Goal: Entertainment & Leisure: Consume media (video, audio)

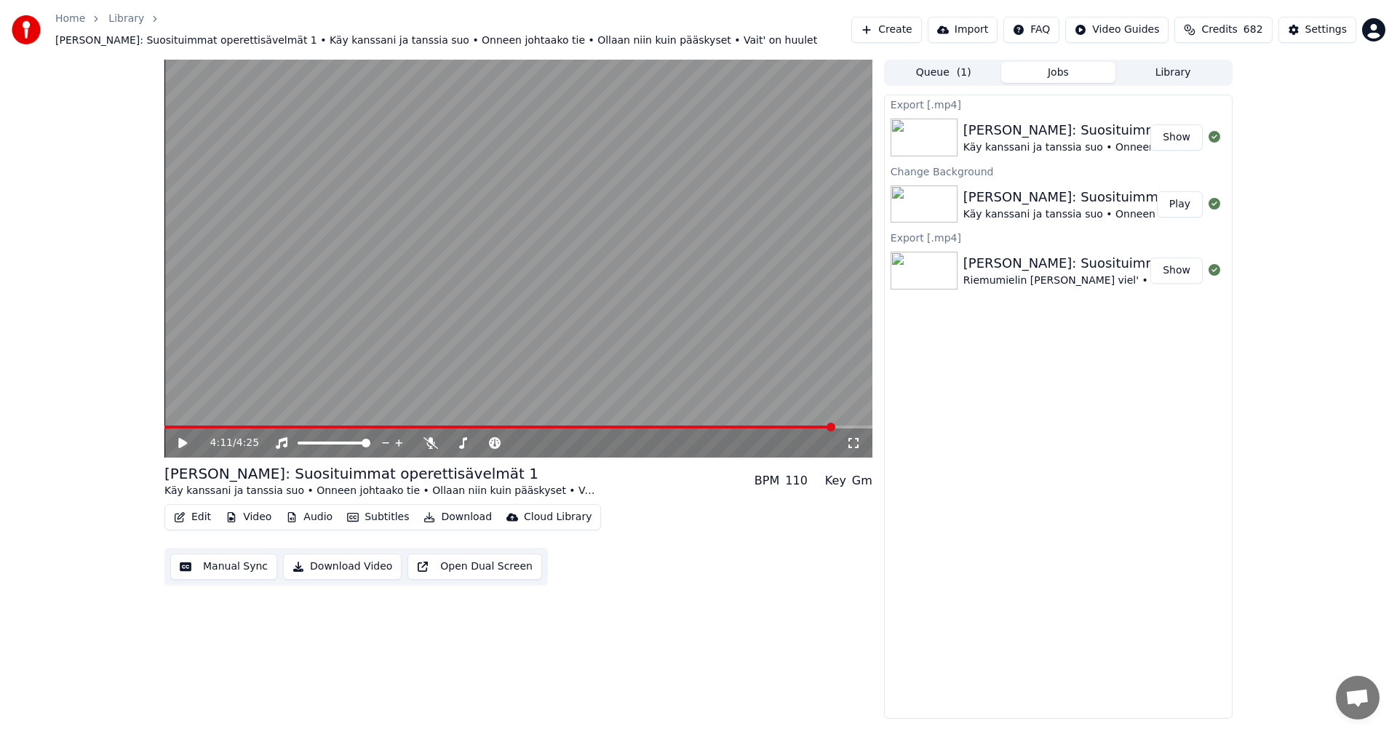
click at [60, 26] on link "Home" at bounding box center [70, 19] width 30 height 15
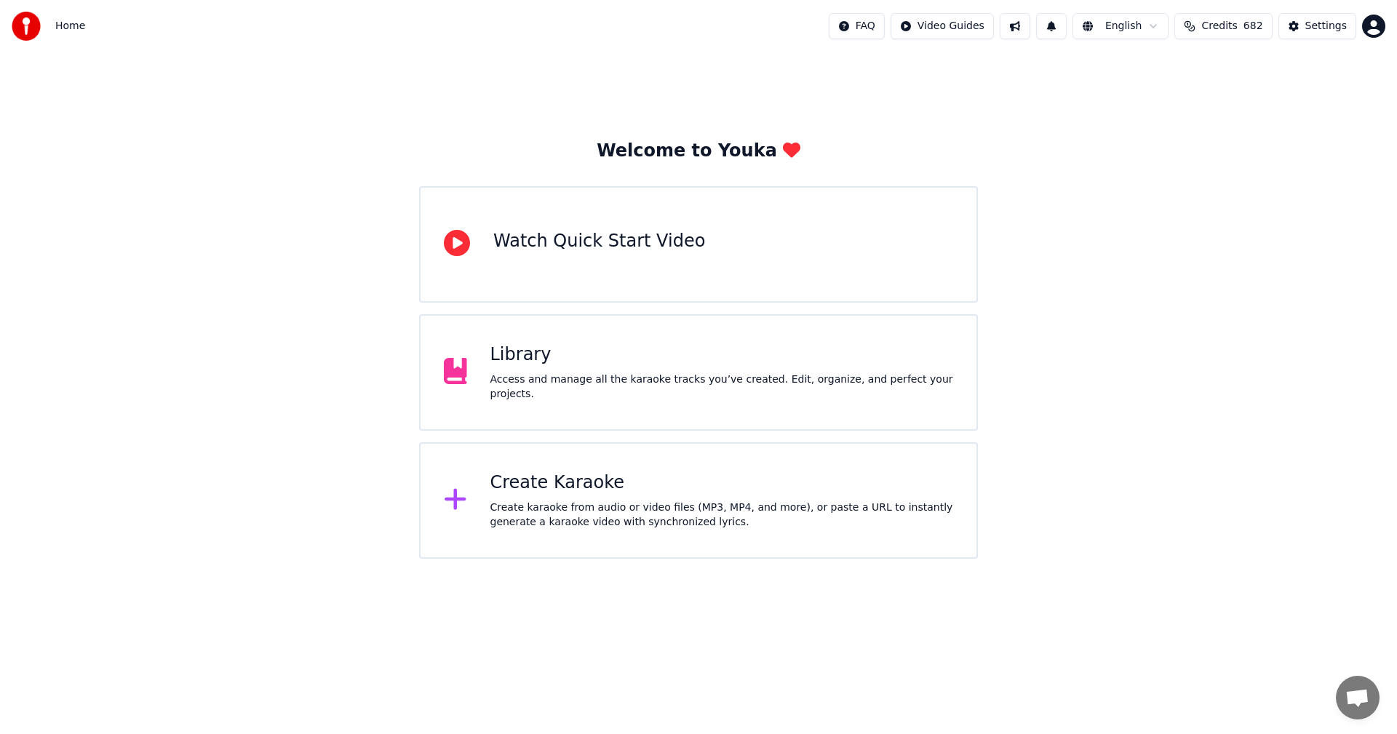
click at [549, 486] on div "Create Karaoke" at bounding box center [721, 482] width 463 height 23
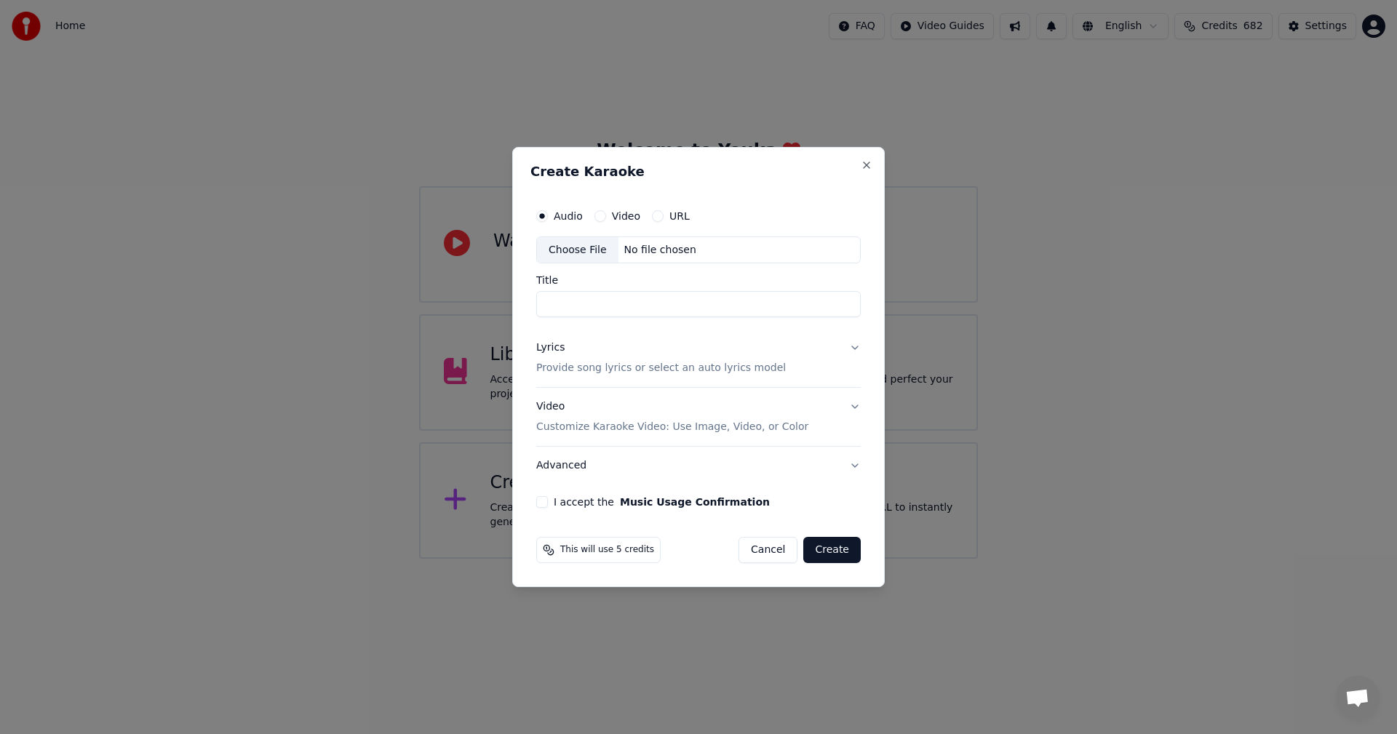
click at [582, 249] on div "Choose File" at bounding box center [577, 250] width 81 height 26
type input "**********"
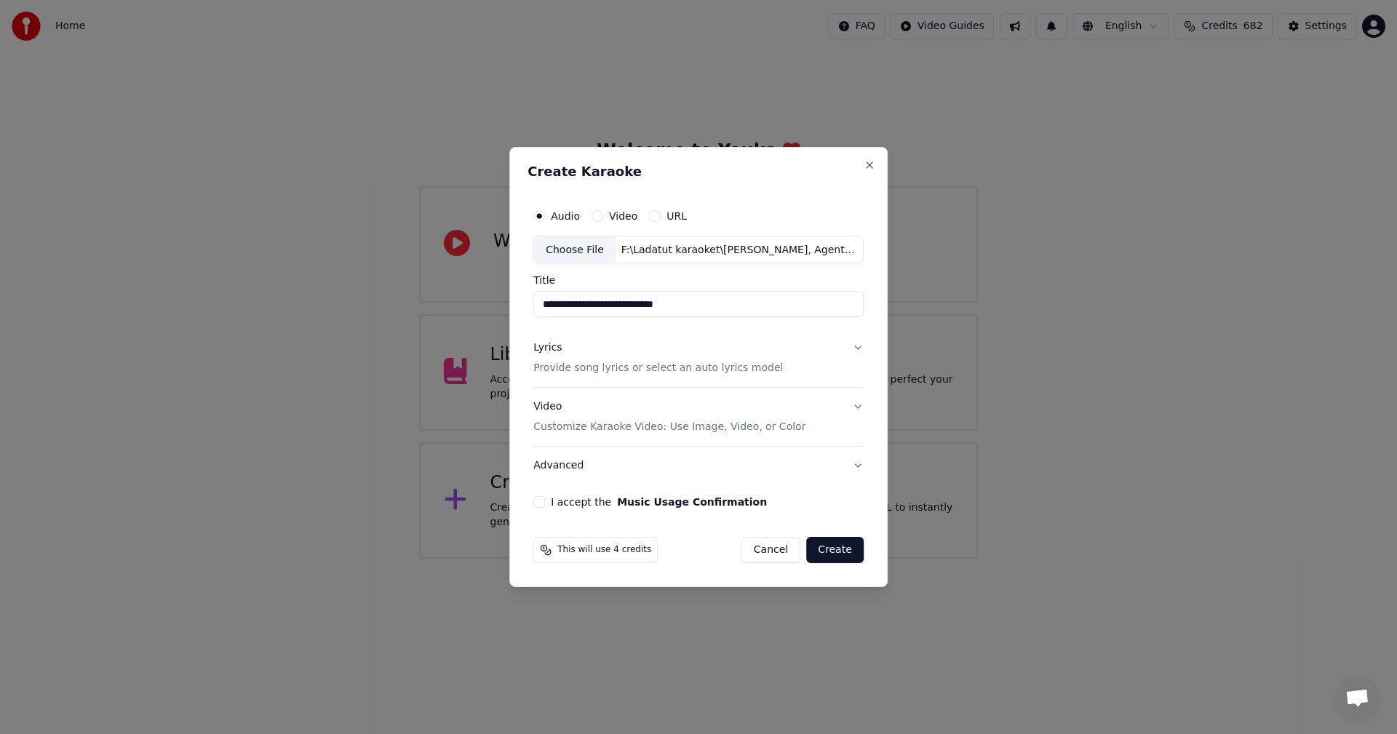
click at [543, 505] on button "I accept the Music Usage Confirmation" at bounding box center [539, 502] width 12 height 12
click at [559, 351] on div "Lyrics" at bounding box center [547, 348] width 28 height 15
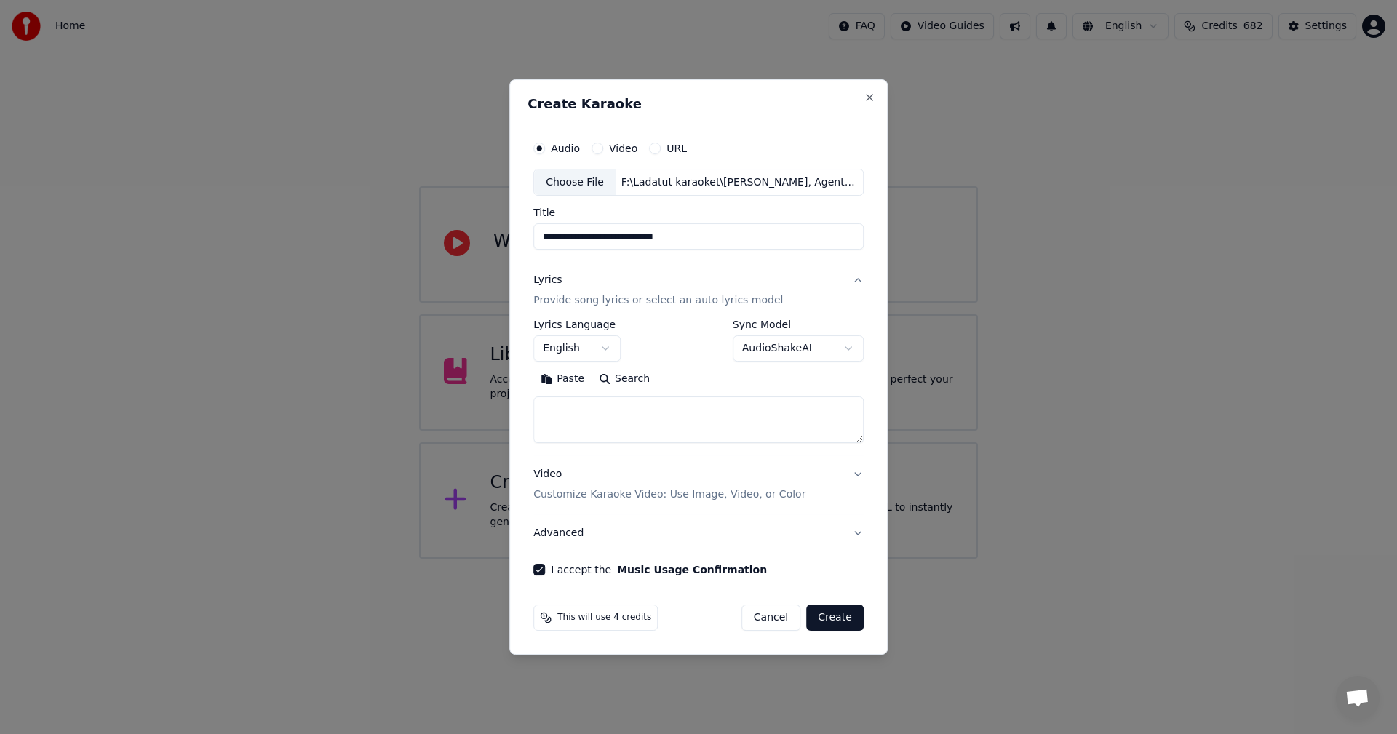
click at [580, 380] on button "Paste" at bounding box center [562, 379] width 58 height 23
click at [603, 349] on body "**********" at bounding box center [698, 279] width 1397 height 559
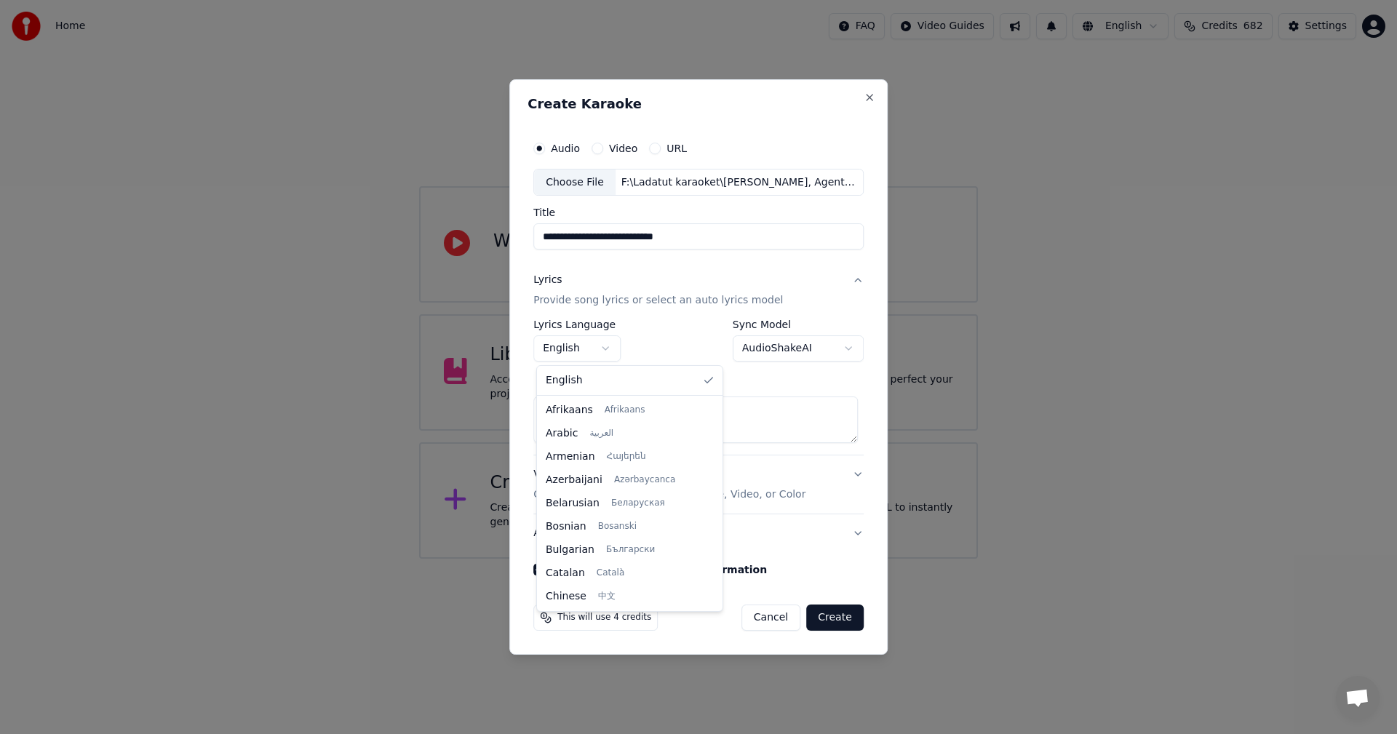
scroll to position [233, 0]
type textarea "**********"
select select "**"
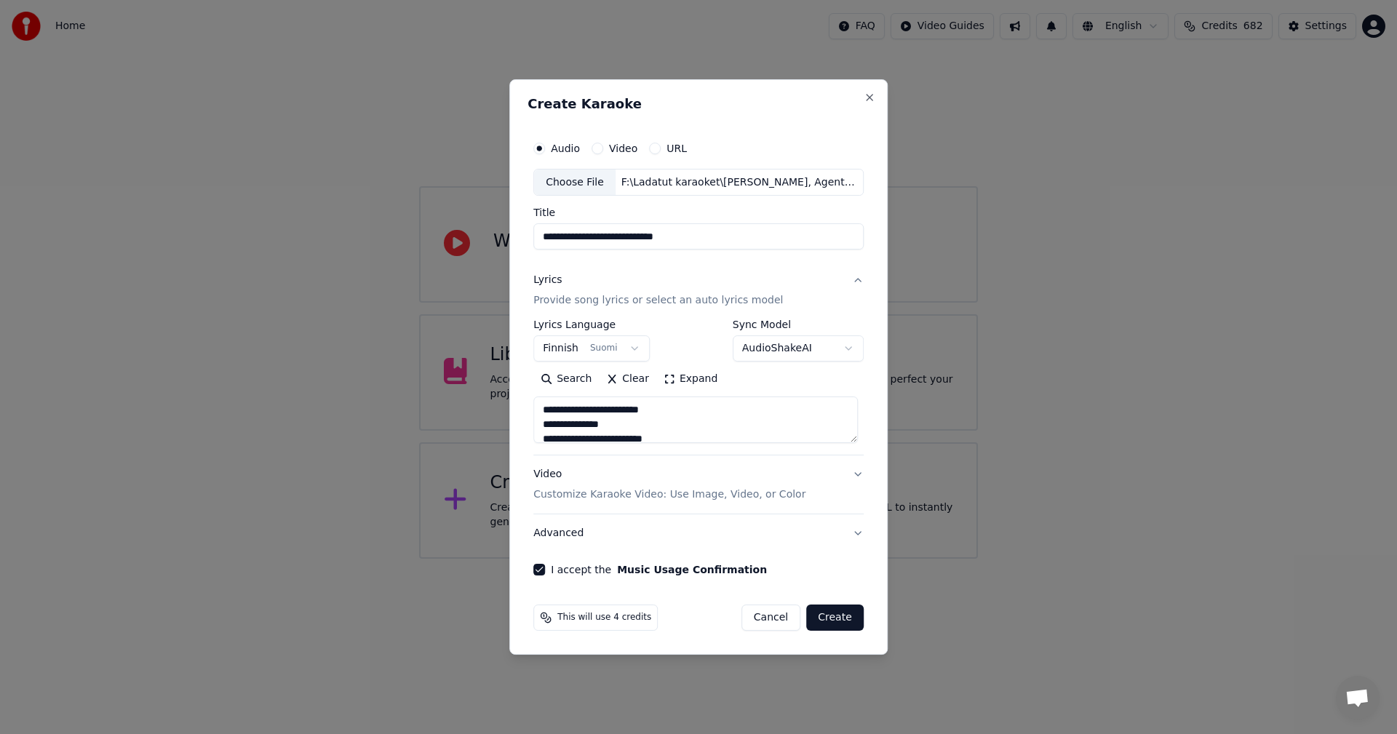
click at [843, 618] on button "Create" at bounding box center [834, 618] width 57 height 26
type textarea "**********"
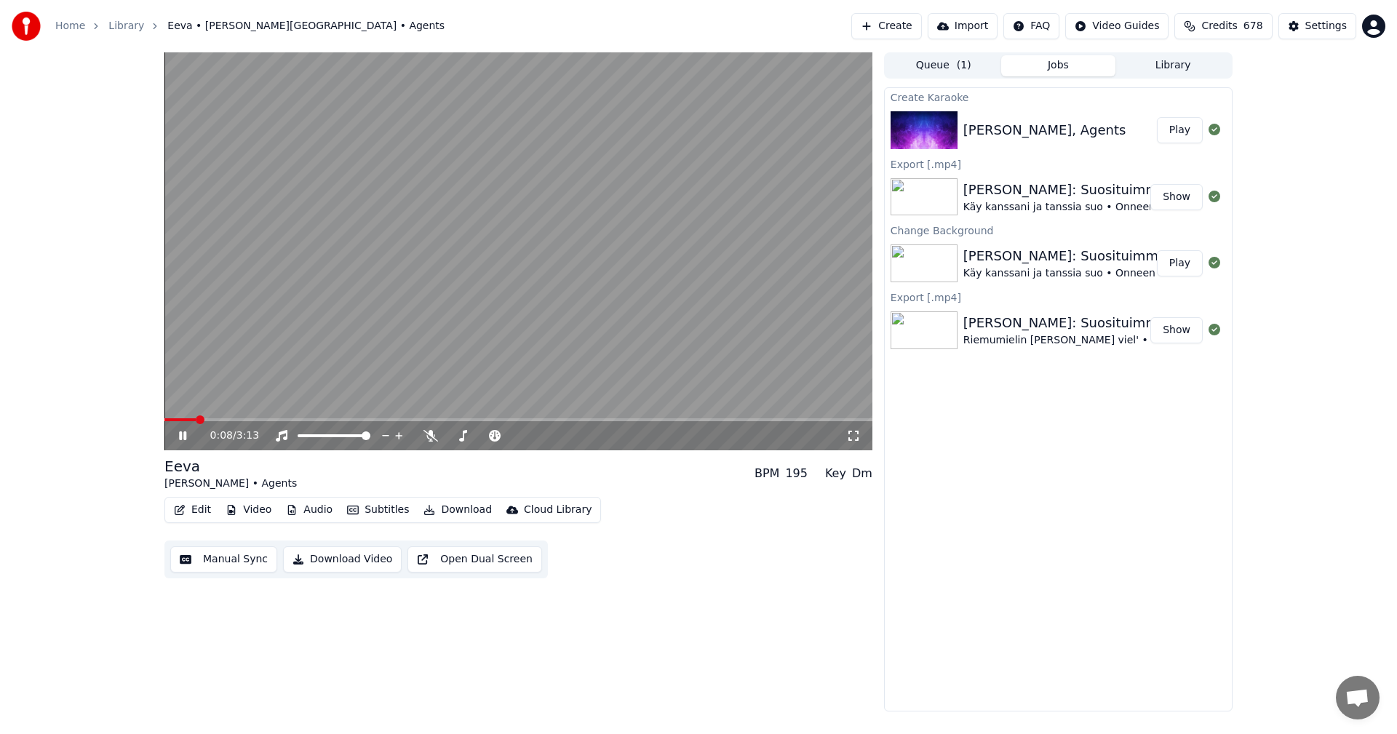
click at [187, 434] on icon at bounding box center [193, 436] width 34 height 12
click at [250, 512] on button "Video" at bounding box center [248, 510] width 57 height 20
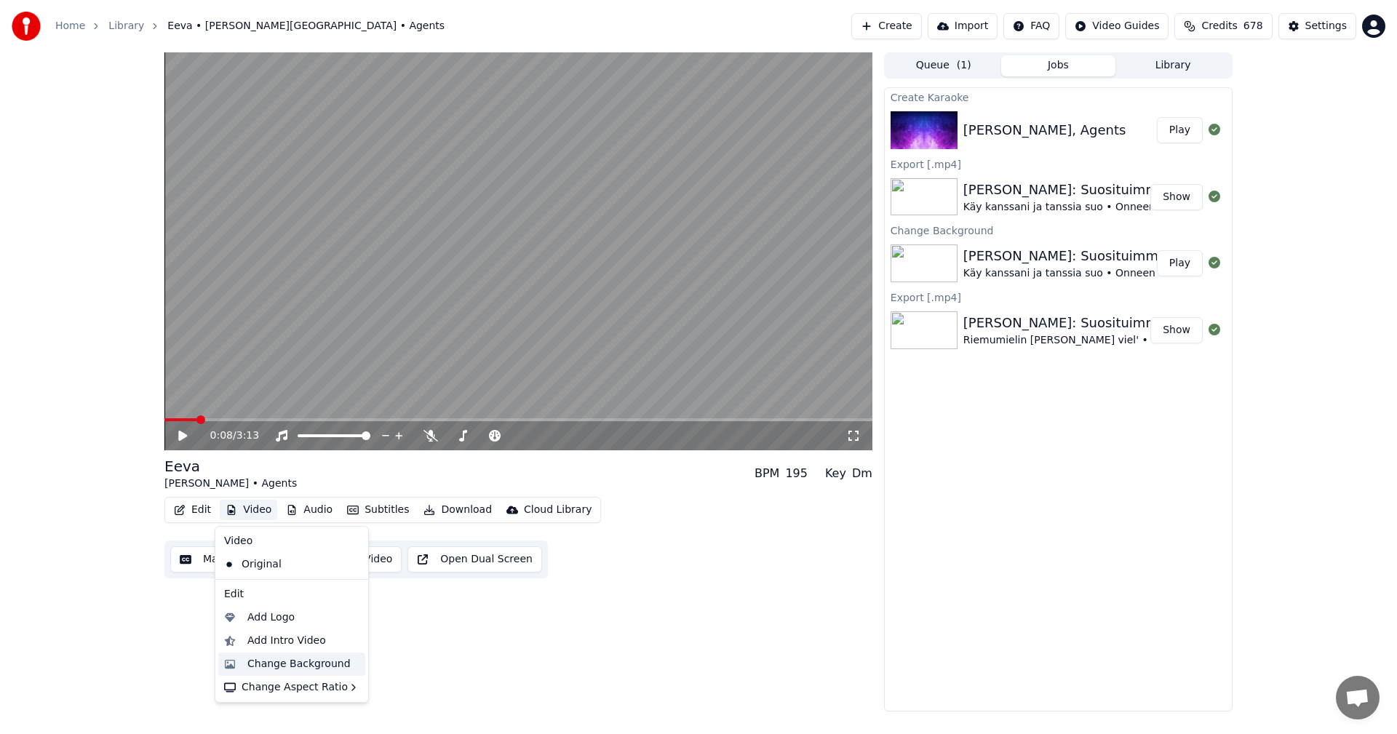
click at [263, 666] on div "Change Background" at bounding box center [298, 664] width 103 height 15
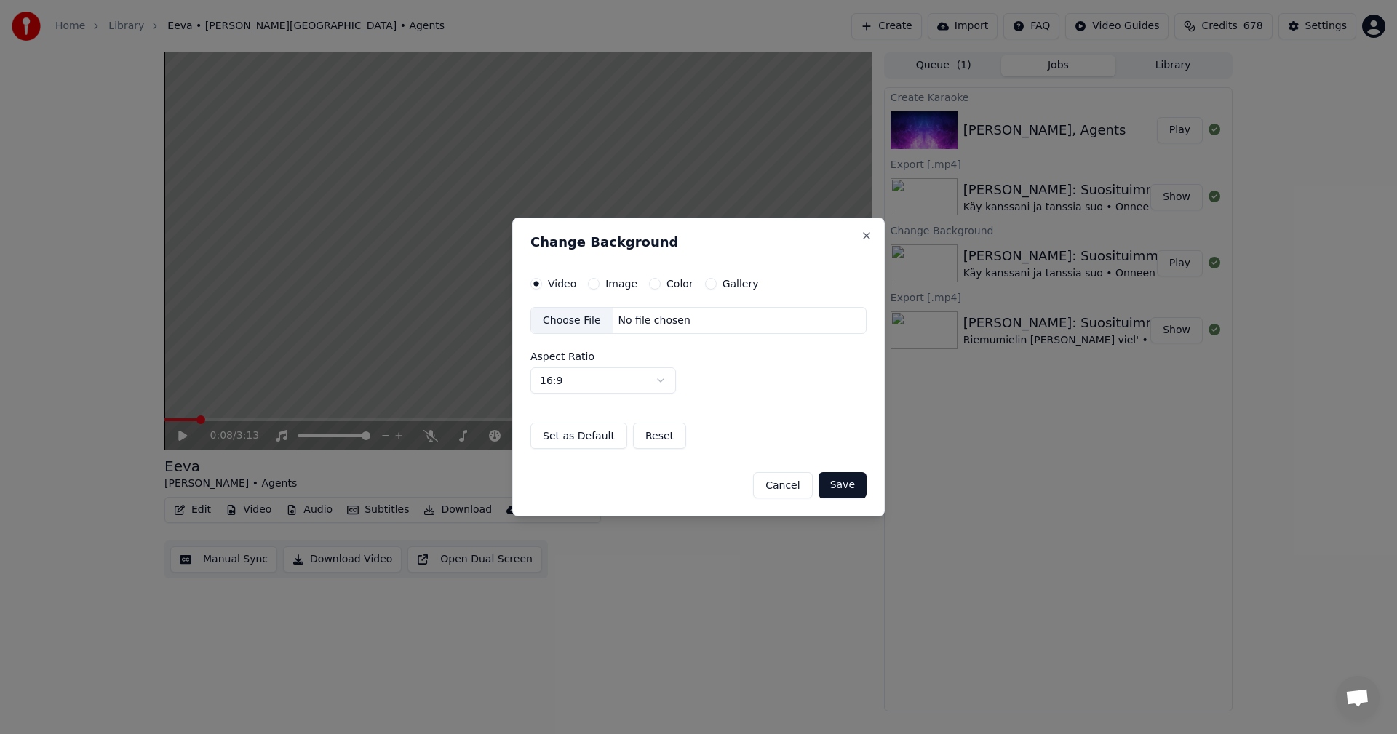
click at [590, 282] on button "Image" at bounding box center [594, 284] width 12 height 12
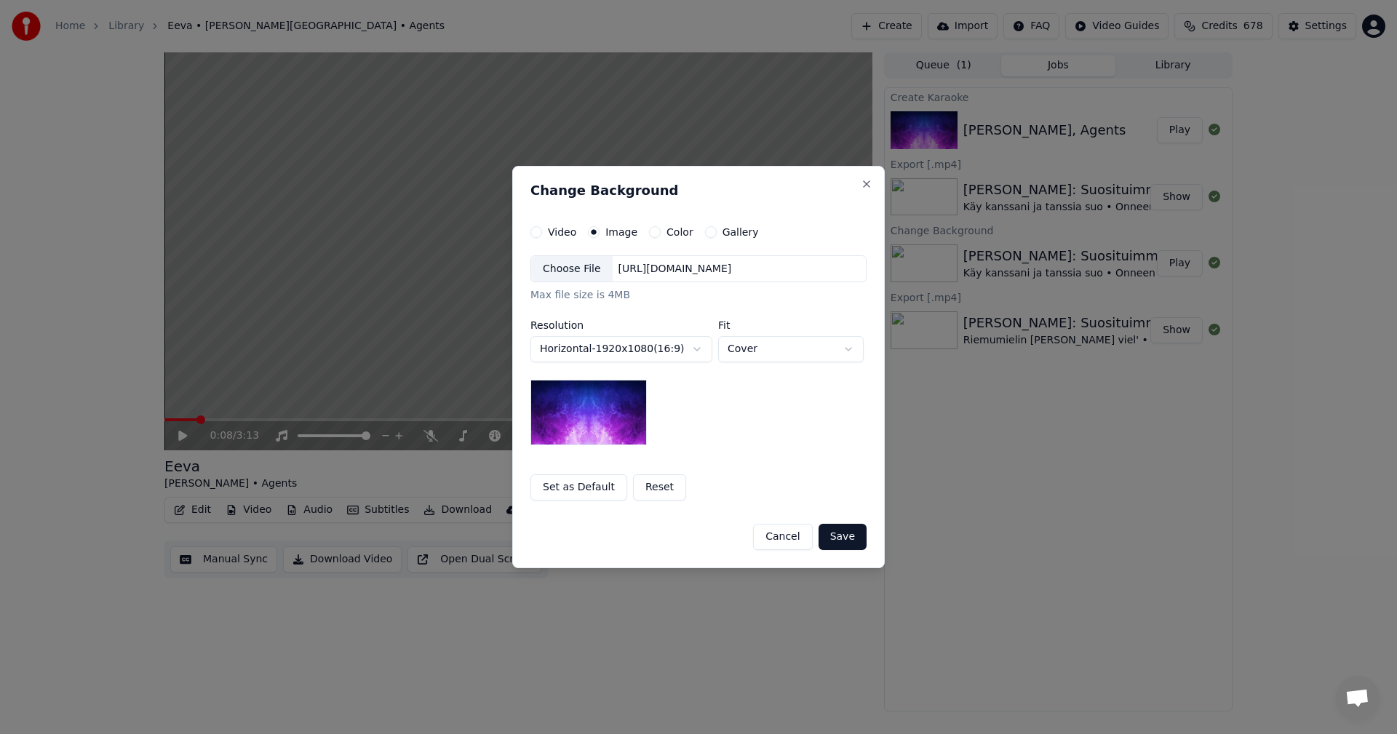
click at [585, 269] on div "Choose File" at bounding box center [571, 269] width 81 height 26
click at [847, 538] on button "Save" at bounding box center [842, 537] width 48 height 26
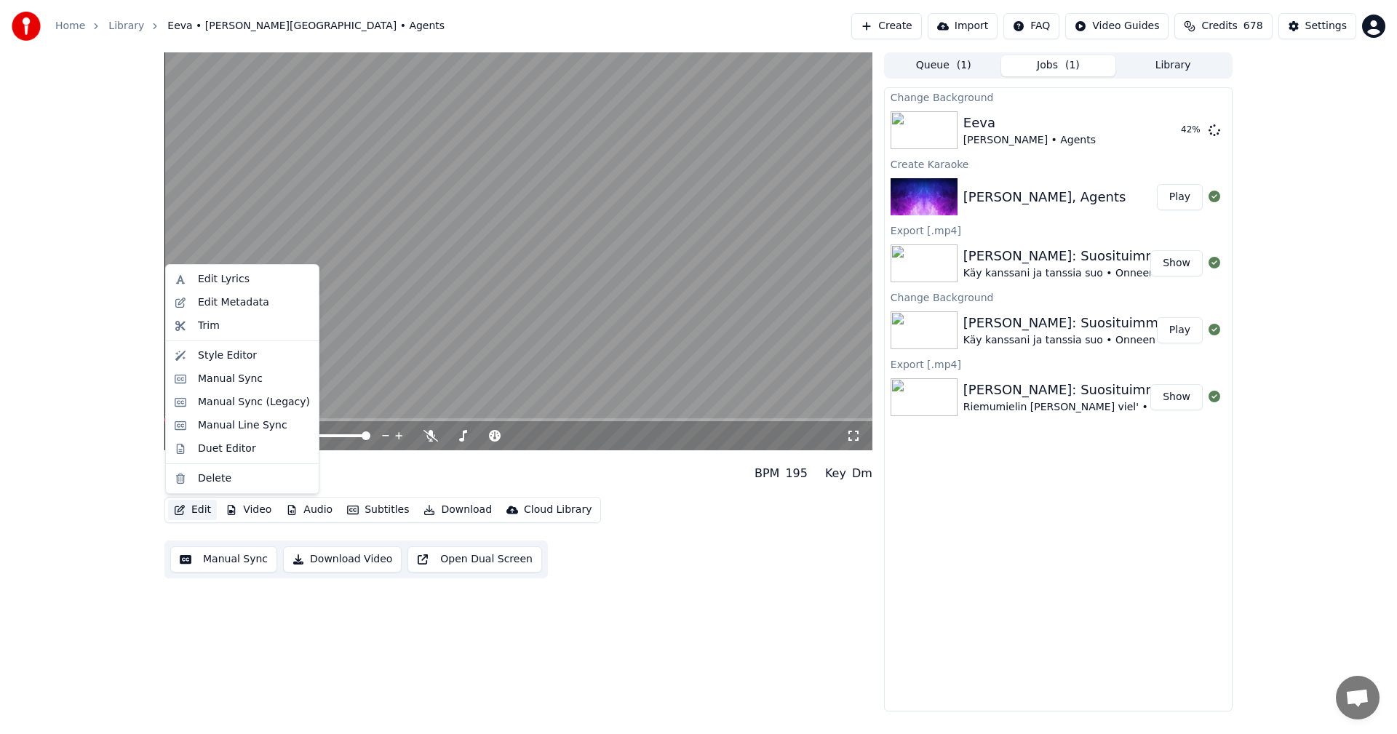
click at [201, 503] on button "Edit" at bounding box center [192, 510] width 49 height 20
click at [256, 405] on div "Manual Sync (Legacy)" at bounding box center [254, 402] width 112 height 15
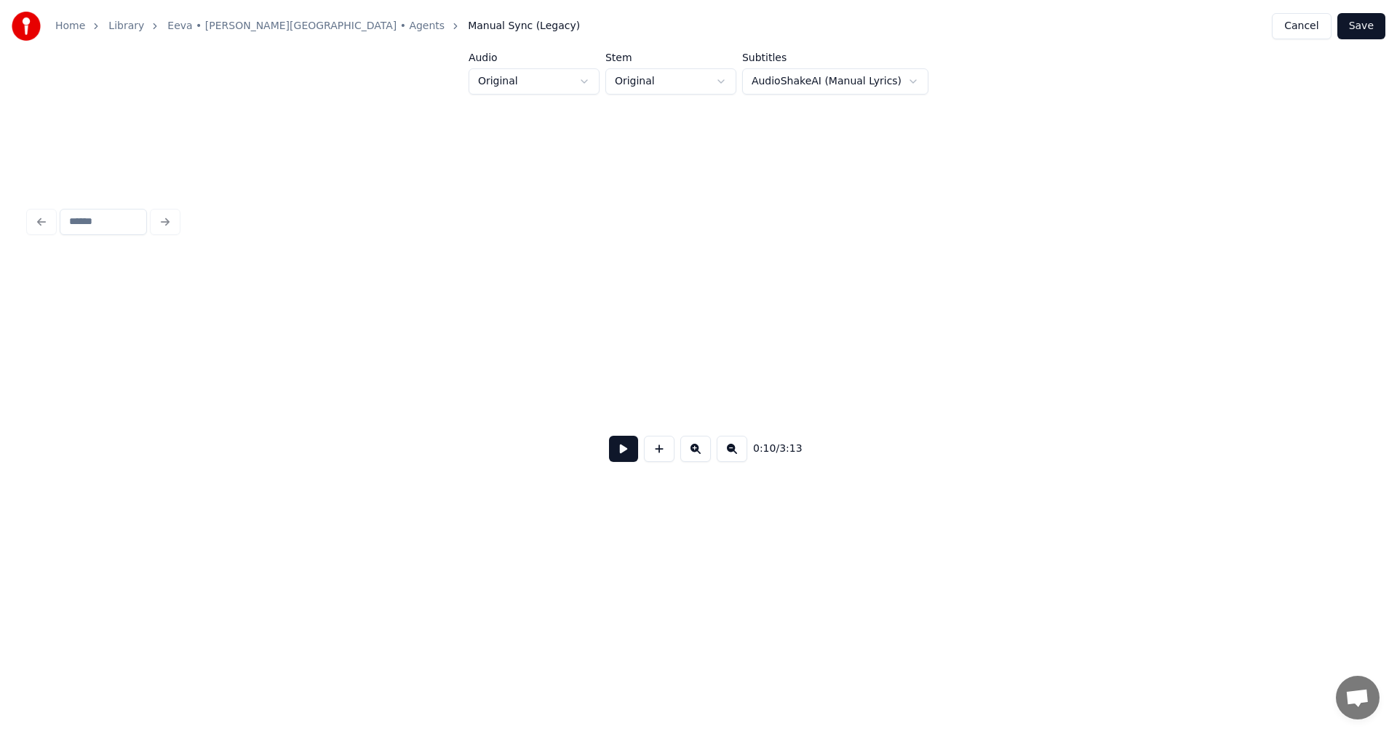
scroll to position [0, 1917]
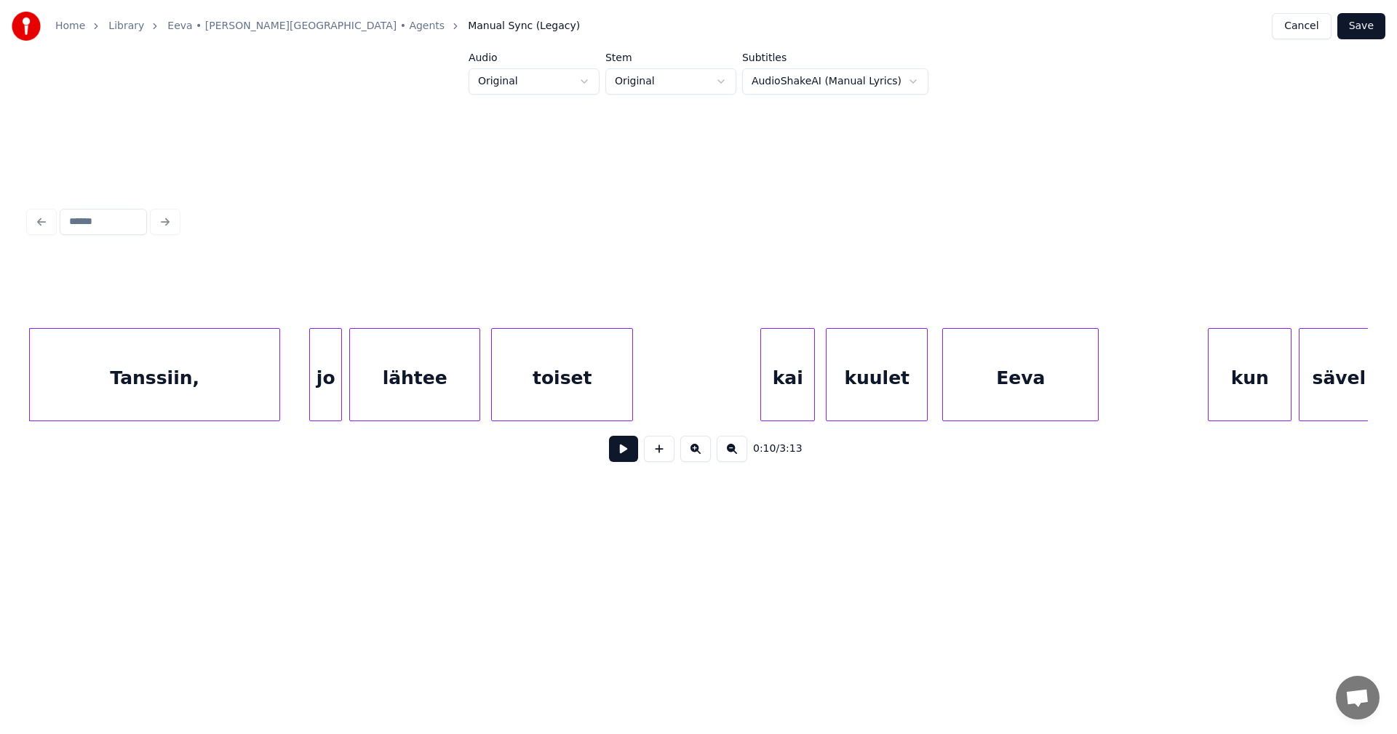
click at [623, 458] on button at bounding box center [623, 449] width 29 height 26
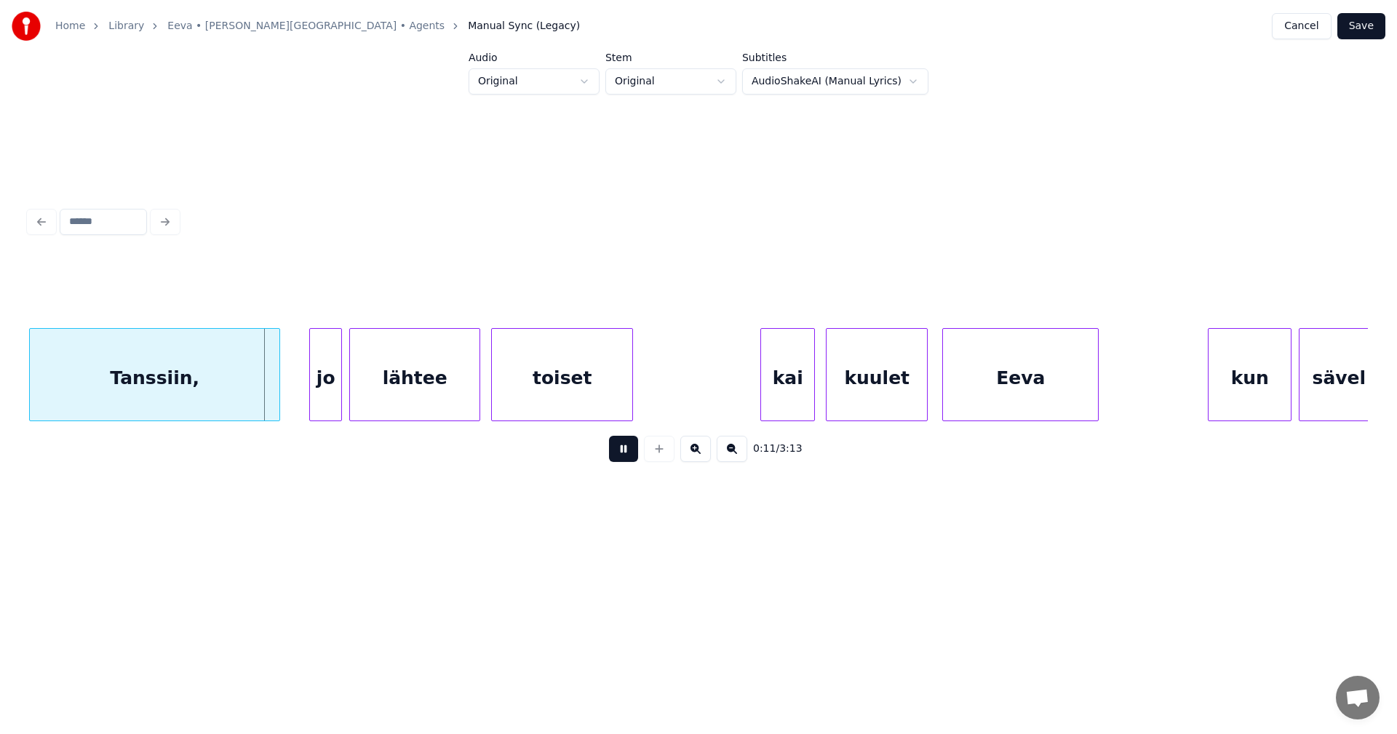
click at [623, 458] on button at bounding box center [623, 449] width 29 height 26
click at [614, 455] on button at bounding box center [623, 449] width 29 height 26
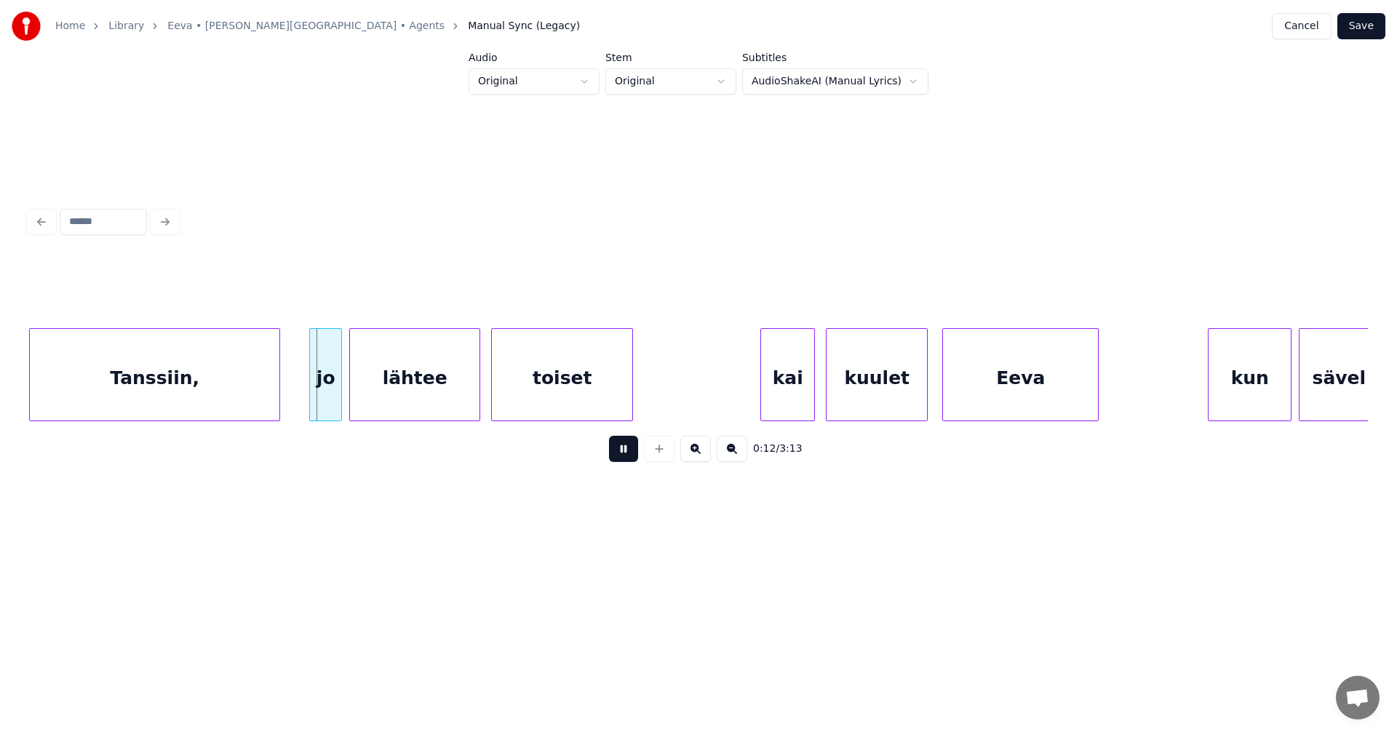
click at [616, 455] on button at bounding box center [623, 449] width 29 height 26
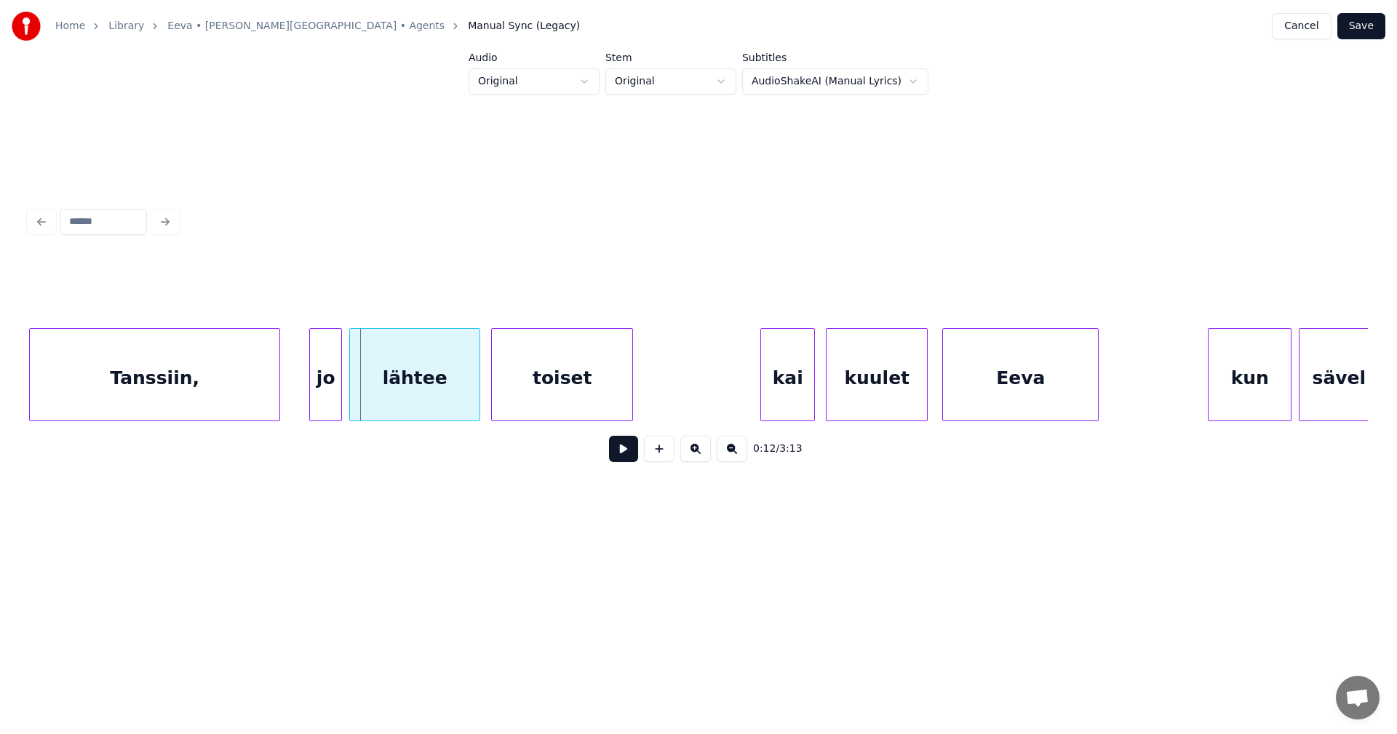
click at [332, 401] on div "jo" at bounding box center [325, 378] width 31 height 99
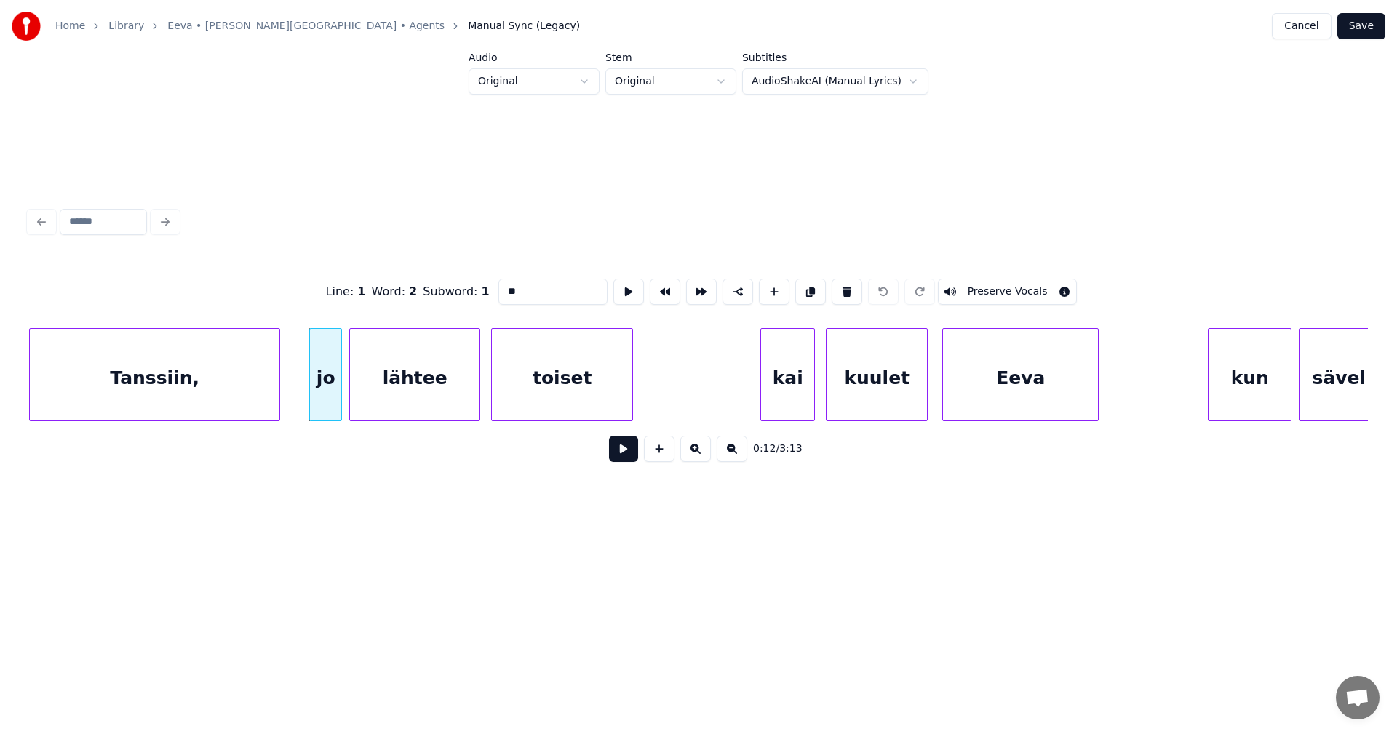
click at [623, 458] on button at bounding box center [623, 449] width 29 height 26
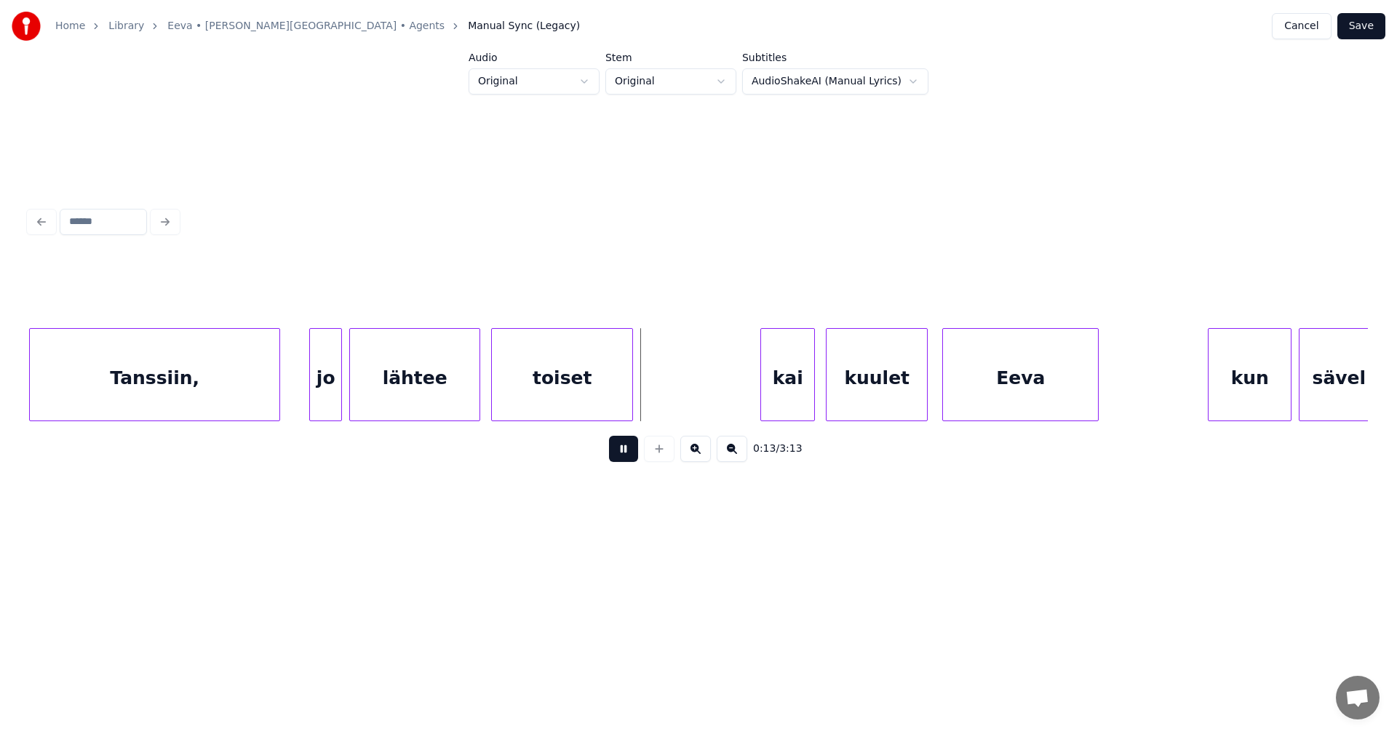
click at [626, 458] on button at bounding box center [623, 449] width 29 height 26
click at [641, 408] on div at bounding box center [641, 375] width 4 height 92
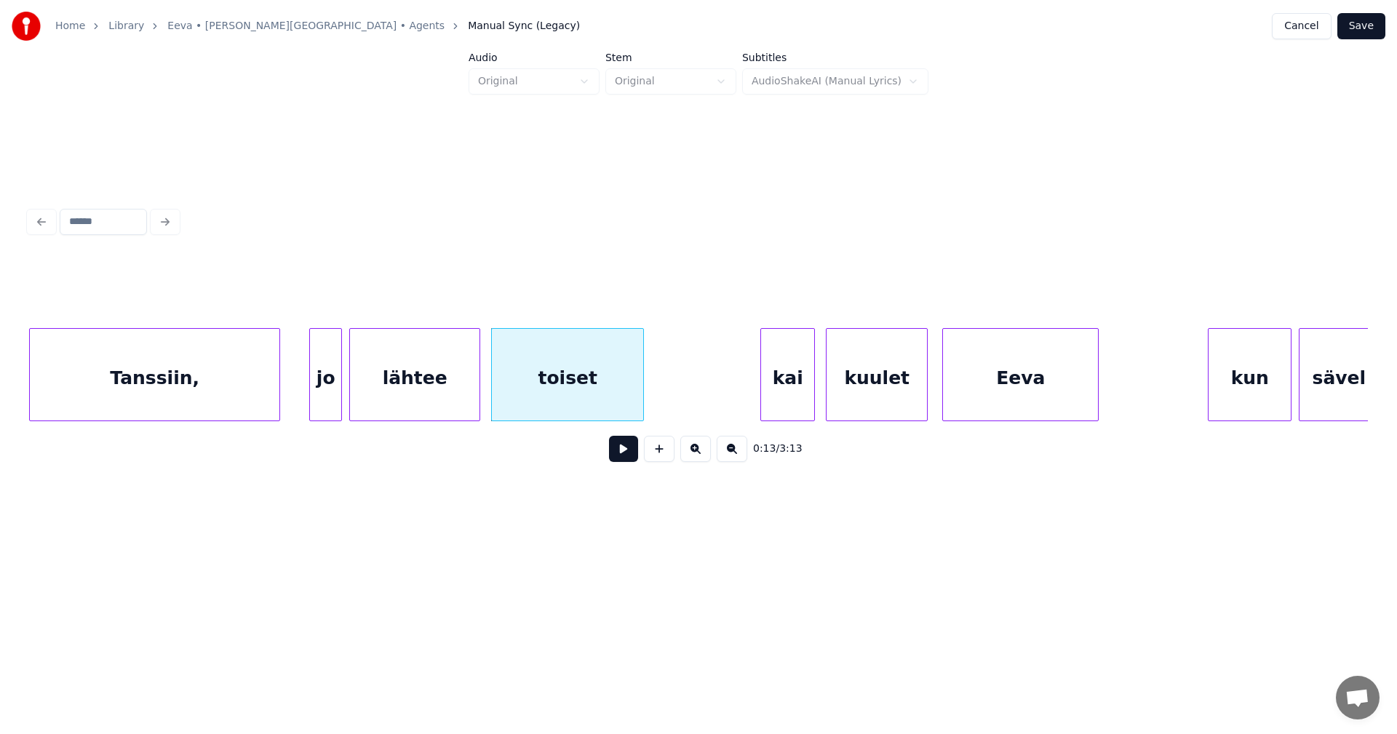
click at [781, 396] on div "kai" at bounding box center [787, 378] width 53 height 99
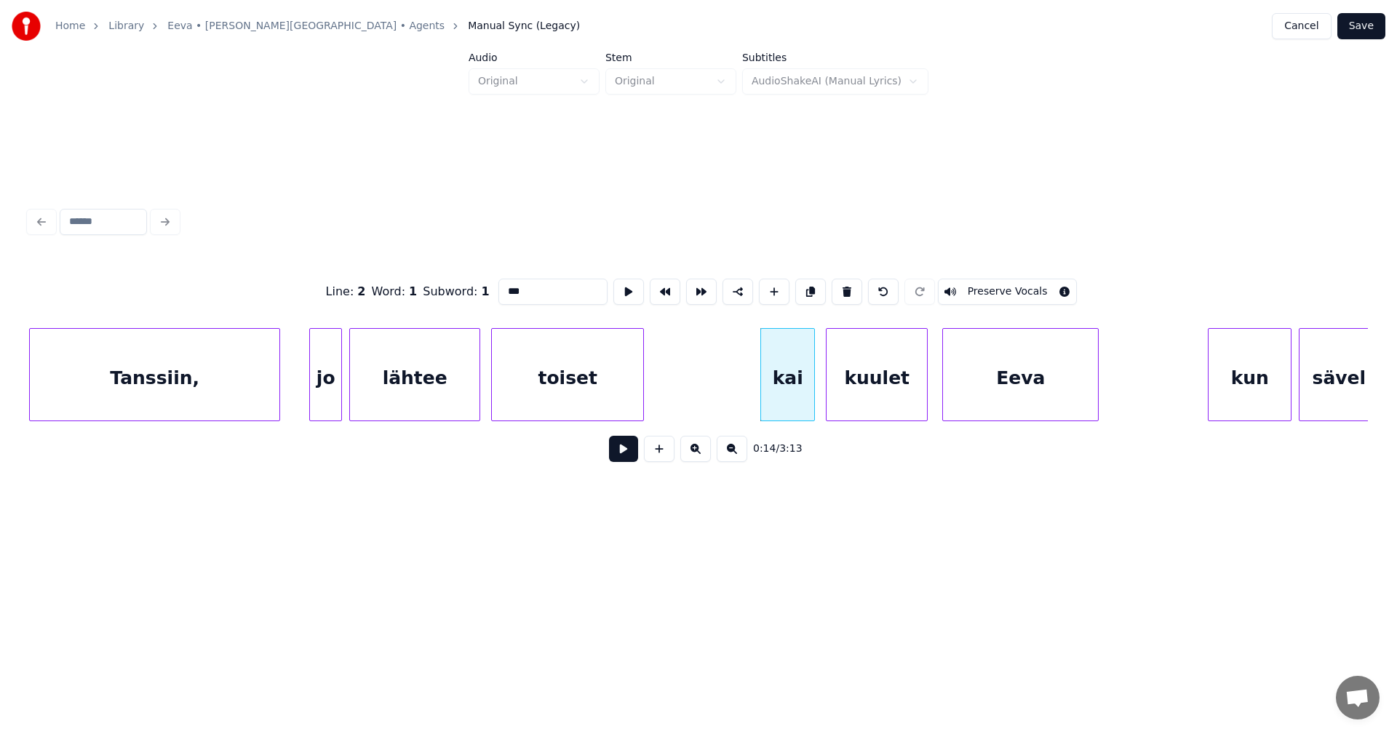
click at [629, 455] on button at bounding box center [623, 449] width 29 height 26
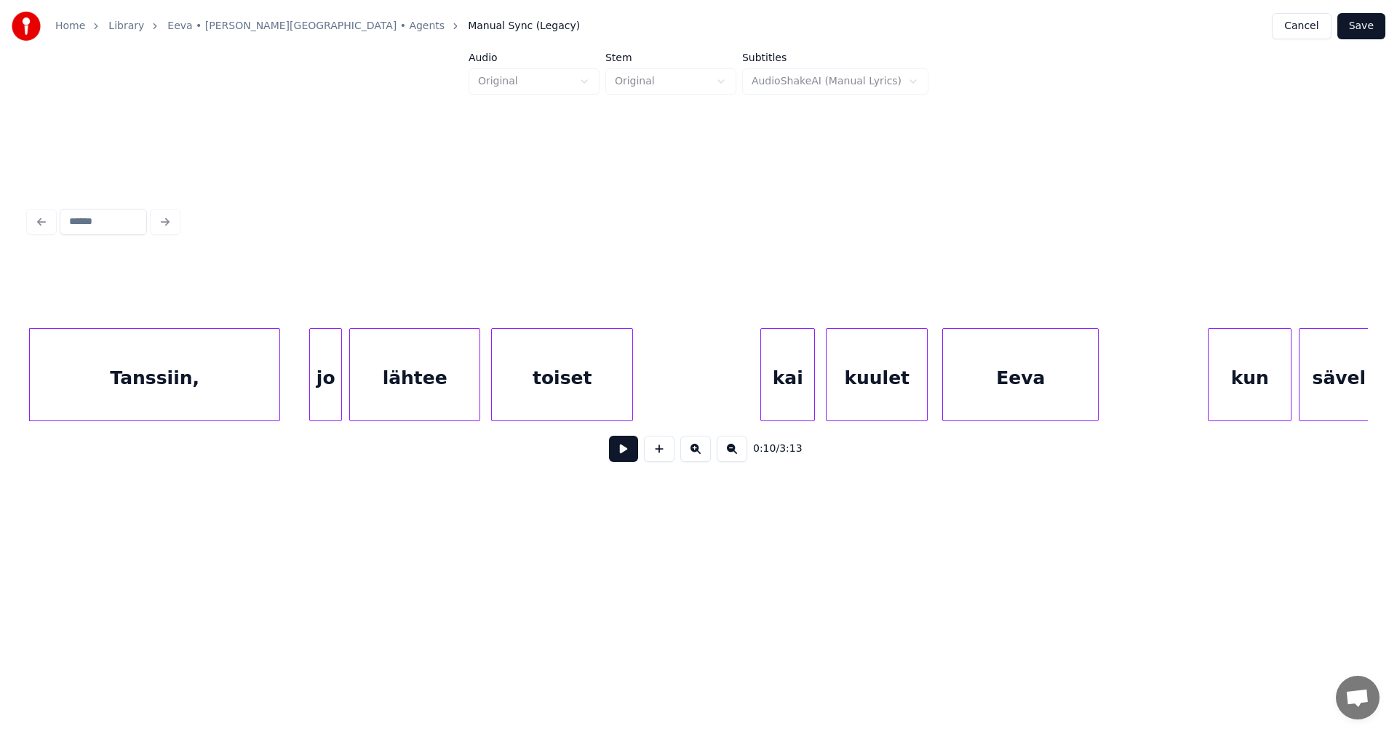
click at [1317, 33] on button "Cancel" at bounding box center [1301, 26] width 59 height 26
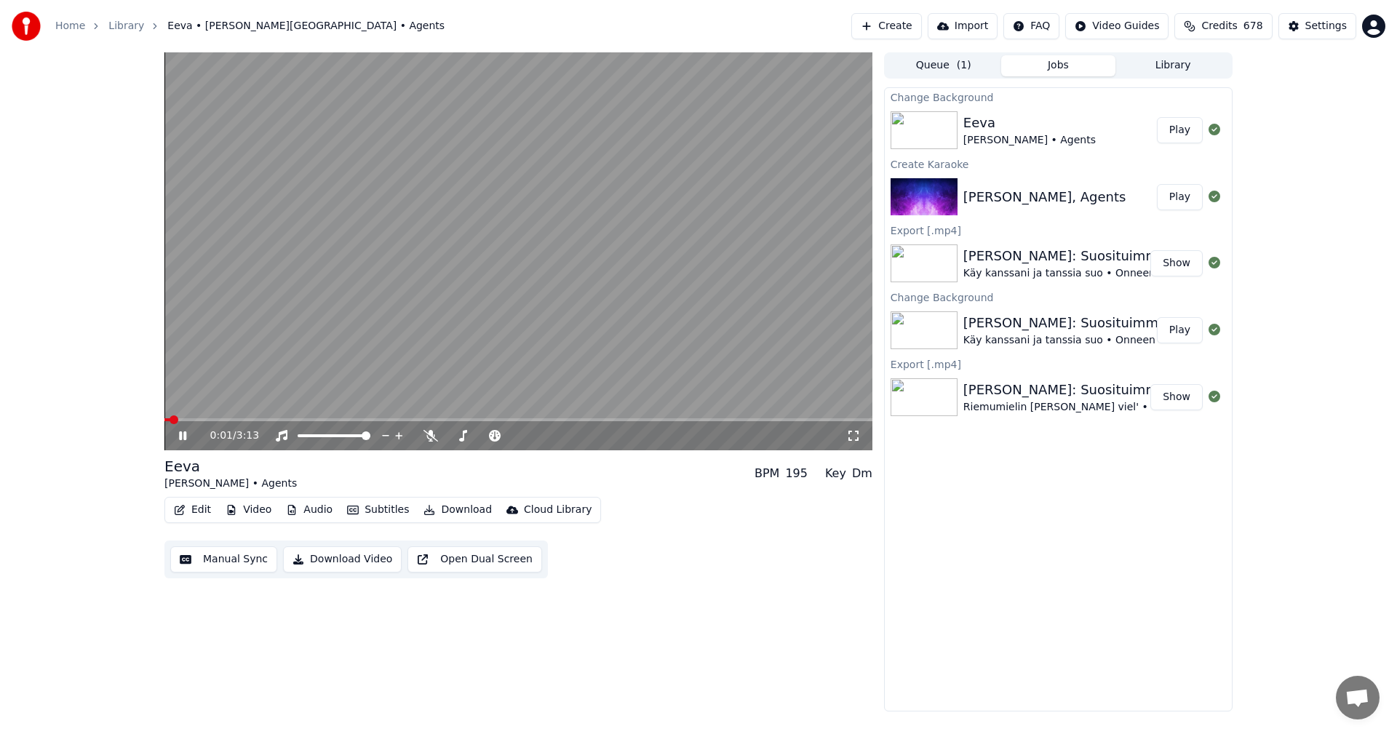
click at [850, 434] on icon at bounding box center [853, 436] width 15 height 12
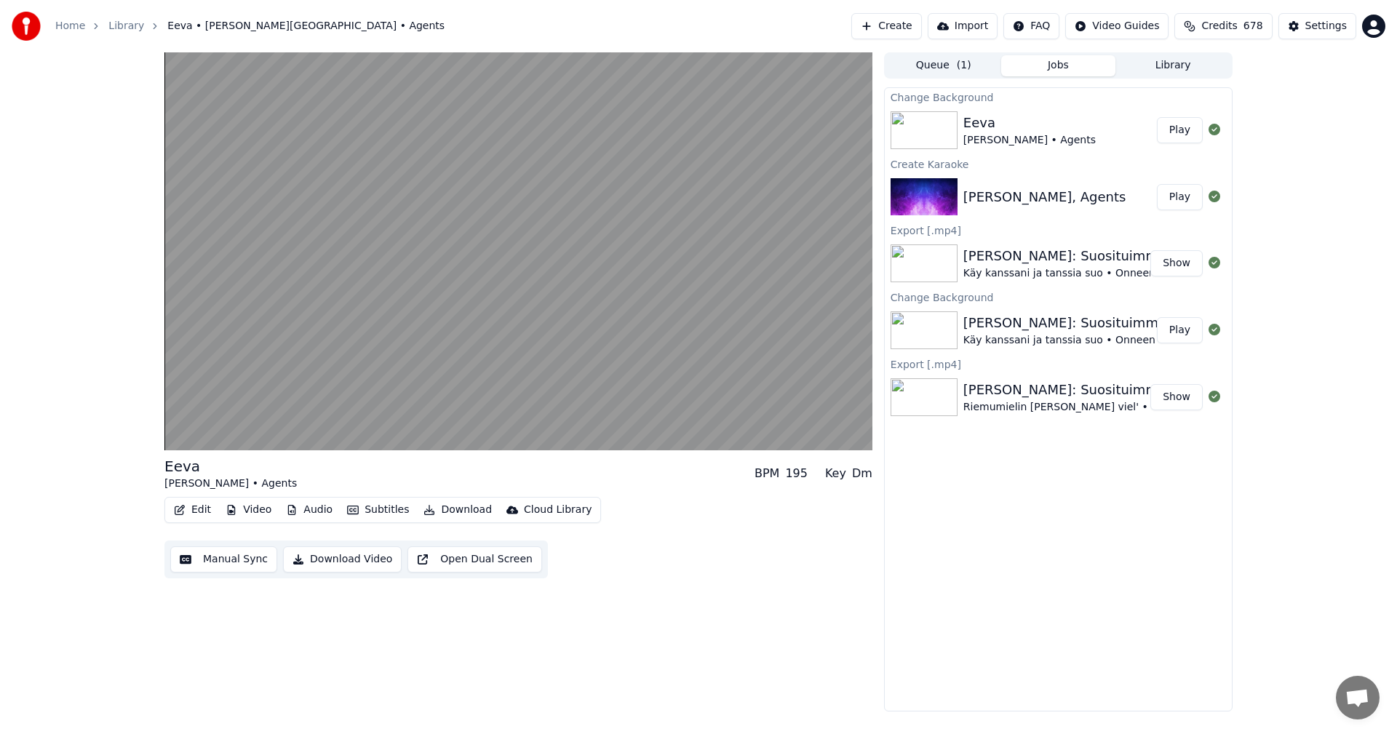
click at [193, 506] on button "Edit" at bounding box center [192, 510] width 49 height 20
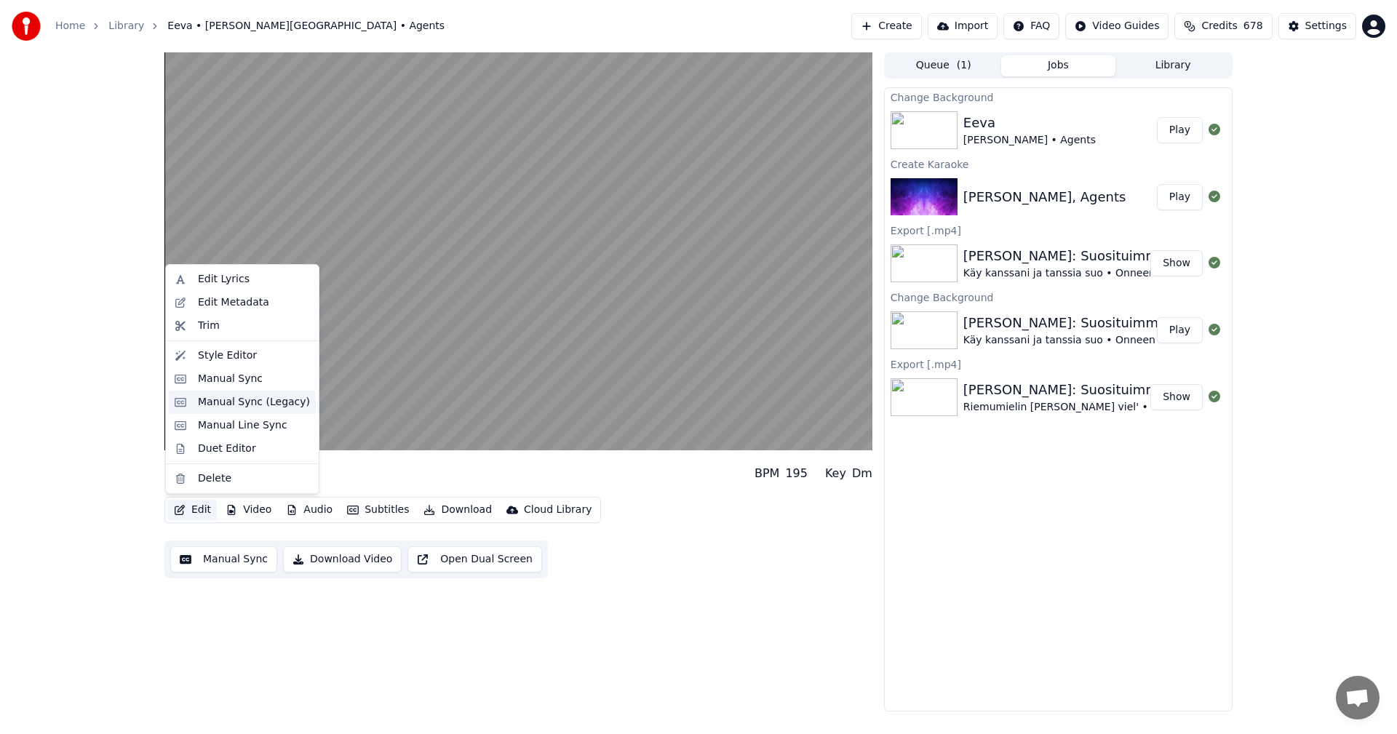
click at [247, 399] on div "Manual Sync (Legacy)" at bounding box center [254, 402] width 112 height 15
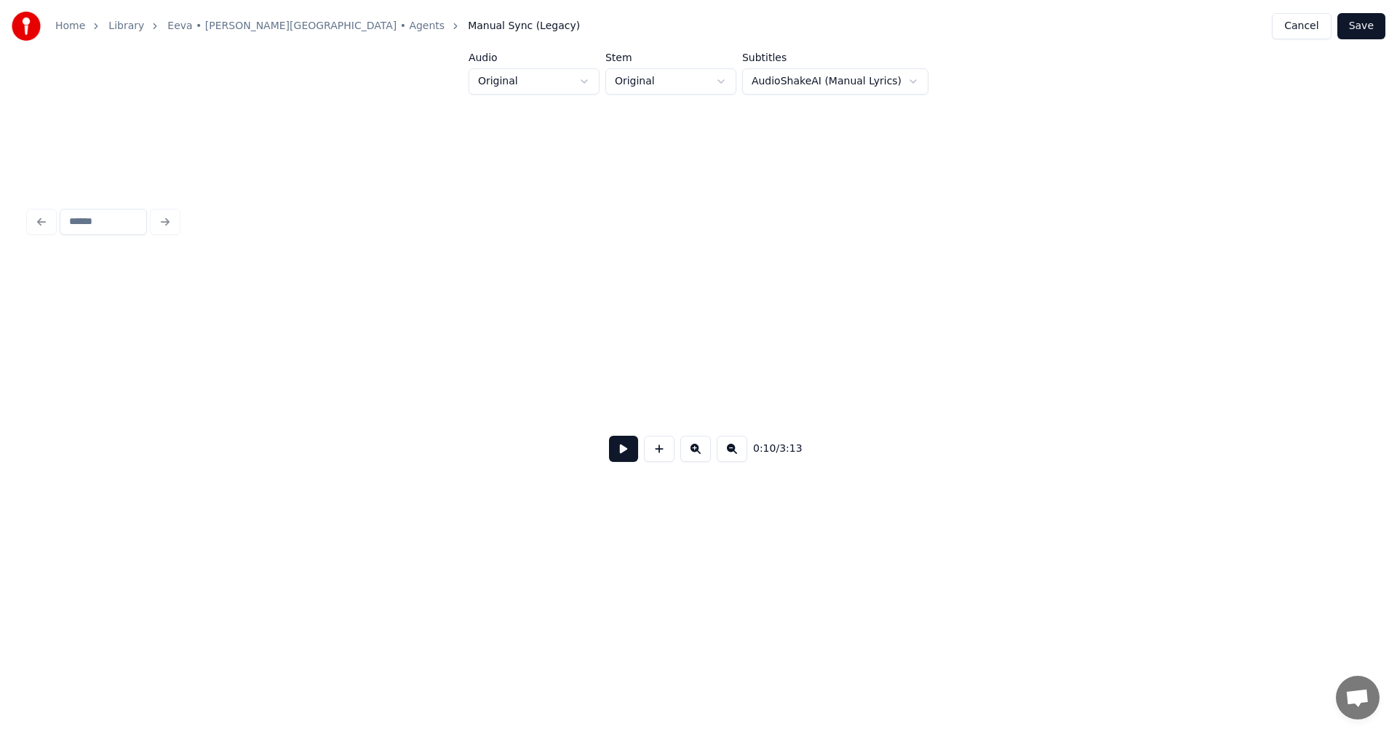
scroll to position [0, 1917]
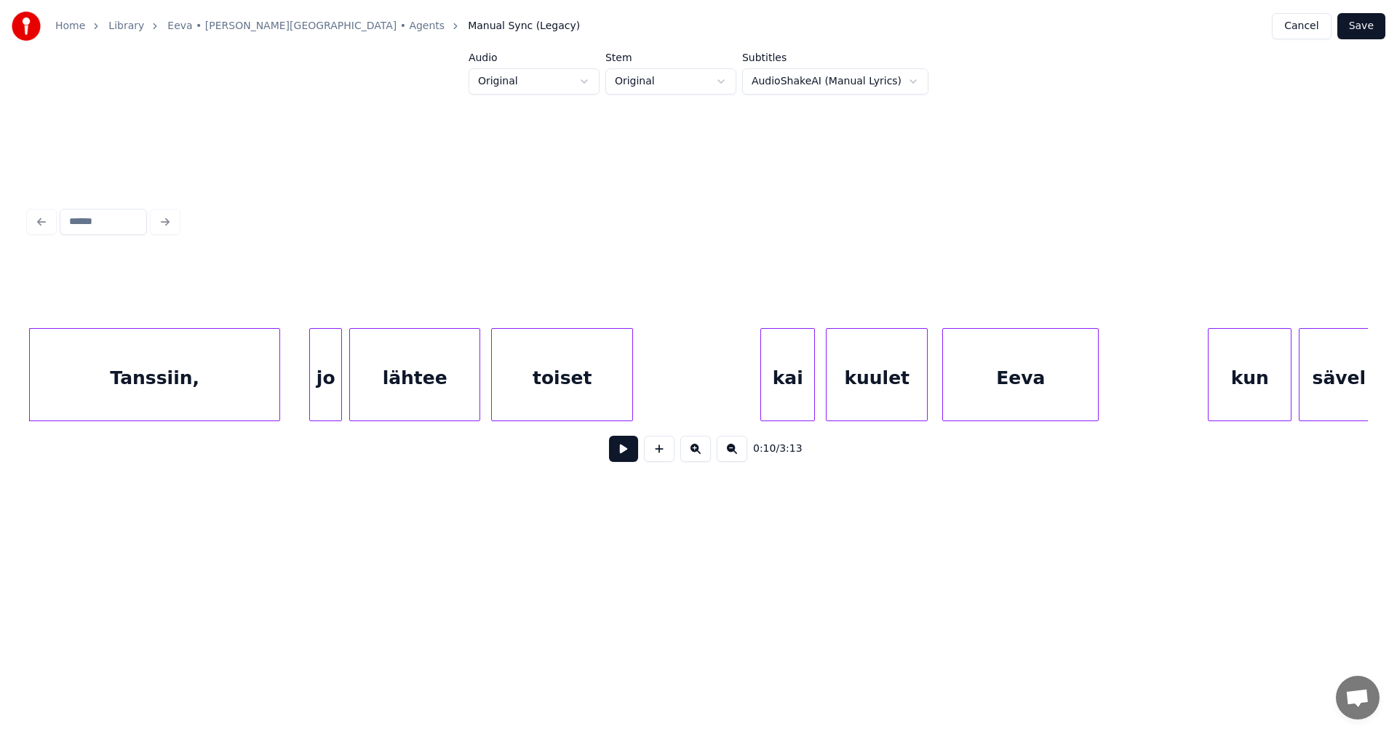
click at [621, 452] on button at bounding box center [623, 449] width 29 height 26
drag, startPoint x: 614, startPoint y: 452, endPoint x: 630, endPoint y: 417, distance: 39.1
click at [615, 452] on button at bounding box center [623, 449] width 29 height 26
click at [642, 404] on div at bounding box center [640, 375] width 4 height 92
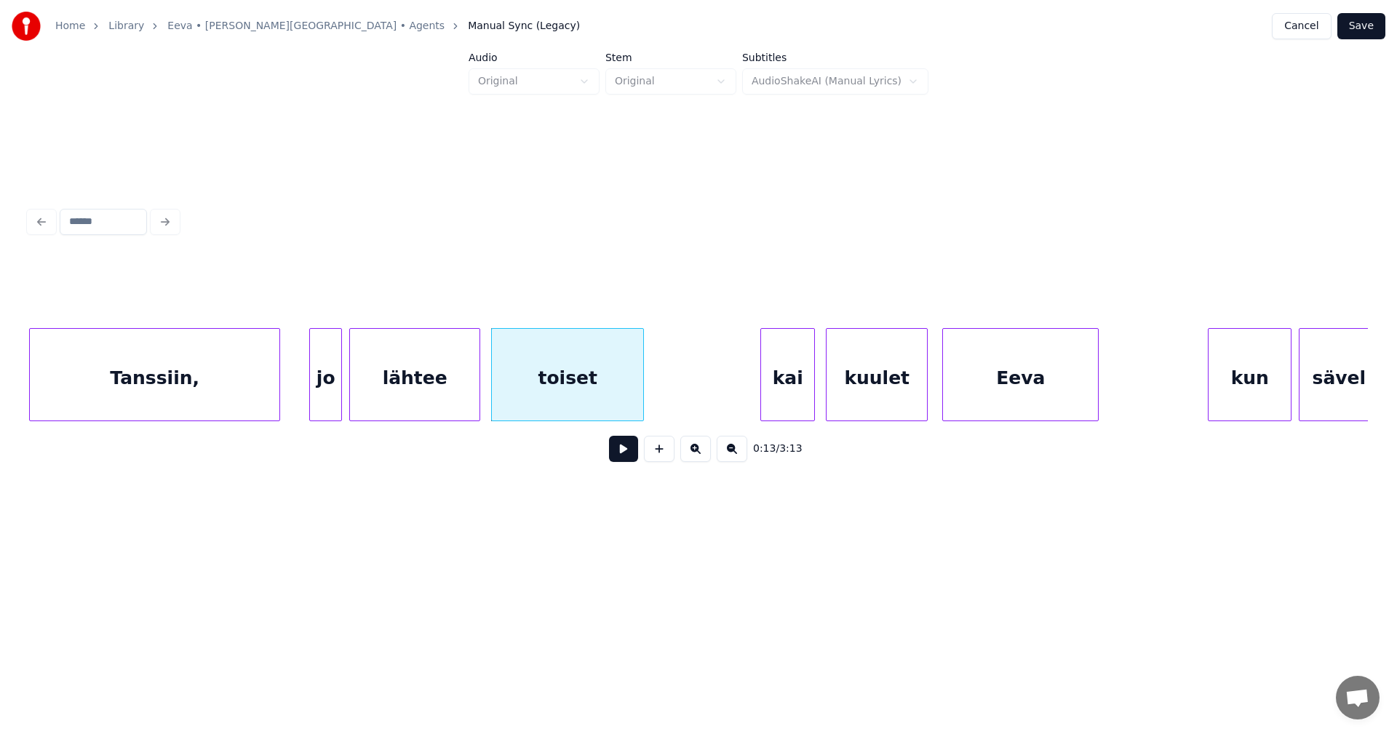
click at [628, 449] on button at bounding box center [623, 449] width 29 height 26
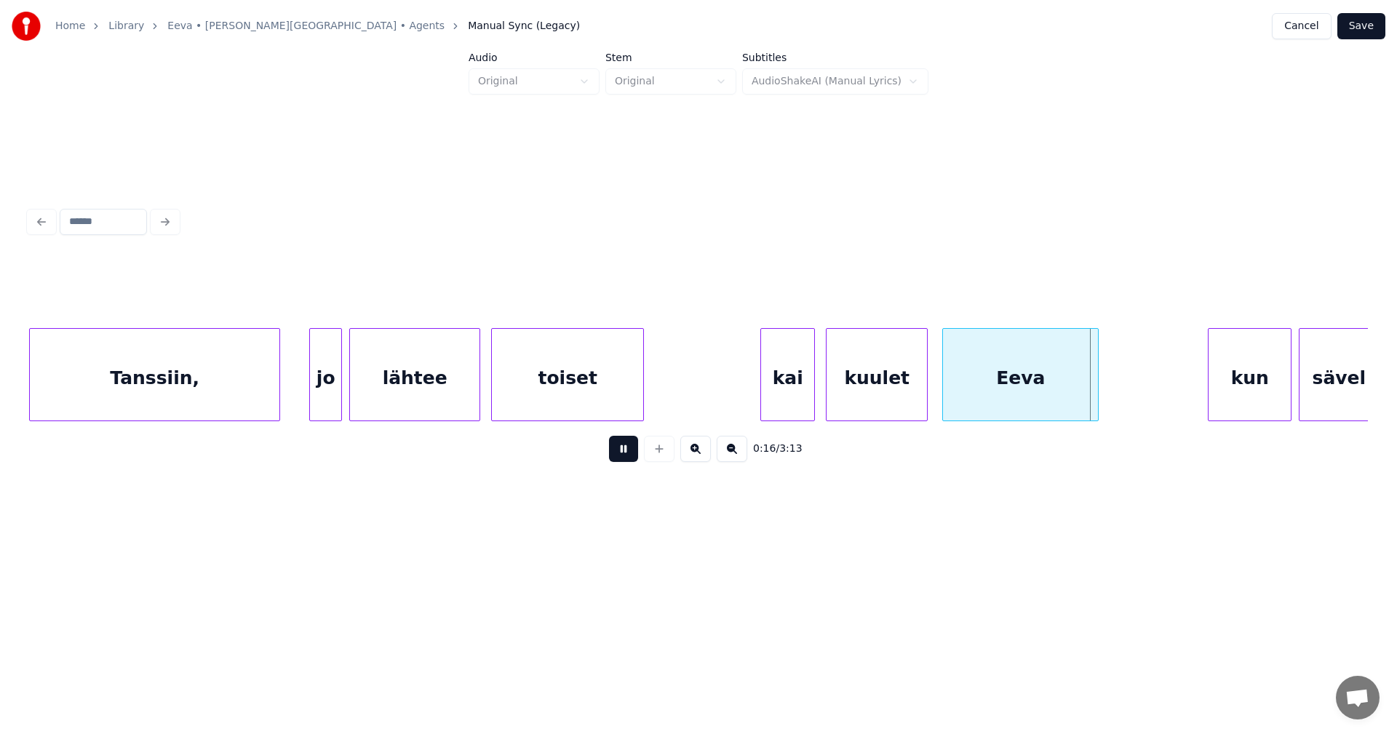
click at [627, 449] on button at bounding box center [623, 449] width 29 height 26
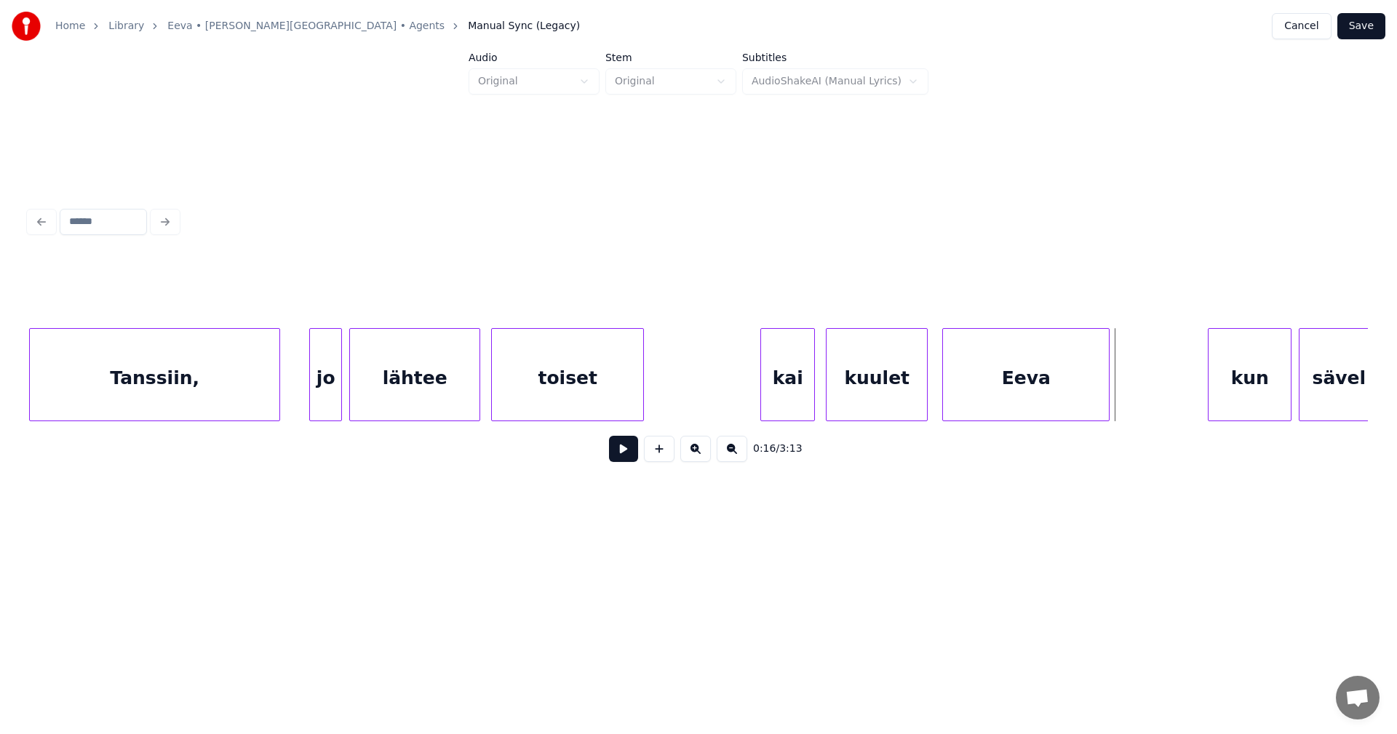
click at [1106, 410] on div at bounding box center [1106, 375] width 4 height 92
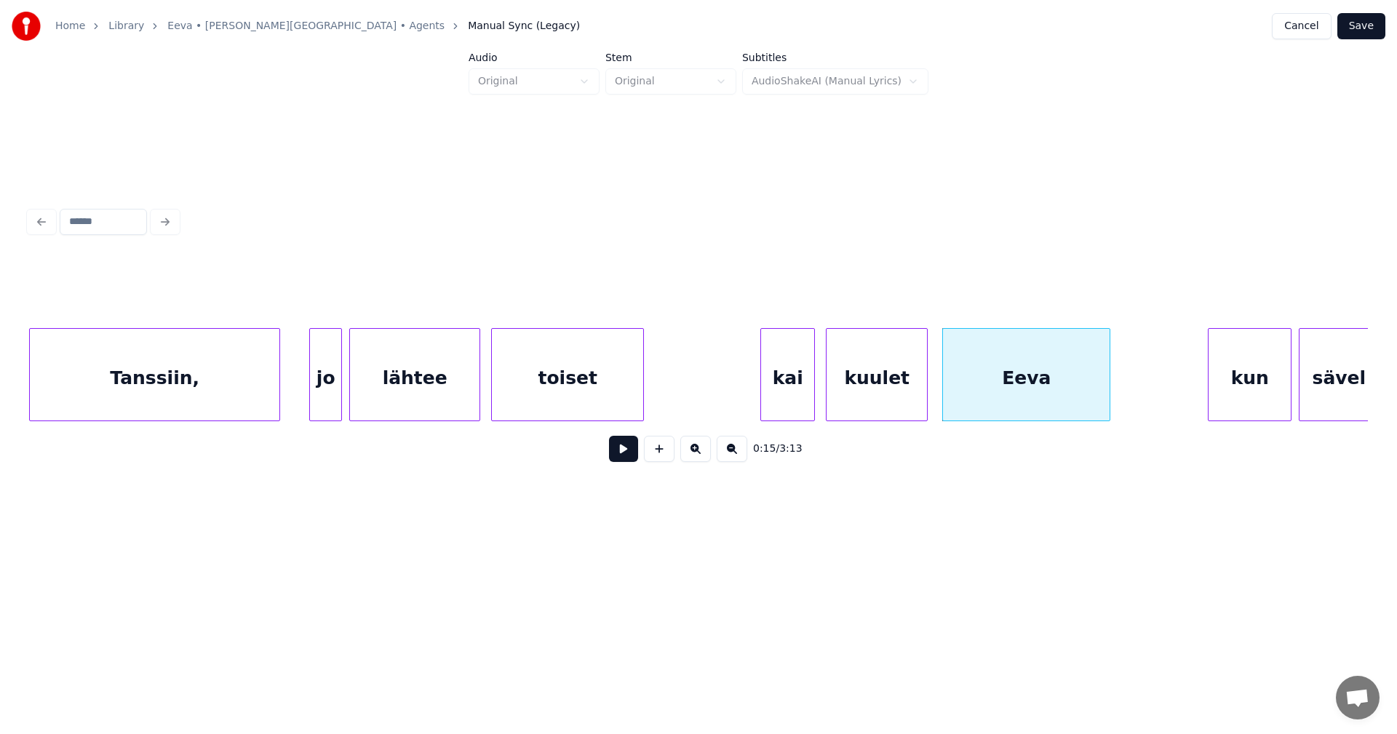
click at [623, 458] on button at bounding box center [623, 449] width 29 height 26
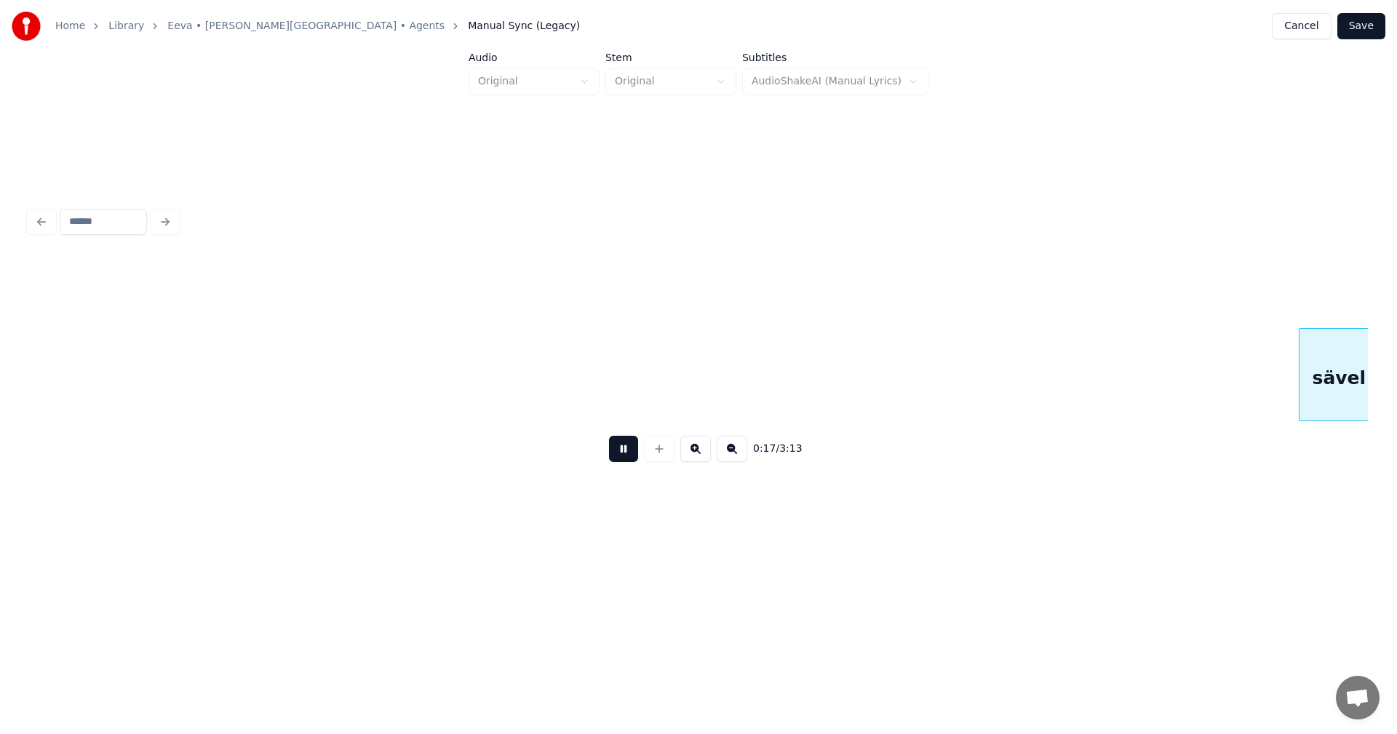
scroll to position [0, 3256]
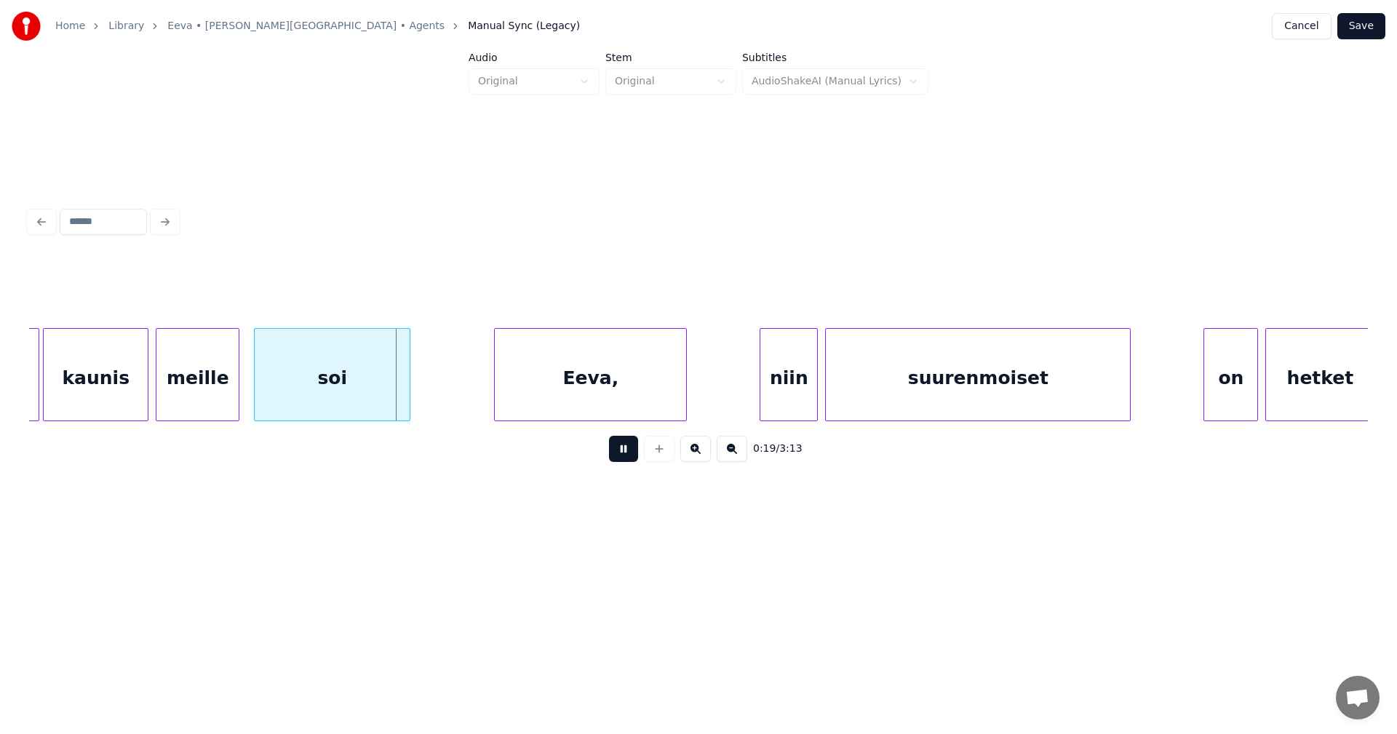
click at [622, 458] on button at bounding box center [623, 449] width 29 height 26
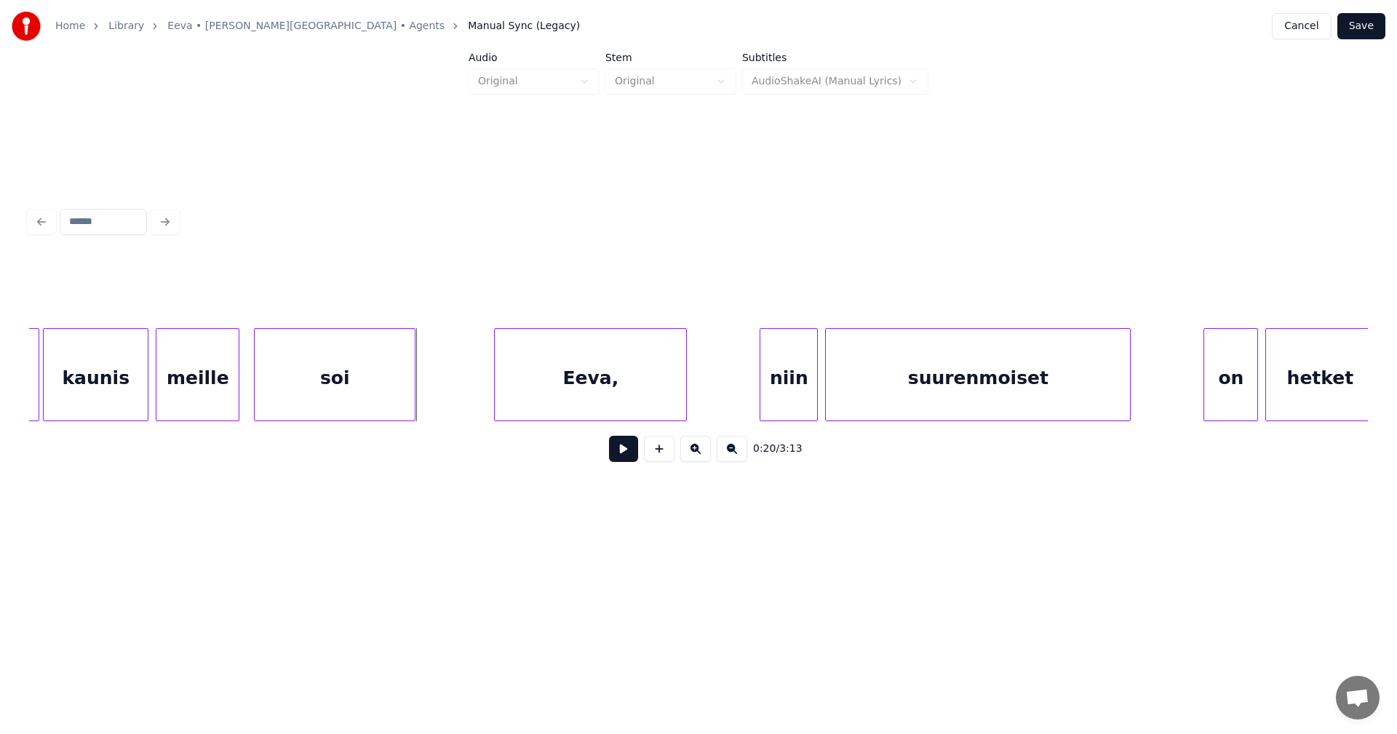
click at [412, 396] on div at bounding box center [412, 375] width 4 height 92
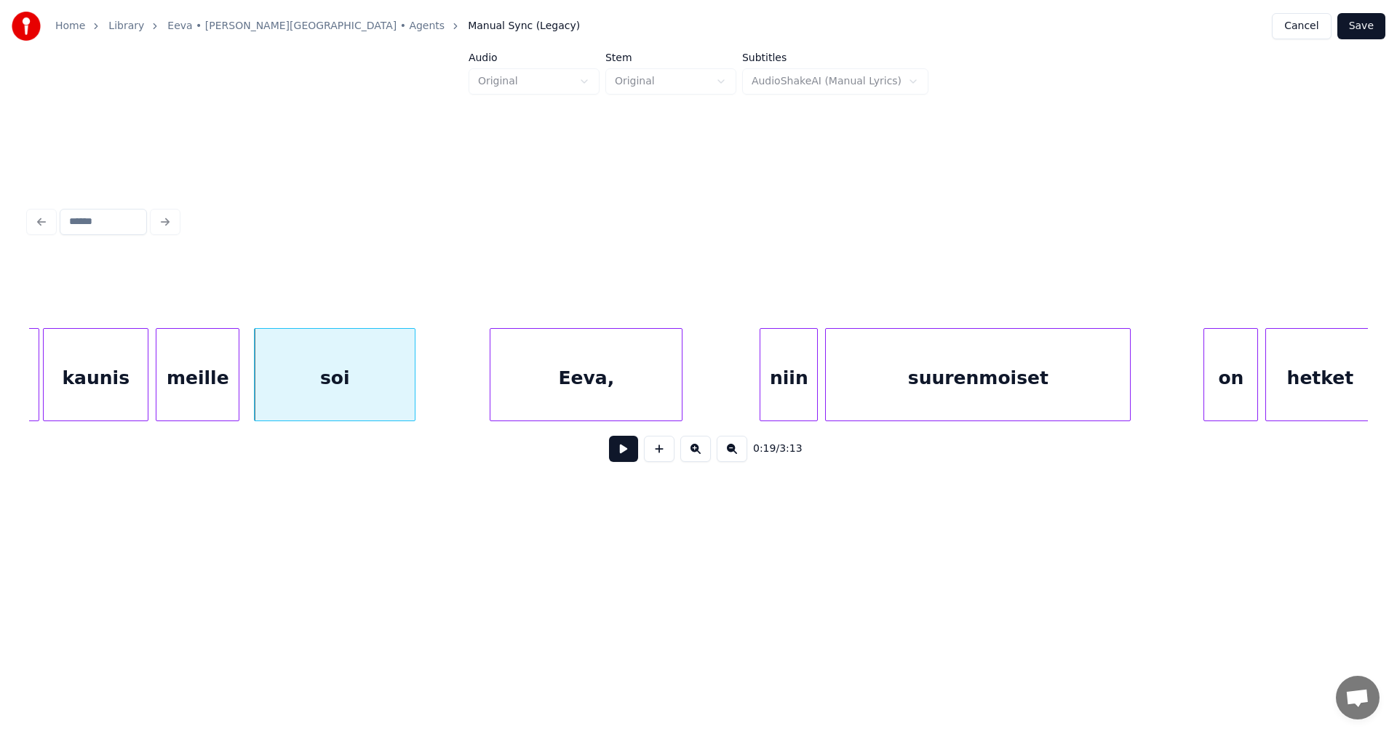
click at [552, 404] on div "Eeva," at bounding box center [585, 378] width 191 height 99
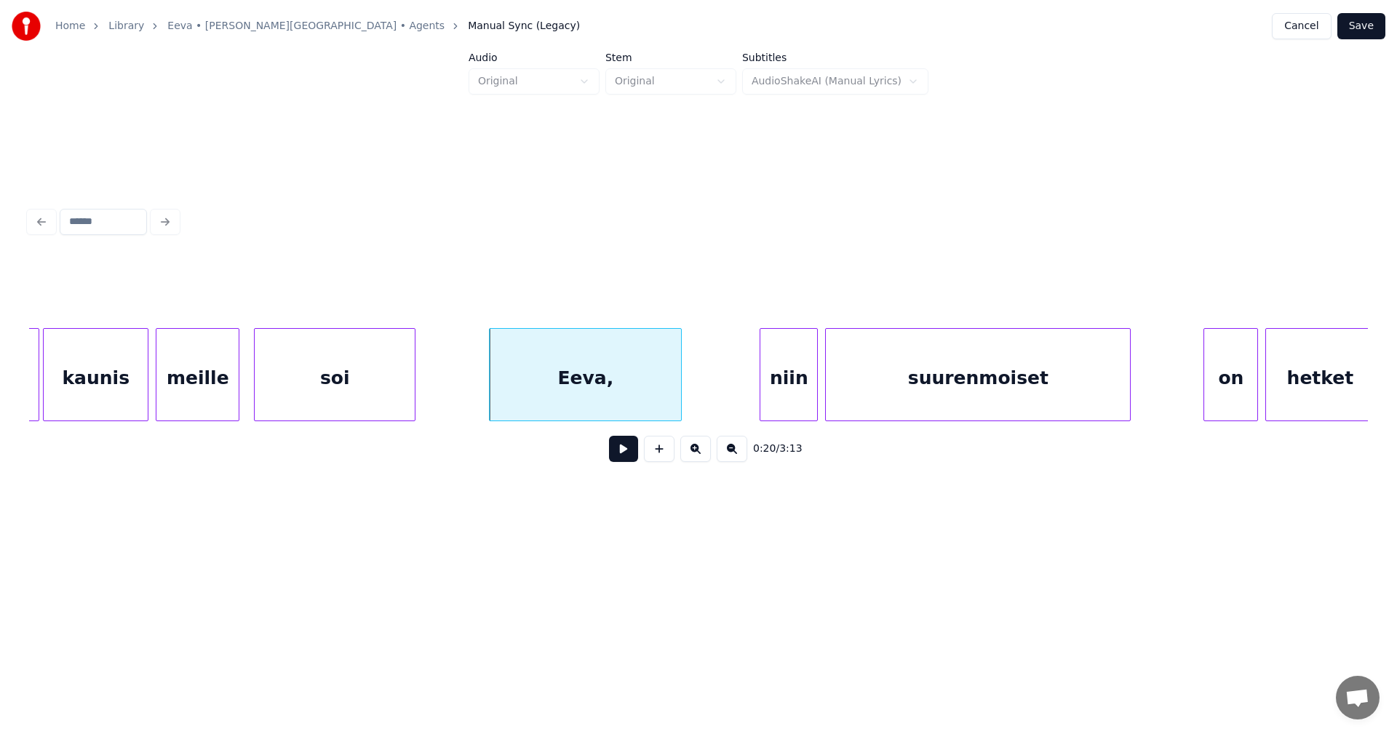
click at [627, 460] on button at bounding box center [623, 449] width 29 height 26
drag, startPoint x: 629, startPoint y: 457, endPoint x: 648, endPoint y: 455, distance: 19.0
click at [629, 459] on button at bounding box center [623, 449] width 29 height 26
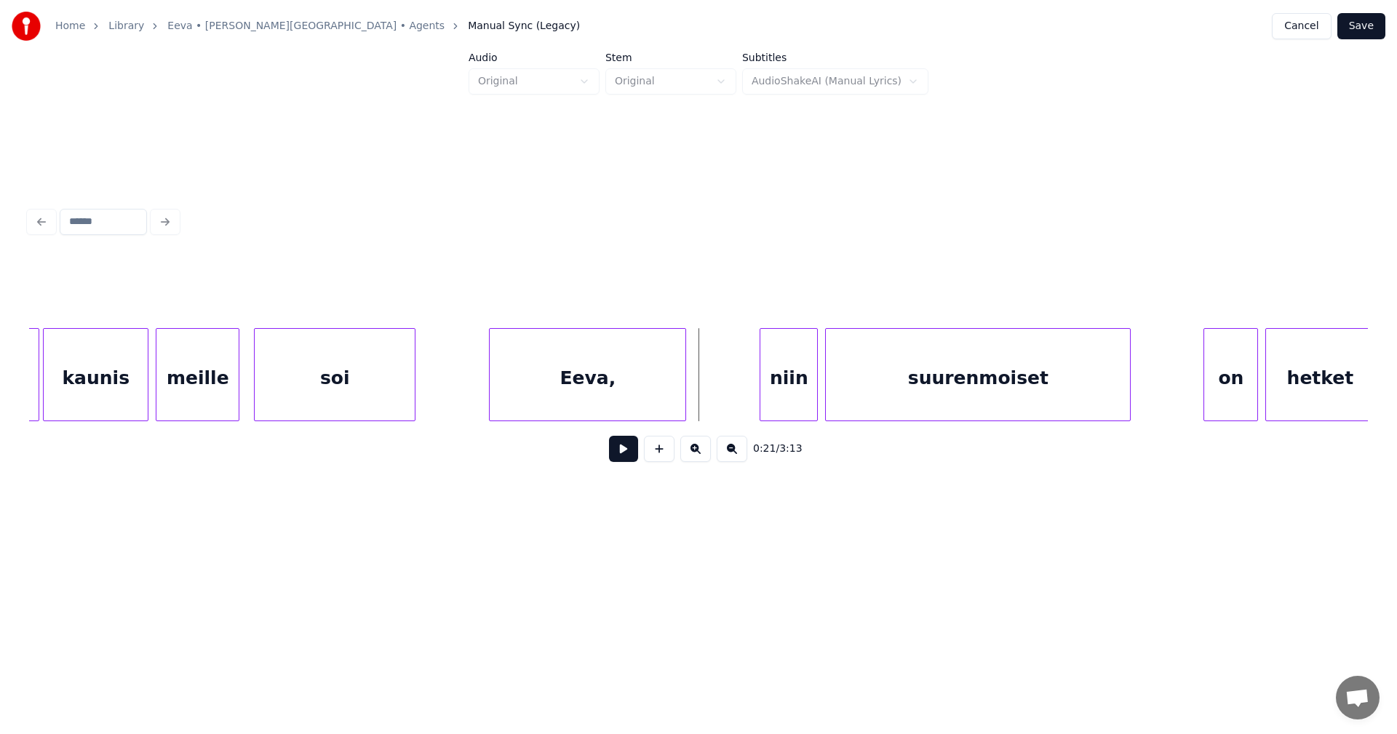
click at [683, 400] on div at bounding box center [683, 375] width 4 height 92
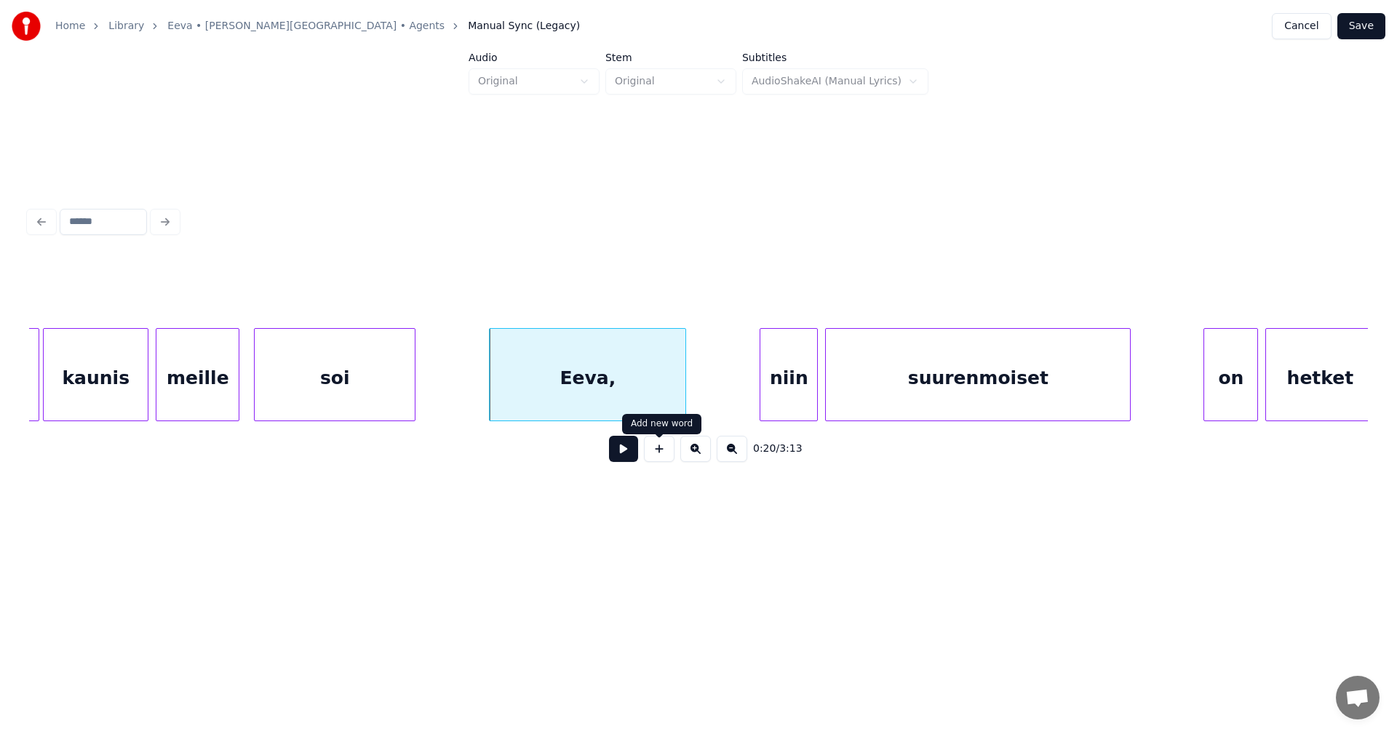
click at [629, 458] on button at bounding box center [623, 449] width 29 height 26
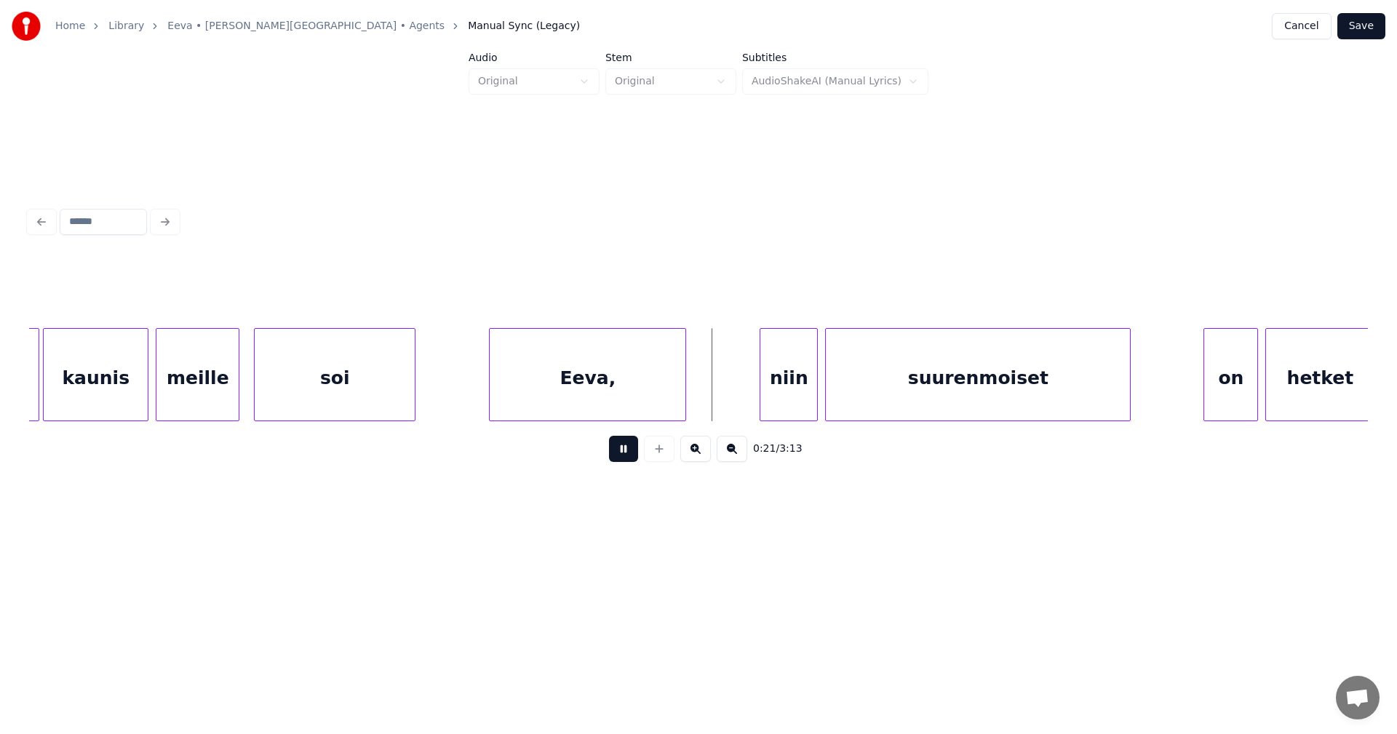
click at [630, 457] on button at bounding box center [623, 449] width 29 height 26
click at [789, 396] on div "niin" at bounding box center [788, 378] width 57 height 99
click at [747, 396] on div at bounding box center [749, 375] width 4 height 92
click at [629, 455] on button at bounding box center [623, 449] width 29 height 26
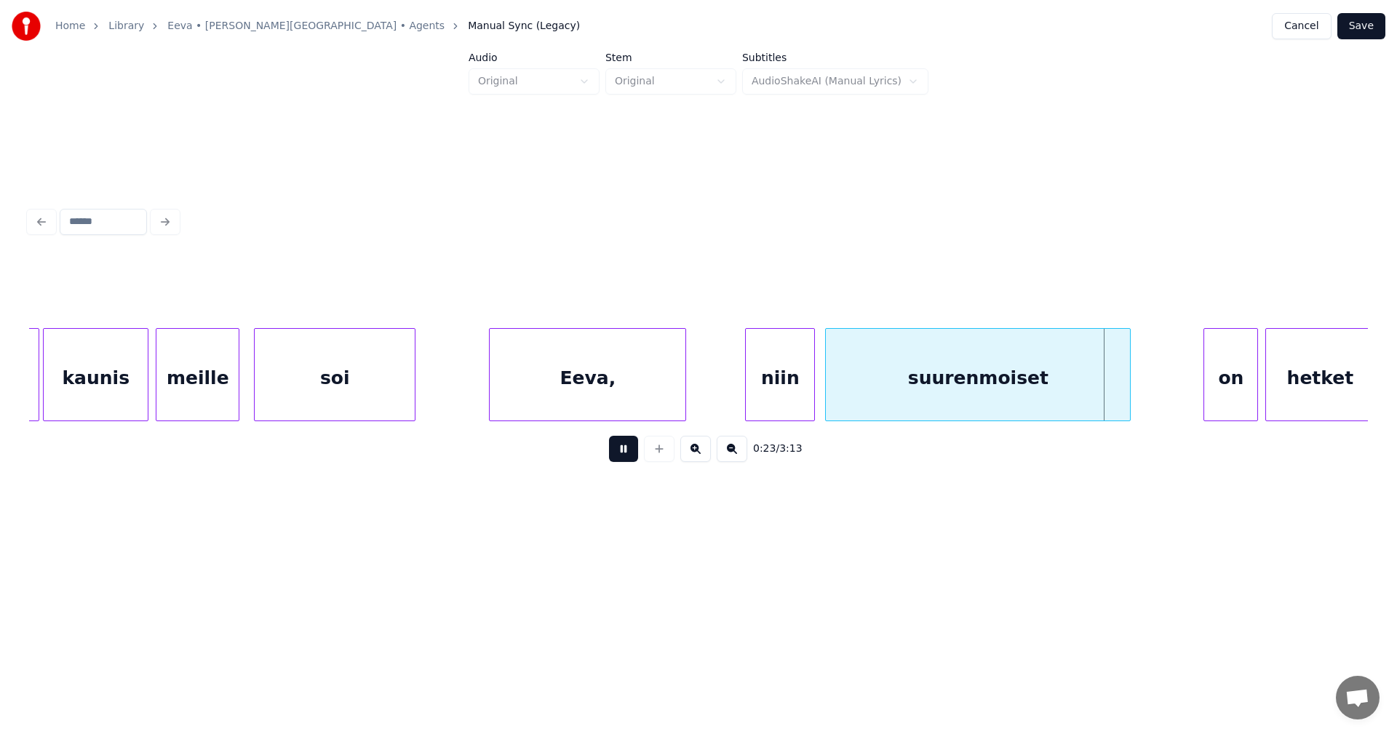
click at [631, 455] on button at bounding box center [623, 449] width 29 height 26
click at [1220, 395] on div "on" at bounding box center [1224, 378] width 53 height 99
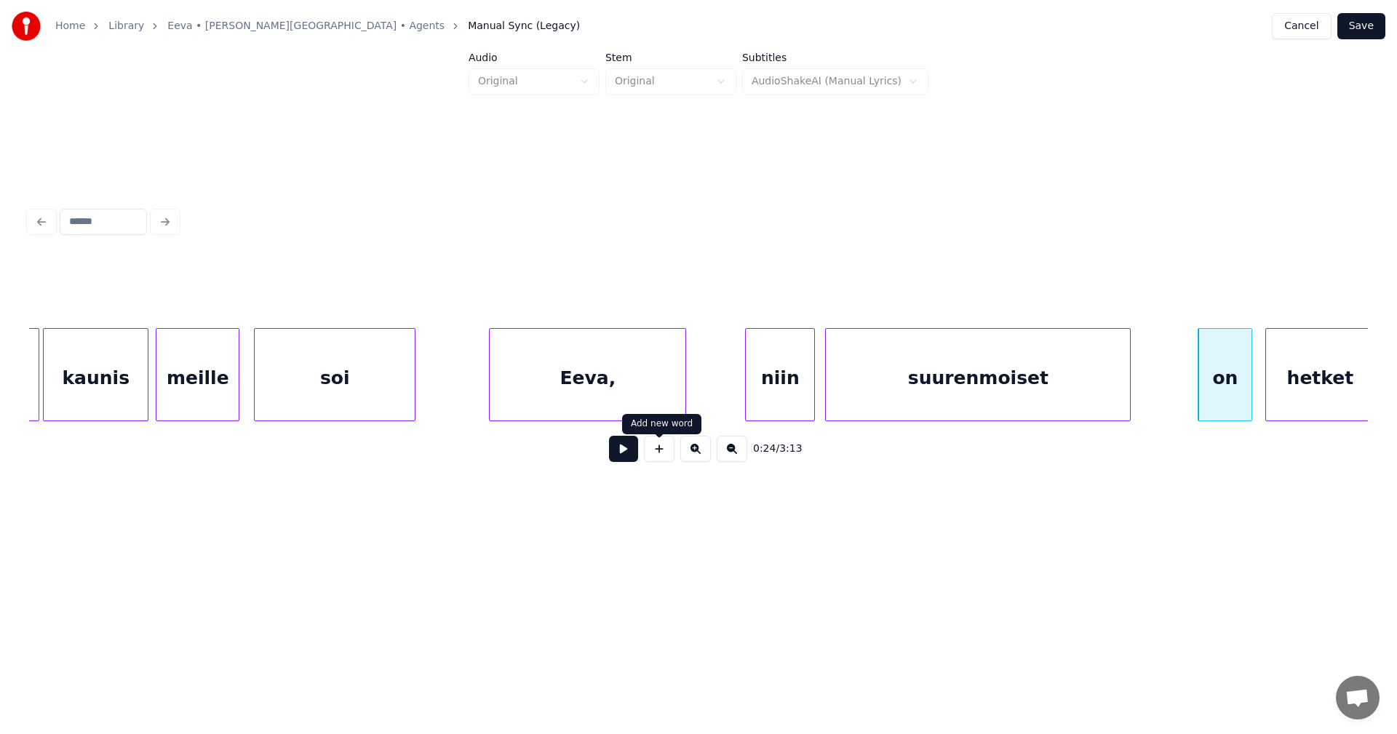
click at [626, 452] on button at bounding box center [623, 449] width 29 height 26
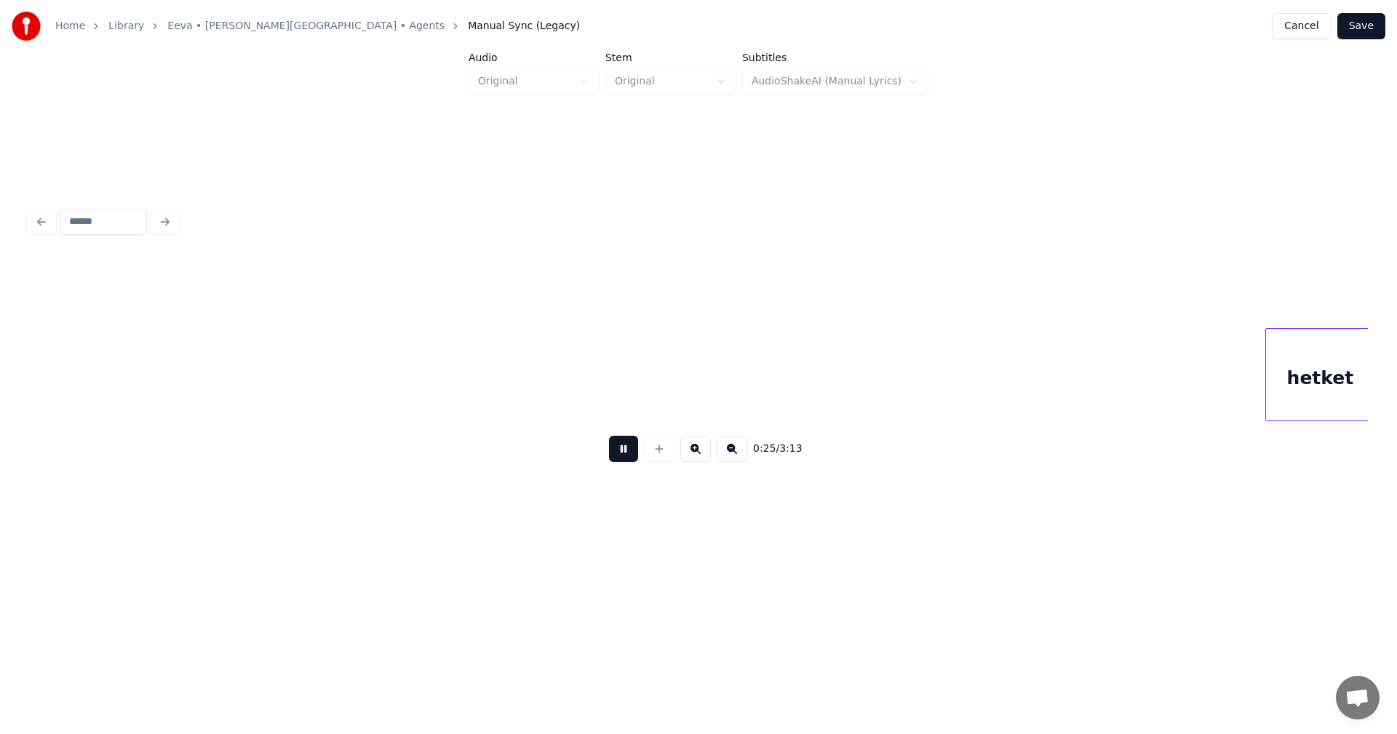
scroll to position [0, 4595]
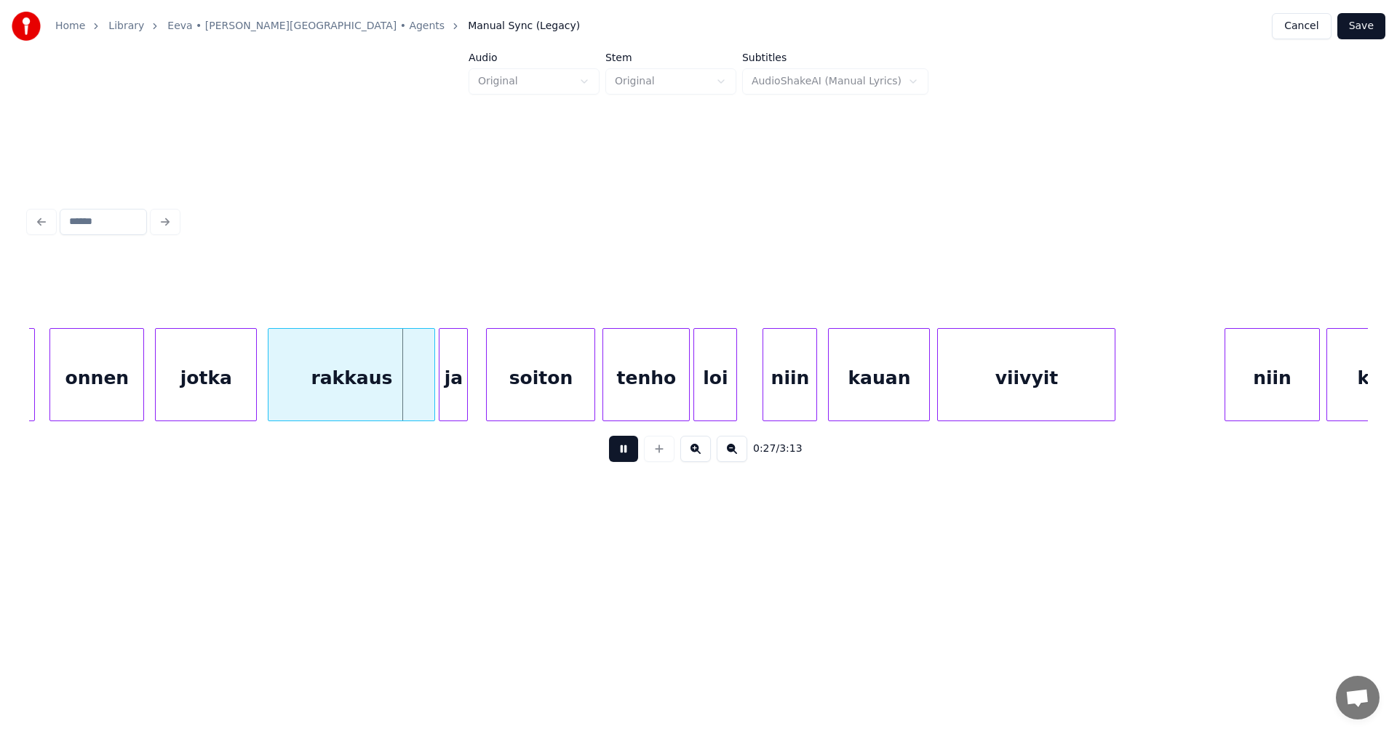
click at [626, 452] on button at bounding box center [623, 449] width 29 height 26
click at [421, 388] on div at bounding box center [422, 375] width 4 height 92
click at [446, 388] on div "ja" at bounding box center [453, 378] width 28 height 99
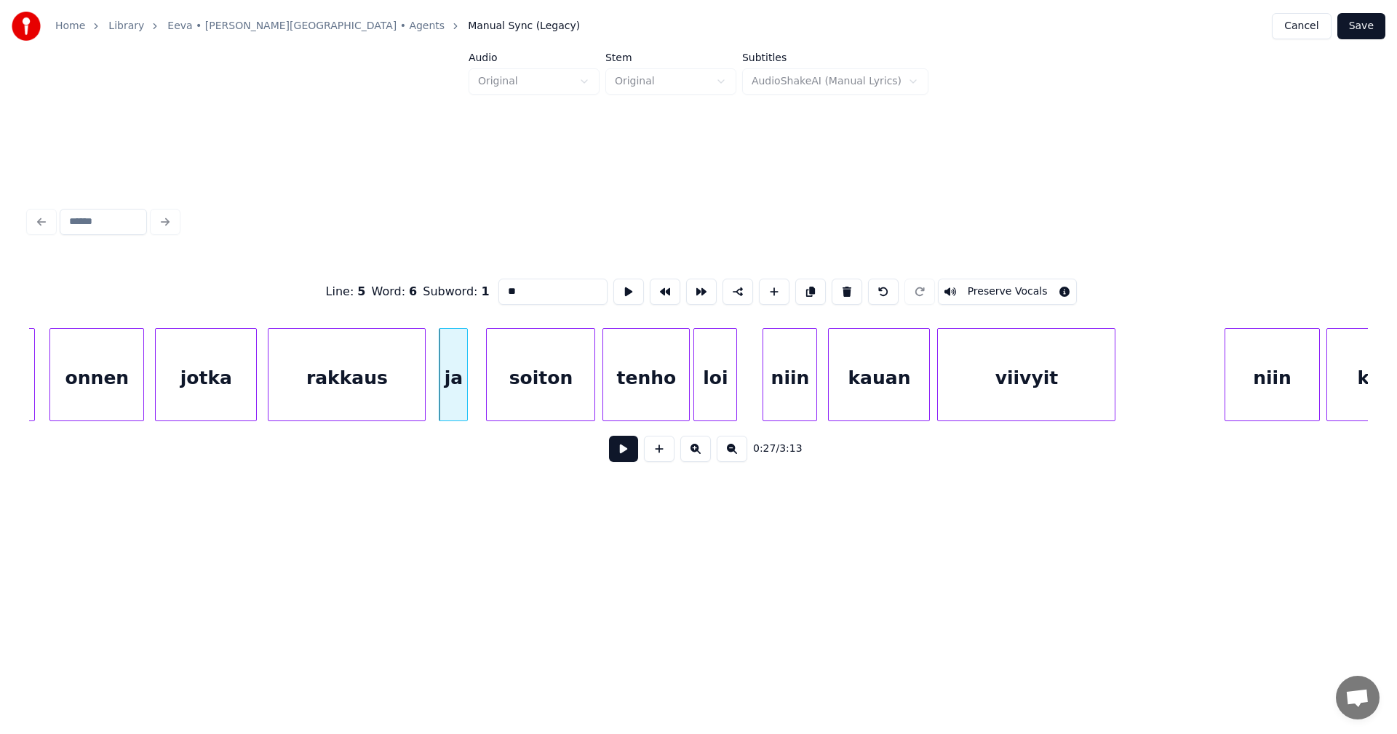
click at [446, 388] on div "ja" at bounding box center [453, 378] width 28 height 99
click at [449, 391] on div "ja" at bounding box center [450, 378] width 28 height 99
click at [410, 398] on div "rakkaus" at bounding box center [346, 378] width 156 height 99
type input "*******"
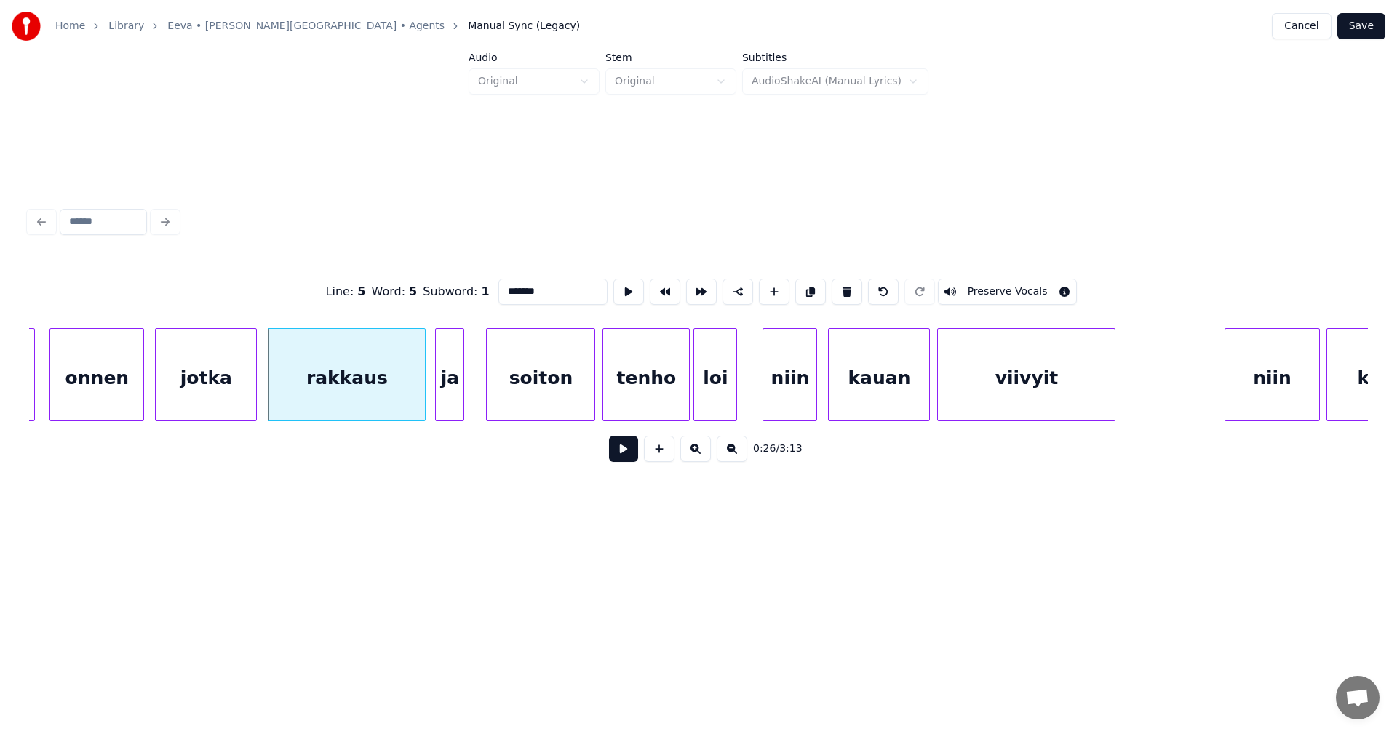
click at [631, 453] on button at bounding box center [623, 449] width 29 height 26
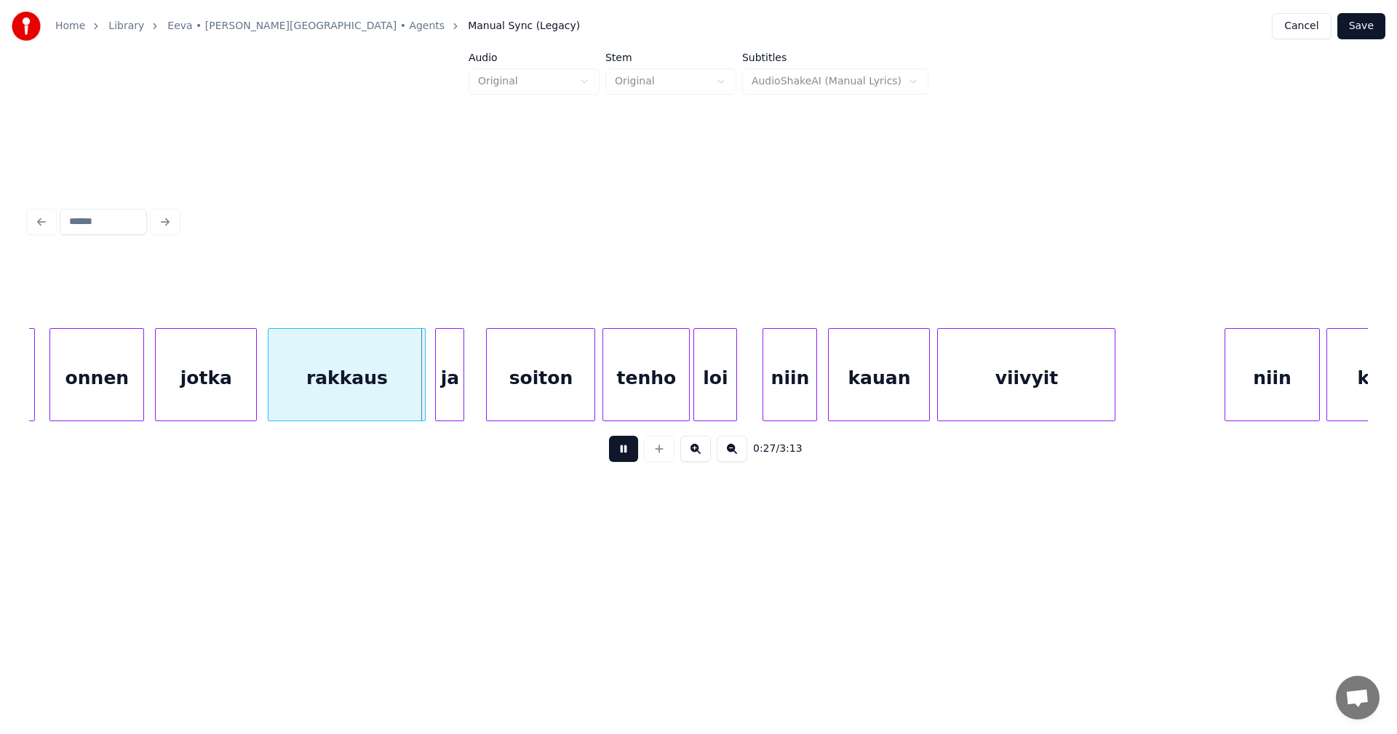
click at [626, 453] on button at bounding box center [623, 449] width 29 height 26
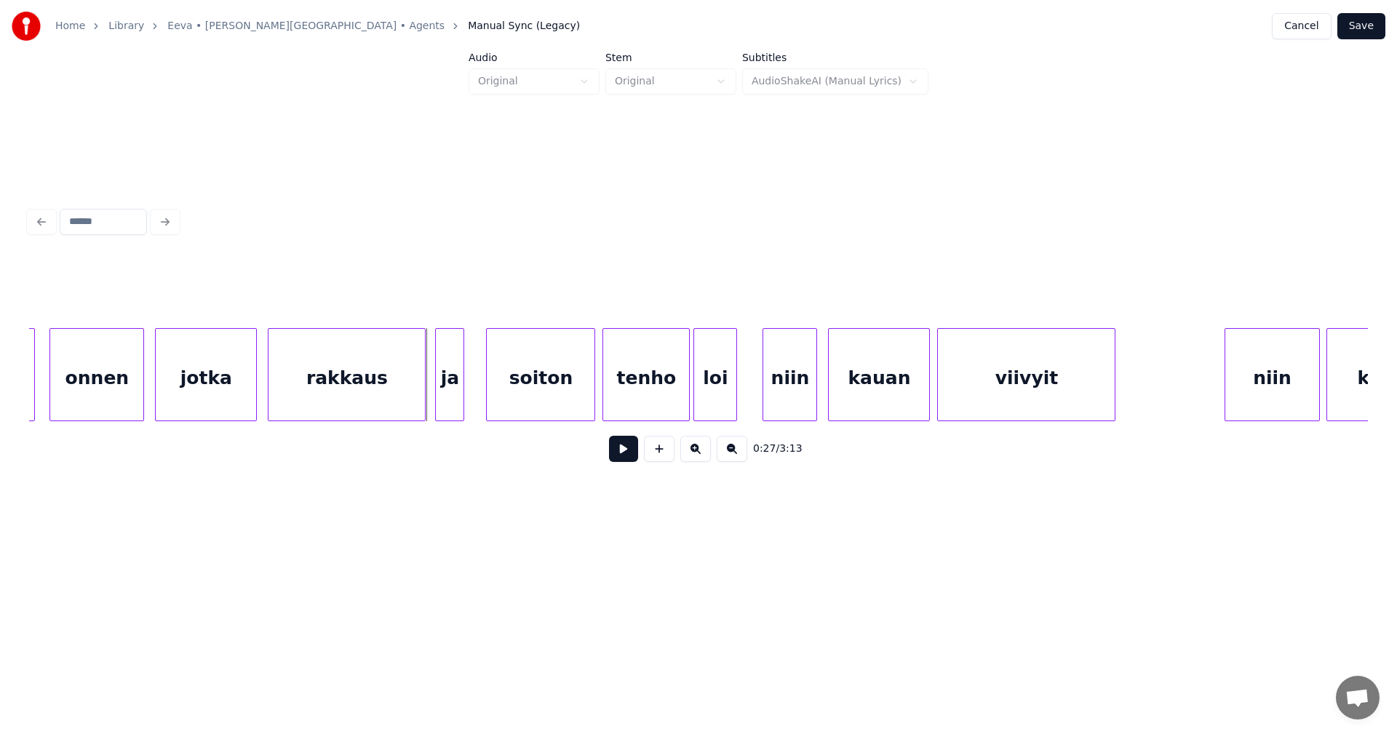
click at [626, 453] on button at bounding box center [623, 449] width 29 height 26
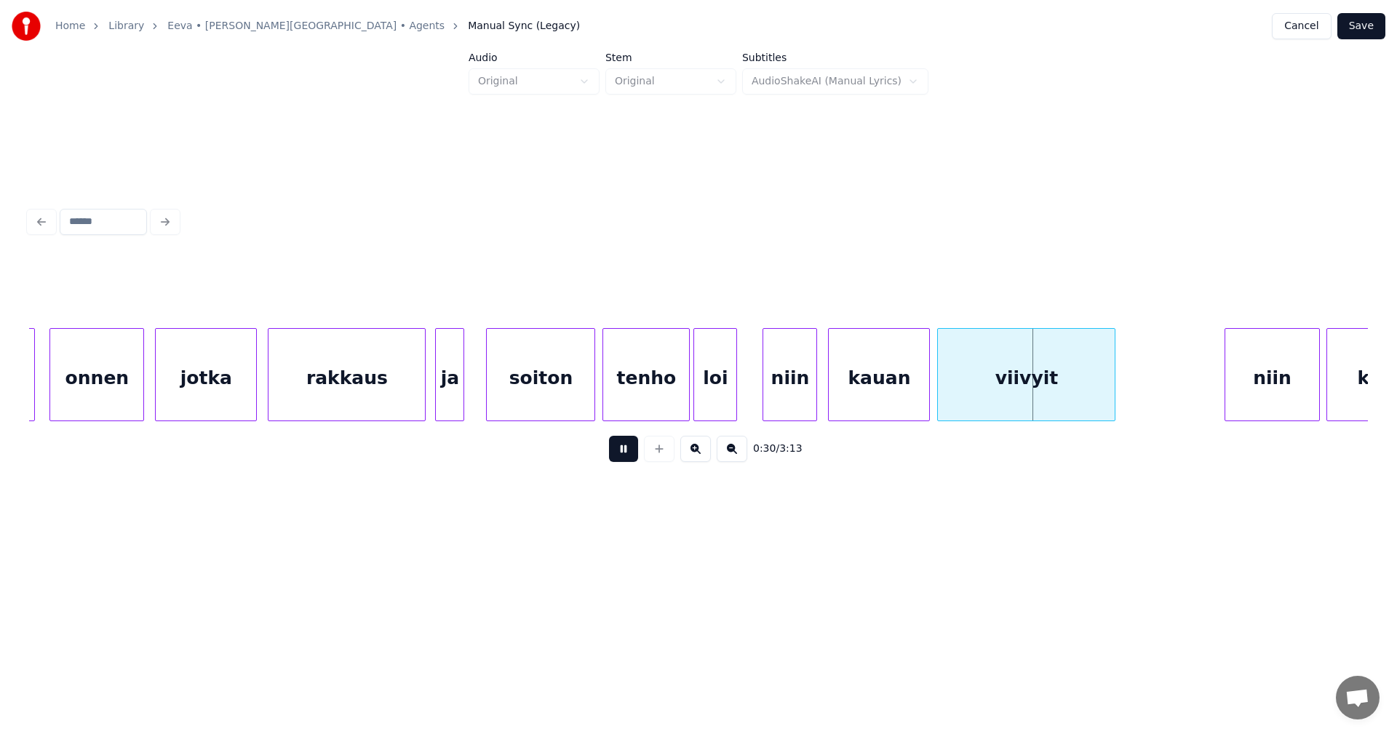
click at [626, 453] on button at bounding box center [623, 449] width 29 height 26
click at [713, 402] on div "loi" at bounding box center [715, 378] width 42 height 99
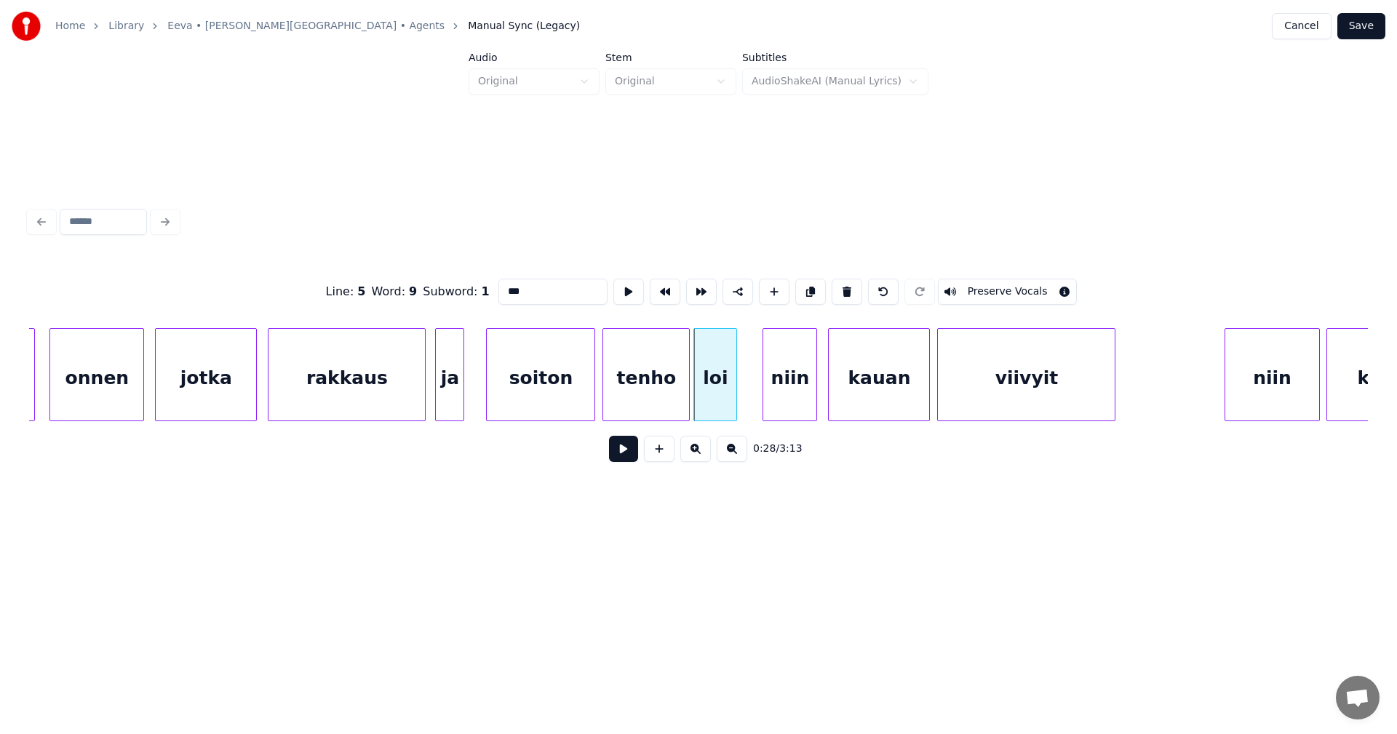
click at [631, 450] on button at bounding box center [623, 449] width 29 height 26
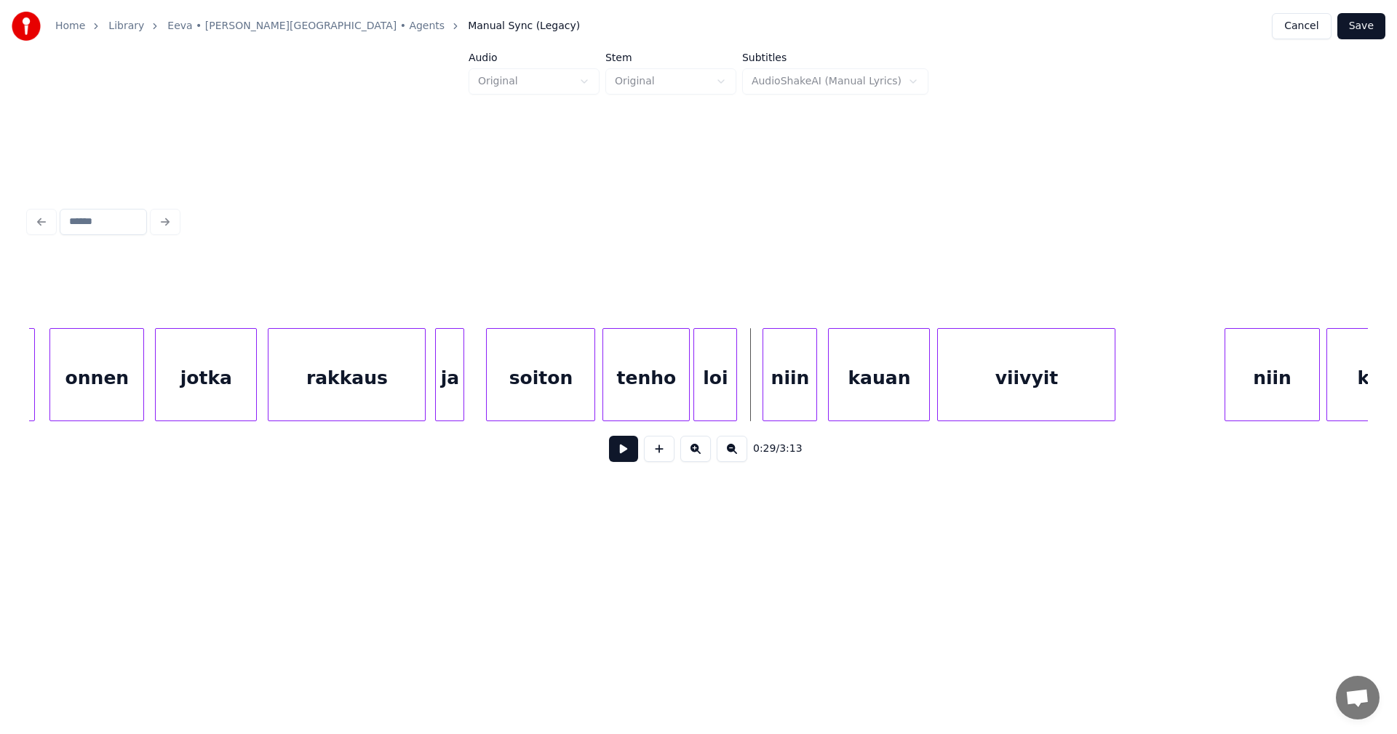
click at [631, 450] on button at bounding box center [623, 449] width 29 height 26
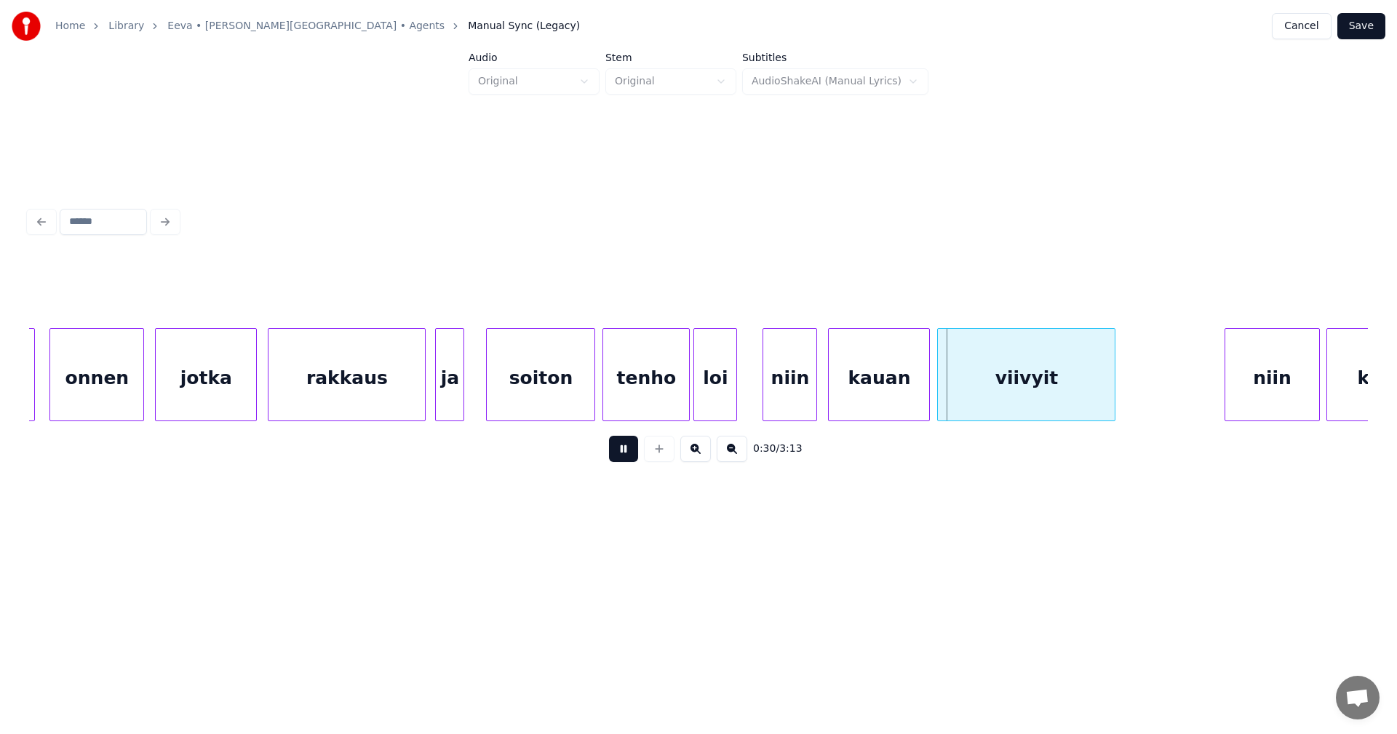
click at [631, 450] on button at bounding box center [623, 449] width 29 height 26
click at [660, 407] on div "tenho" at bounding box center [646, 378] width 86 height 99
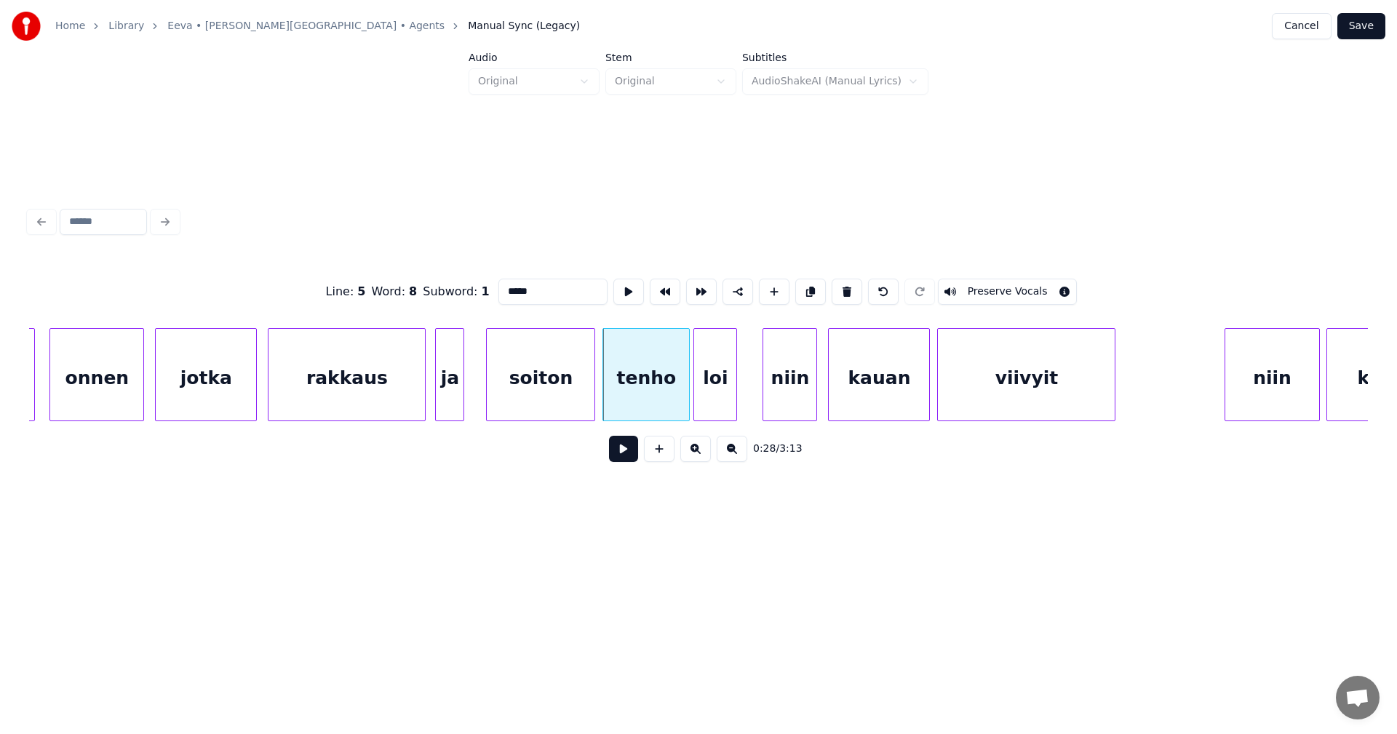
click at [618, 452] on button at bounding box center [623, 449] width 29 height 26
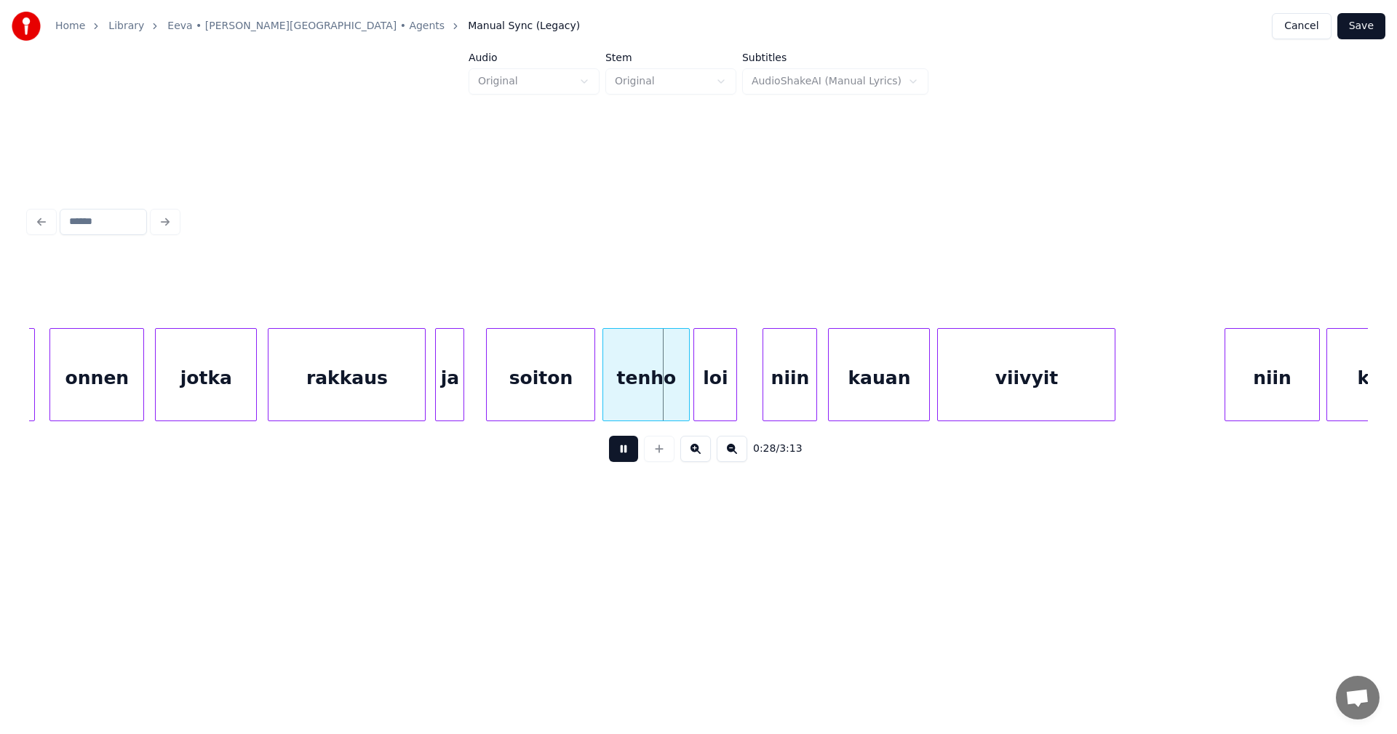
click at [618, 452] on button at bounding box center [623, 449] width 29 height 26
click at [620, 453] on button at bounding box center [623, 449] width 29 height 26
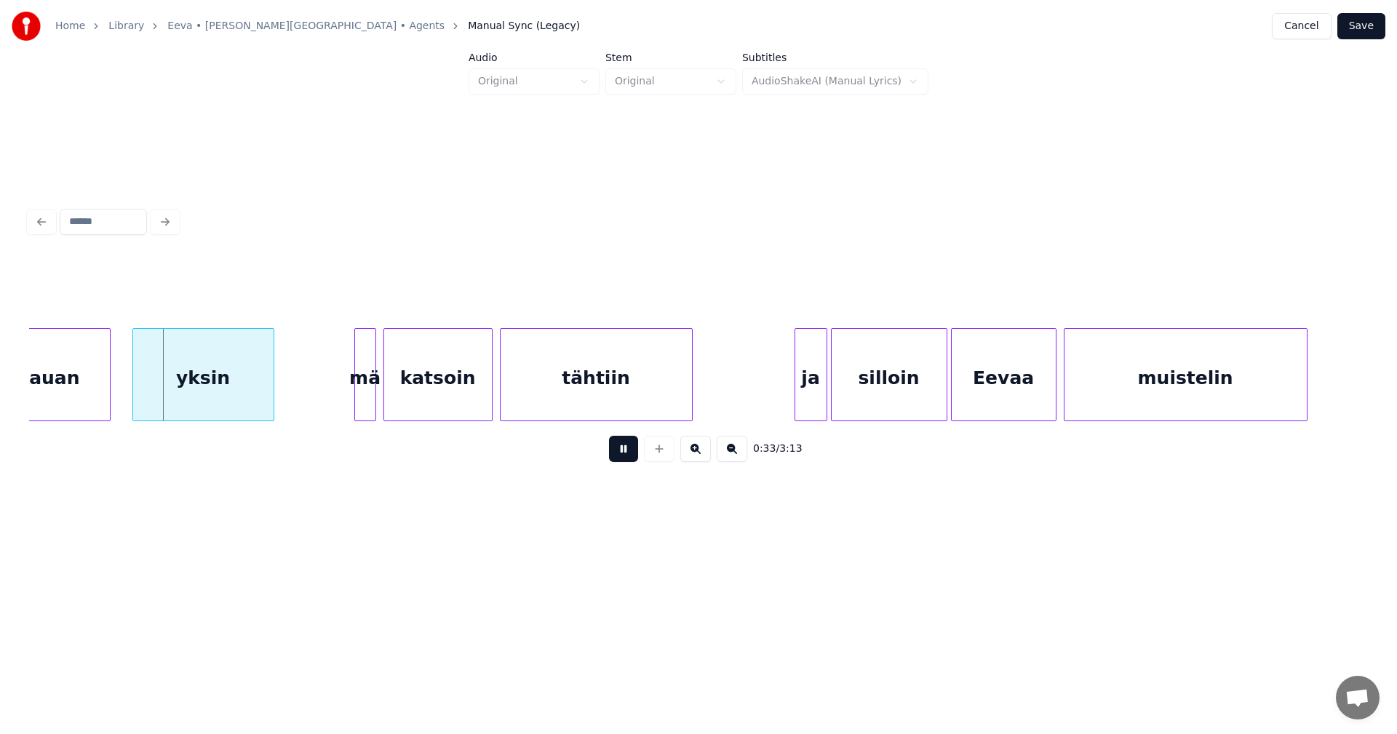
click at [620, 453] on button at bounding box center [623, 449] width 29 height 26
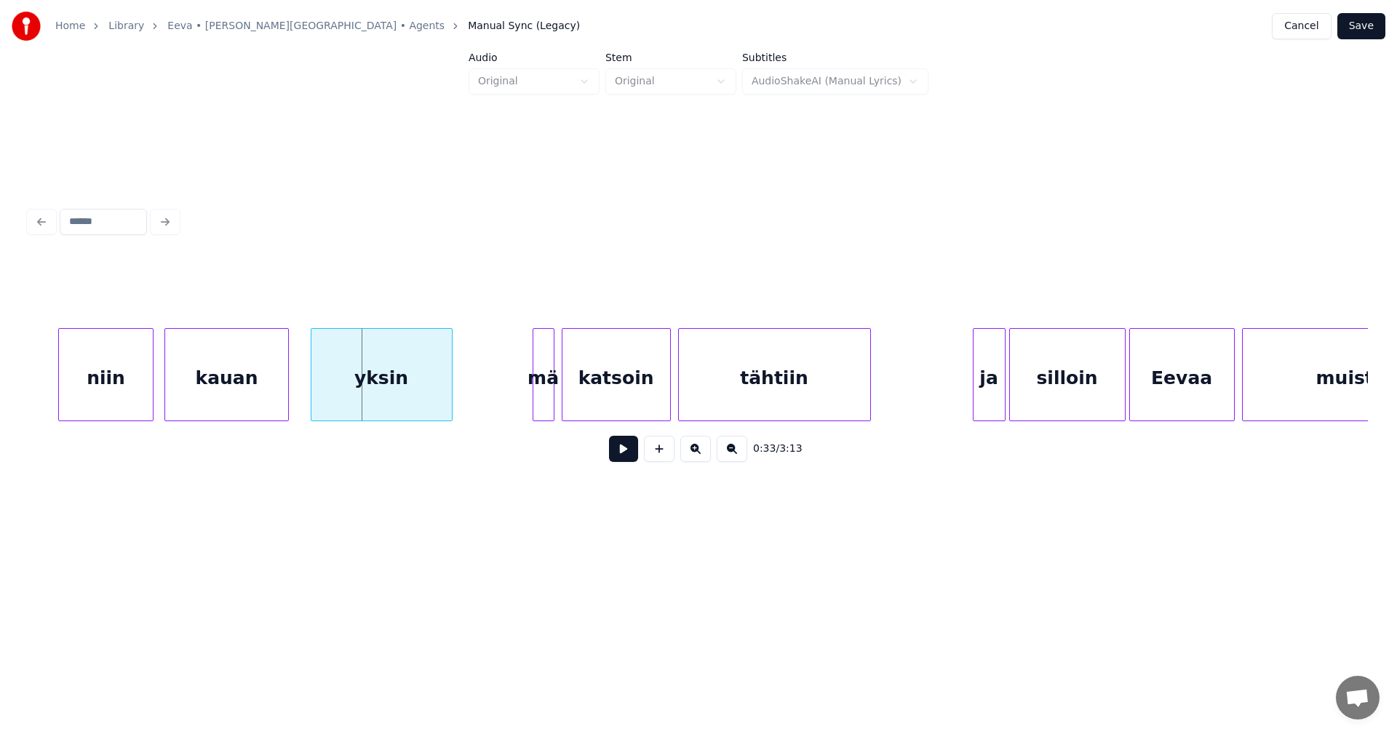
click at [124, 406] on div "niin" at bounding box center [105, 378] width 93 height 99
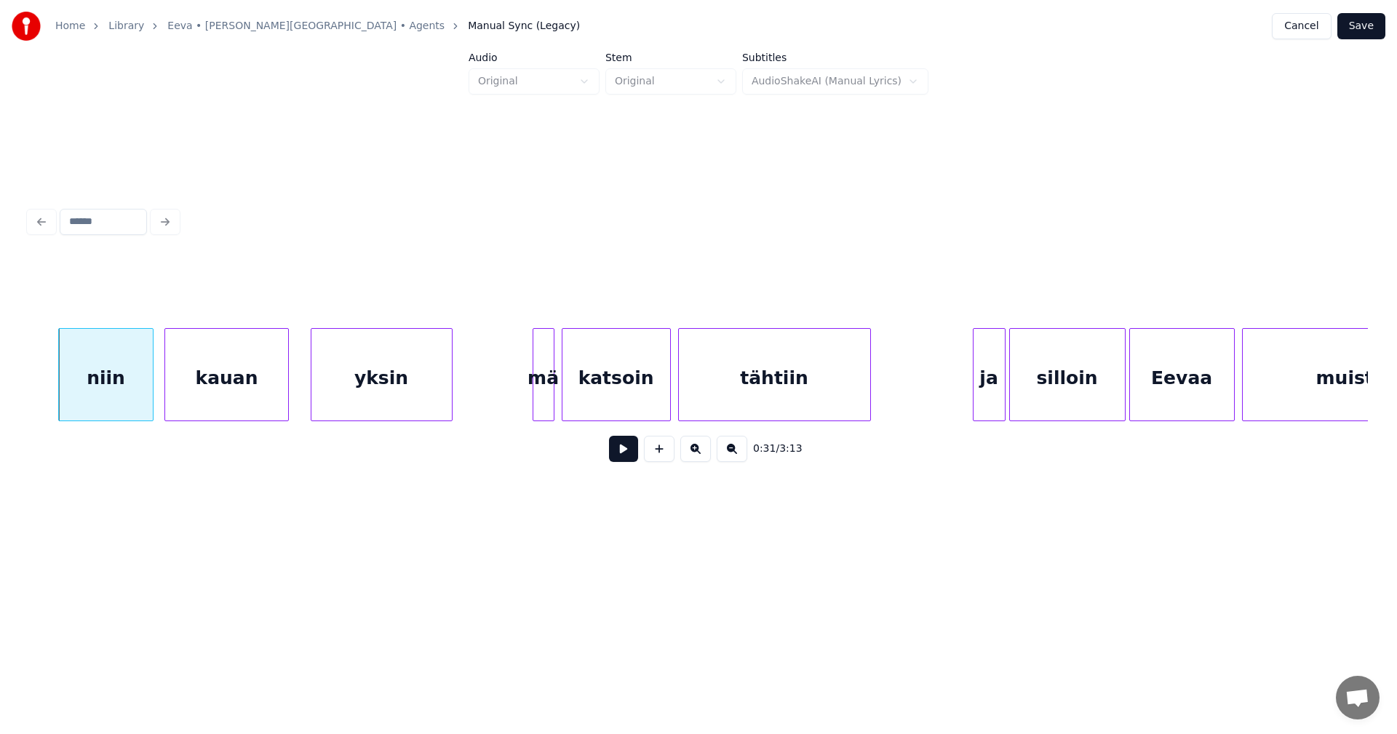
click at [124, 406] on div "niin" at bounding box center [105, 378] width 93 height 99
click at [151, 402] on div at bounding box center [153, 375] width 4 height 92
click at [628, 455] on button at bounding box center [623, 449] width 29 height 26
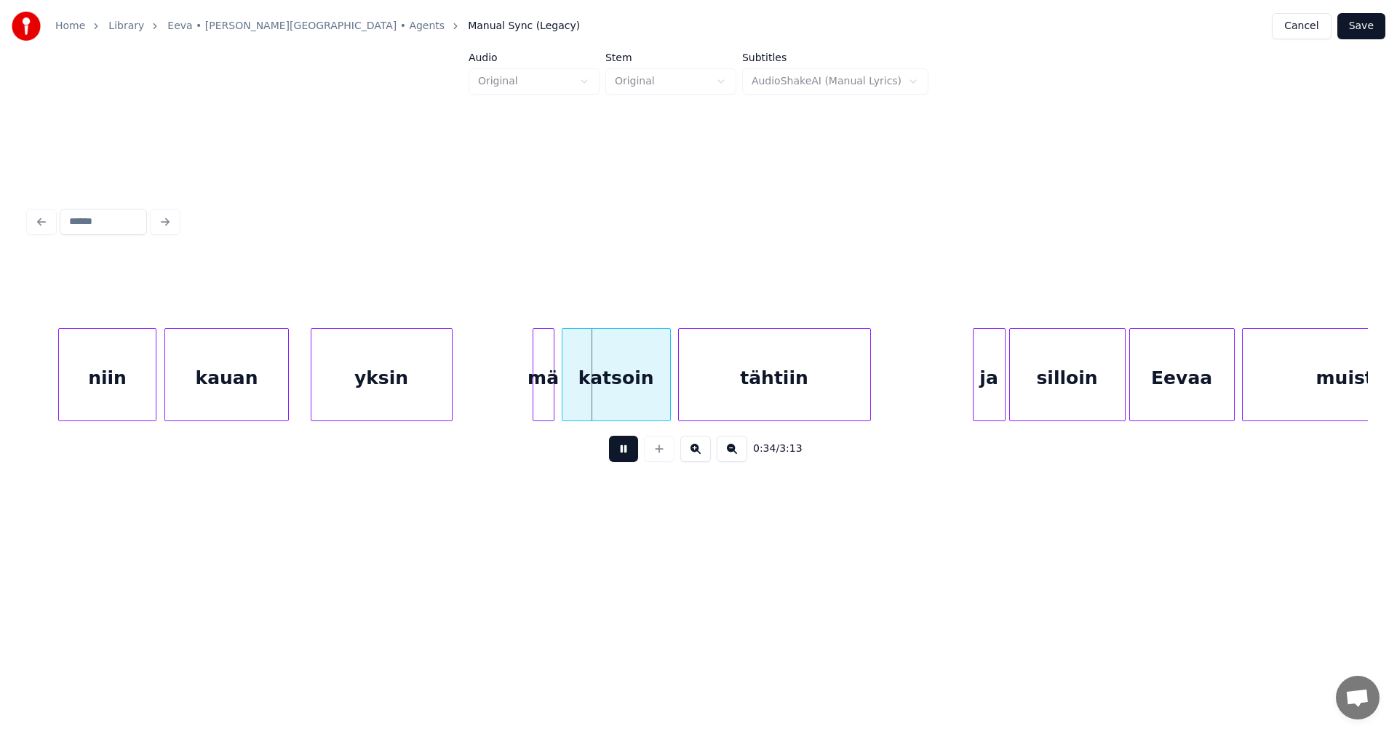
click at [626, 457] on button at bounding box center [623, 449] width 29 height 26
click at [528, 402] on div at bounding box center [526, 375] width 4 height 92
click at [622, 460] on button at bounding box center [623, 449] width 29 height 26
click at [629, 454] on button at bounding box center [623, 449] width 29 height 26
click at [978, 394] on div "ja" at bounding box center [988, 378] width 31 height 99
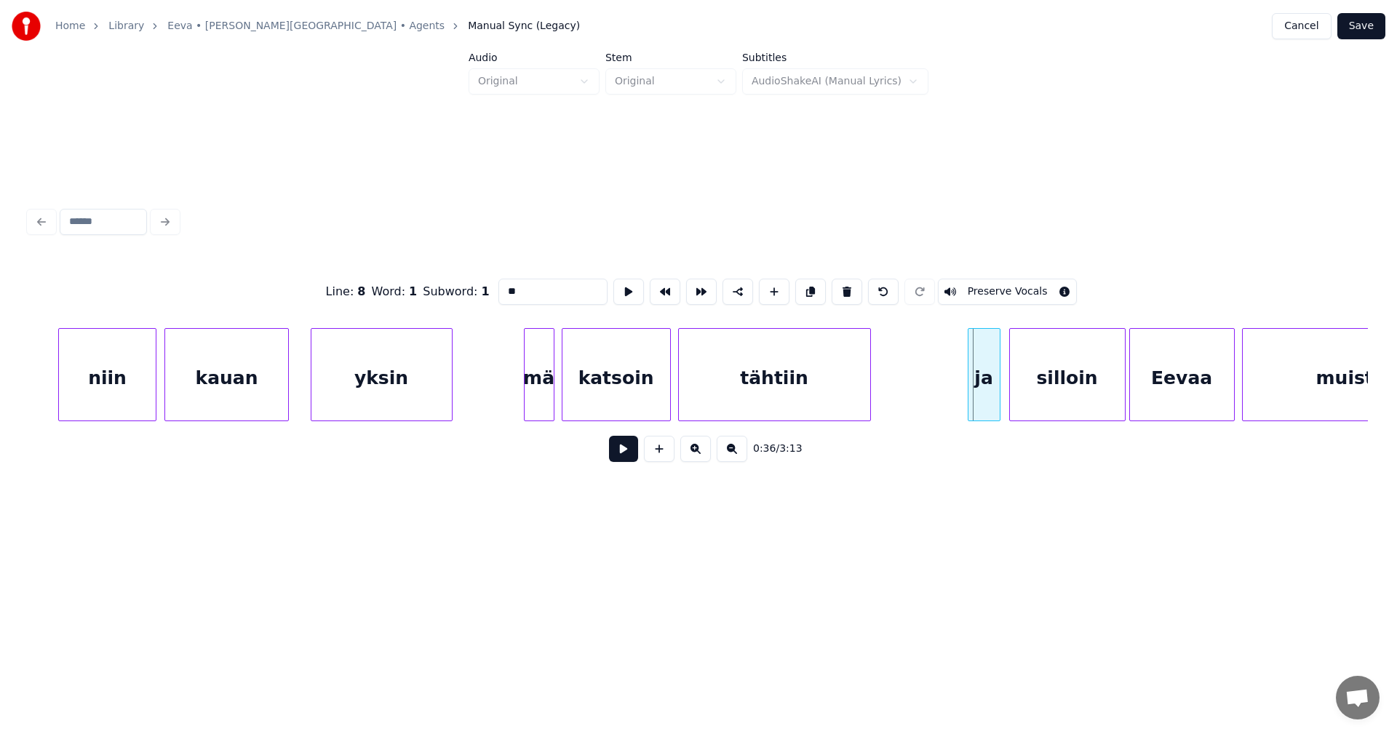
click at [975, 395] on div "ja" at bounding box center [983, 378] width 31 height 99
click at [625, 458] on button at bounding box center [623, 449] width 29 height 26
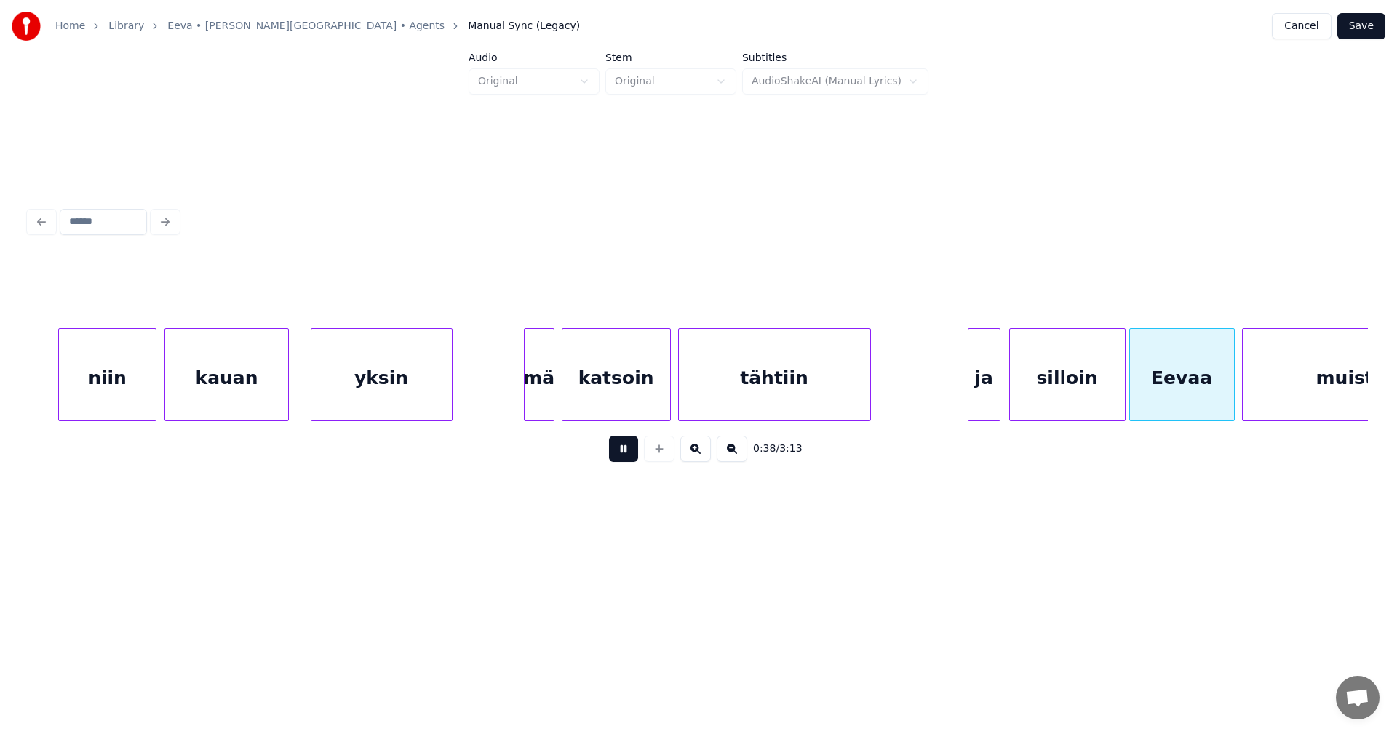
drag, startPoint x: 625, startPoint y: 458, endPoint x: 674, endPoint y: 457, distance: 49.5
click at [627, 459] on button at bounding box center [623, 449] width 29 height 26
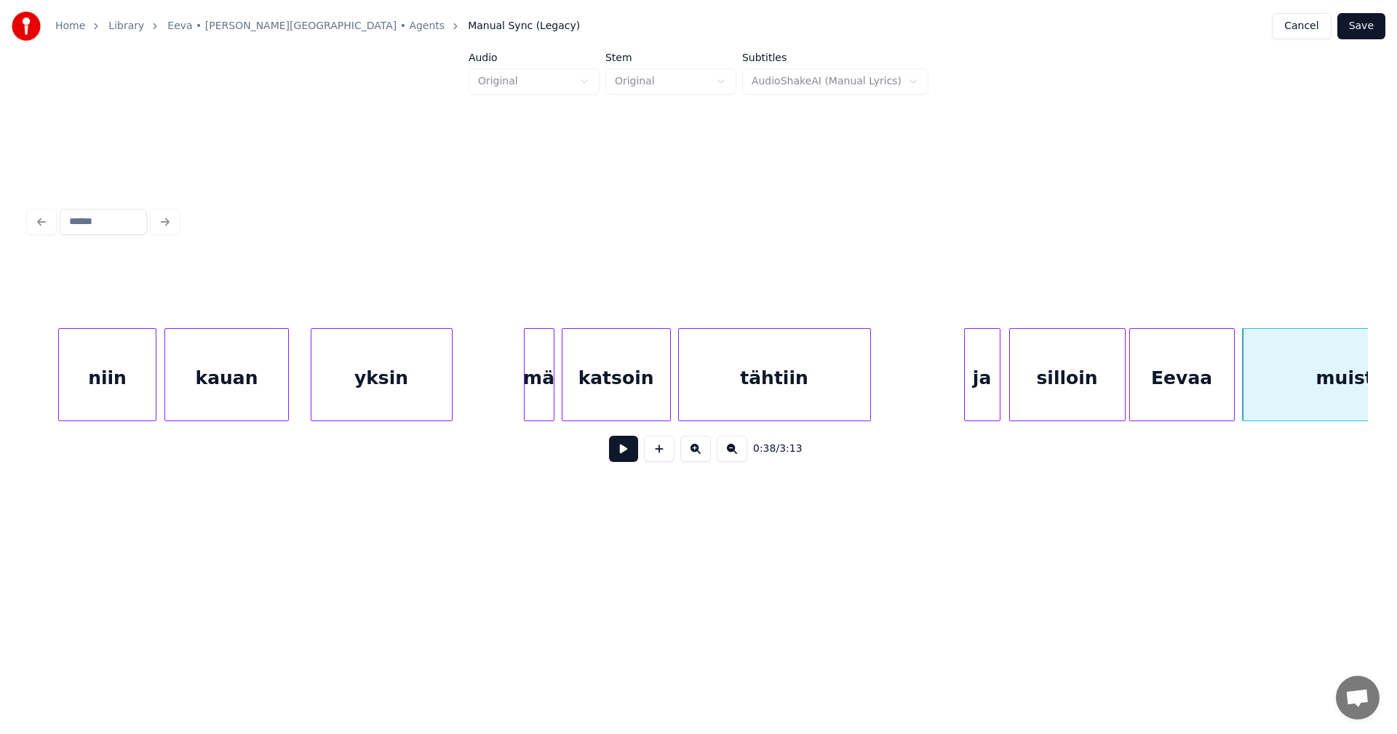
click at [965, 394] on div at bounding box center [967, 375] width 4 height 92
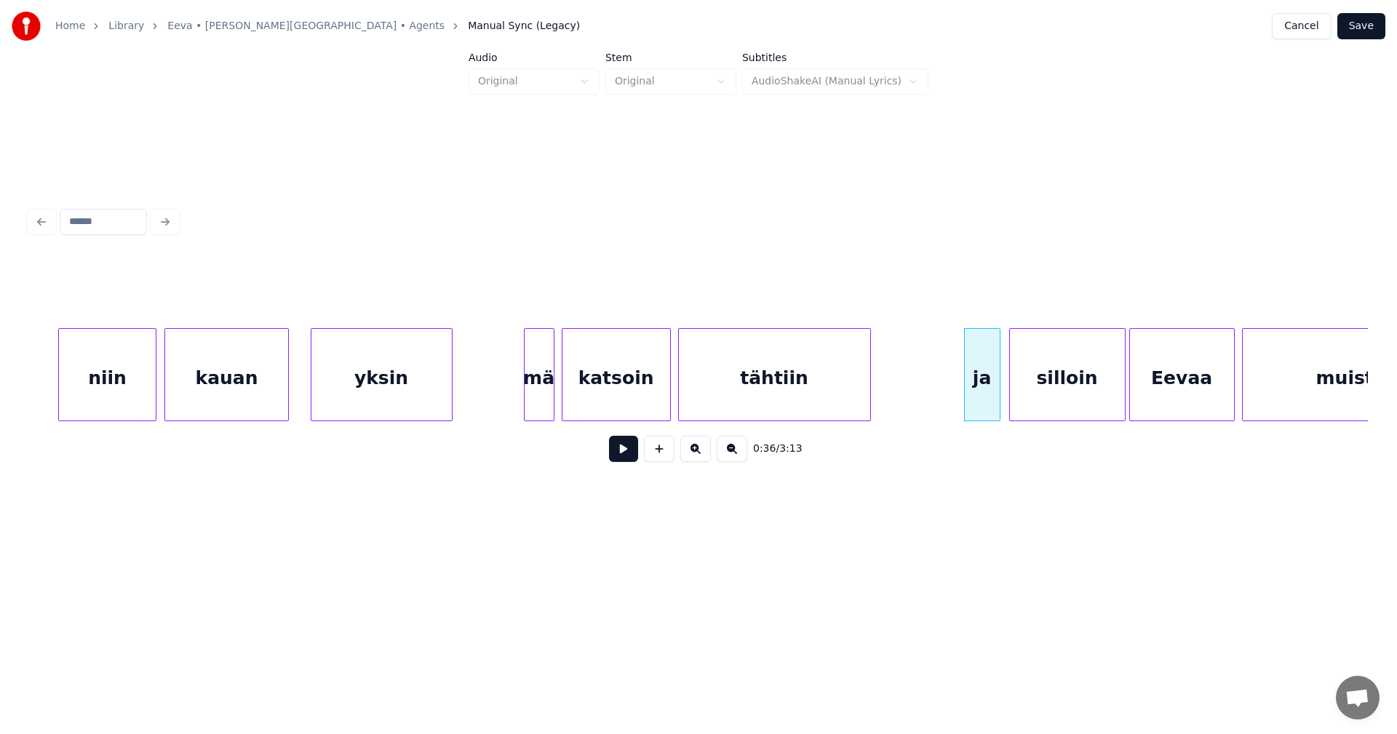
click at [628, 455] on button at bounding box center [623, 449] width 29 height 26
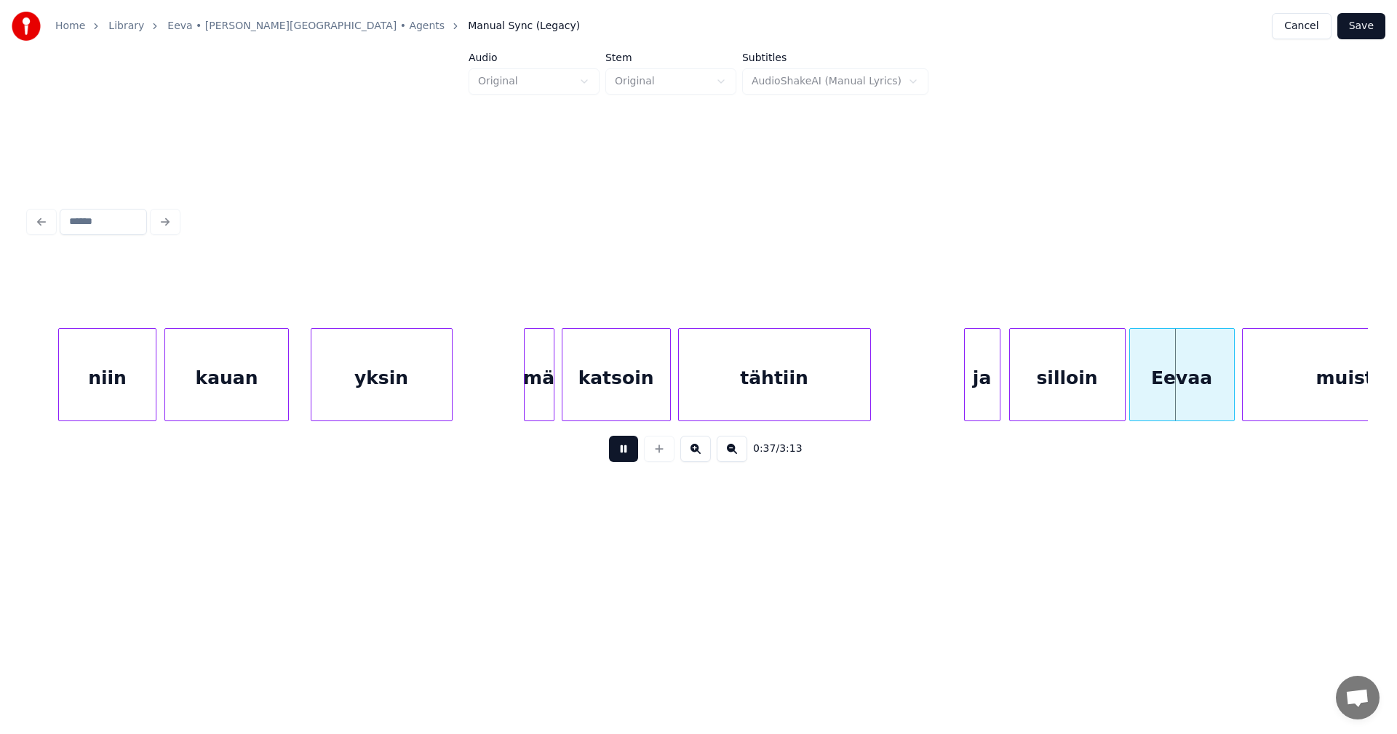
click at [626, 455] on button at bounding box center [623, 449] width 29 height 26
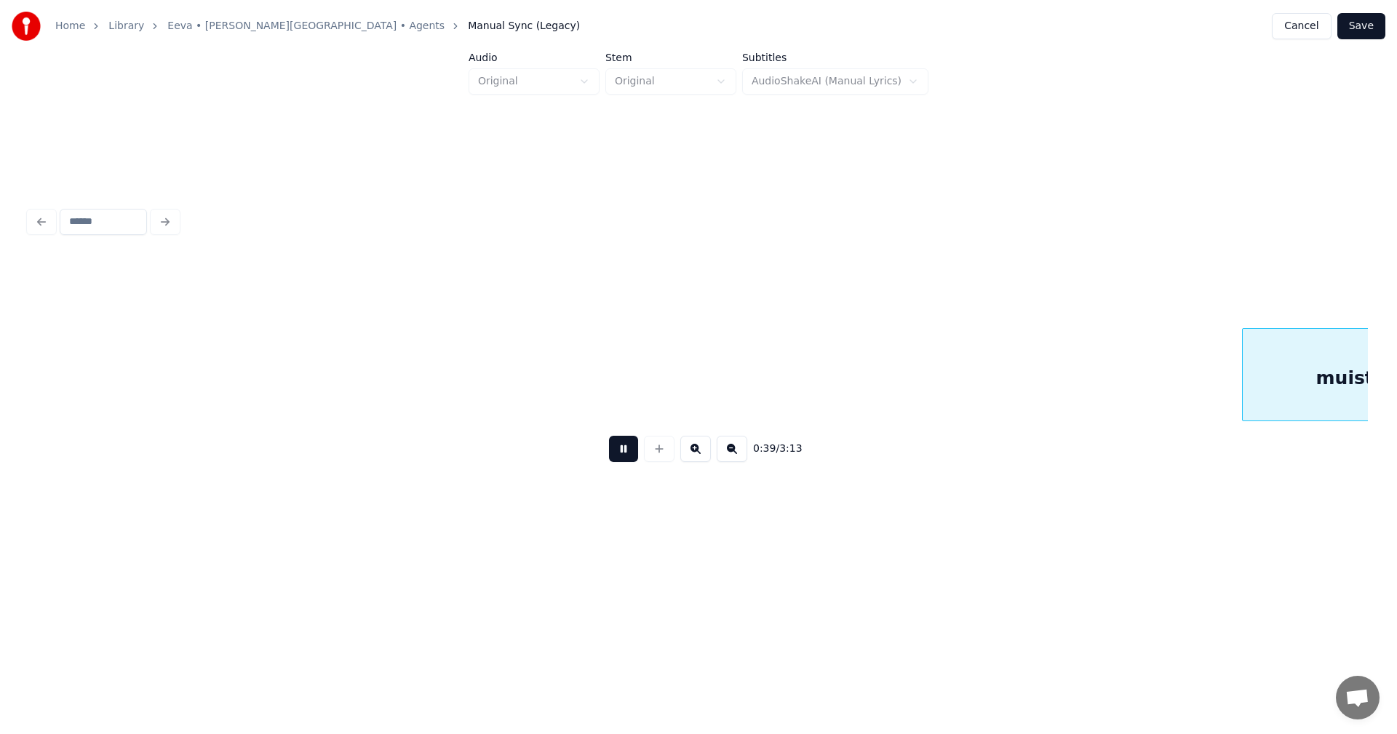
scroll to position [0, 7098]
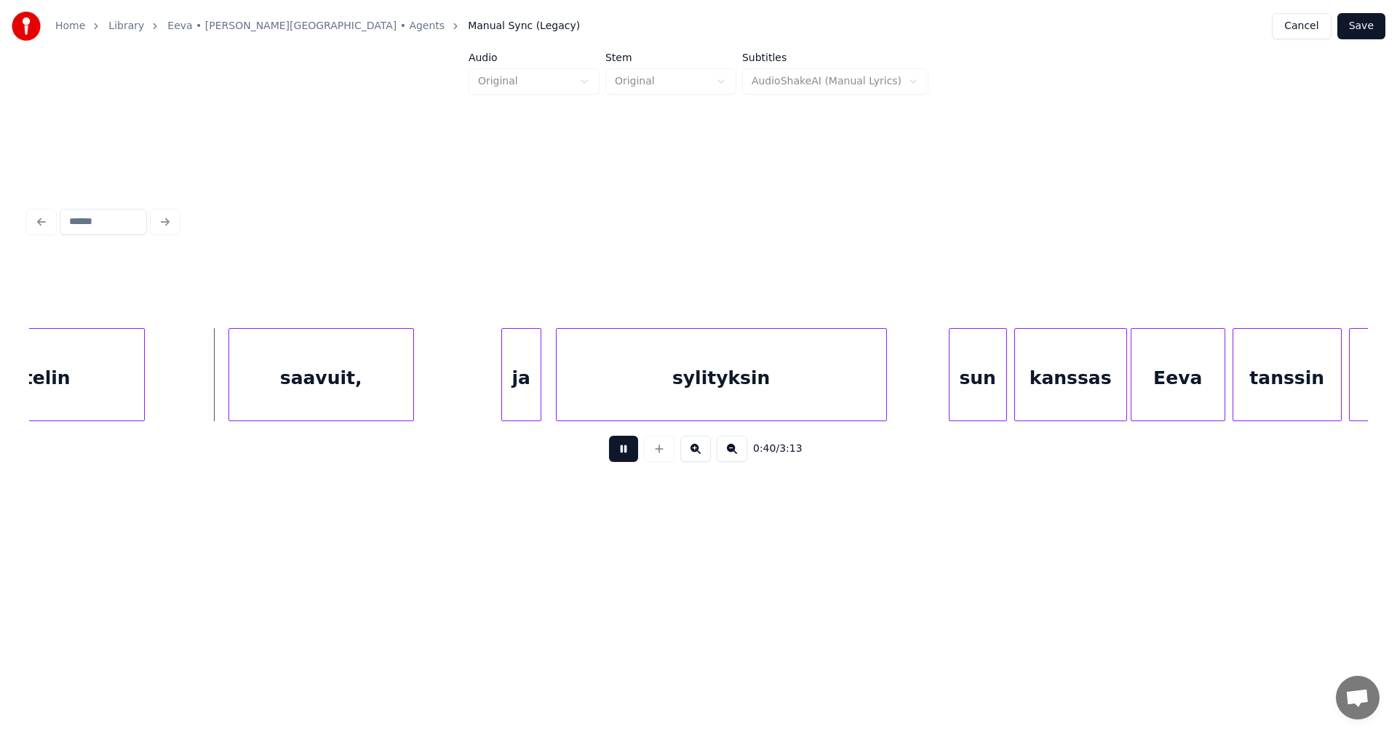
click at [626, 455] on button at bounding box center [623, 449] width 29 height 26
click at [207, 402] on div at bounding box center [206, 375] width 4 height 92
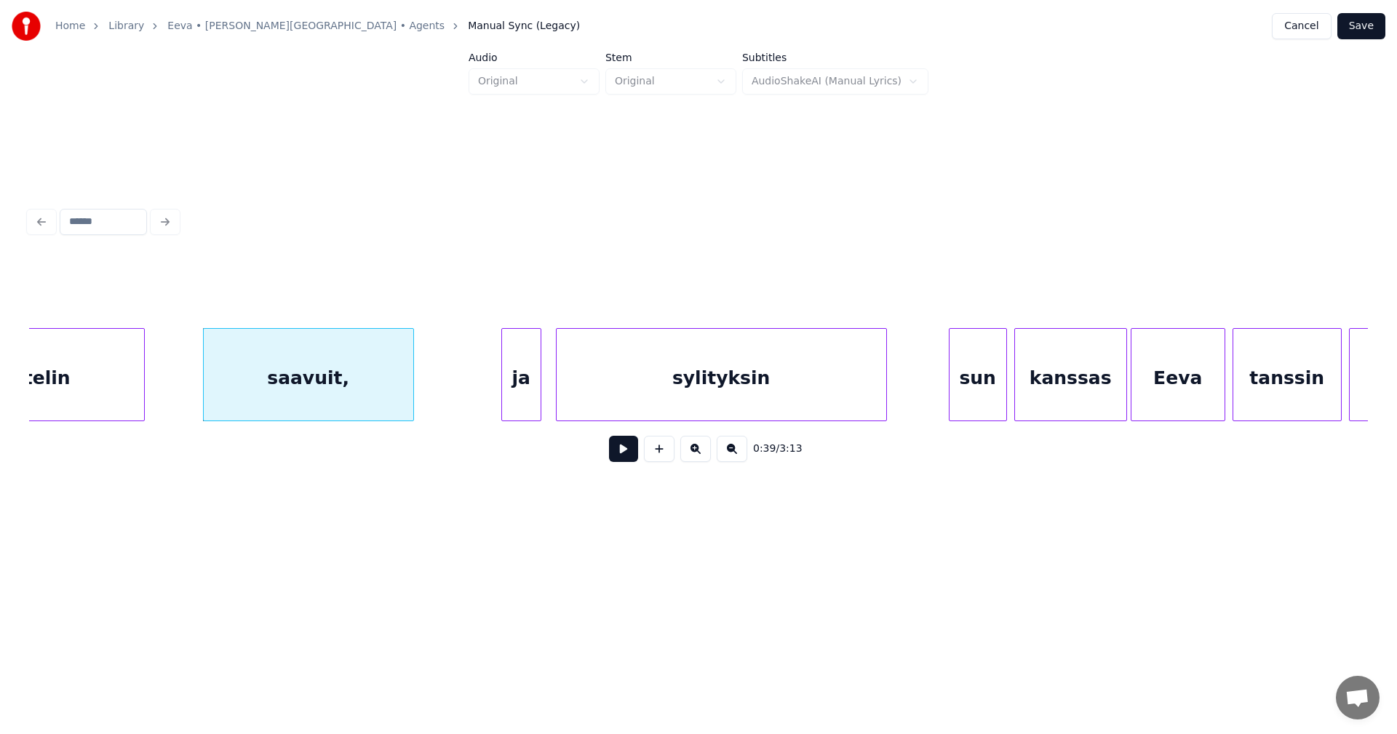
click at [630, 460] on button at bounding box center [623, 449] width 29 height 26
click at [627, 457] on button at bounding box center [623, 449] width 29 height 26
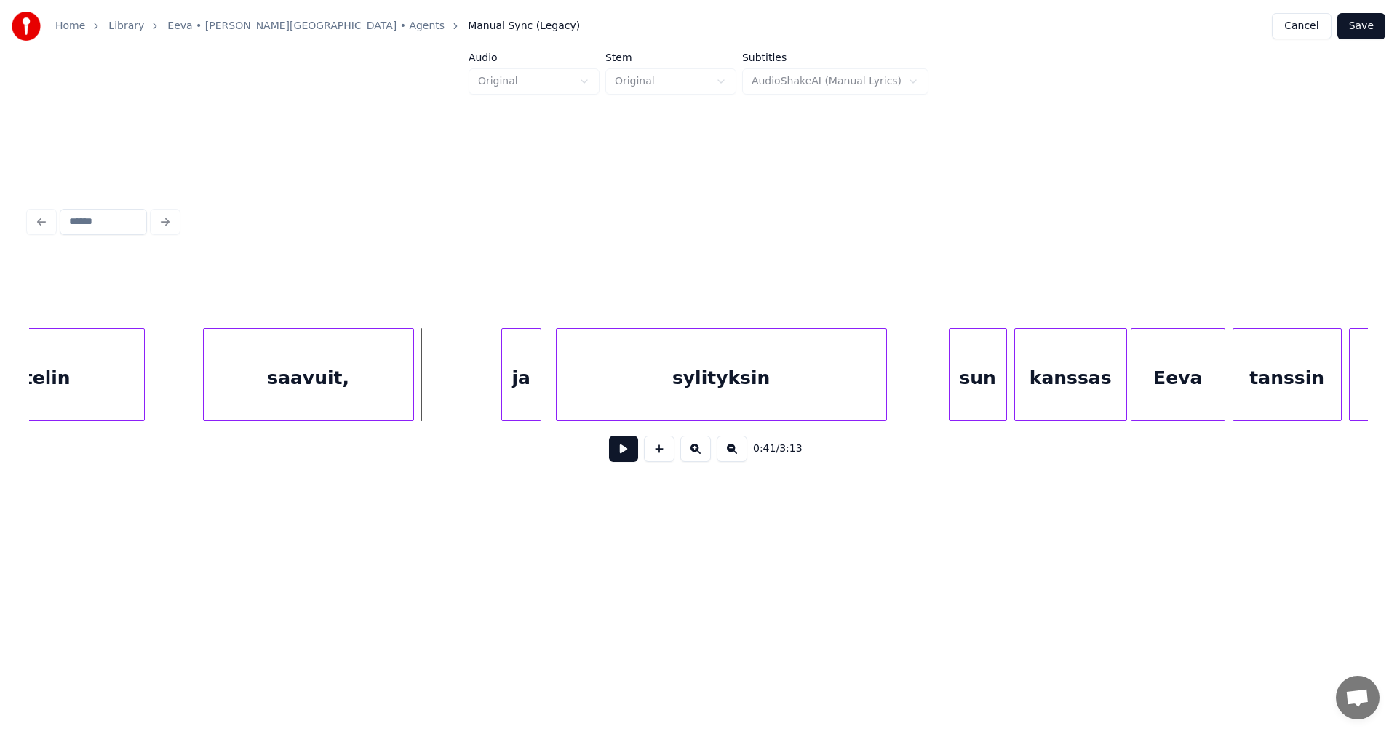
click at [628, 458] on button at bounding box center [623, 449] width 29 height 26
click at [511, 395] on div "ja" at bounding box center [515, 378] width 39 height 99
click at [492, 397] on div at bounding box center [490, 375] width 4 height 92
click at [623, 455] on button at bounding box center [623, 449] width 29 height 26
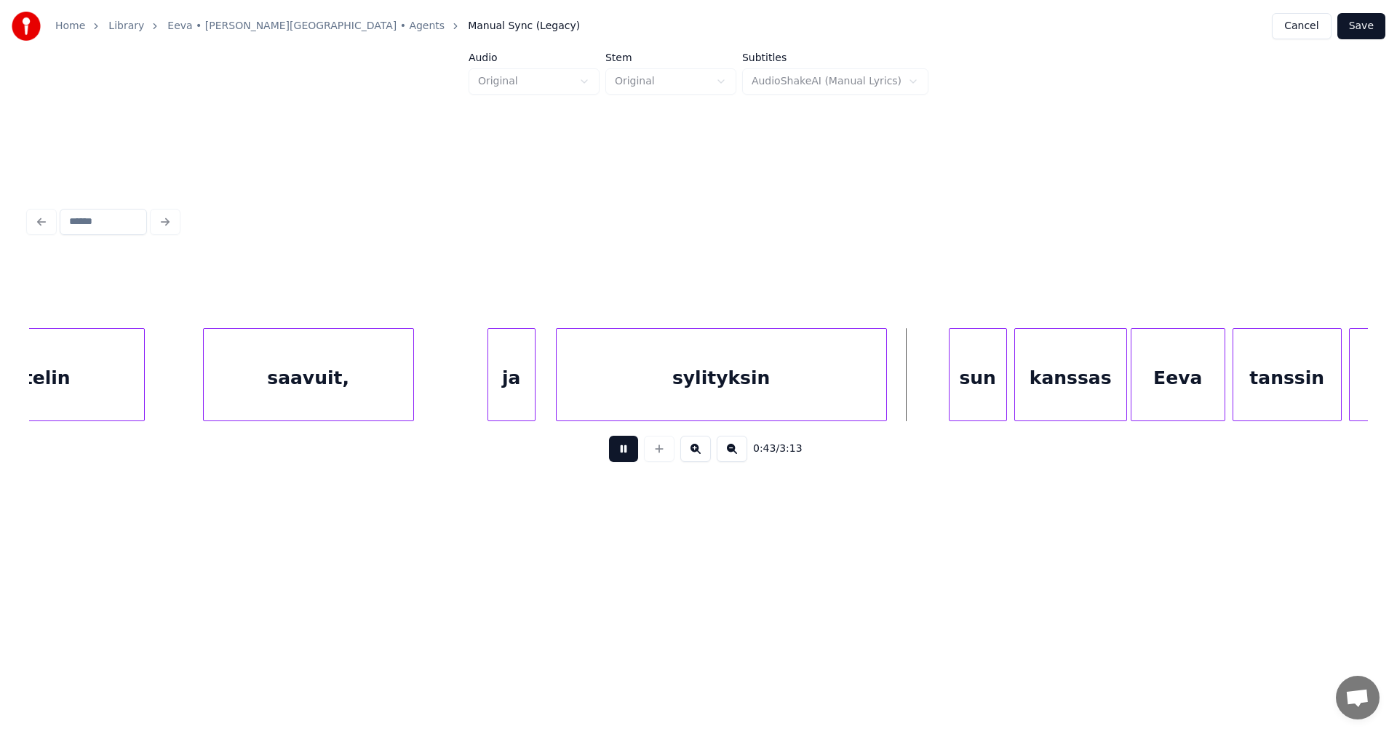
click at [624, 455] on button at bounding box center [623, 449] width 29 height 26
click at [962, 391] on div "sun" at bounding box center [973, 378] width 57 height 99
click at [935, 393] on div at bounding box center [937, 375] width 4 height 92
click at [622, 458] on button at bounding box center [623, 449] width 29 height 26
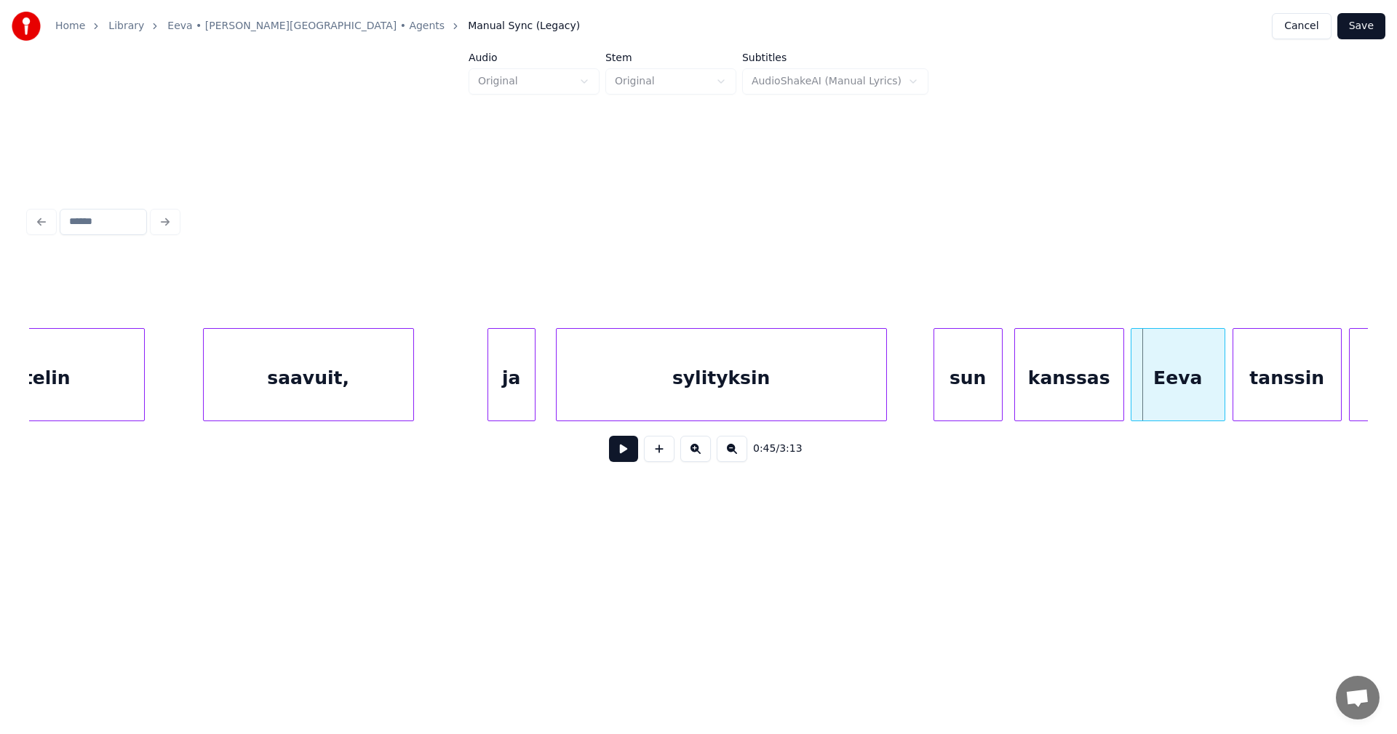
click at [1119, 395] on div at bounding box center [1121, 375] width 4 height 92
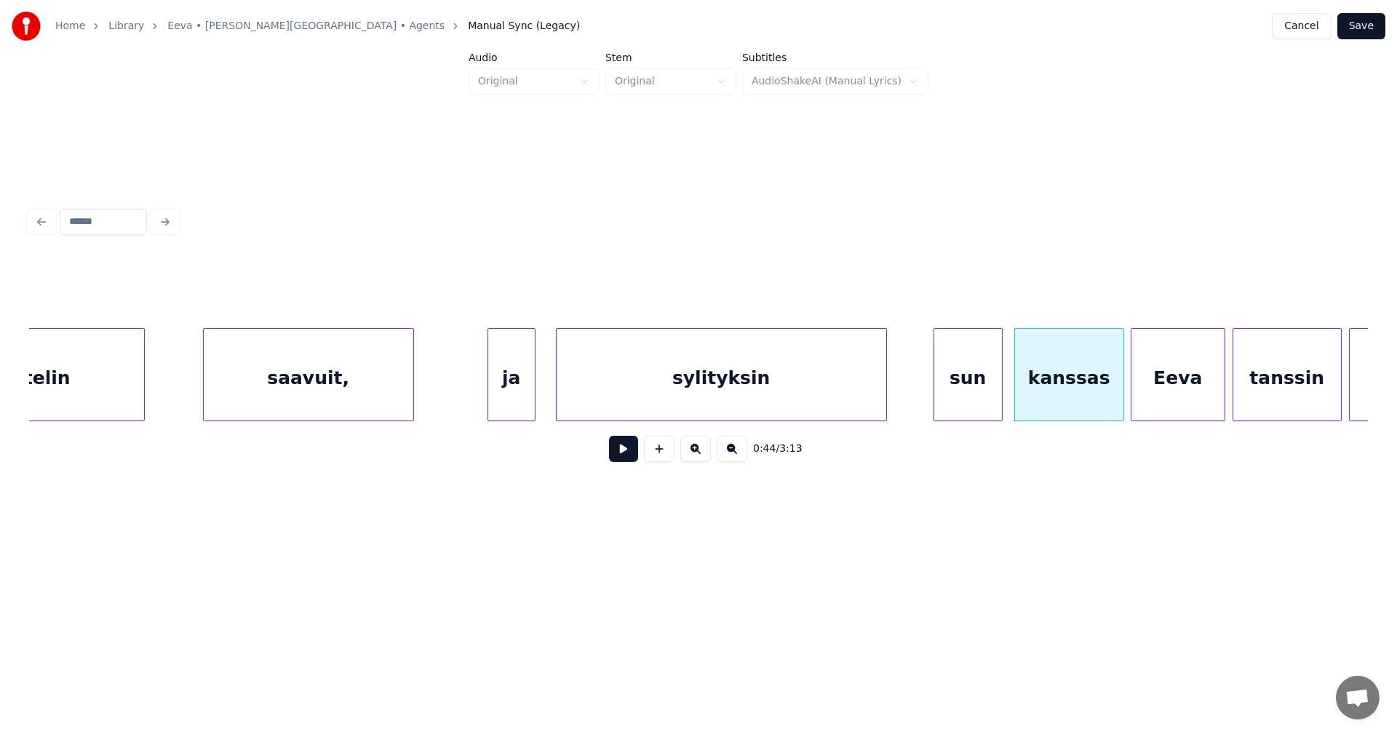
click at [624, 461] on button at bounding box center [623, 449] width 29 height 26
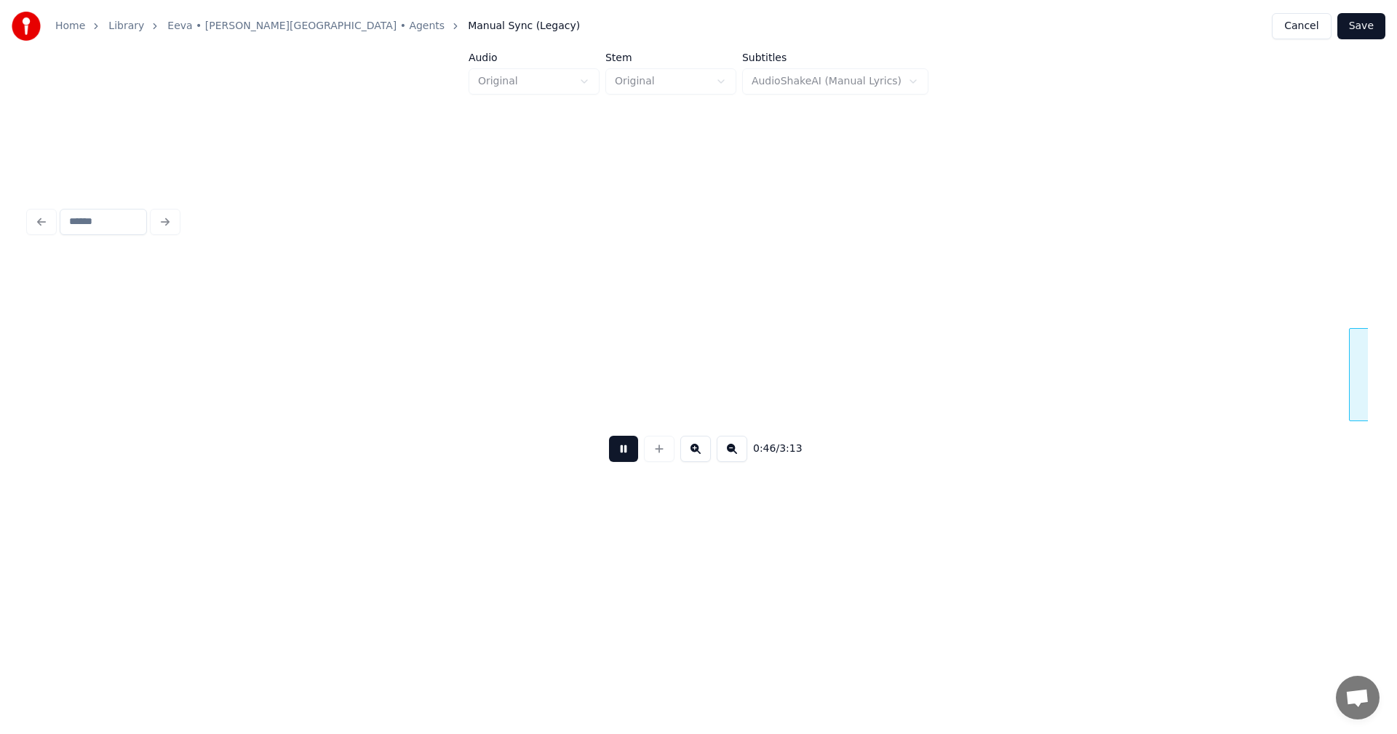
scroll to position [0, 8437]
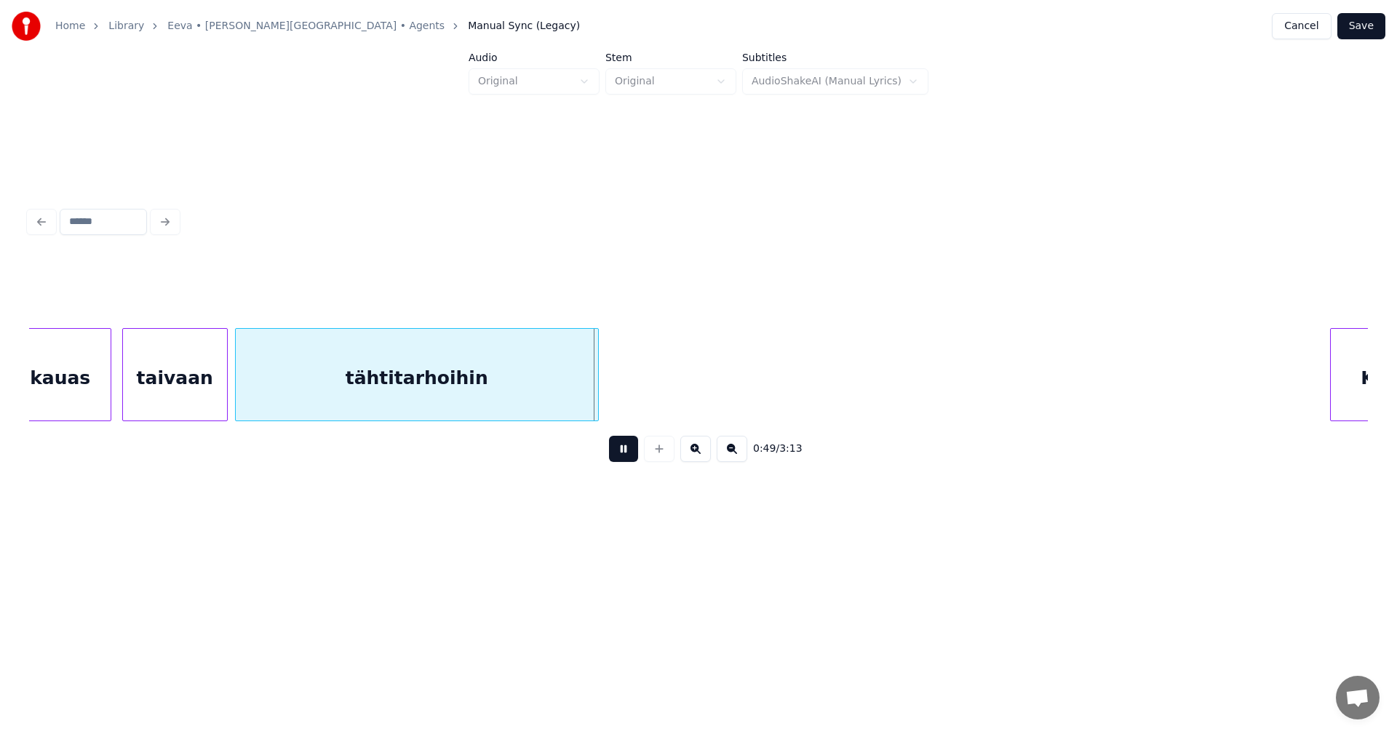
click at [626, 457] on button at bounding box center [623, 449] width 29 height 26
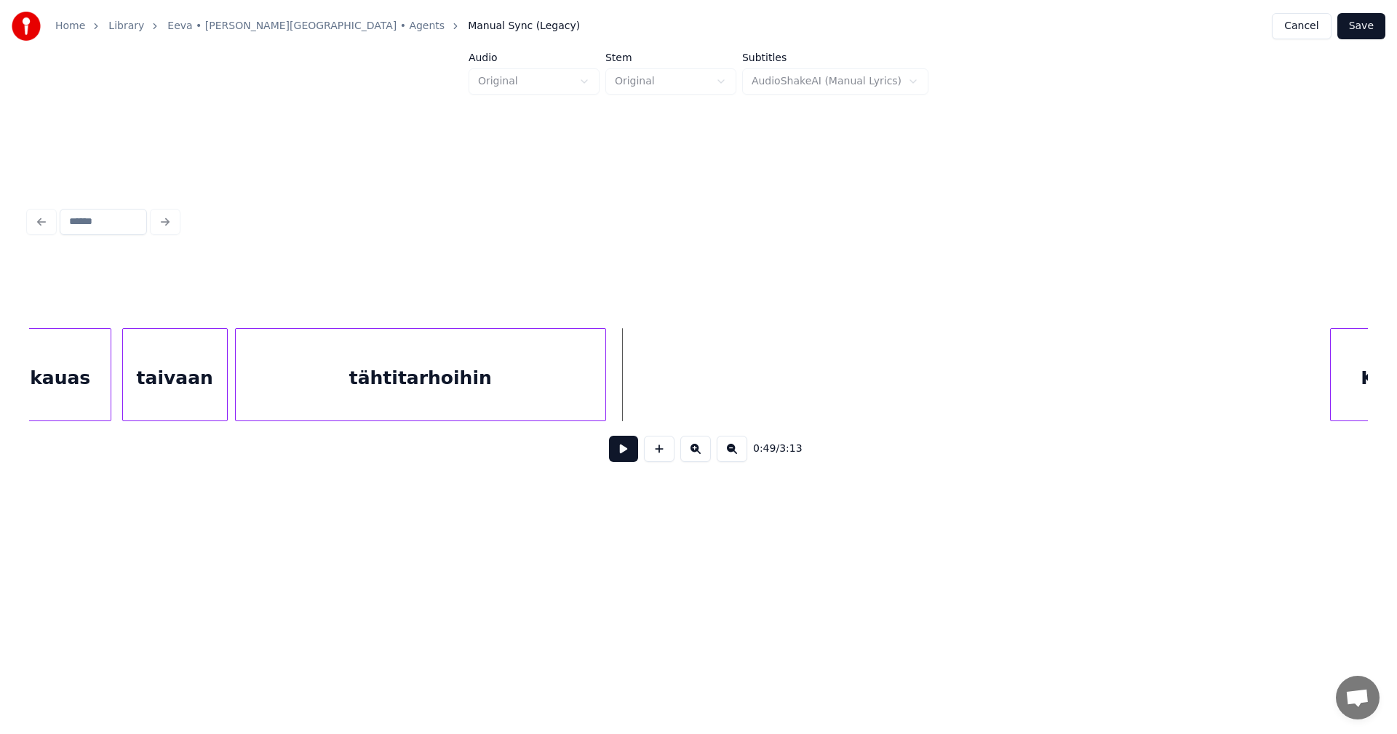
click at [602, 402] on div at bounding box center [603, 375] width 4 height 92
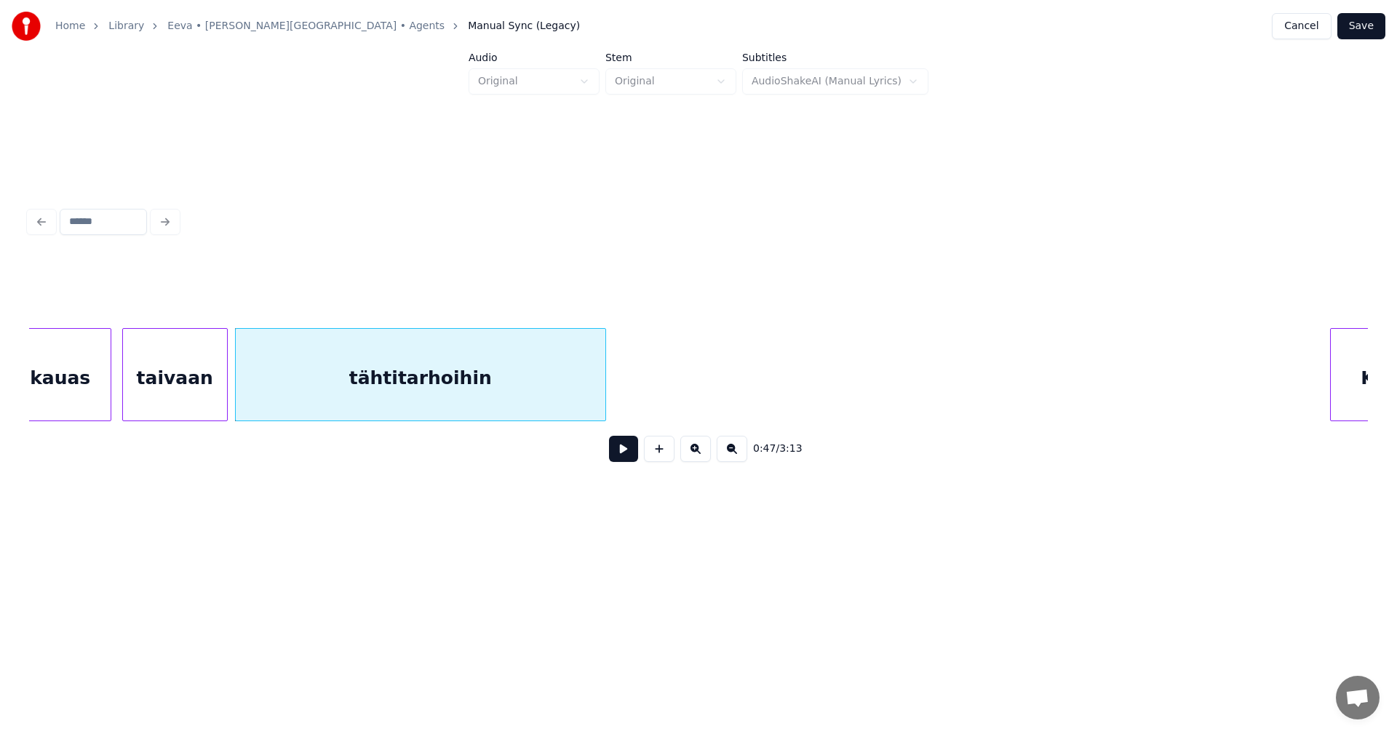
click at [628, 460] on button at bounding box center [623, 449] width 29 height 26
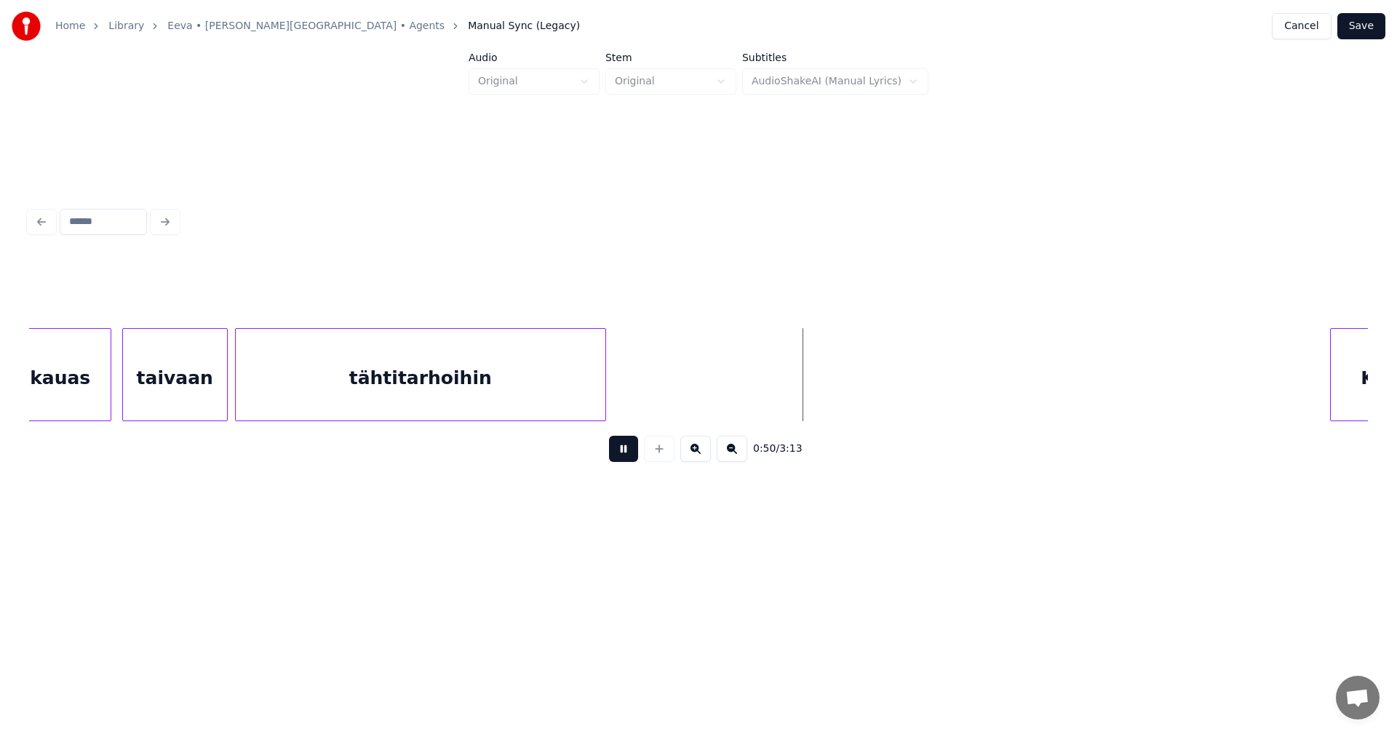
click at [625, 459] on button at bounding box center [623, 449] width 29 height 26
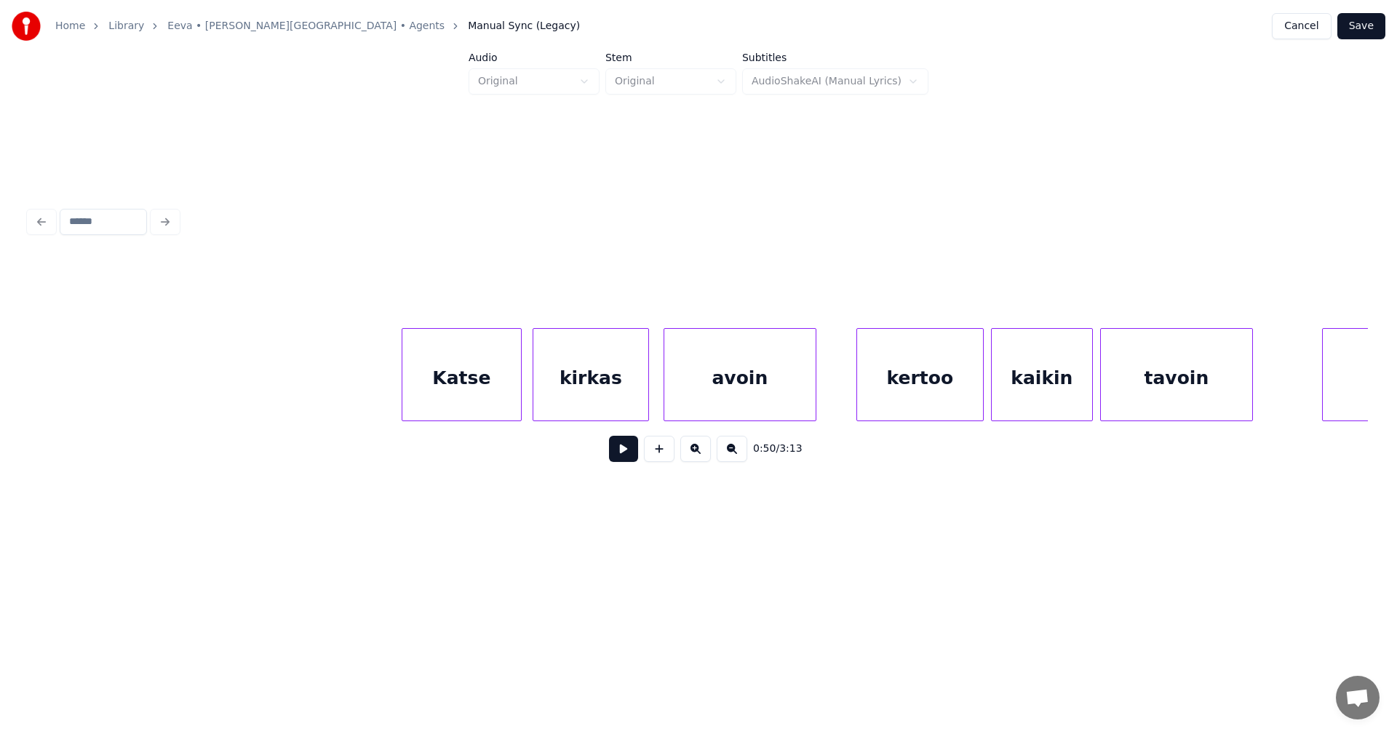
scroll to position [0, 9368]
click at [487, 380] on div "Katse" at bounding box center [455, 378] width 119 height 99
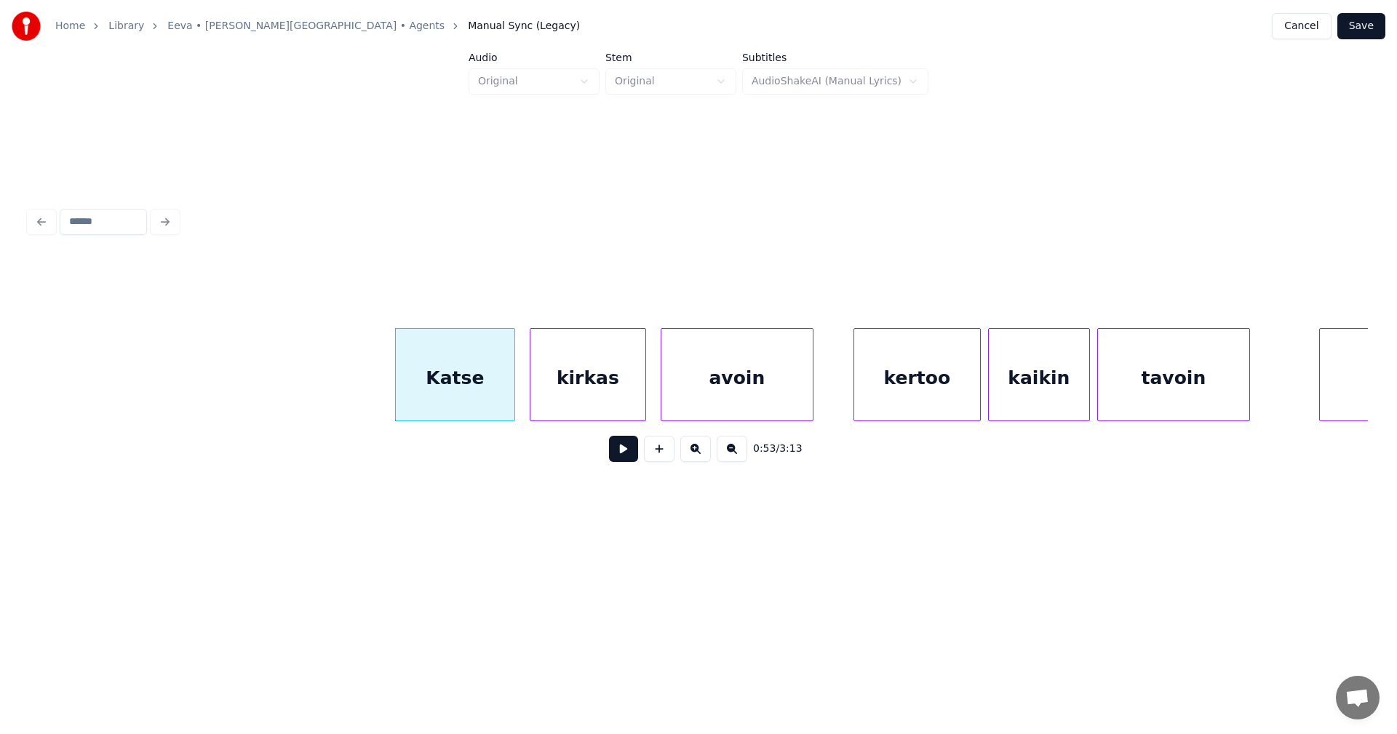
click at [626, 456] on button at bounding box center [623, 449] width 29 height 26
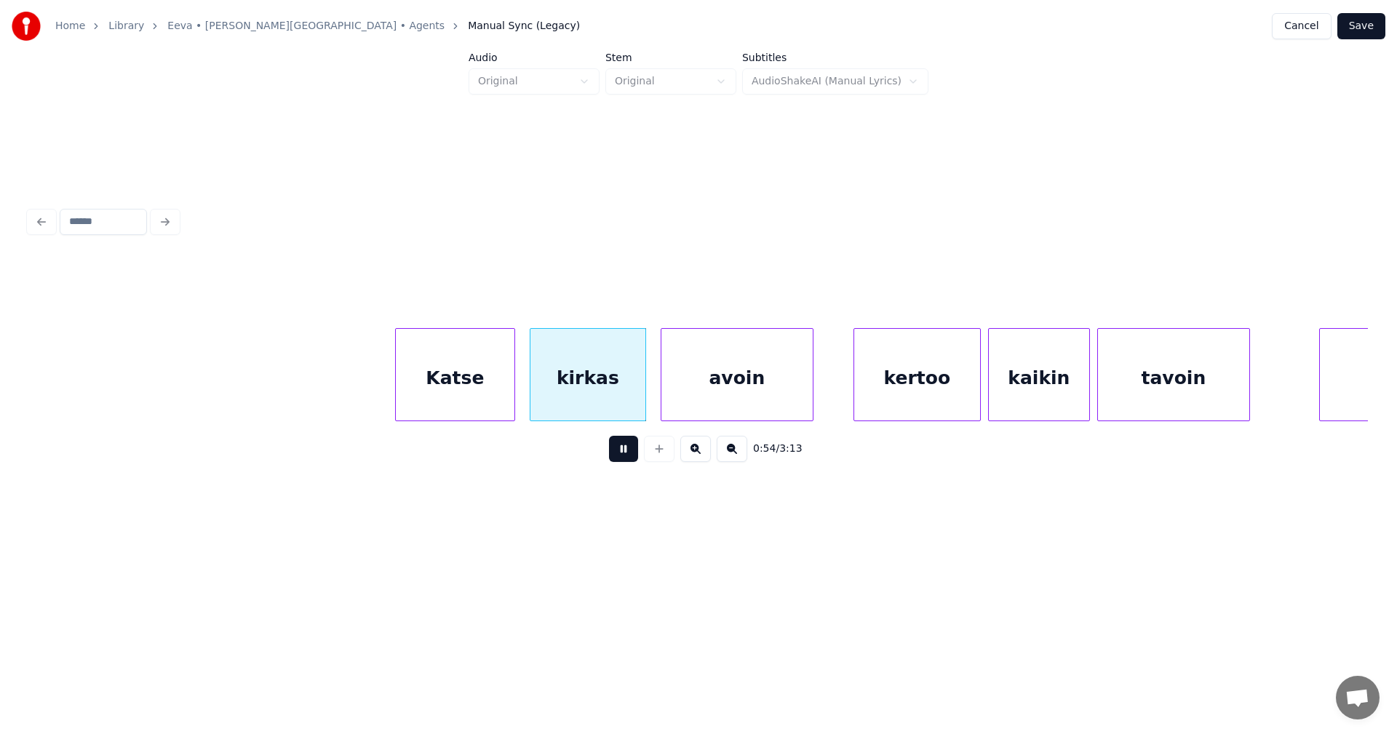
click at [628, 455] on button at bounding box center [623, 449] width 29 height 26
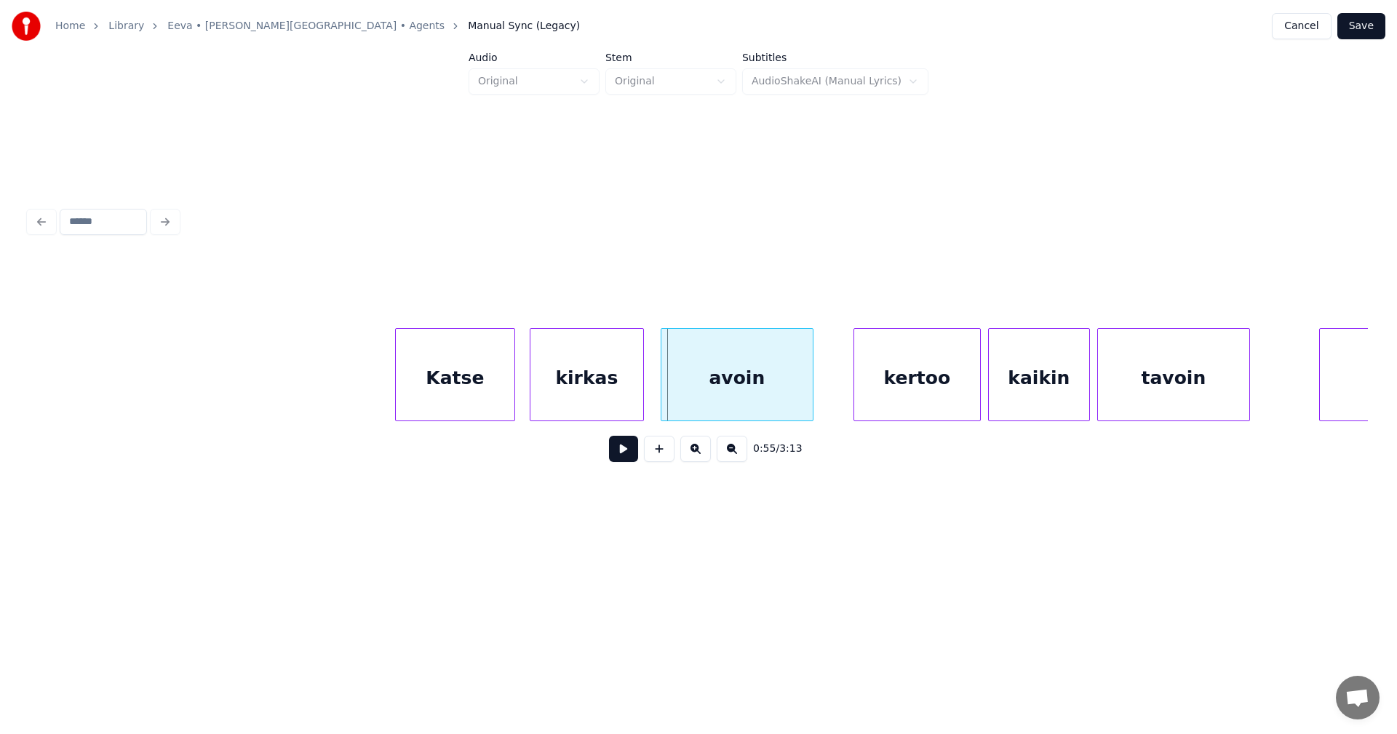
click at [640, 411] on div at bounding box center [641, 375] width 4 height 92
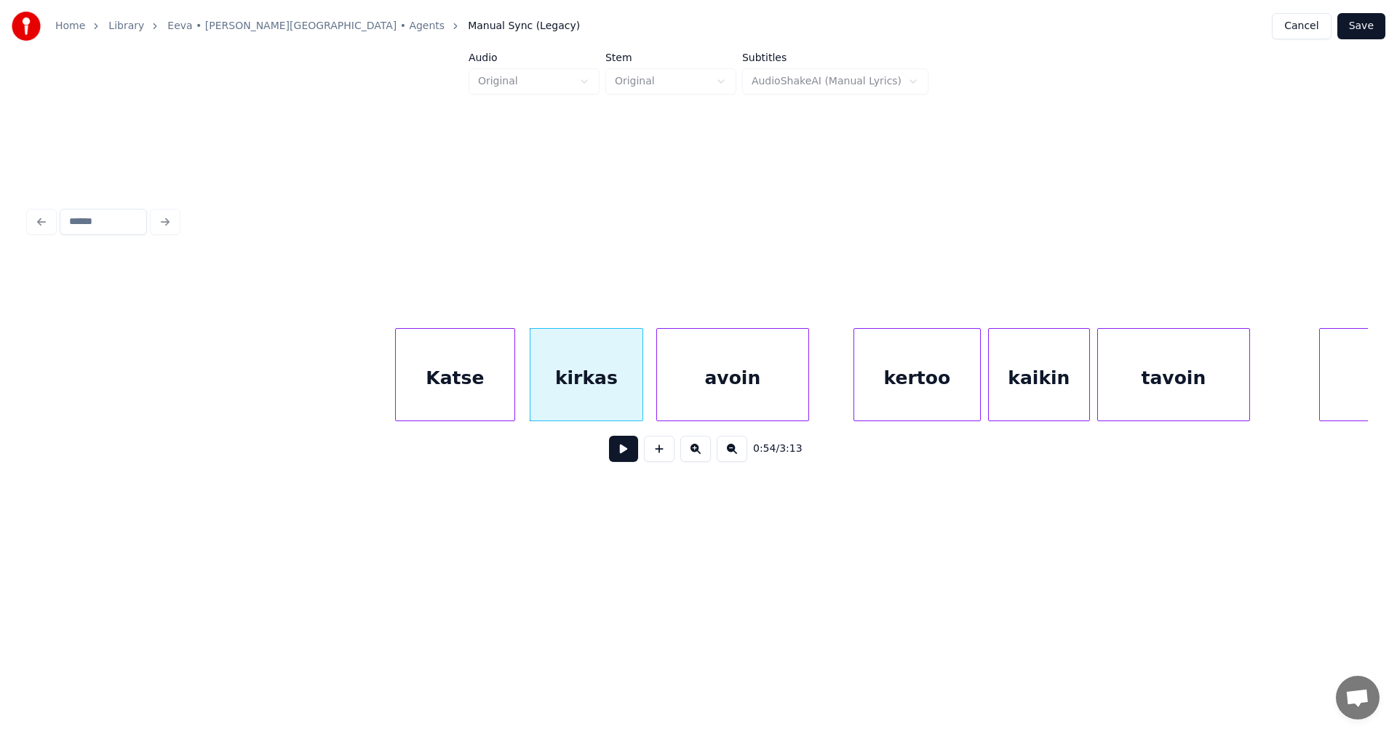
click at [677, 405] on div "avoin" at bounding box center [732, 378] width 151 height 99
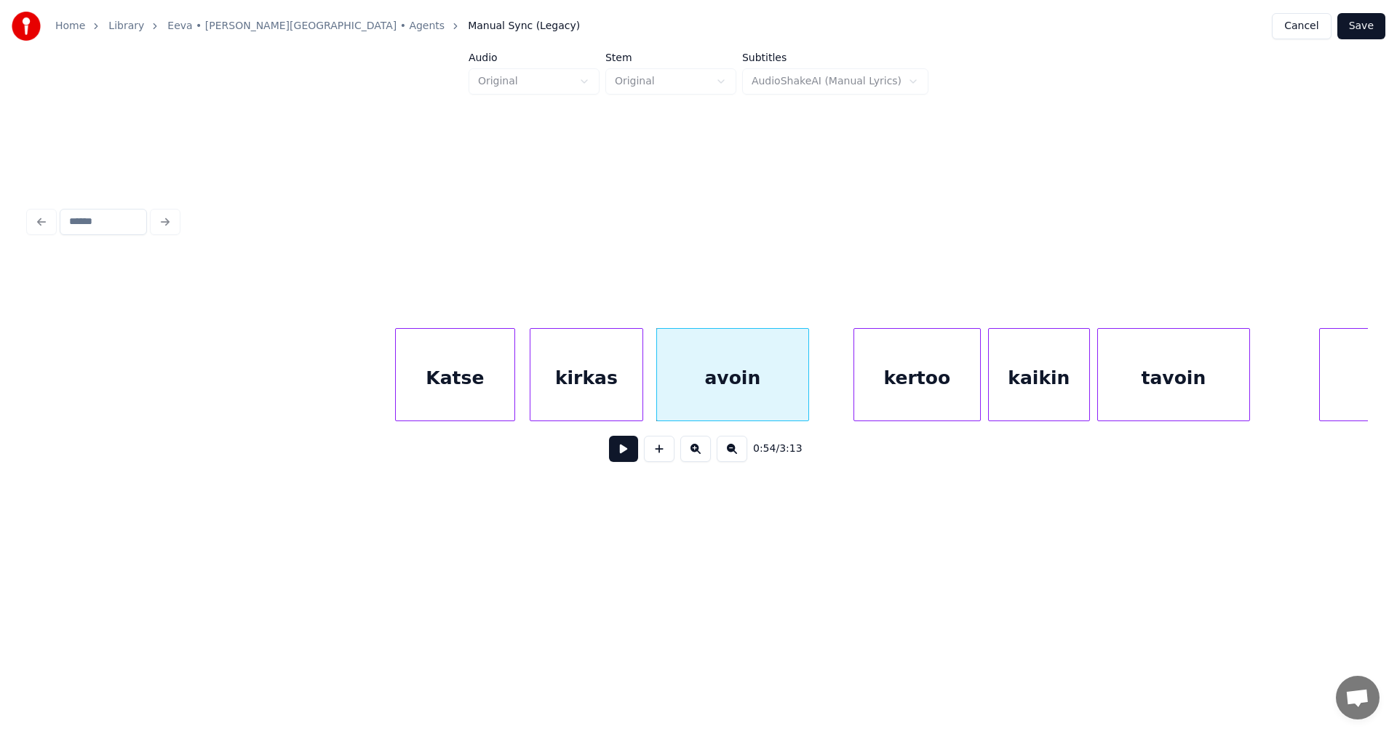
click at [627, 449] on button at bounding box center [623, 449] width 29 height 26
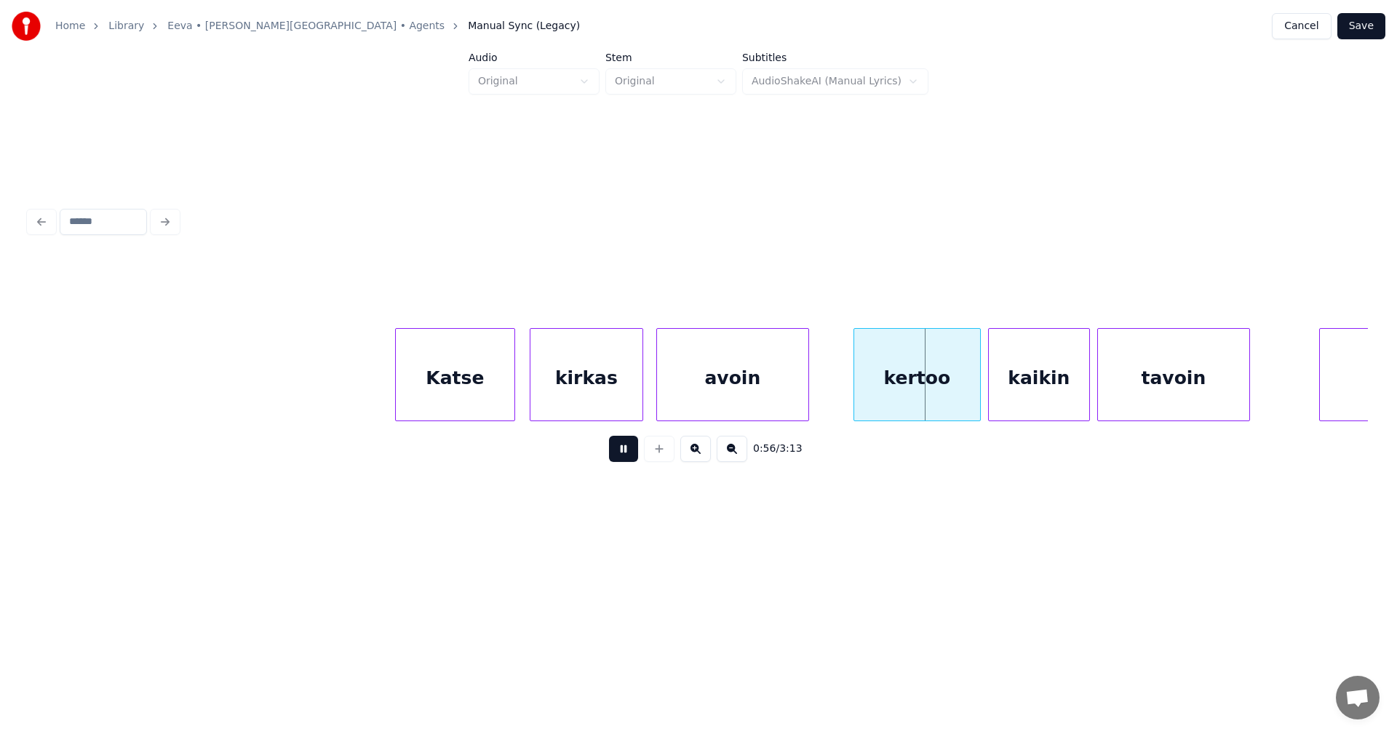
click at [630, 449] on button at bounding box center [623, 449] width 29 height 26
click at [625, 455] on button at bounding box center [623, 449] width 29 height 26
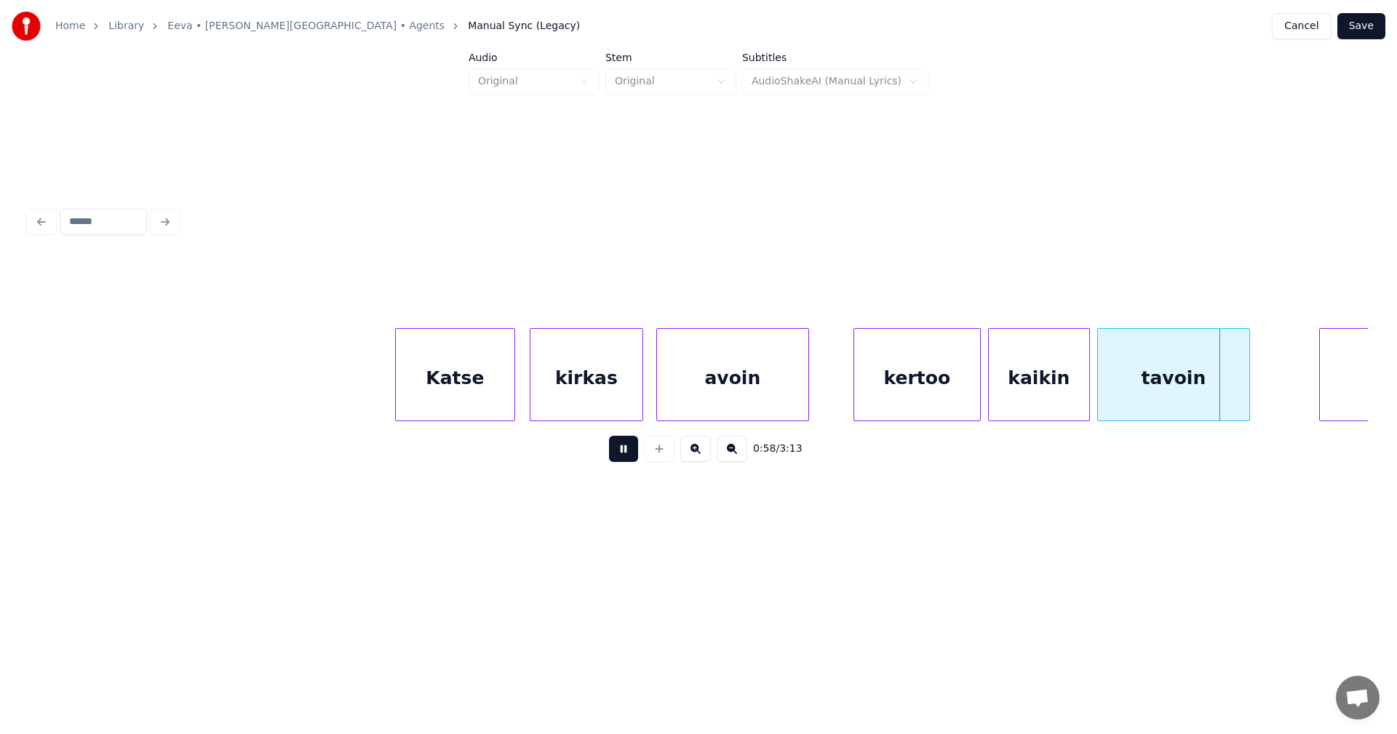
click at [625, 455] on button at bounding box center [623, 449] width 29 height 26
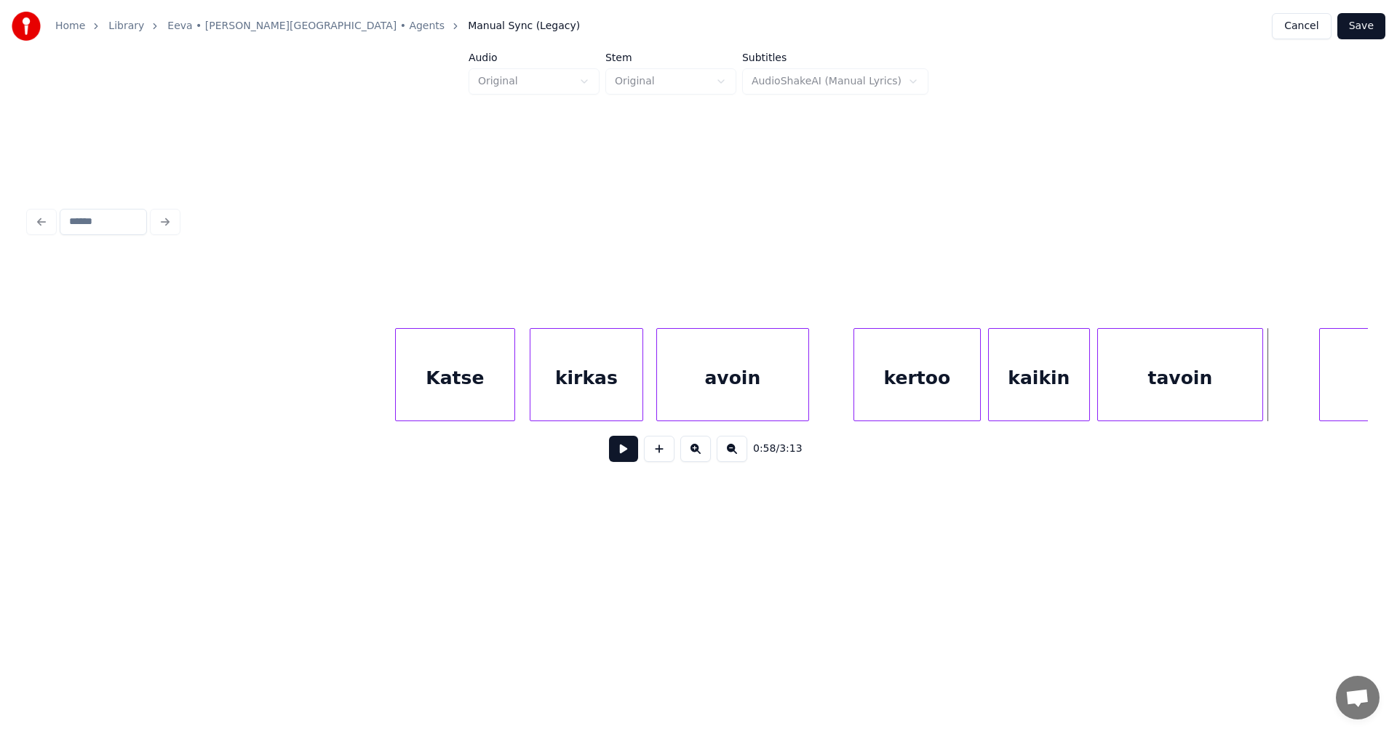
click at [1258, 393] on div at bounding box center [1260, 375] width 4 height 92
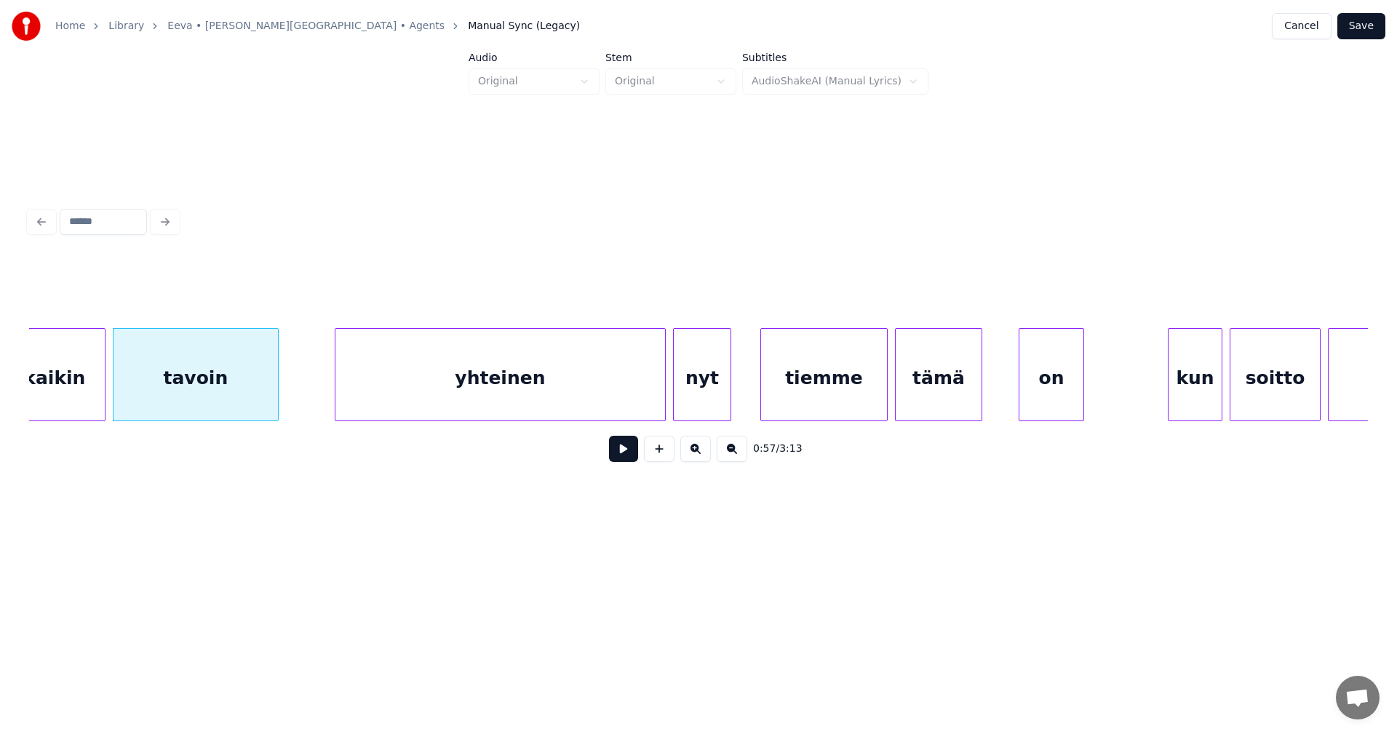
scroll to position [0, 10357]
click at [533, 375] on div "yhteinen" at bounding box center [485, 378] width 330 height 99
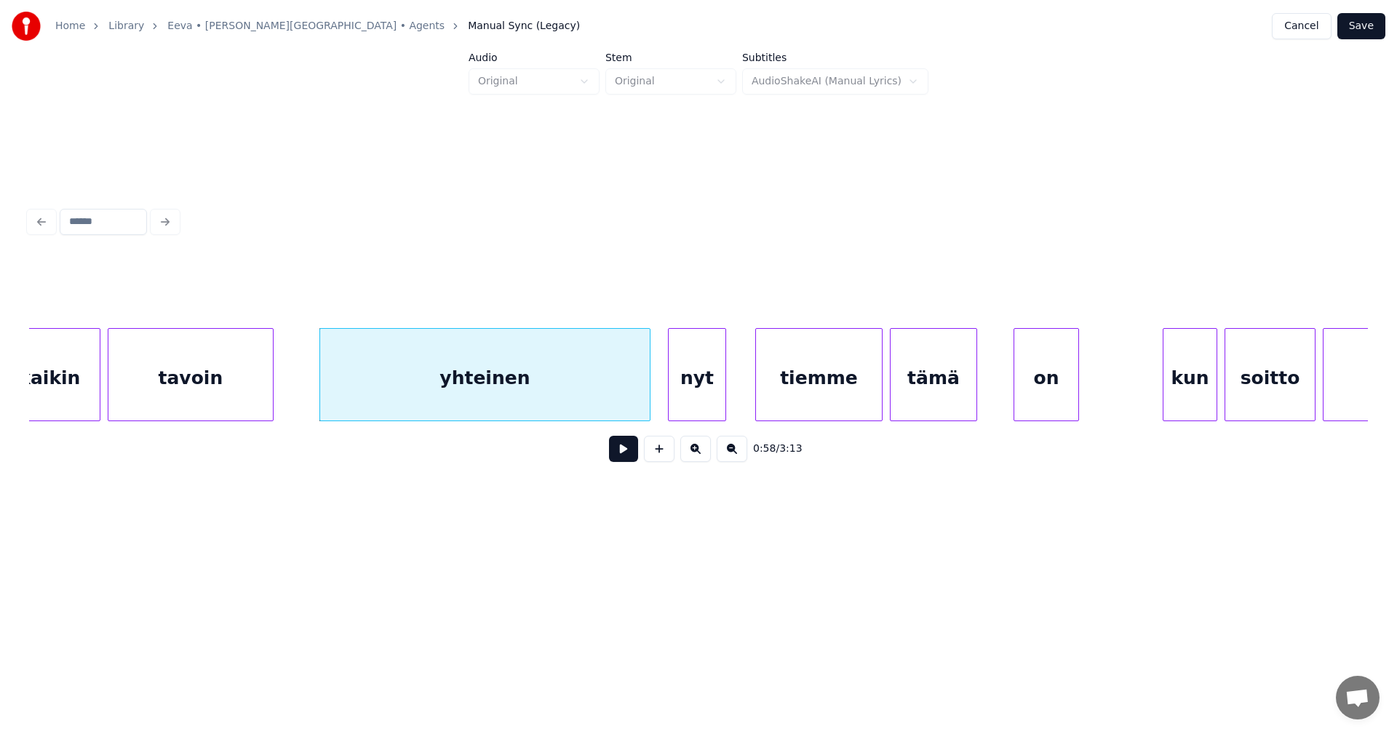
click at [627, 462] on button at bounding box center [623, 449] width 29 height 26
click at [616, 458] on button at bounding box center [623, 449] width 29 height 26
click at [622, 400] on div at bounding box center [623, 375] width 4 height 92
click at [694, 389] on div "nyt" at bounding box center [684, 378] width 57 height 99
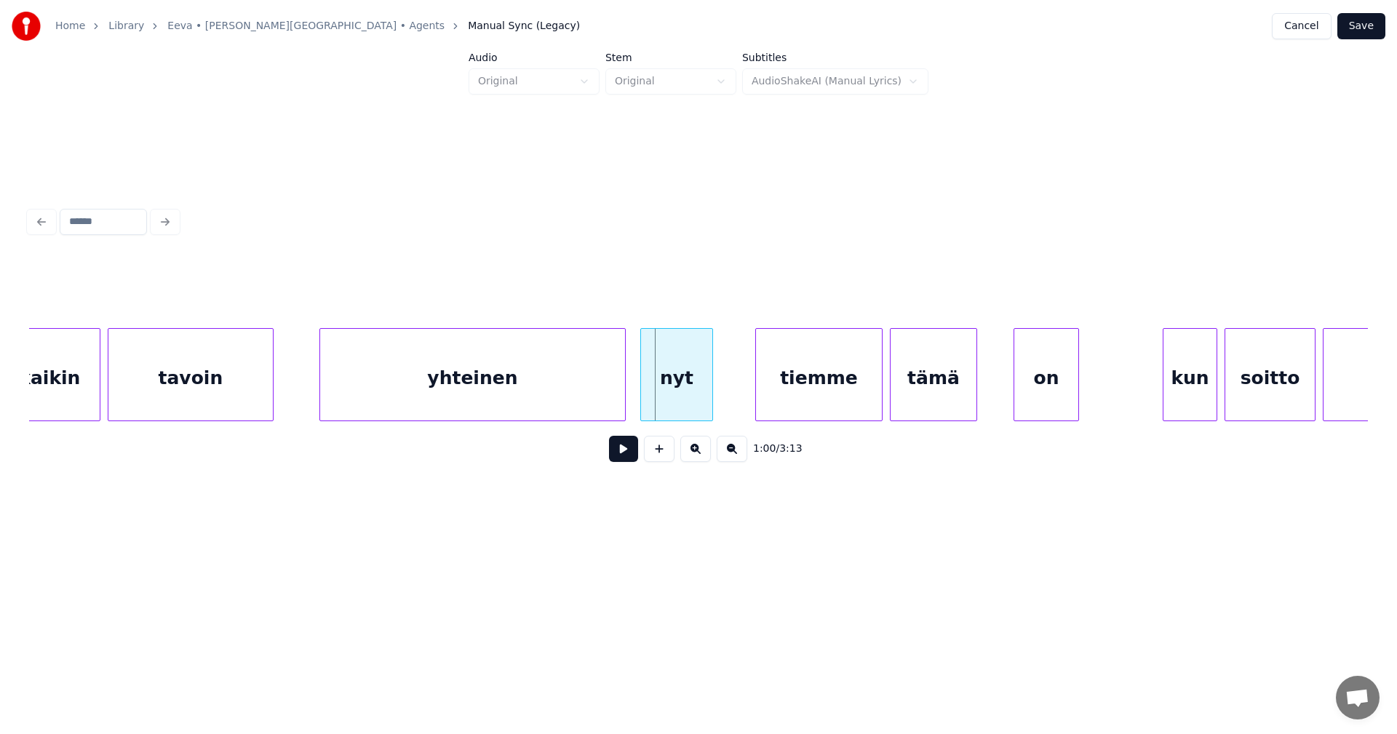
click at [645, 391] on div at bounding box center [643, 375] width 4 height 92
click at [616, 457] on button at bounding box center [623, 449] width 29 height 26
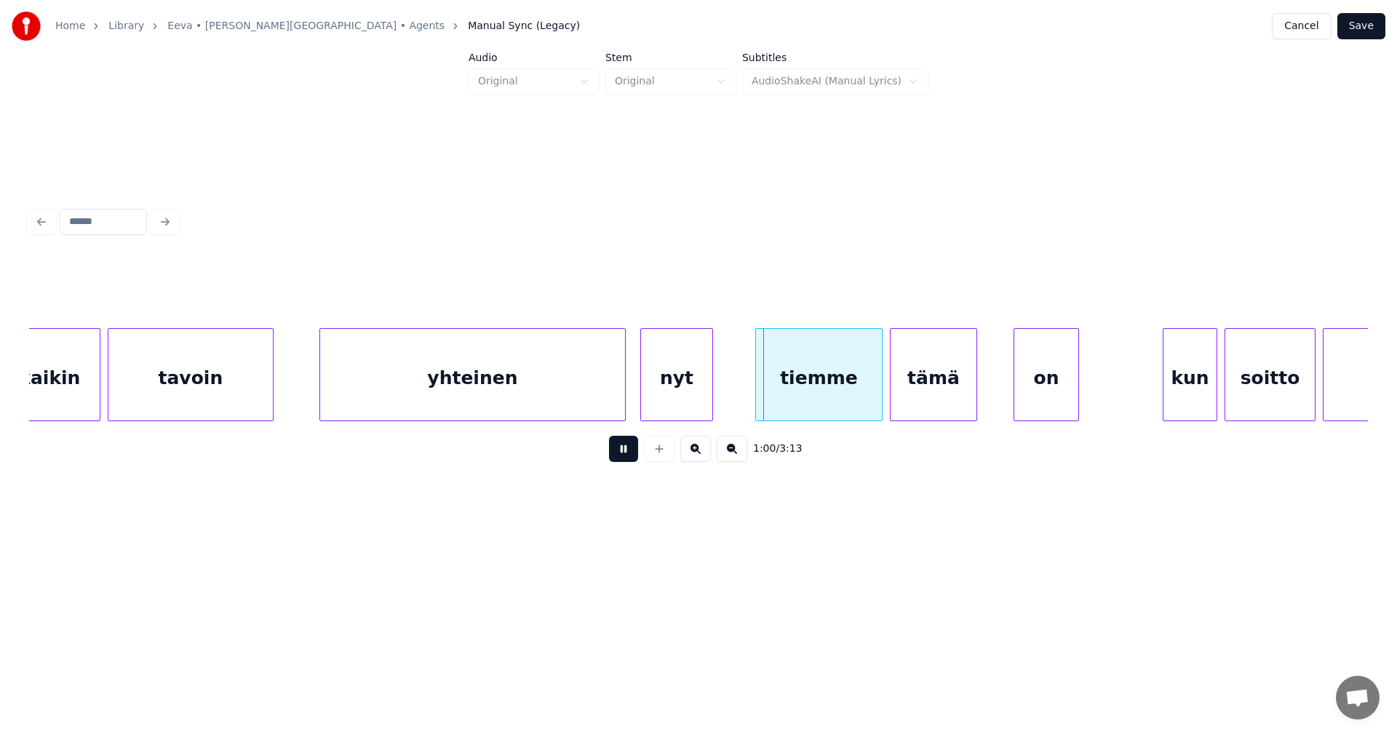
click at [626, 454] on button at bounding box center [623, 449] width 29 height 26
click at [592, 396] on div "yhteinen" at bounding box center [472, 378] width 305 height 99
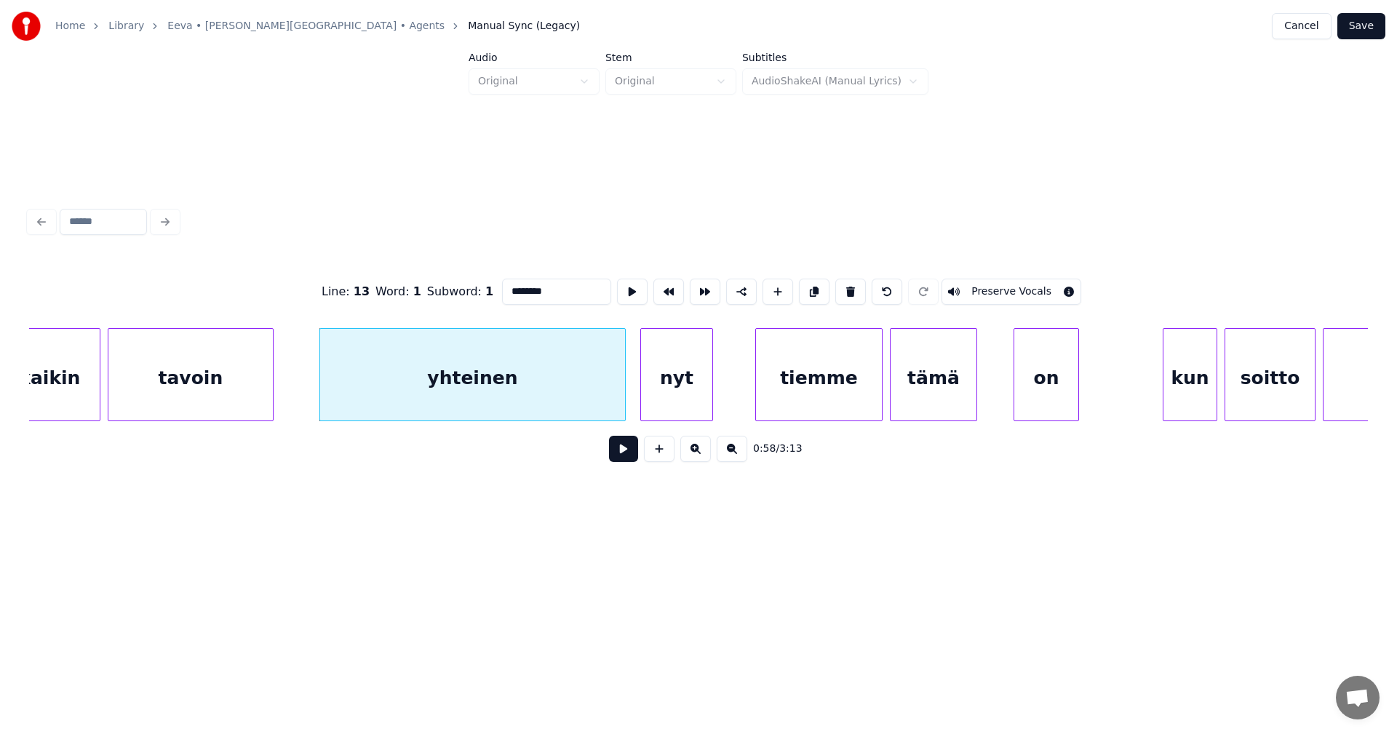
click at [625, 455] on button at bounding box center [623, 449] width 29 height 26
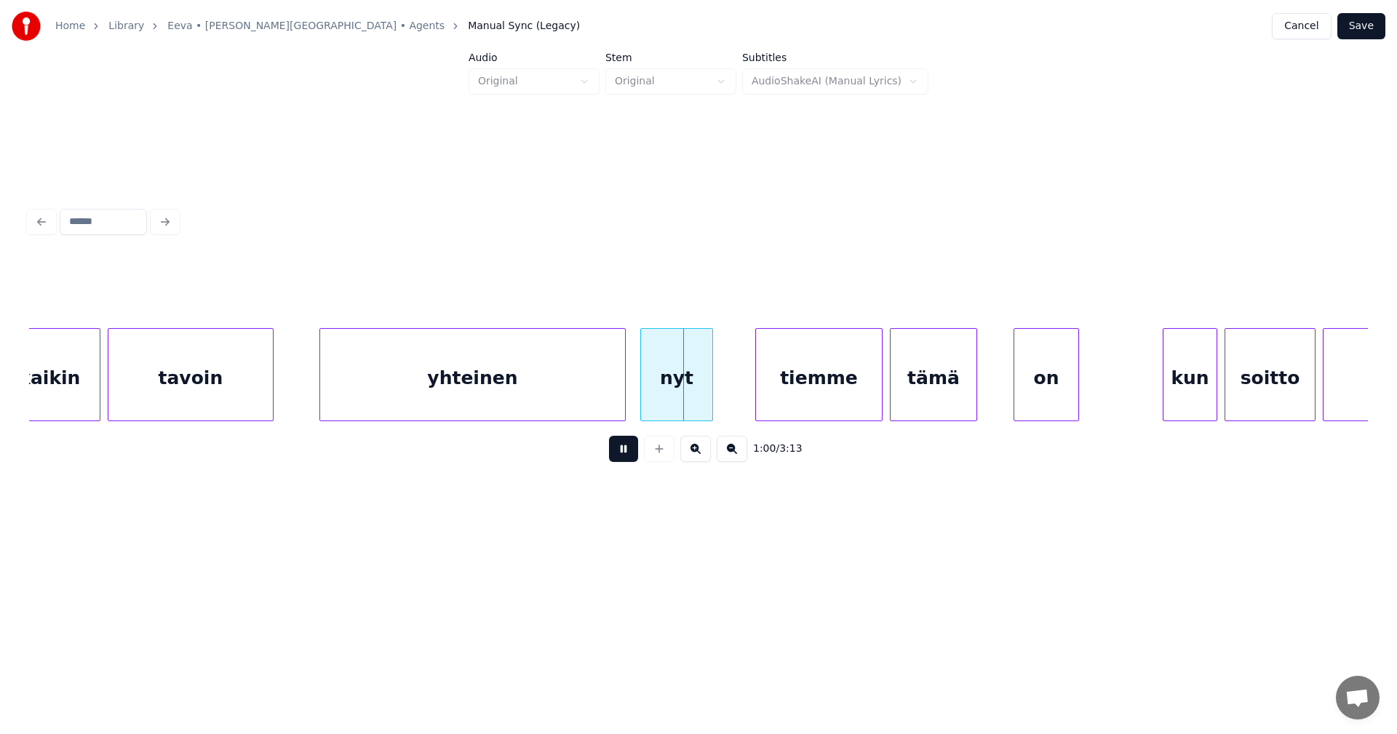
click at [626, 455] on button at bounding box center [623, 449] width 29 height 26
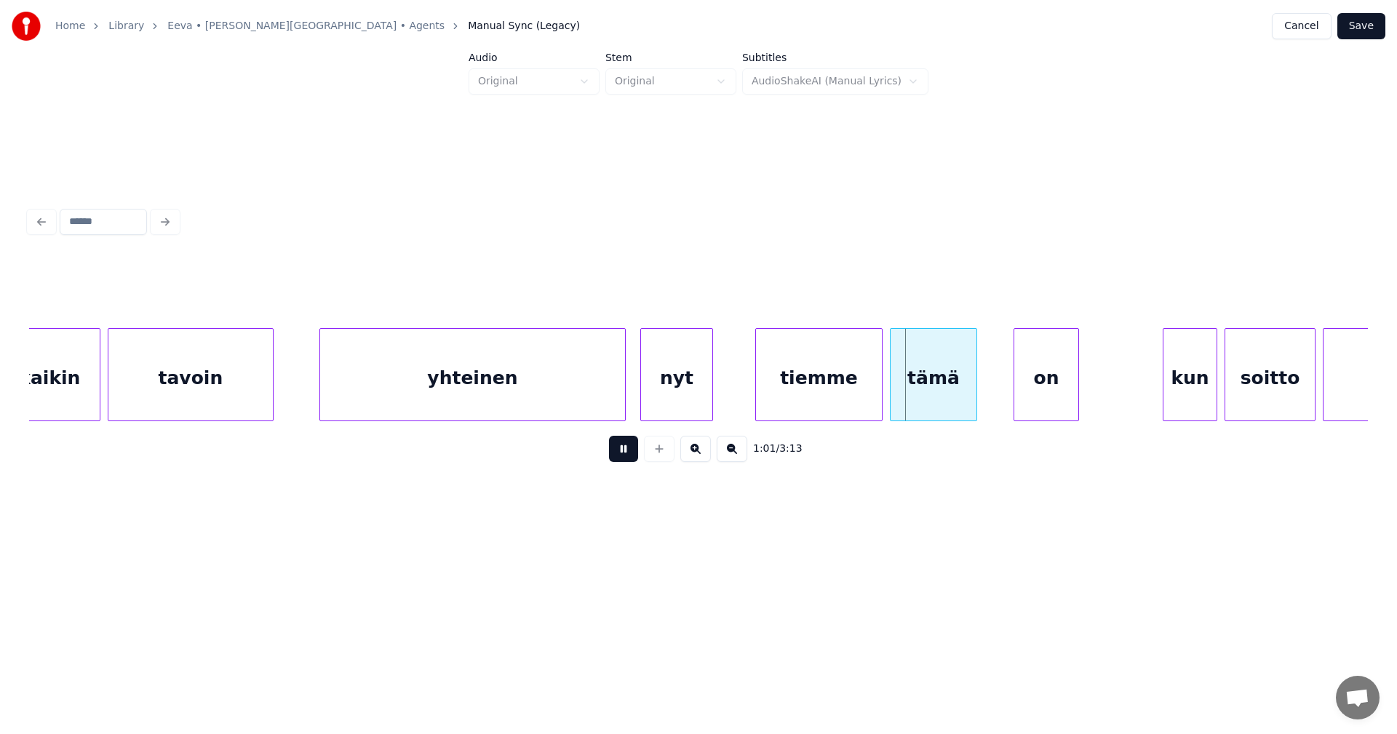
click at [626, 455] on button at bounding box center [623, 449] width 29 height 26
click at [570, 408] on div "yhteinen" at bounding box center [472, 378] width 305 height 99
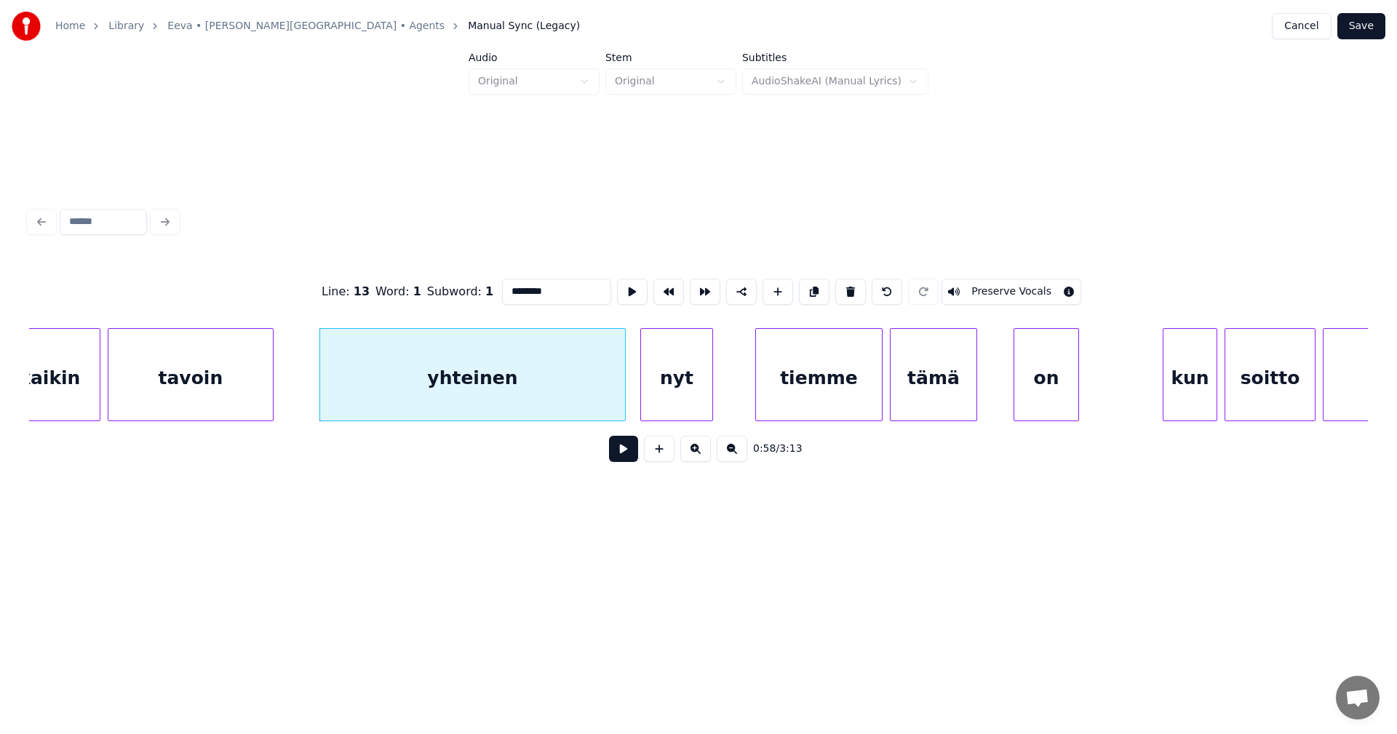
click at [616, 462] on button at bounding box center [623, 449] width 29 height 26
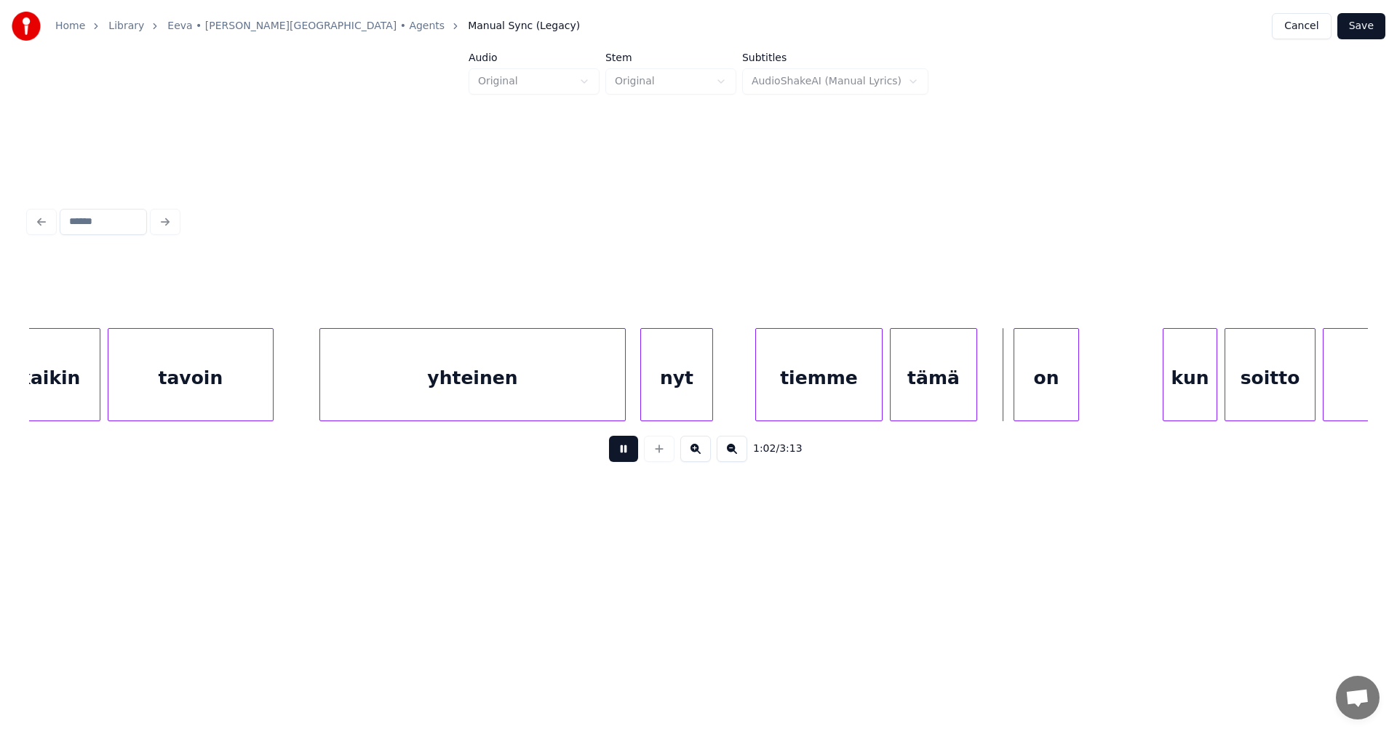
click at [622, 455] on button at bounding box center [623, 449] width 29 height 26
click at [809, 388] on div "tiemme" at bounding box center [819, 378] width 126 height 99
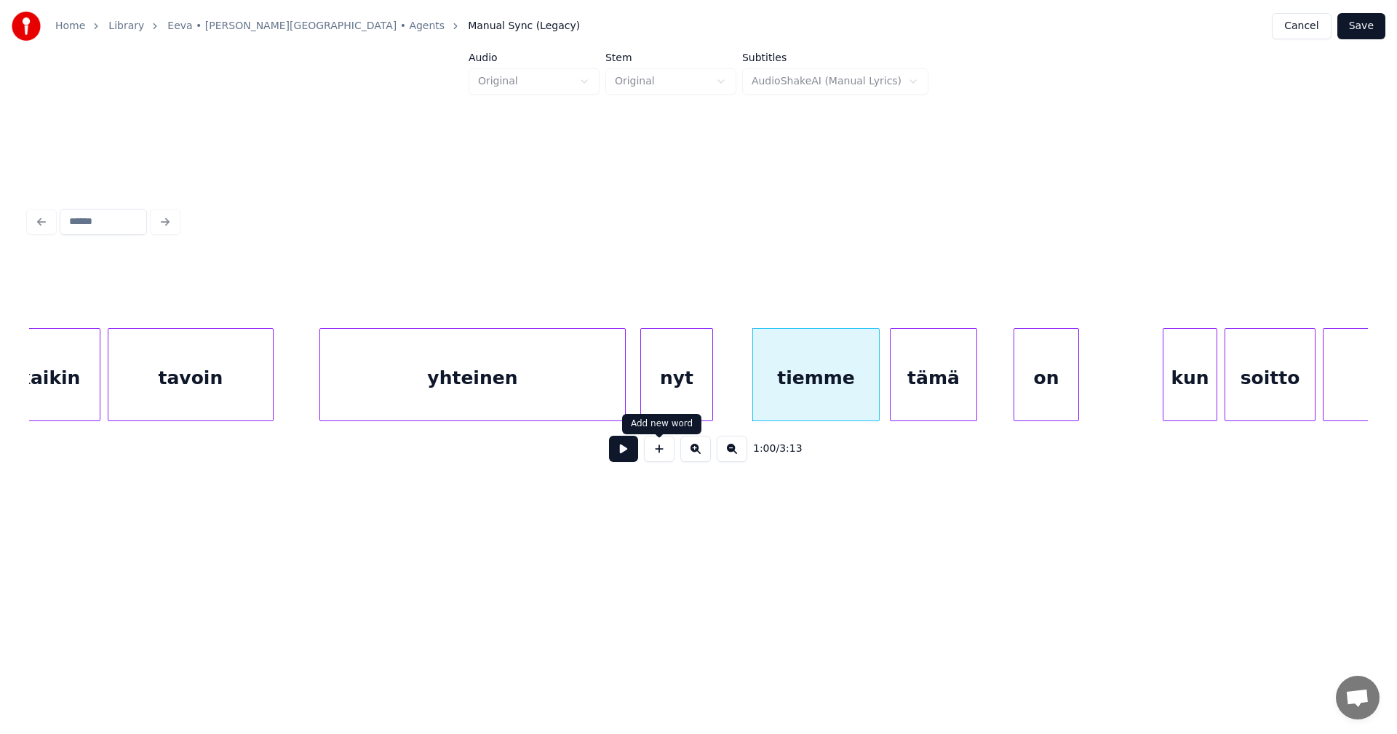
click at [633, 456] on button at bounding box center [623, 449] width 29 height 26
click at [869, 396] on div at bounding box center [868, 375] width 4 height 92
click at [909, 396] on div "tämä" at bounding box center [933, 378] width 86 height 99
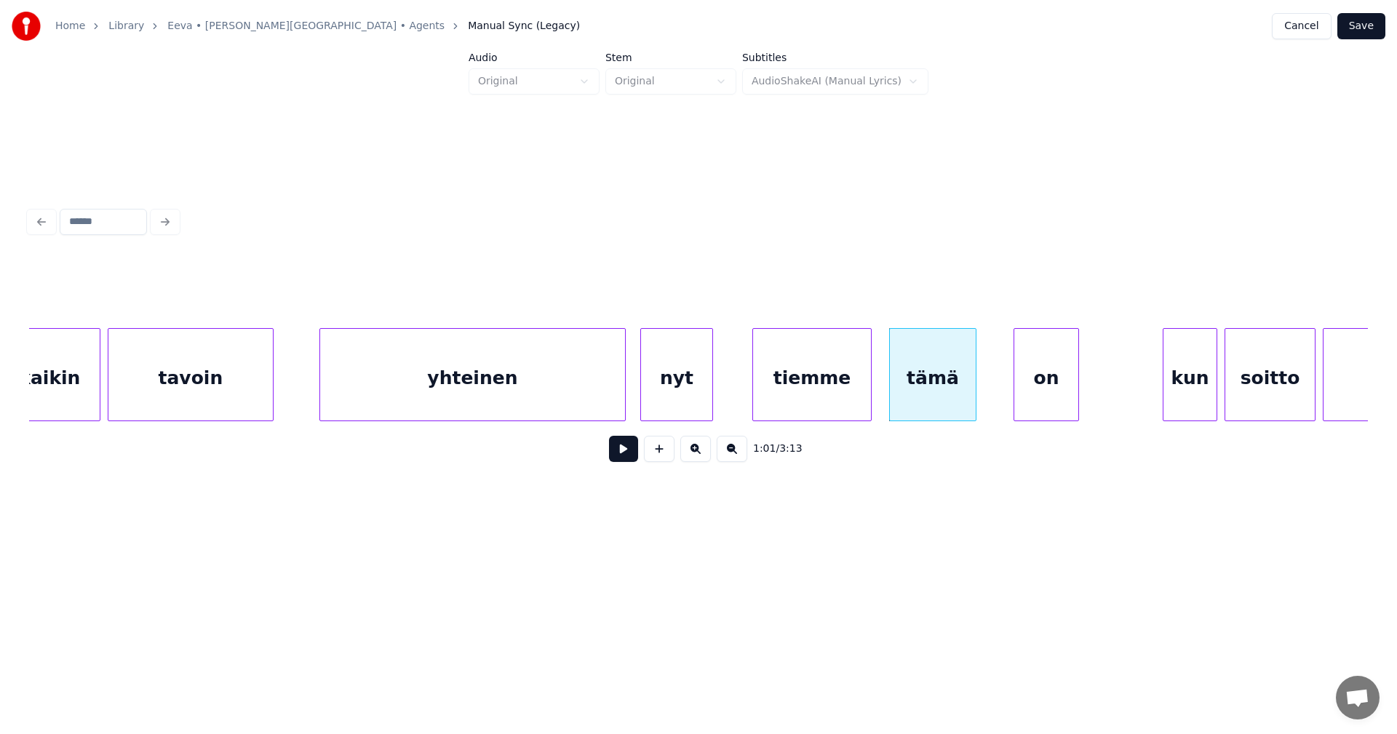
click at [629, 462] on button at bounding box center [623, 449] width 29 height 26
click at [991, 394] on div at bounding box center [992, 375] width 4 height 92
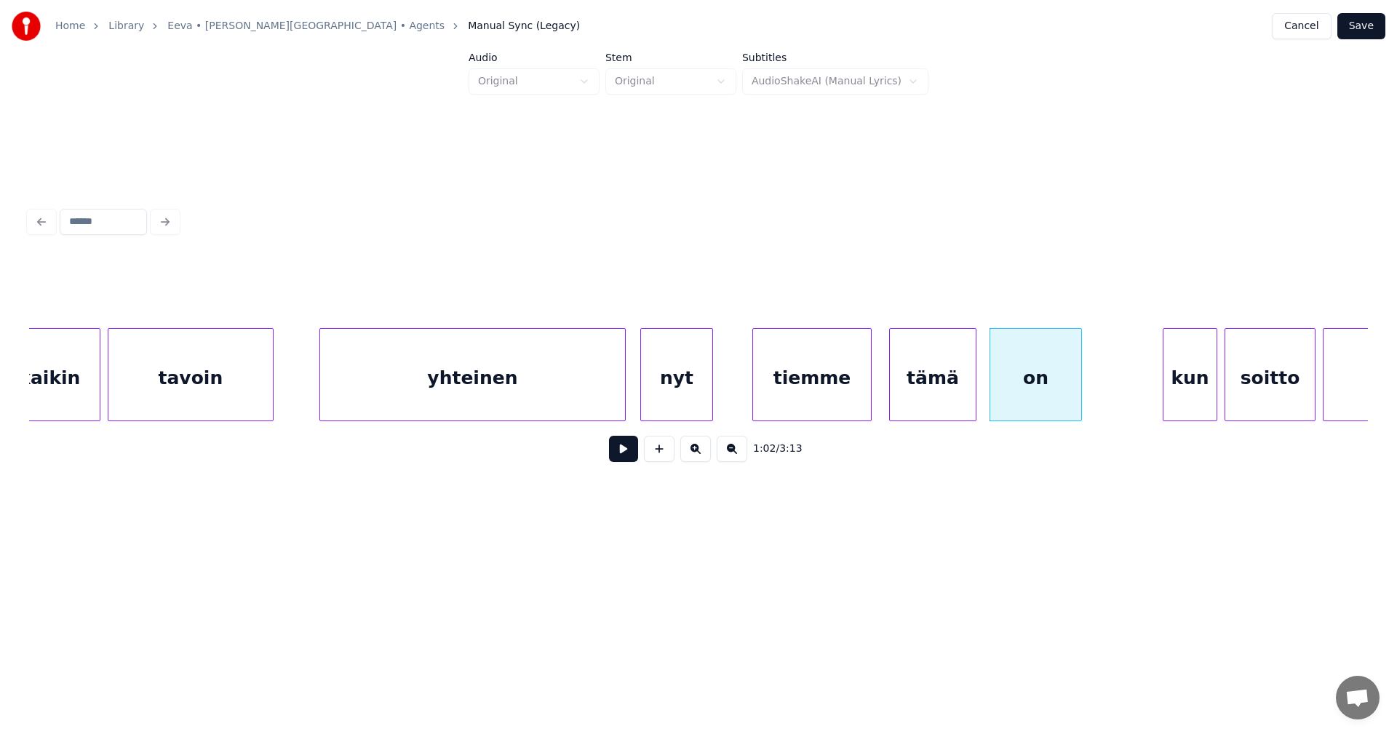
click at [1079, 389] on div at bounding box center [1079, 375] width 4 height 92
click at [633, 460] on button at bounding box center [623, 449] width 29 height 26
click at [997, 376] on div at bounding box center [999, 375] width 4 height 92
click at [974, 384] on div at bounding box center [975, 375] width 4 height 92
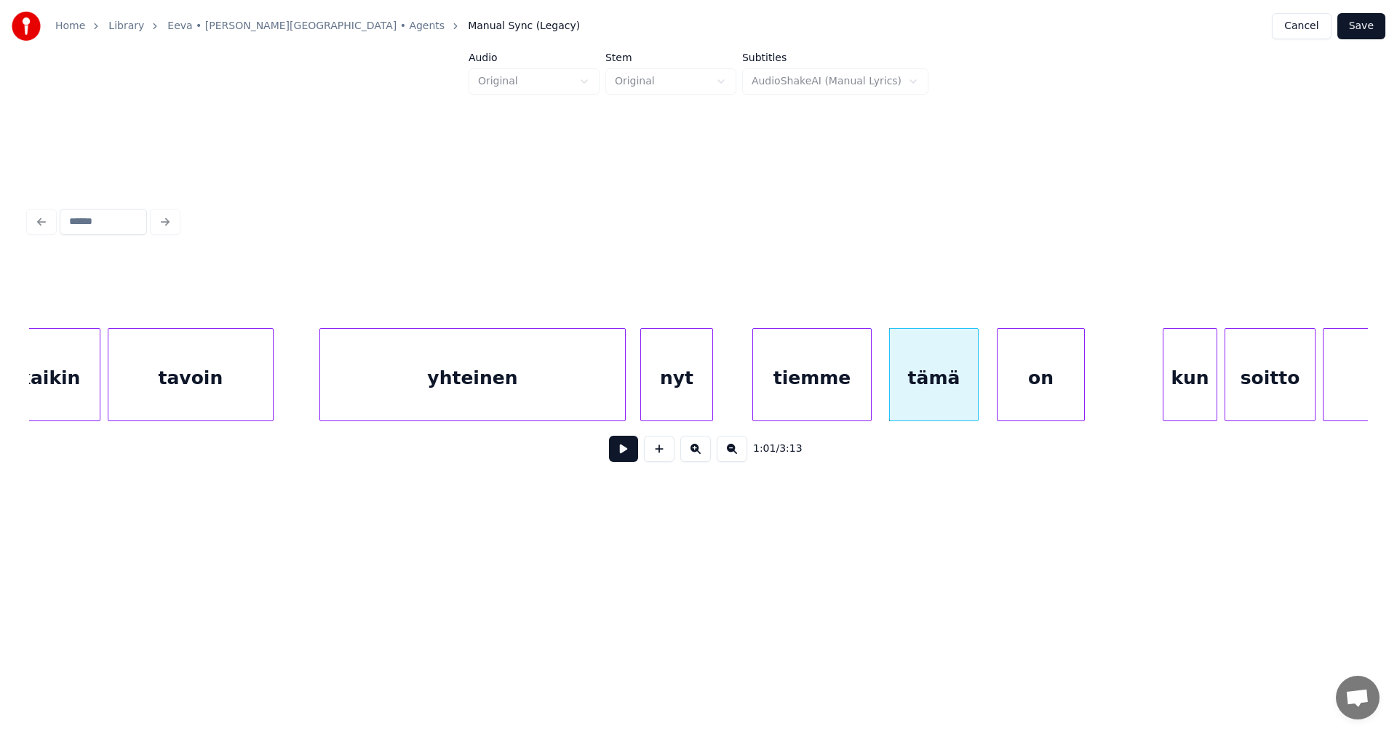
click at [630, 462] on button at bounding box center [623, 449] width 29 height 26
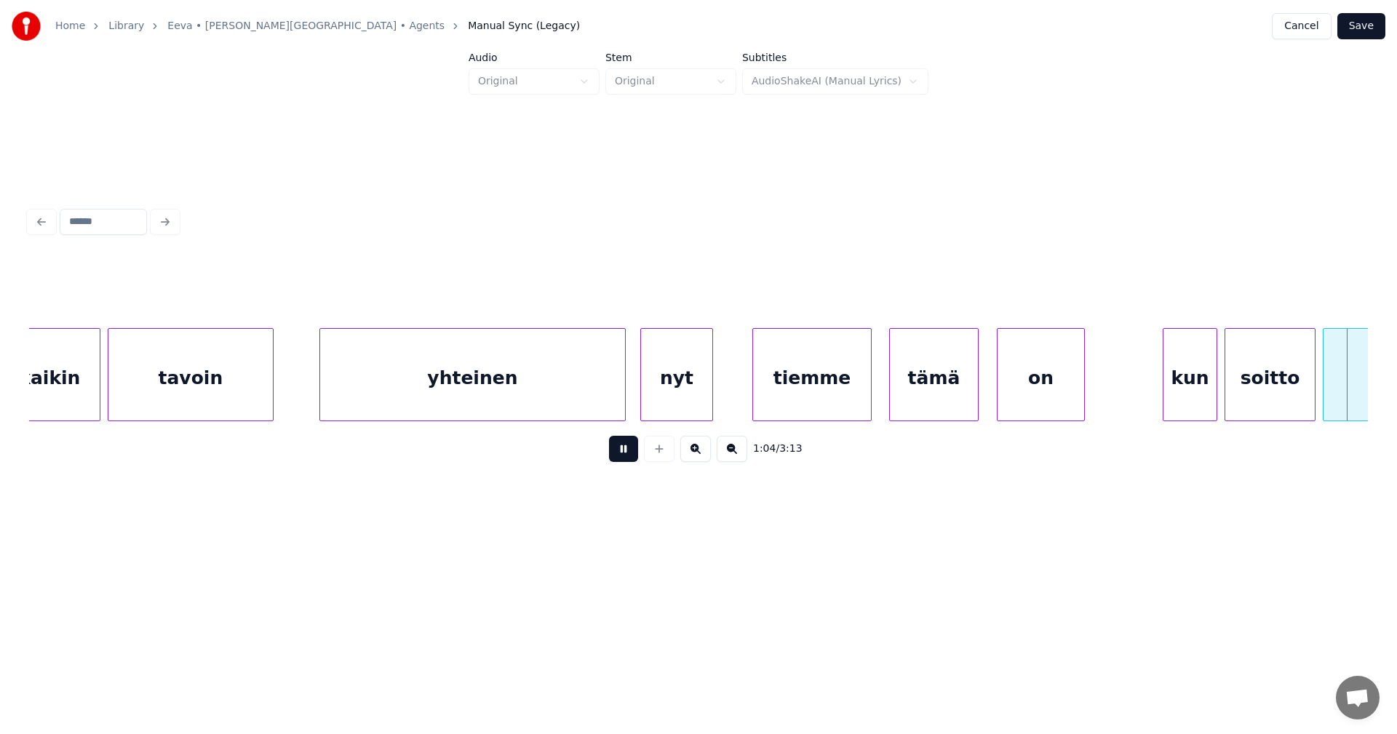
scroll to position [0, 11699]
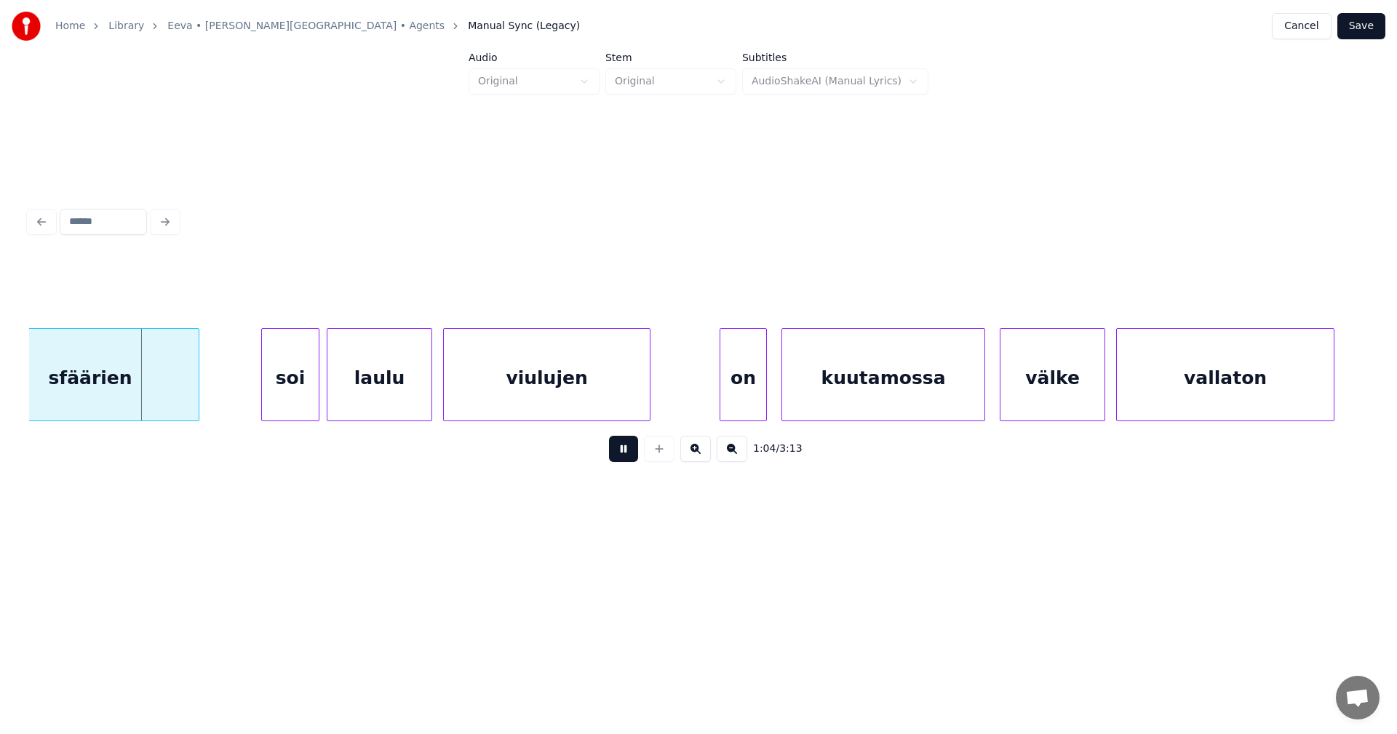
click at [630, 462] on button at bounding box center [623, 449] width 29 height 26
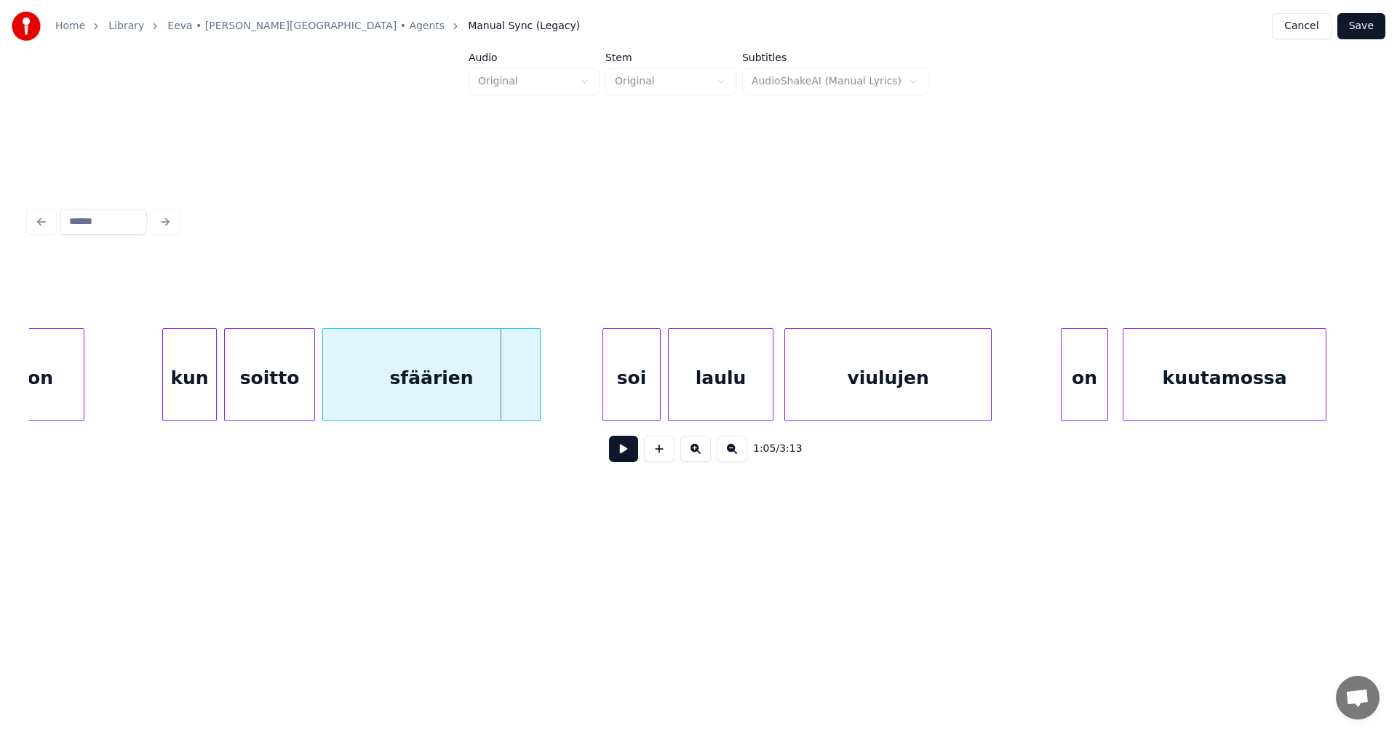
scroll to position [0, 11261]
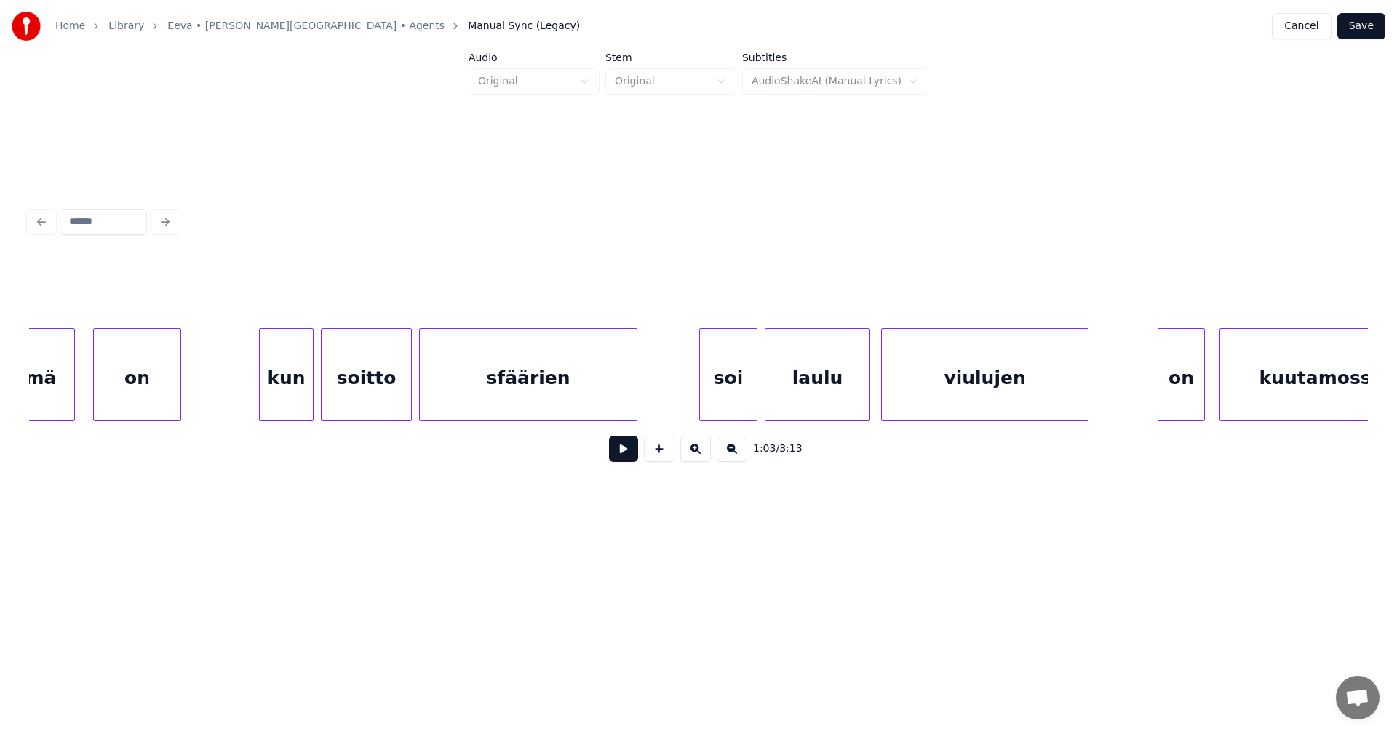
click at [291, 403] on div "kun" at bounding box center [286, 378] width 53 height 99
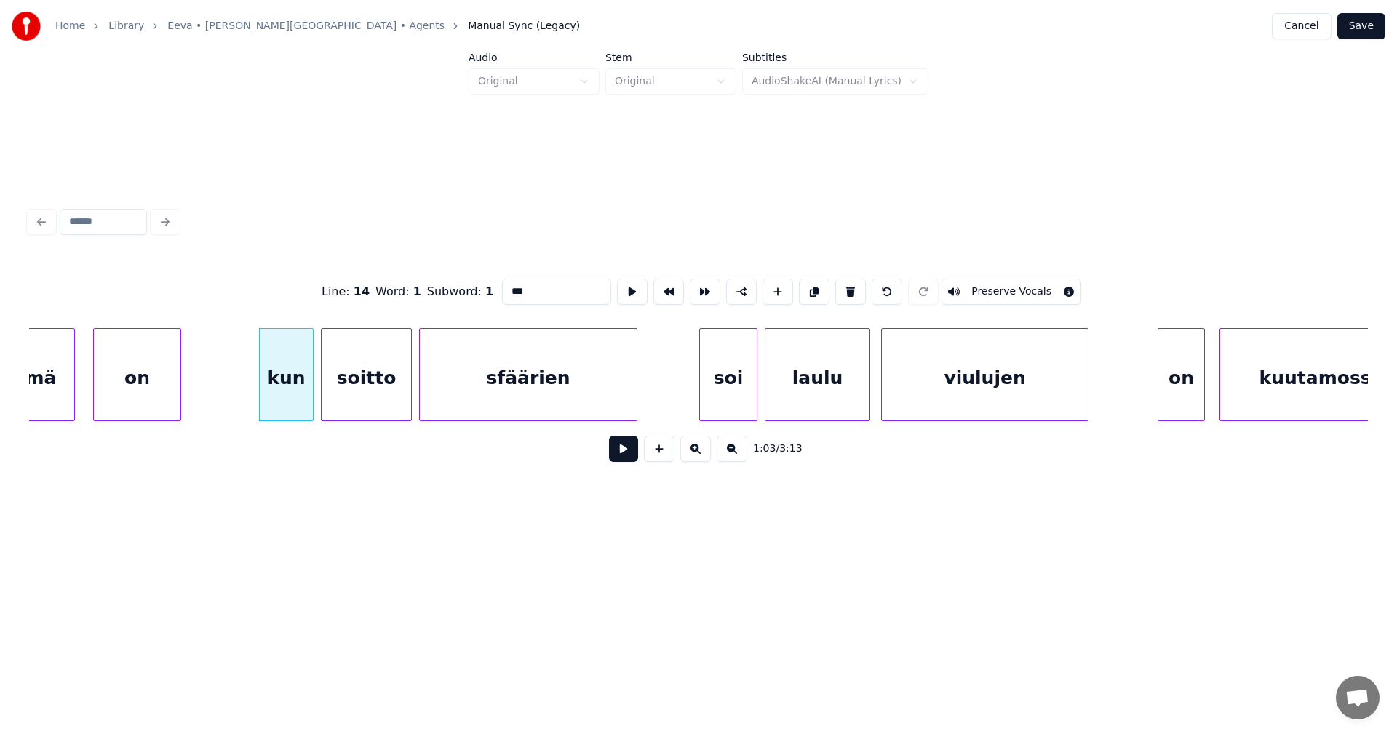
click at [624, 455] on button at bounding box center [623, 449] width 29 height 26
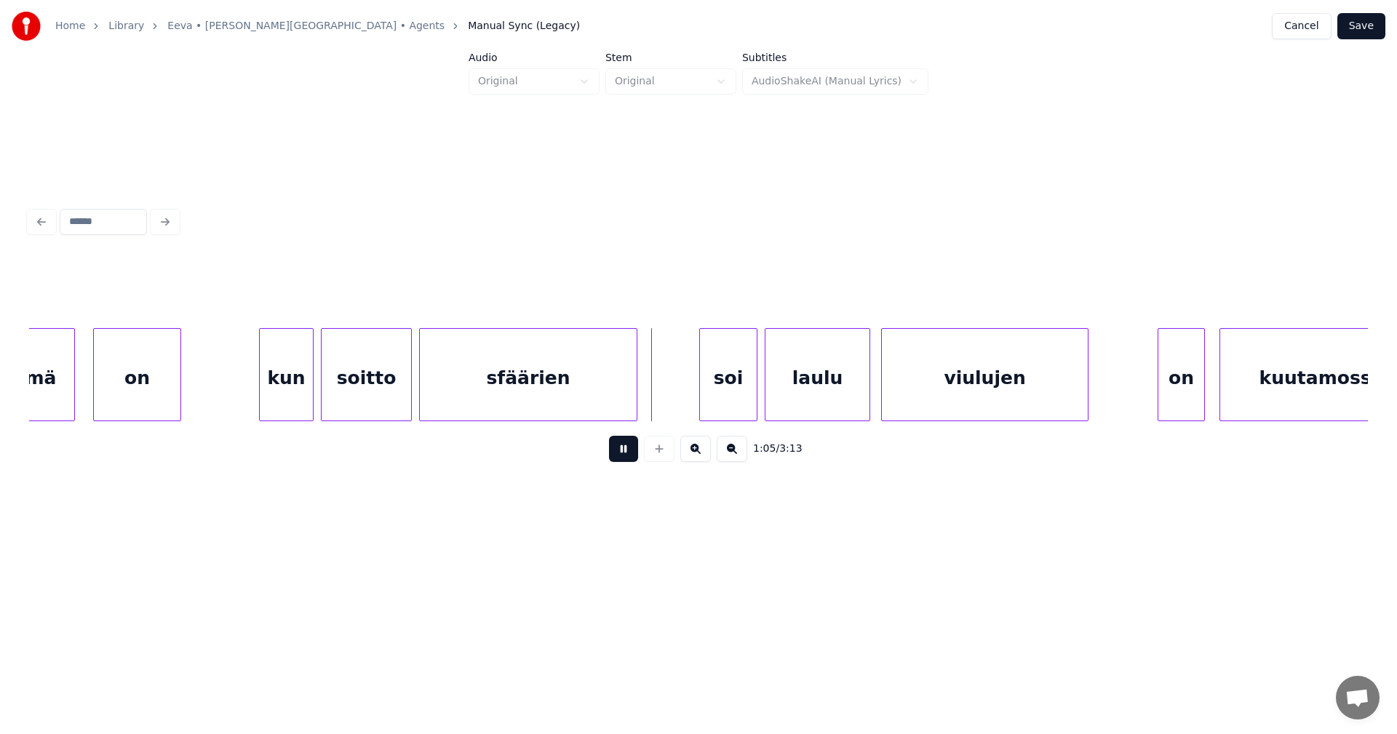
click at [626, 455] on button at bounding box center [623, 449] width 29 height 26
click at [732, 402] on div "soi" at bounding box center [717, 378] width 57 height 99
click at [746, 401] on div at bounding box center [747, 375] width 4 height 92
click at [621, 453] on button at bounding box center [623, 449] width 29 height 26
click at [623, 453] on button at bounding box center [623, 449] width 29 height 26
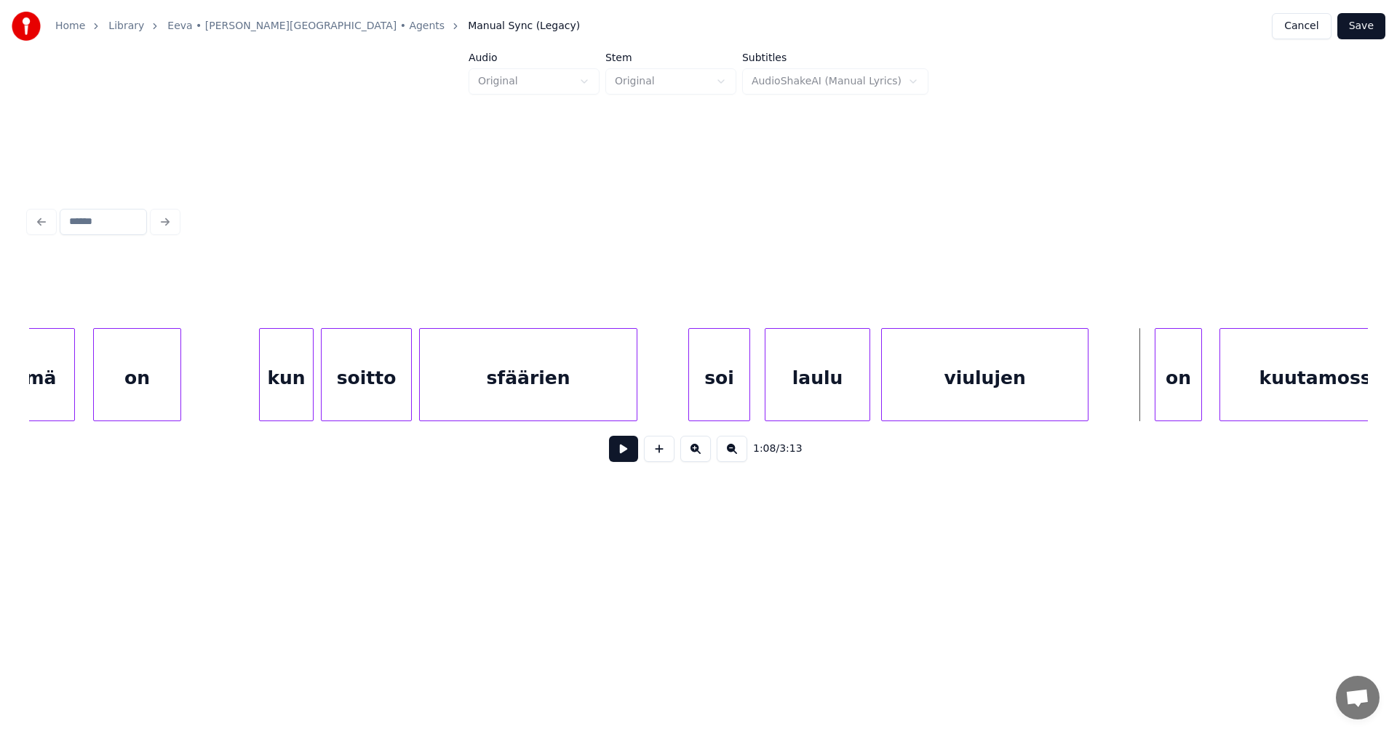
click at [1180, 388] on div "on" at bounding box center [1178, 378] width 46 height 99
click at [1180, 388] on div "on" at bounding box center [1177, 378] width 46 height 99
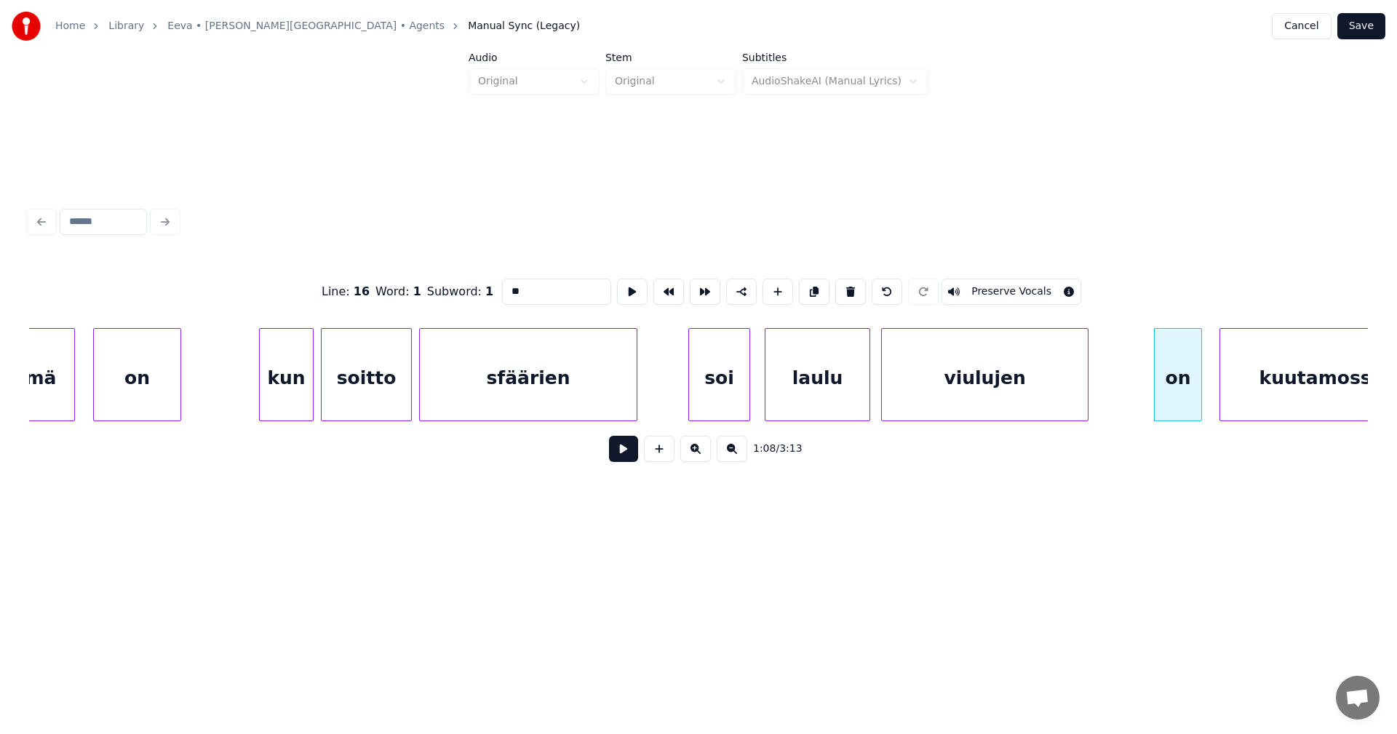
click at [1197, 390] on div at bounding box center [1199, 375] width 4 height 92
click at [1173, 394] on div "on" at bounding box center [1176, 378] width 45 height 99
click at [618, 459] on button at bounding box center [623, 449] width 29 height 26
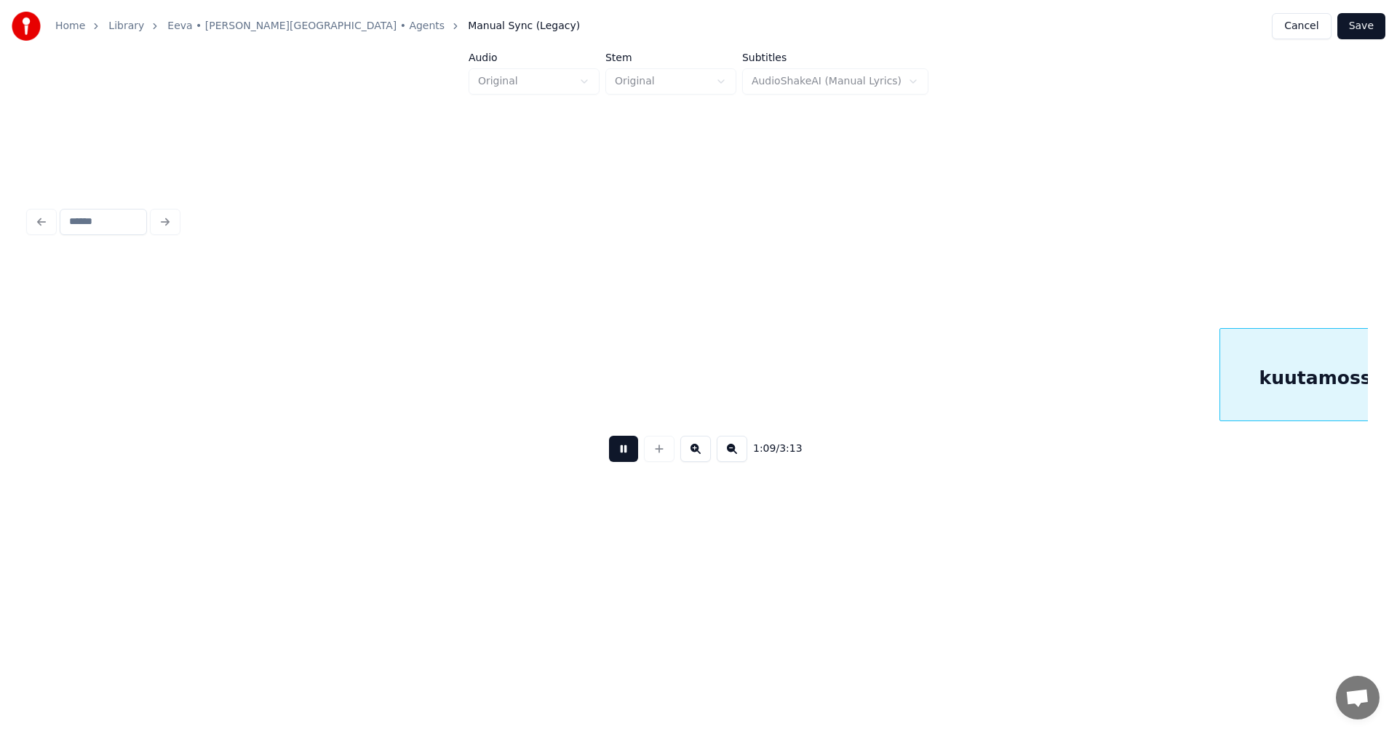
scroll to position [0, 12601]
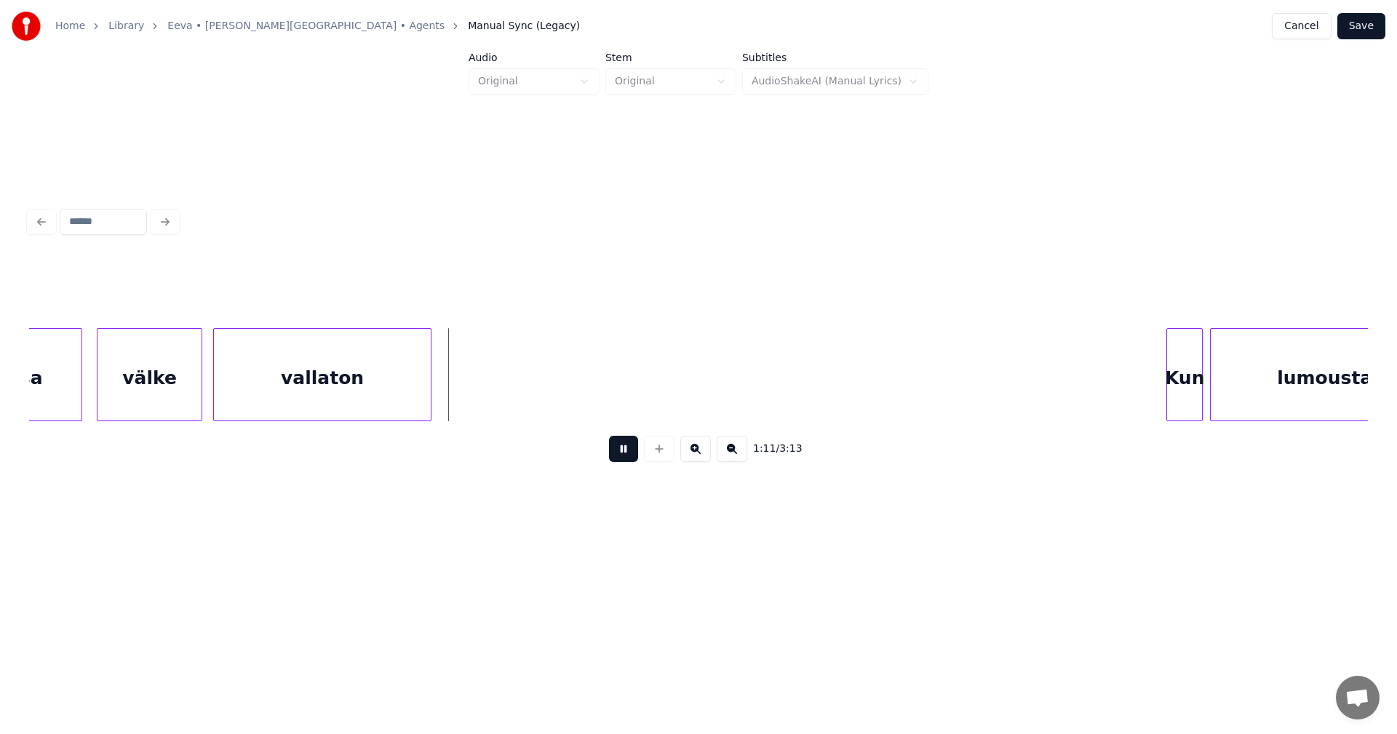
drag, startPoint x: 619, startPoint y: 458, endPoint x: 553, endPoint y: 427, distance: 73.2
click at [619, 458] on button at bounding box center [623, 449] width 29 height 26
click at [449, 396] on div at bounding box center [449, 375] width 4 height 92
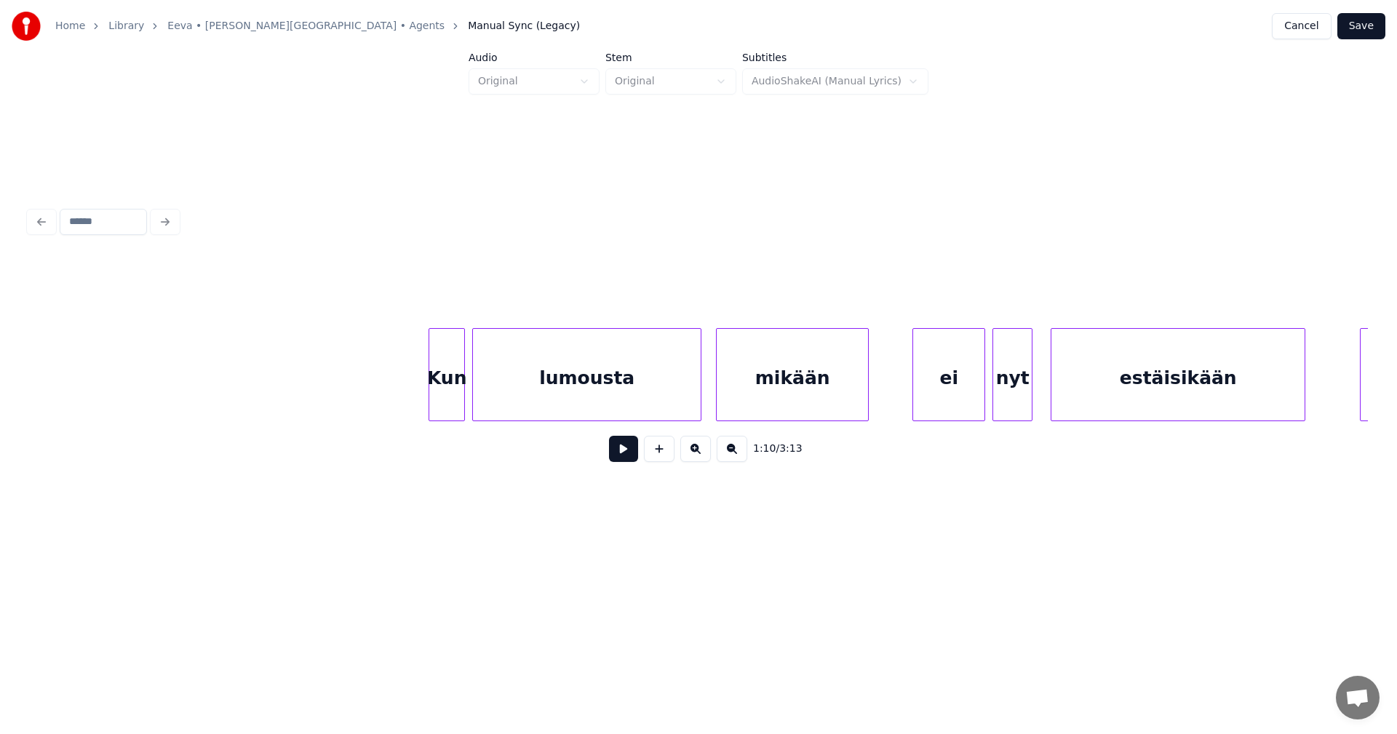
scroll to position [0, 13358]
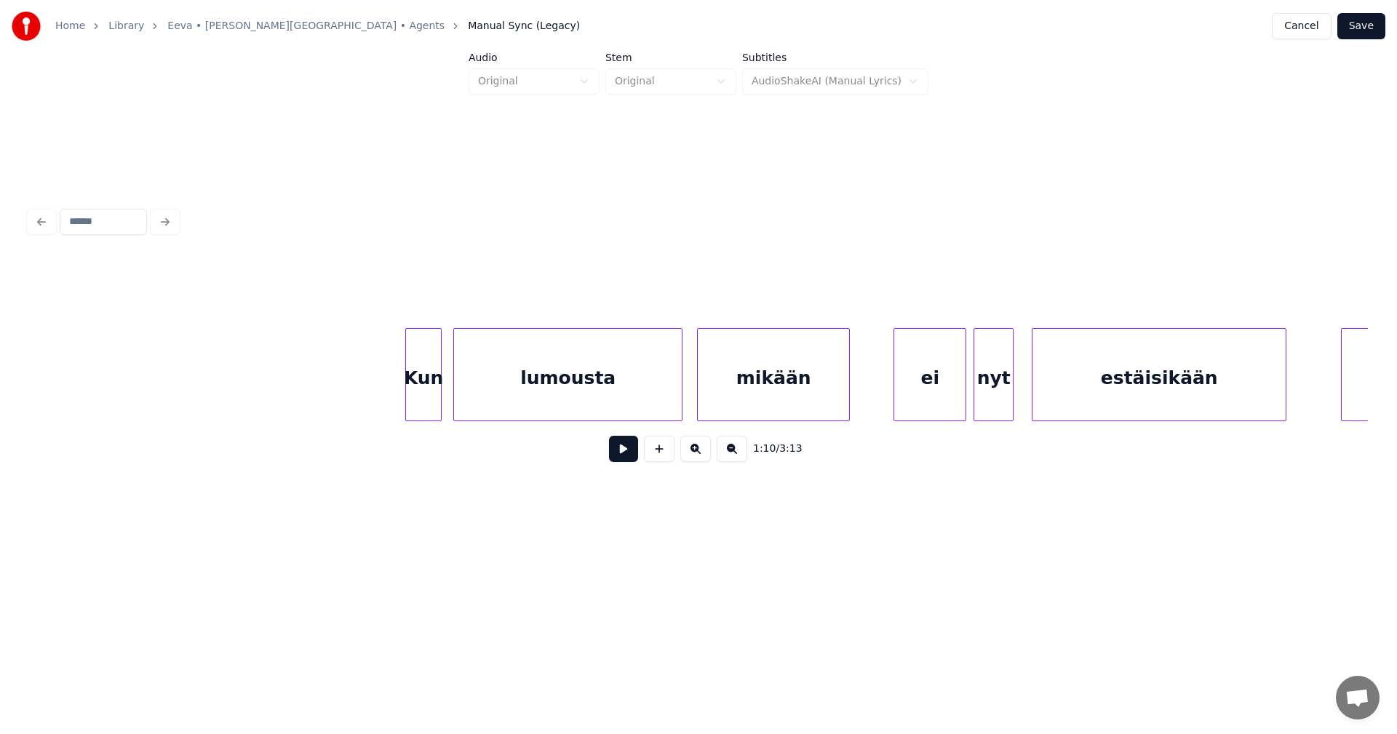
click at [432, 394] on div "Kun" at bounding box center [423, 378] width 35 height 99
click at [634, 452] on button at bounding box center [623, 449] width 29 height 26
click at [629, 453] on button at bounding box center [623, 449] width 29 height 26
click at [915, 393] on div "ei" at bounding box center [926, 378] width 71 height 99
click at [632, 458] on button at bounding box center [623, 449] width 29 height 26
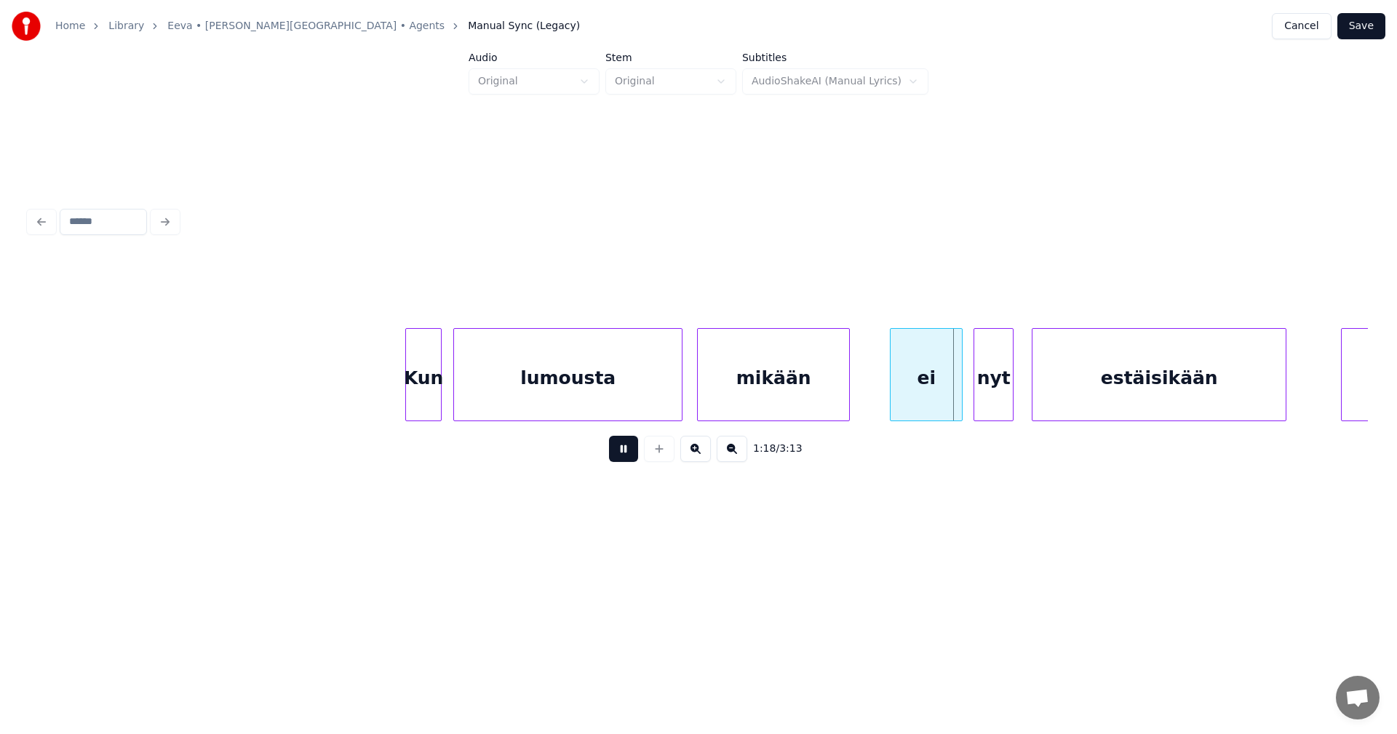
click at [632, 458] on button at bounding box center [623, 449] width 29 height 26
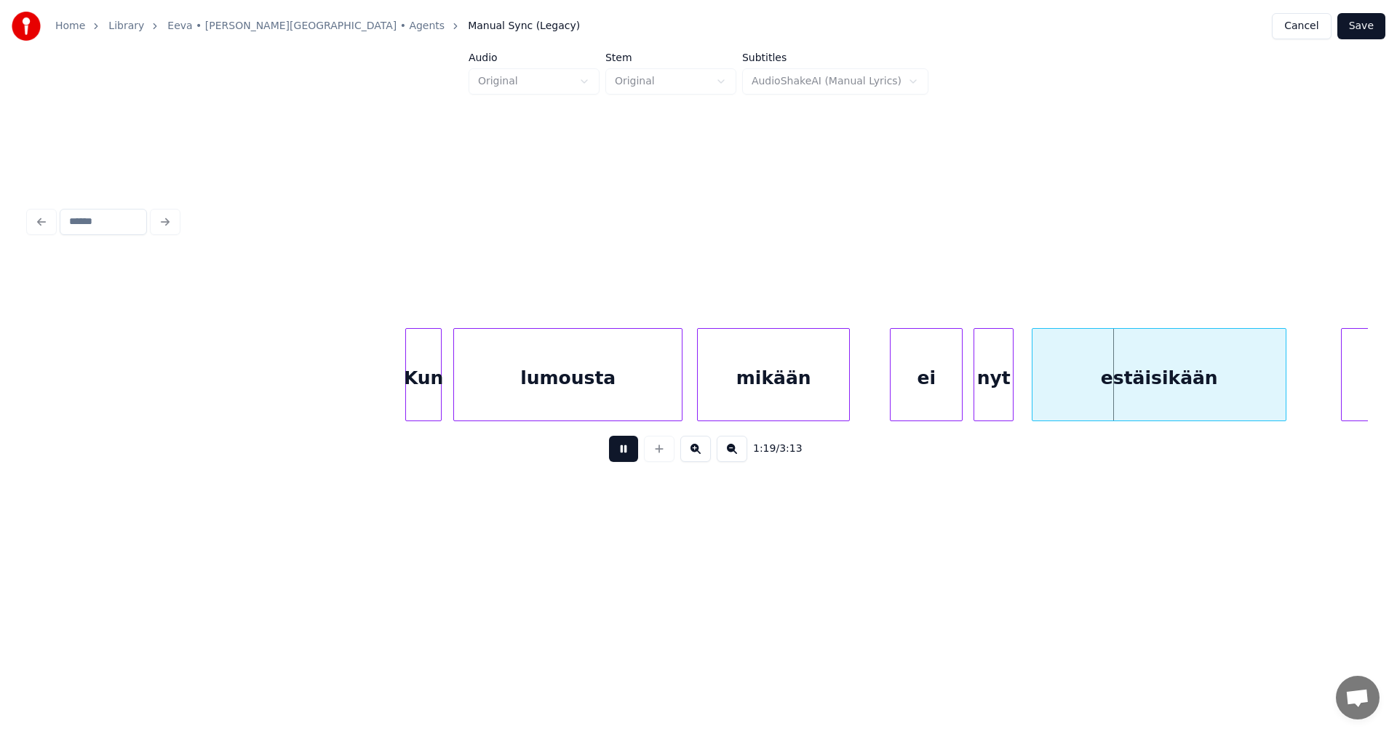
drag, startPoint x: 632, startPoint y: 458, endPoint x: 968, endPoint y: 410, distance: 339.5
click at [634, 458] on button at bounding box center [623, 449] width 29 height 26
click at [1076, 386] on div "estäisikään" at bounding box center [1150, 378] width 253 height 99
click at [630, 462] on button at bounding box center [623, 449] width 29 height 26
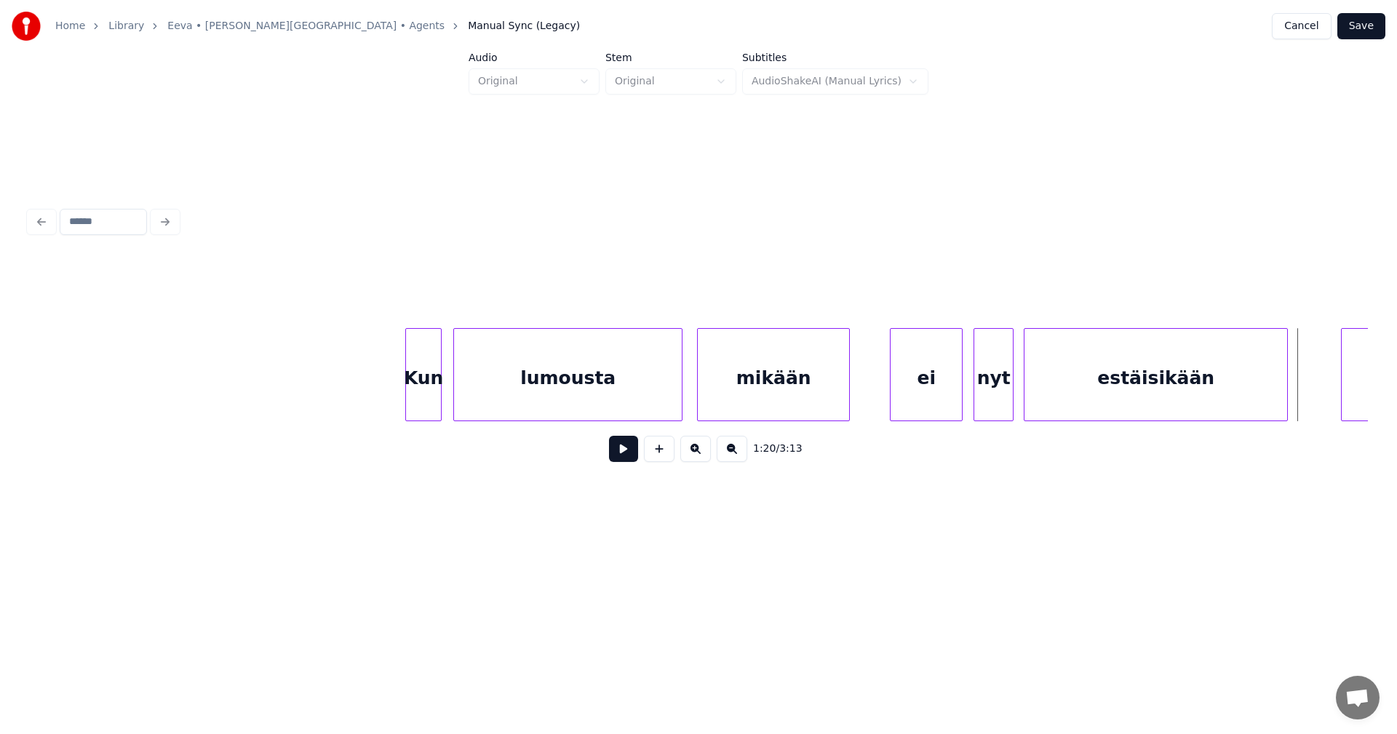
click at [1285, 392] on div at bounding box center [1284, 375] width 4 height 92
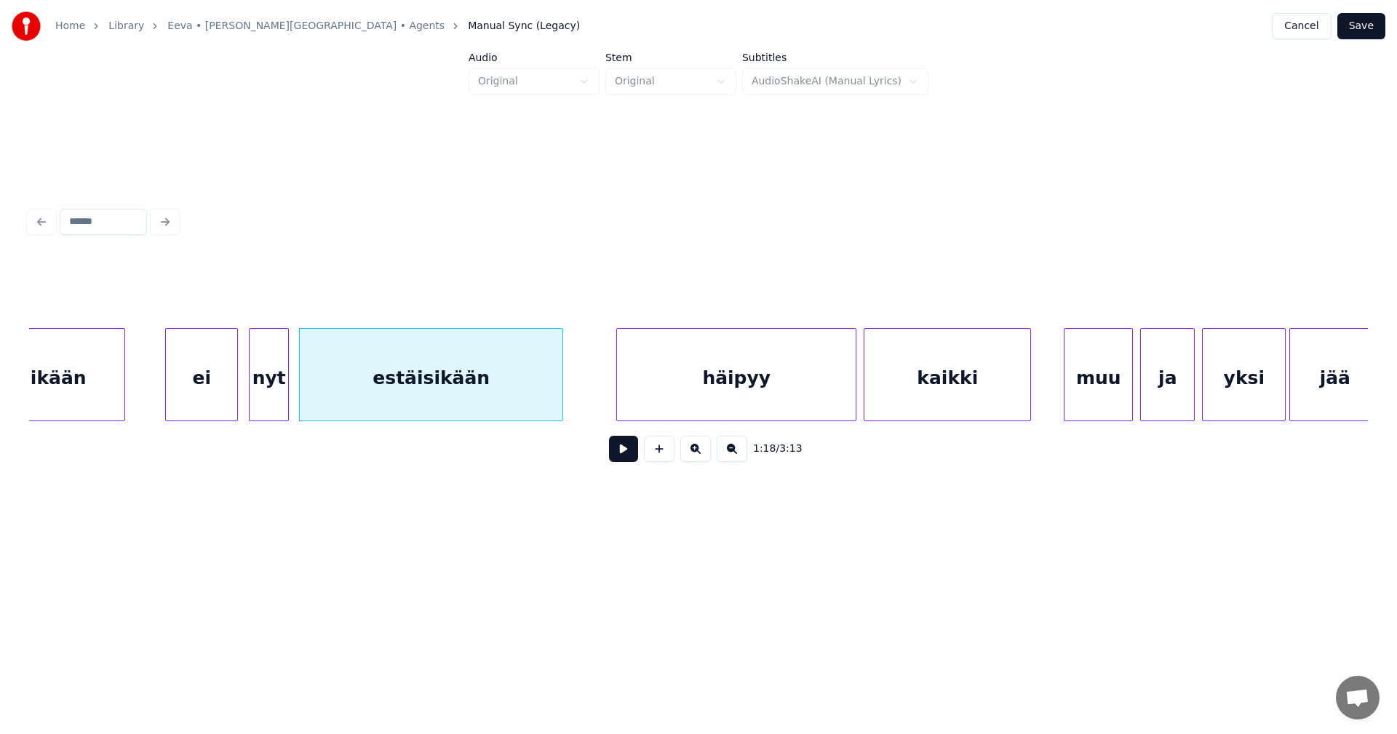
scroll to position [0, 14085]
click at [778, 381] on div "häipyy" at bounding box center [726, 378] width 239 height 99
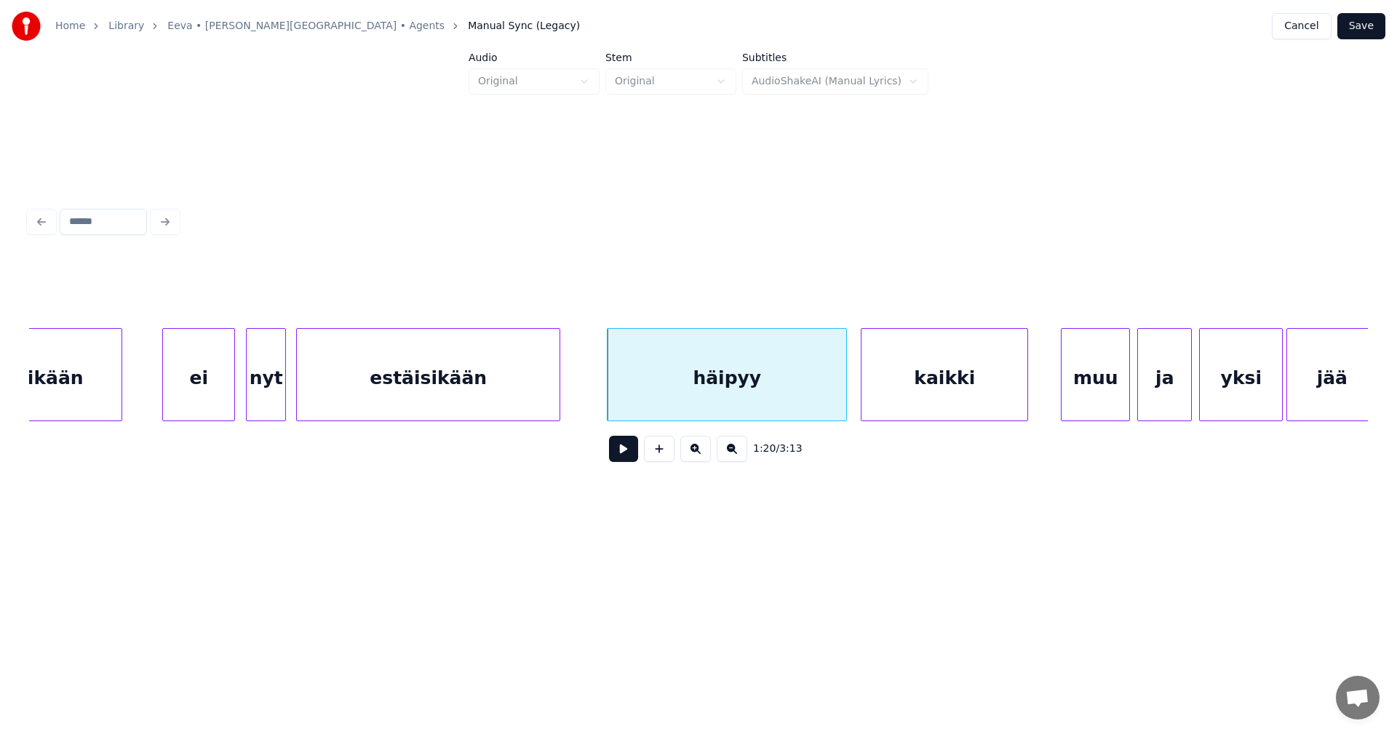
click at [612, 458] on button at bounding box center [623, 449] width 29 height 26
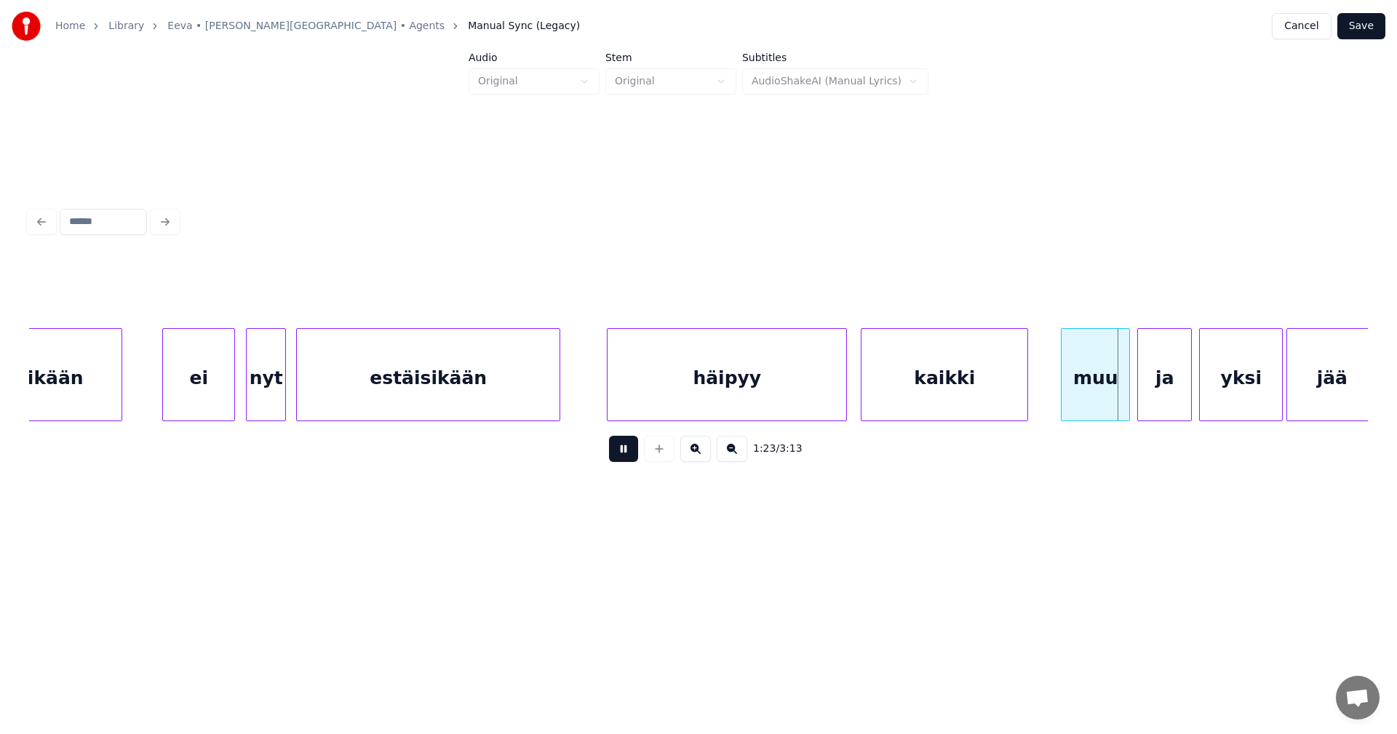
click at [615, 457] on button at bounding box center [623, 449] width 29 height 26
click at [1088, 387] on div "muu" at bounding box center [1091, 378] width 68 height 99
click at [626, 451] on button at bounding box center [623, 449] width 29 height 26
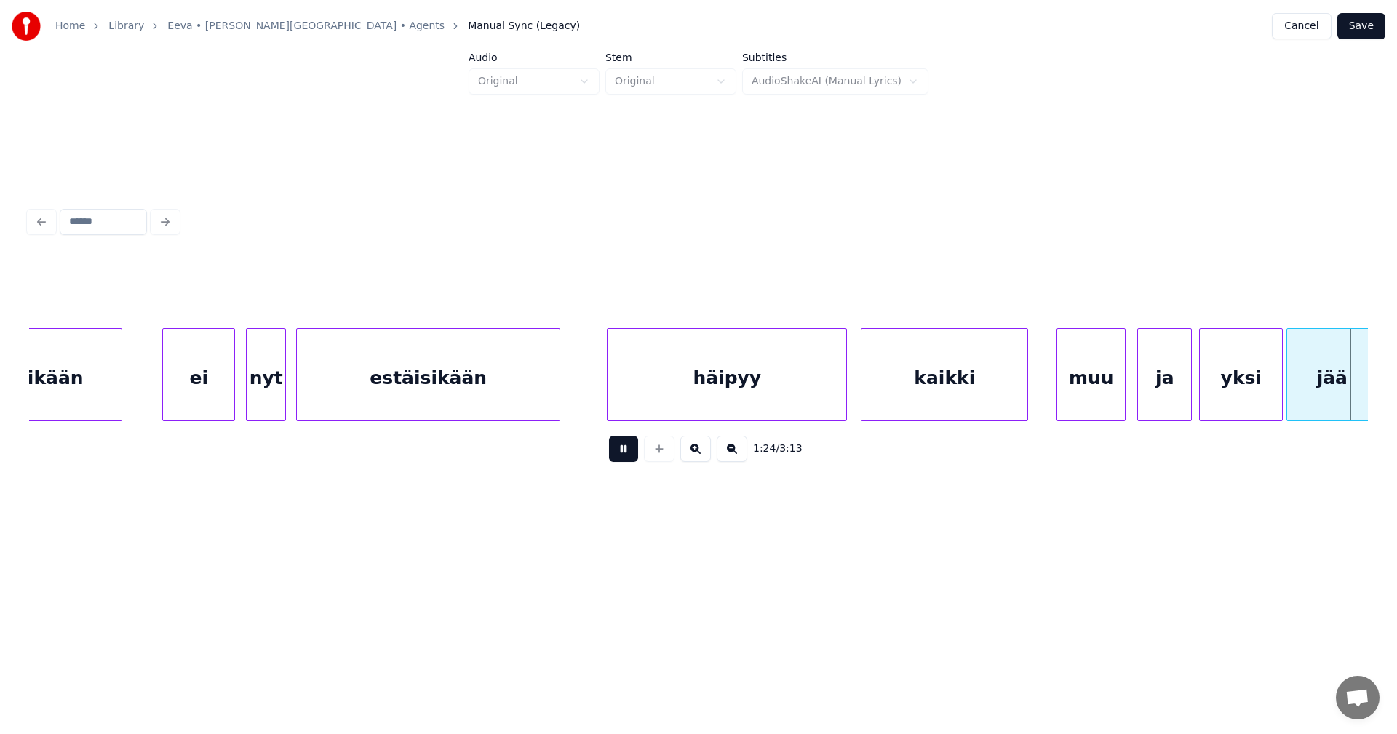
click at [626, 451] on button at bounding box center [623, 449] width 29 height 26
click at [1229, 379] on div "yksi" at bounding box center [1241, 378] width 82 height 99
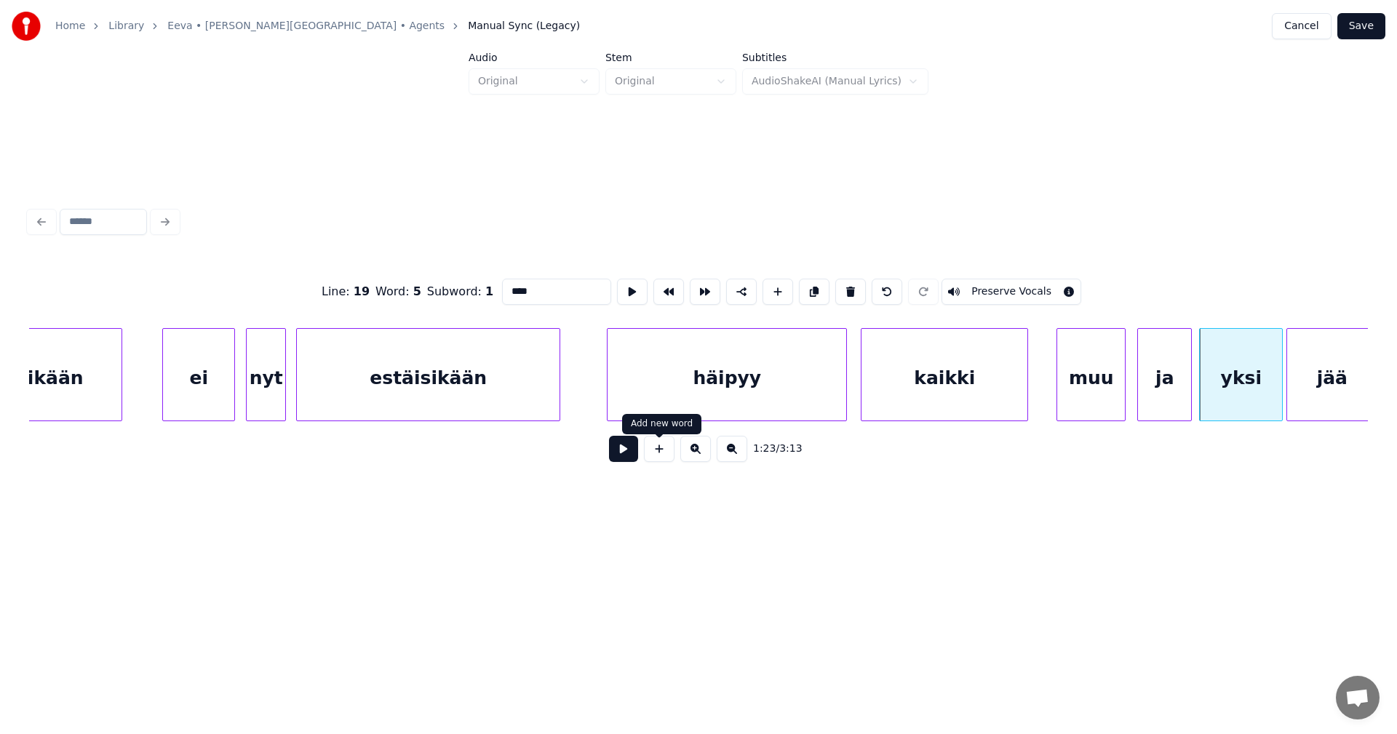
click at [631, 455] on button at bounding box center [623, 449] width 29 height 26
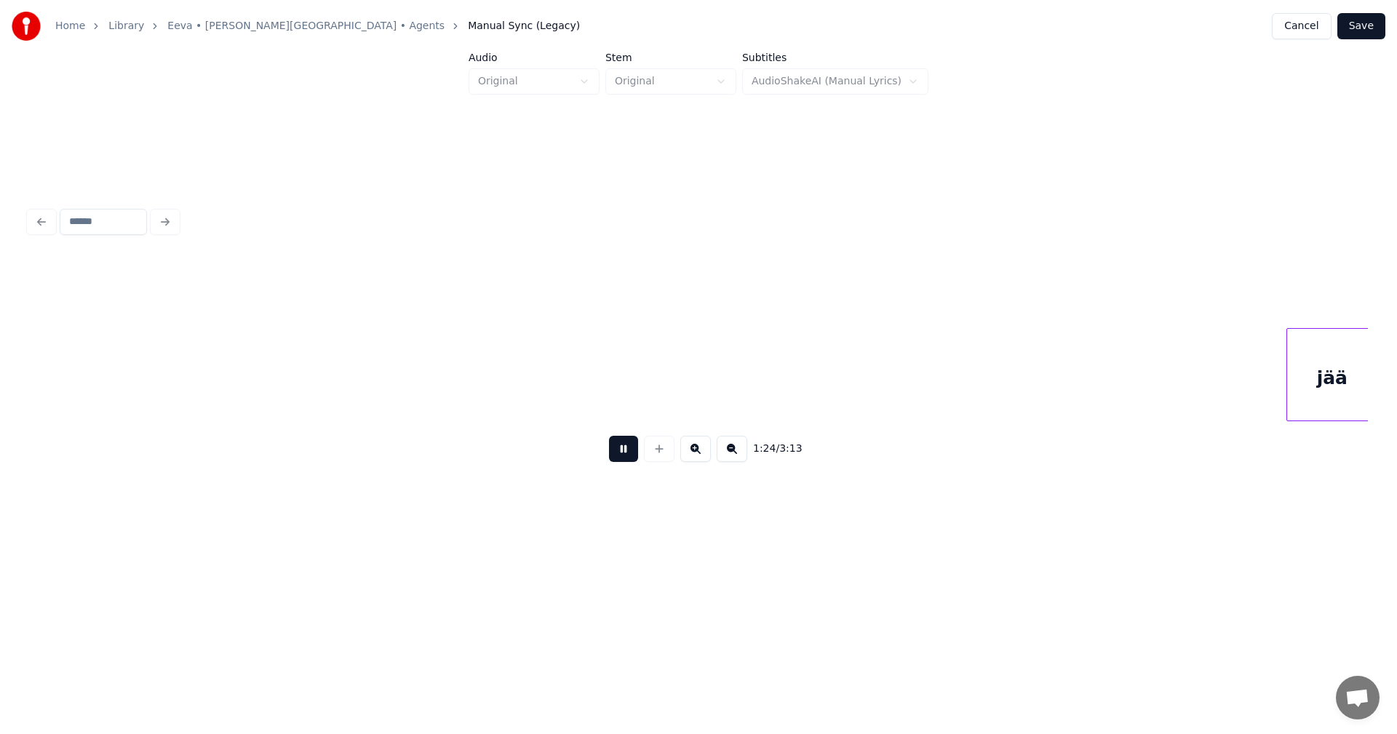
scroll to position [0, 15425]
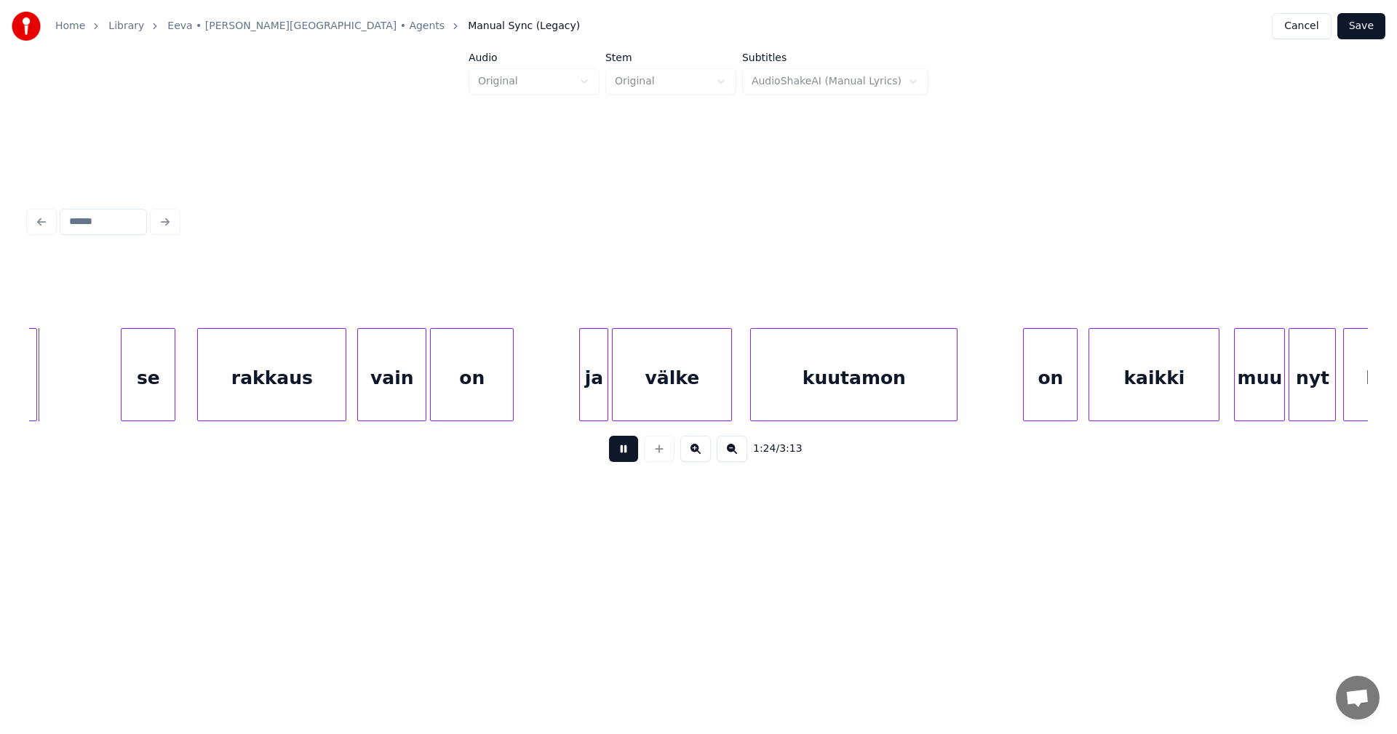
click at [631, 455] on button at bounding box center [623, 449] width 29 height 26
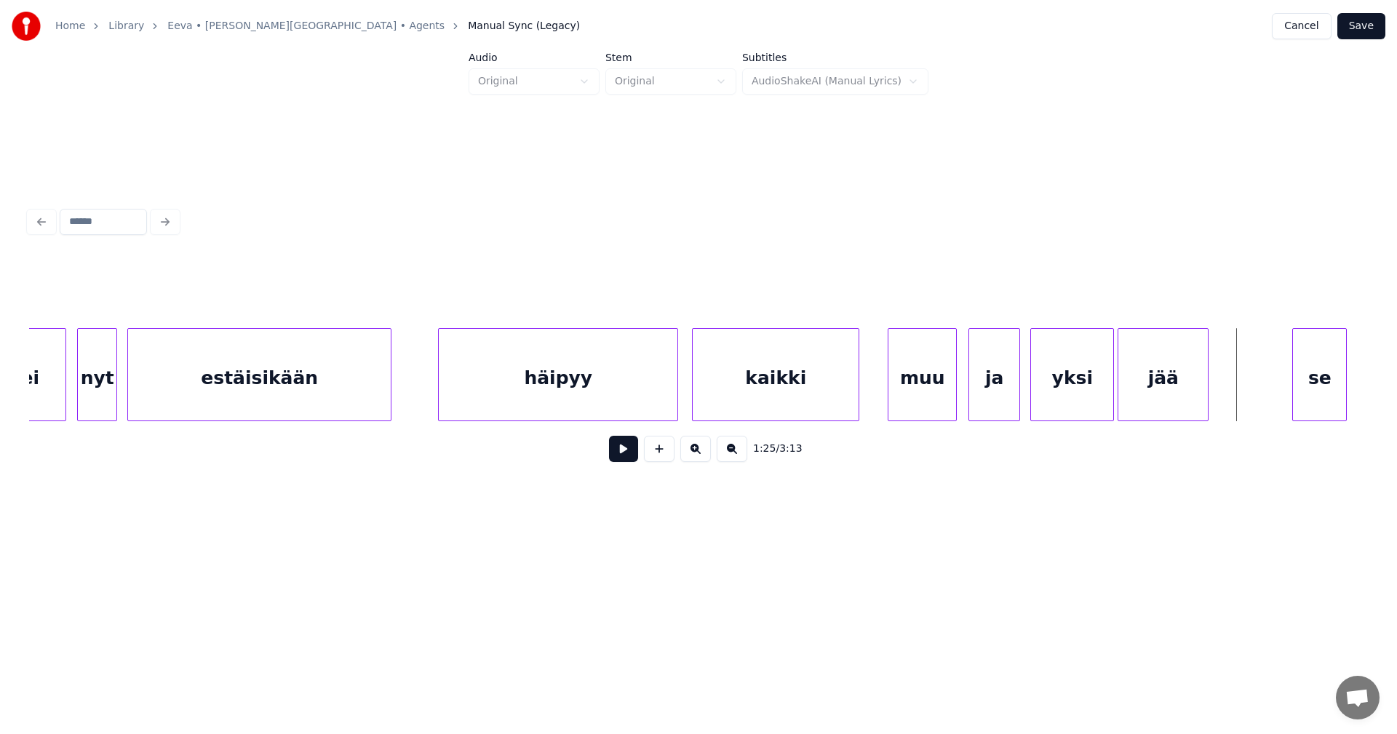
click at [1016, 399] on div at bounding box center [1017, 375] width 4 height 92
click at [1054, 396] on div "yksi" at bounding box center [1069, 378] width 82 height 99
click at [633, 461] on button at bounding box center [623, 449] width 29 height 26
click at [1220, 395] on div at bounding box center [1220, 375] width 4 height 92
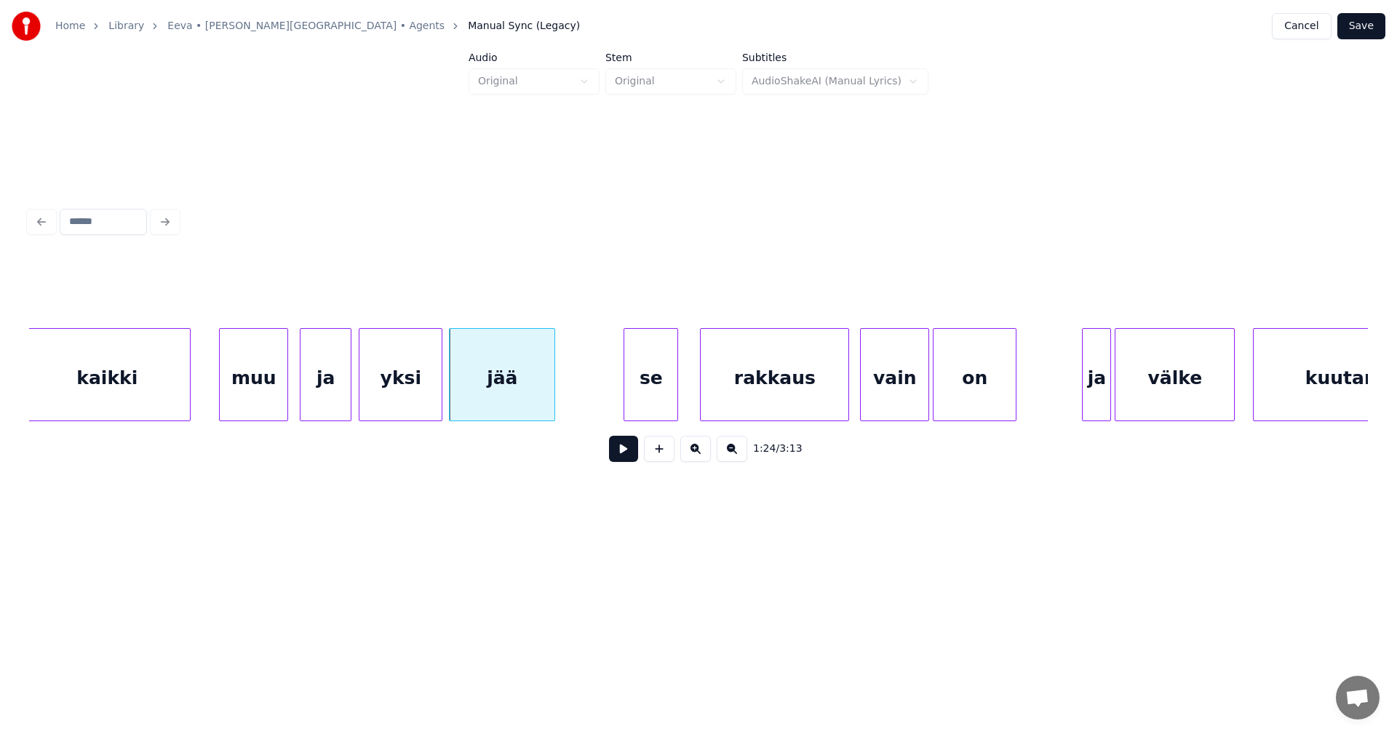
scroll to position [0, 14923]
click at [655, 396] on div "se" at bounding box center [640, 378] width 53 height 99
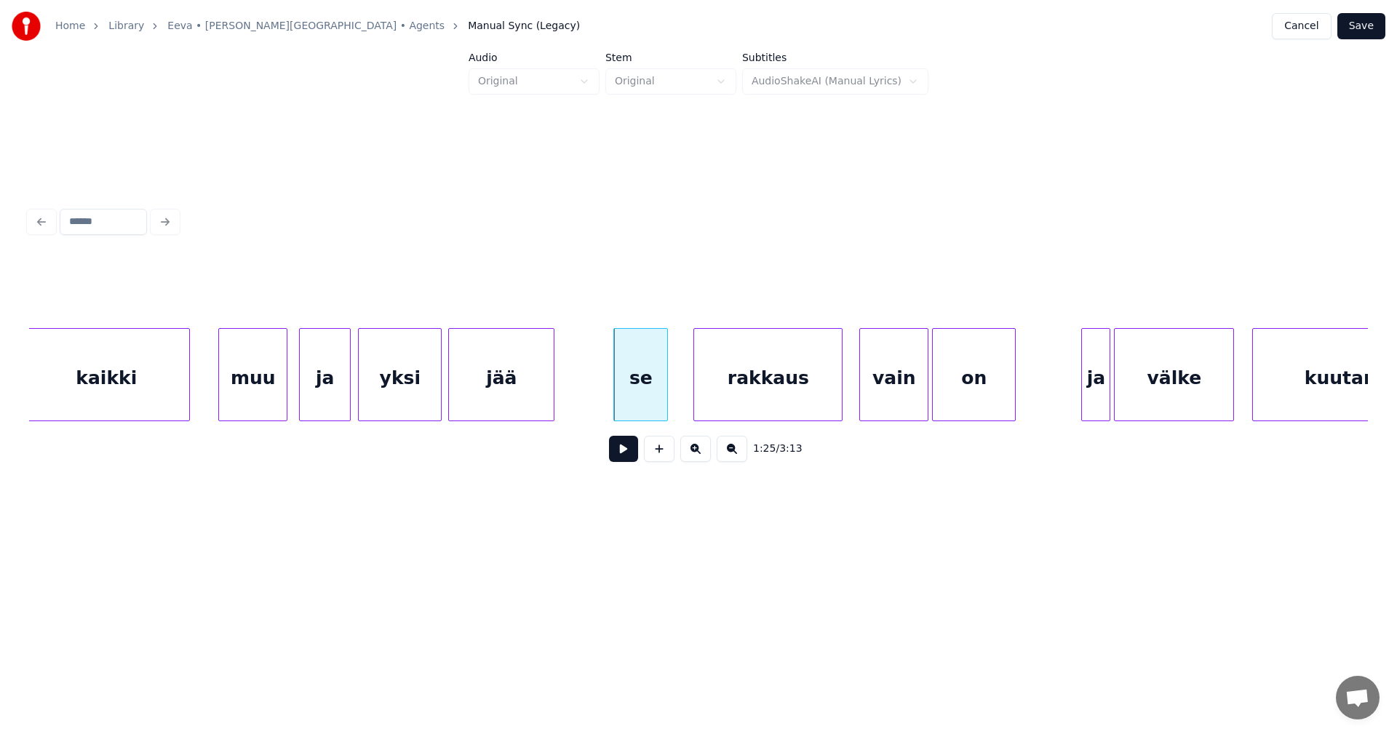
click at [759, 391] on div "rakkaus" at bounding box center [768, 378] width 148 height 99
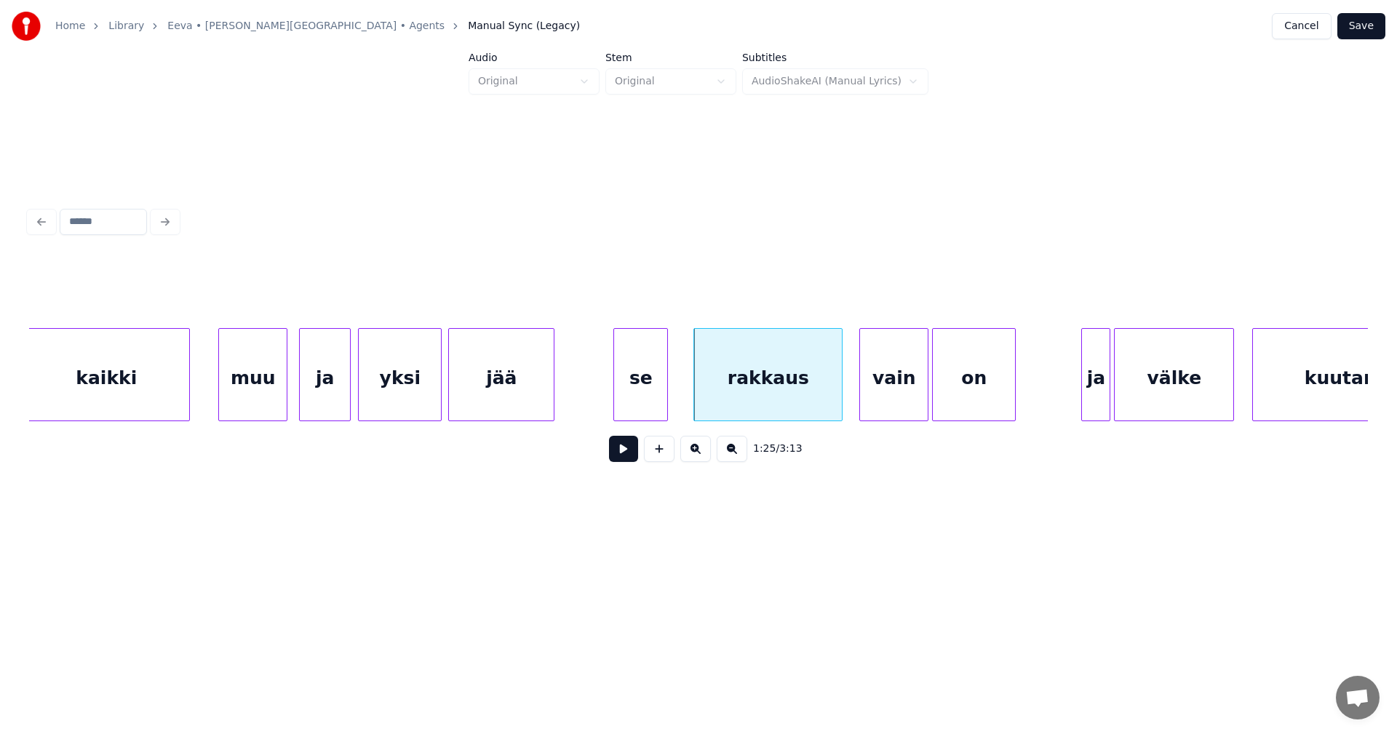
click at [642, 404] on div "se" at bounding box center [640, 378] width 53 height 99
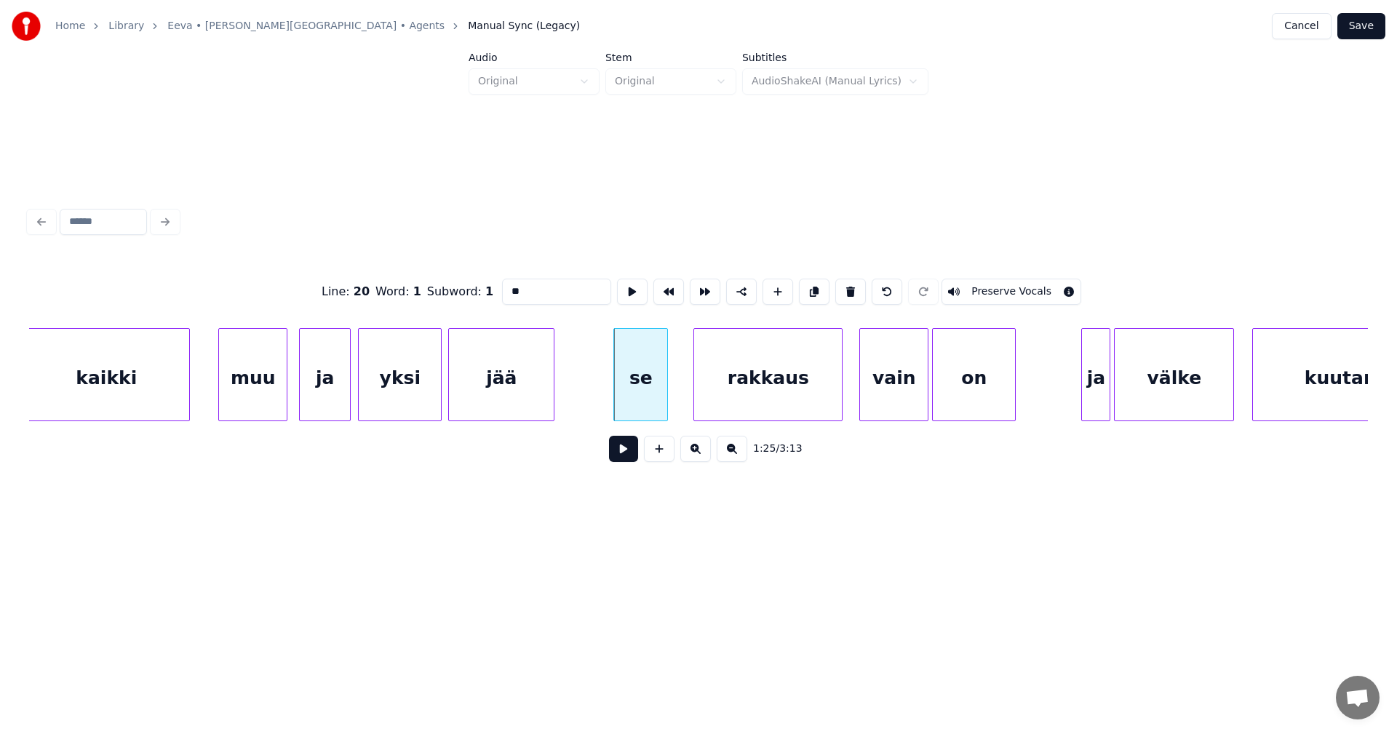
click at [632, 455] on button at bounding box center [623, 449] width 29 height 26
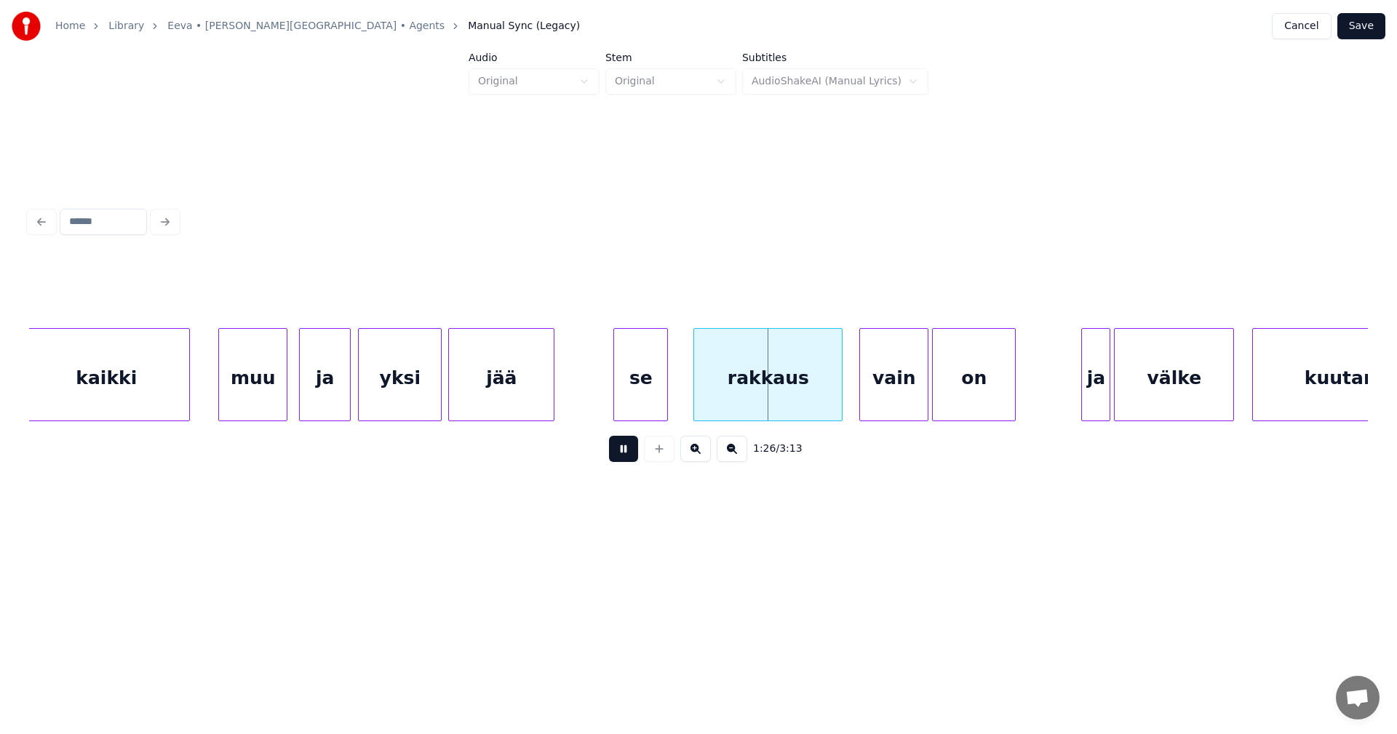
click at [630, 455] on button at bounding box center [623, 449] width 29 height 26
click at [613, 393] on div at bounding box center [613, 375] width 4 height 92
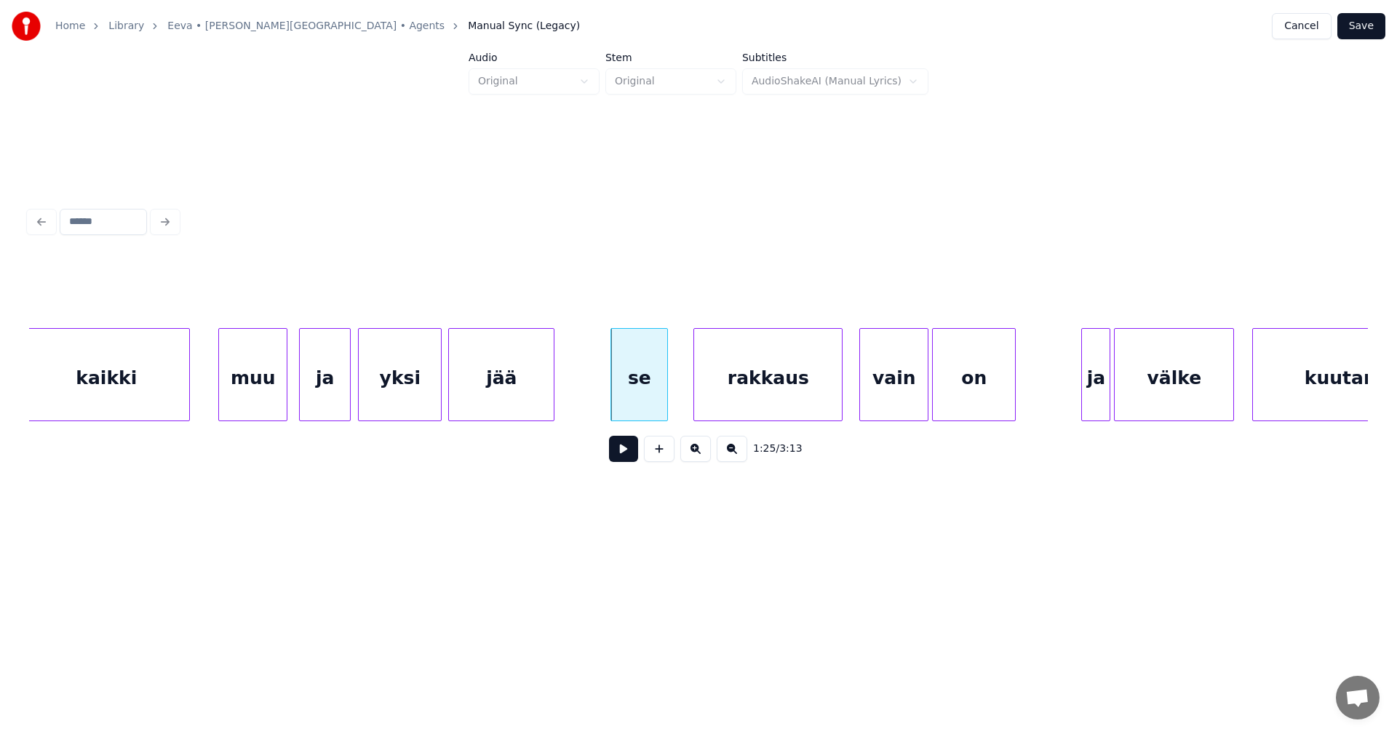
click at [627, 444] on button at bounding box center [623, 449] width 29 height 26
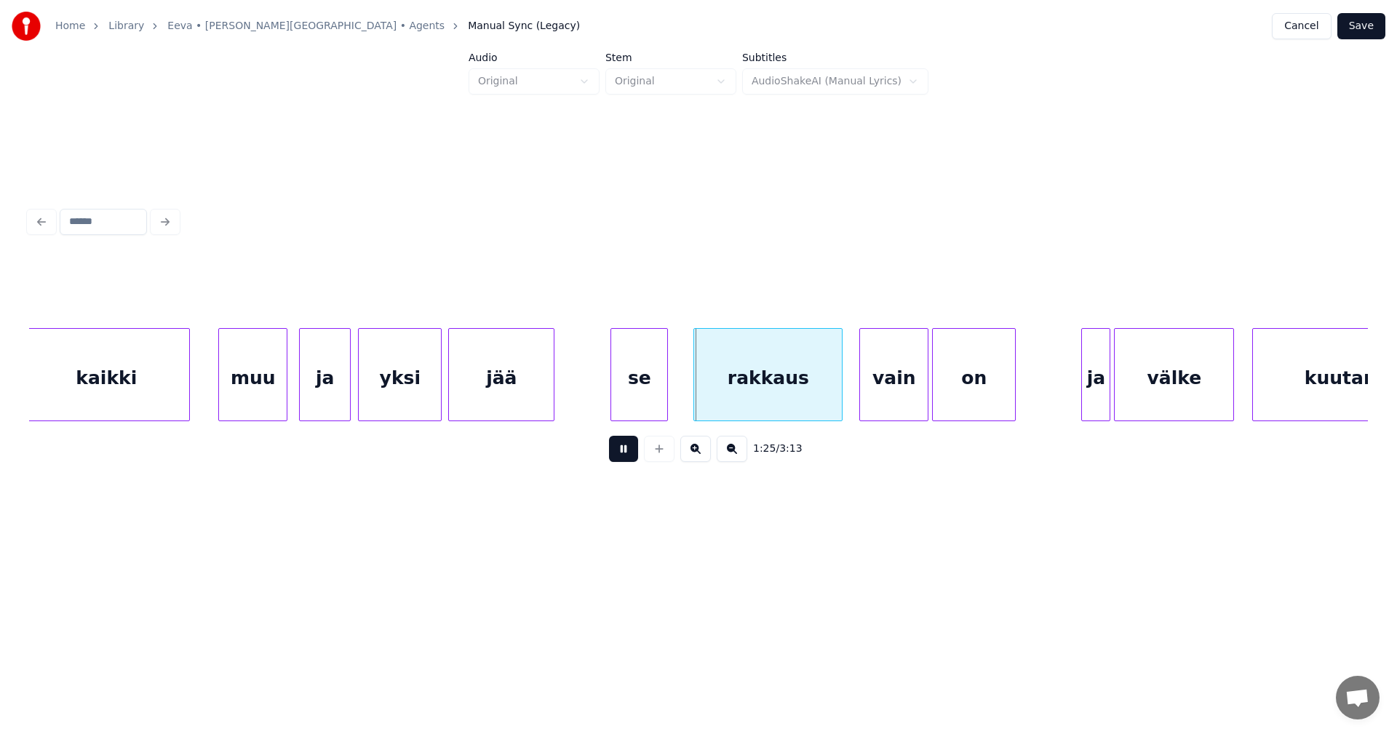
click at [626, 449] on button at bounding box center [623, 449] width 29 height 26
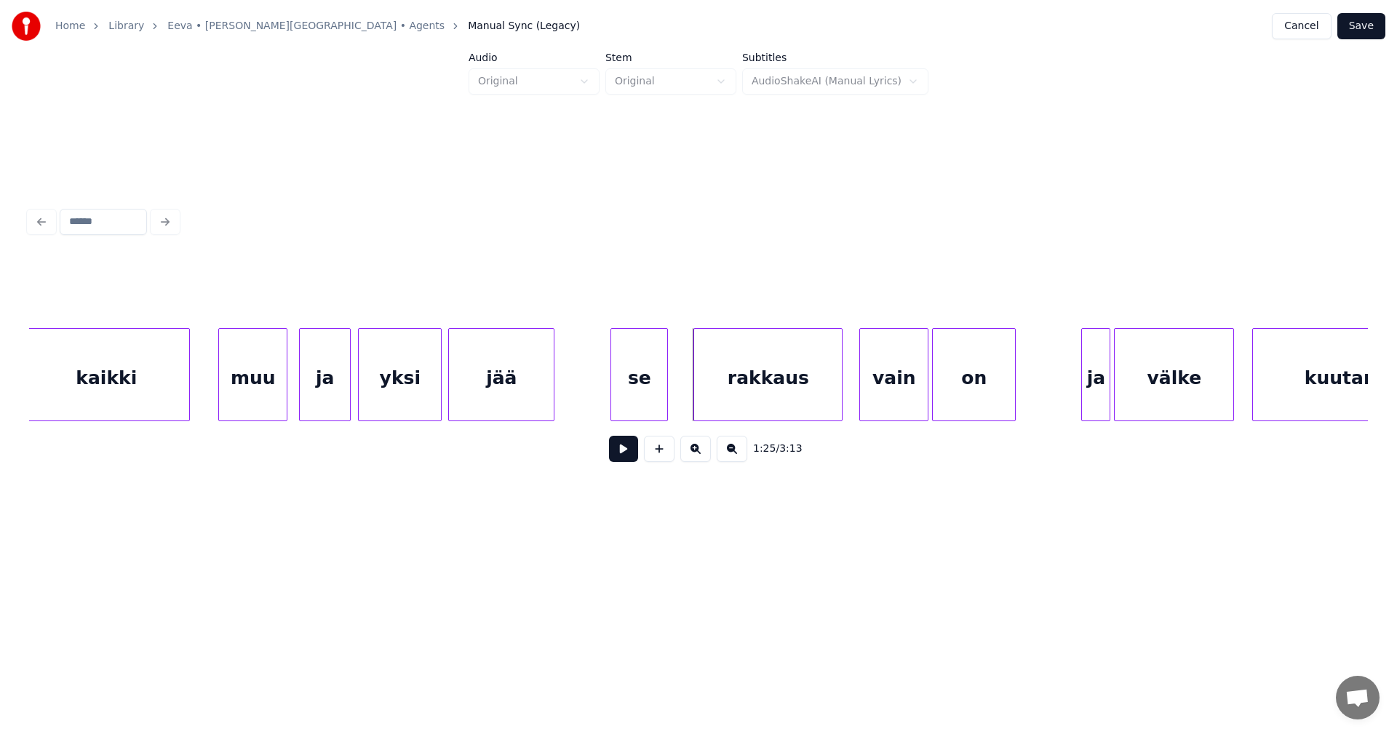
click at [628, 458] on button at bounding box center [623, 449] width 29 height 26
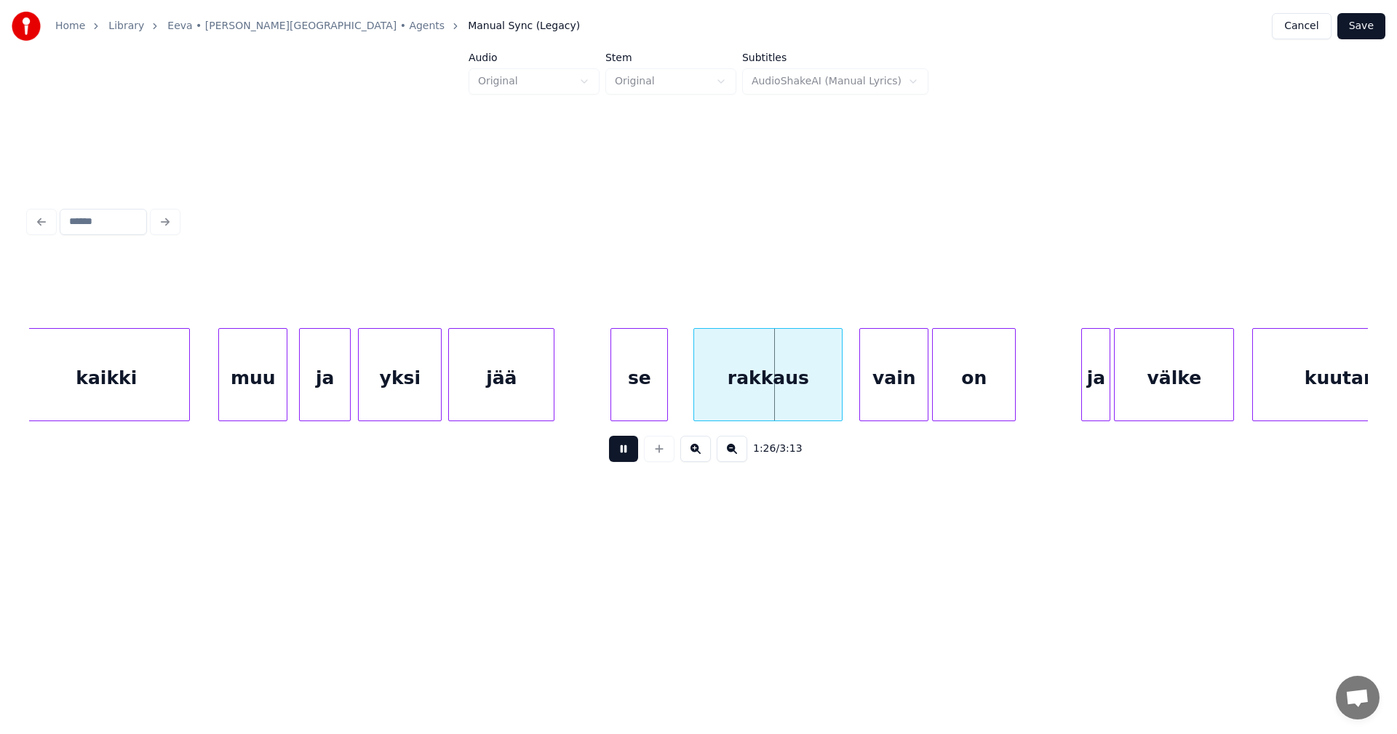
drag, startPoint x: 628, startPoint y: 458, endPoint x: 728, endPoint y: 388, distance: 122.7
click at [634, 453] on button at bounding box center [623, 449] width 29 height 26
click at [689, 396] on div at bounding box center [689, 375] width 4 height 92
click at [628, 457] on button at bounding box center [623, 449] width 29 height 26
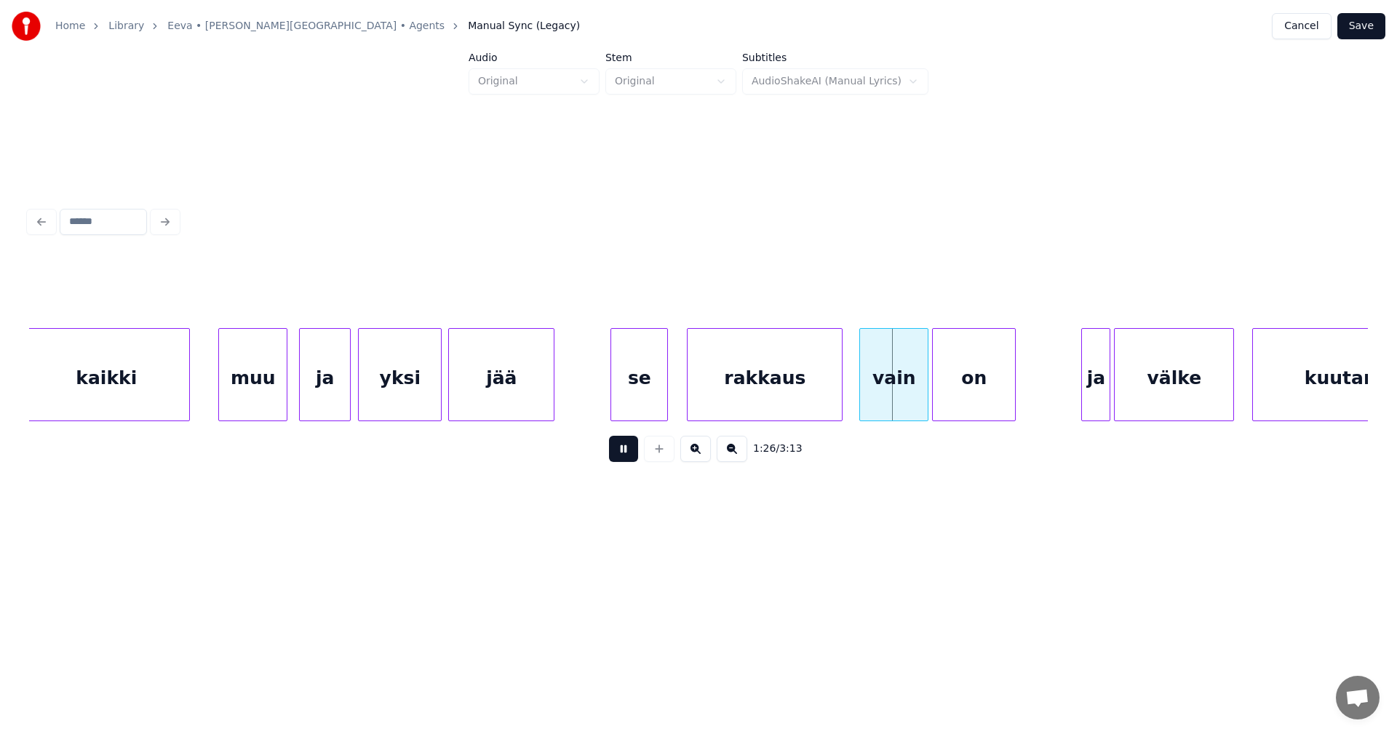
click at [628, 457] on button at bounding box center [623, 449] width 29 height 26
click at [922, 386] on div at bounding box center [919, 375] width 4 height 92
click at [637, 459] on button at bounding box center [623, 449] width 29 height 26
click at [1086, 395] on div "ja" at bounding box center [1092, 378] width 28 height 99
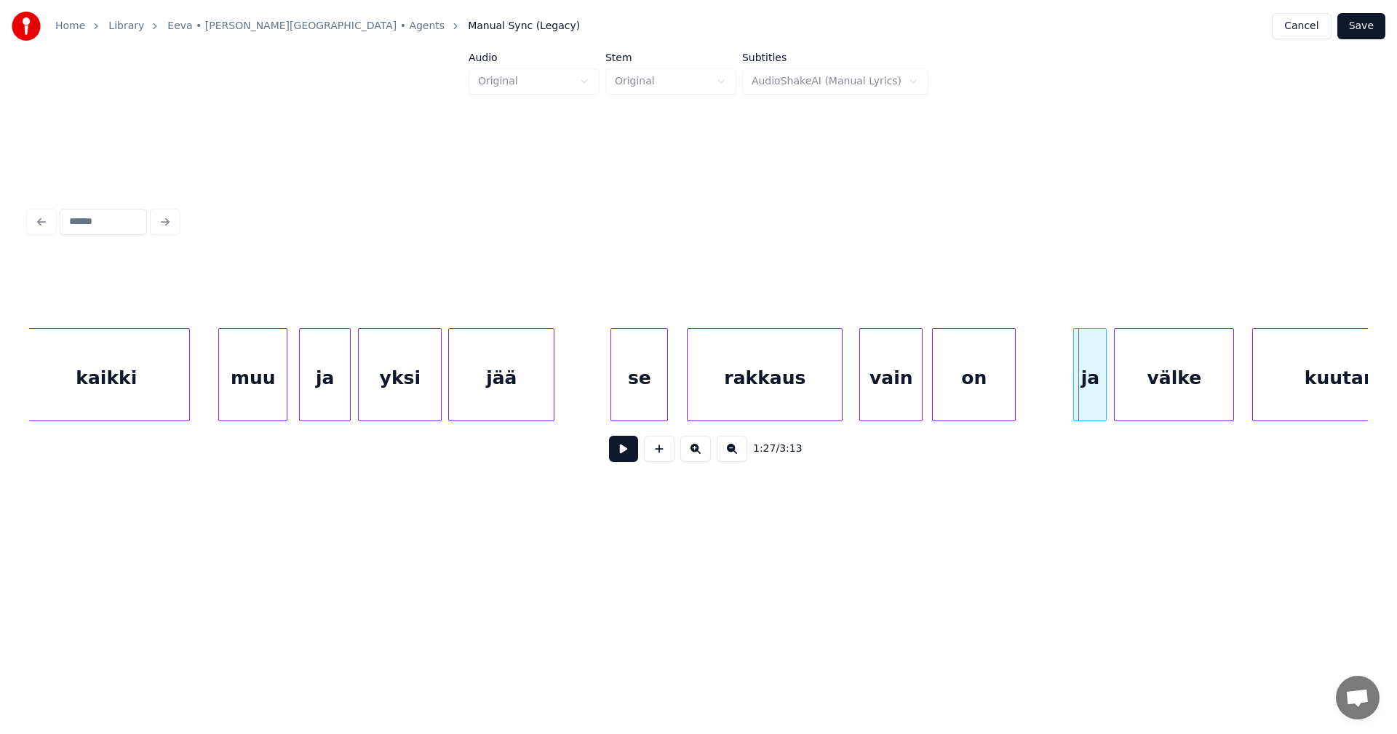
click at [1076, 393] on div at bounding box center [1076, 375] width 4 height 92
click at [619, 452] on button at bounding box center [623, 449] width 29 height 26
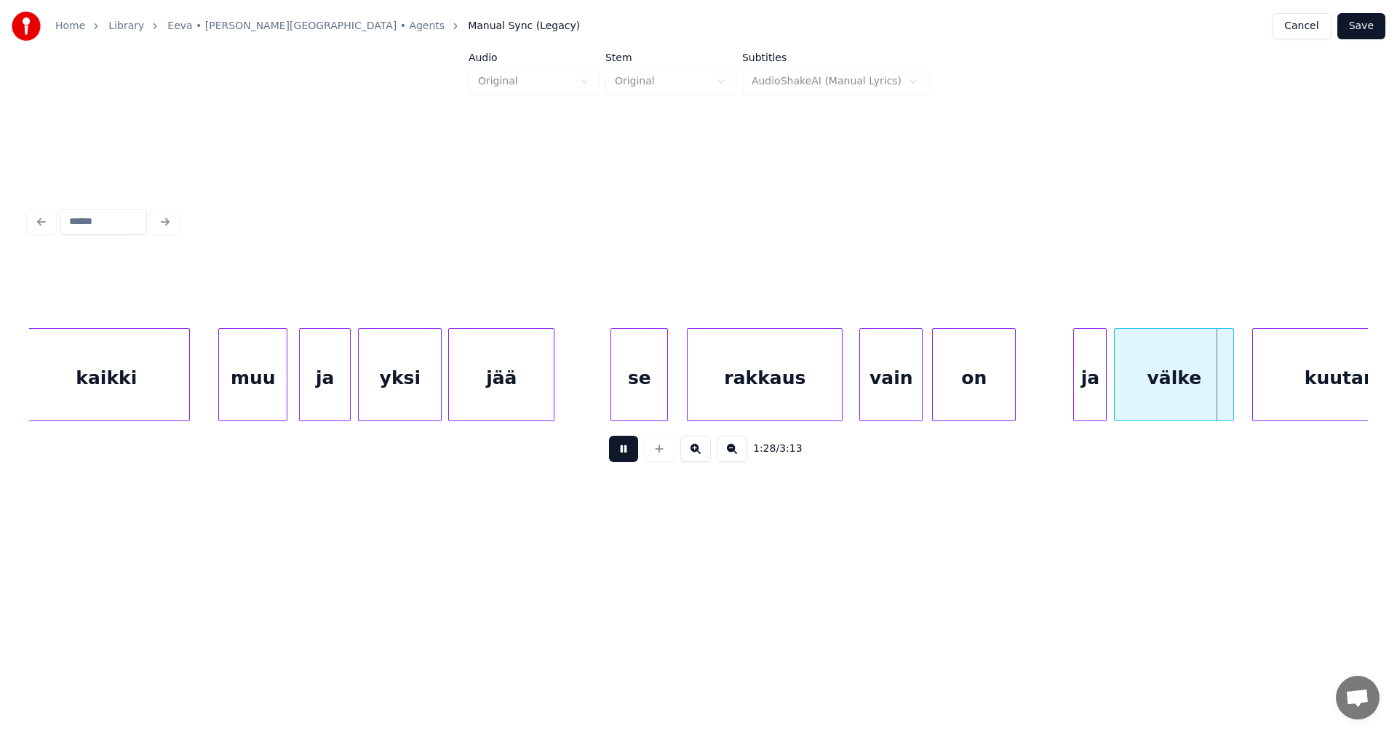
click at [619, 452] on button at bounding box center [623, 449] width 29 height 26
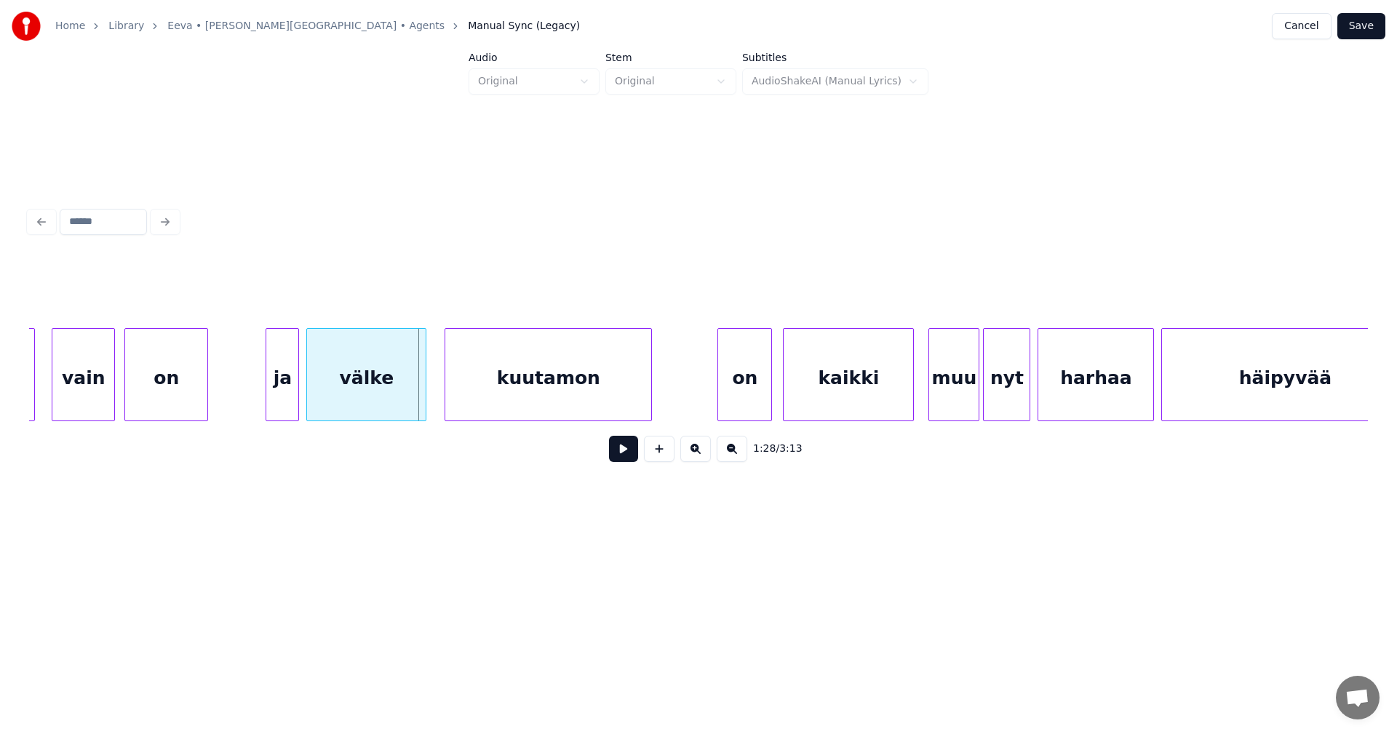
scroll to position [0, 15738]
click at [624, 455] on button at bounding box center [623, 449] width 29 height 26
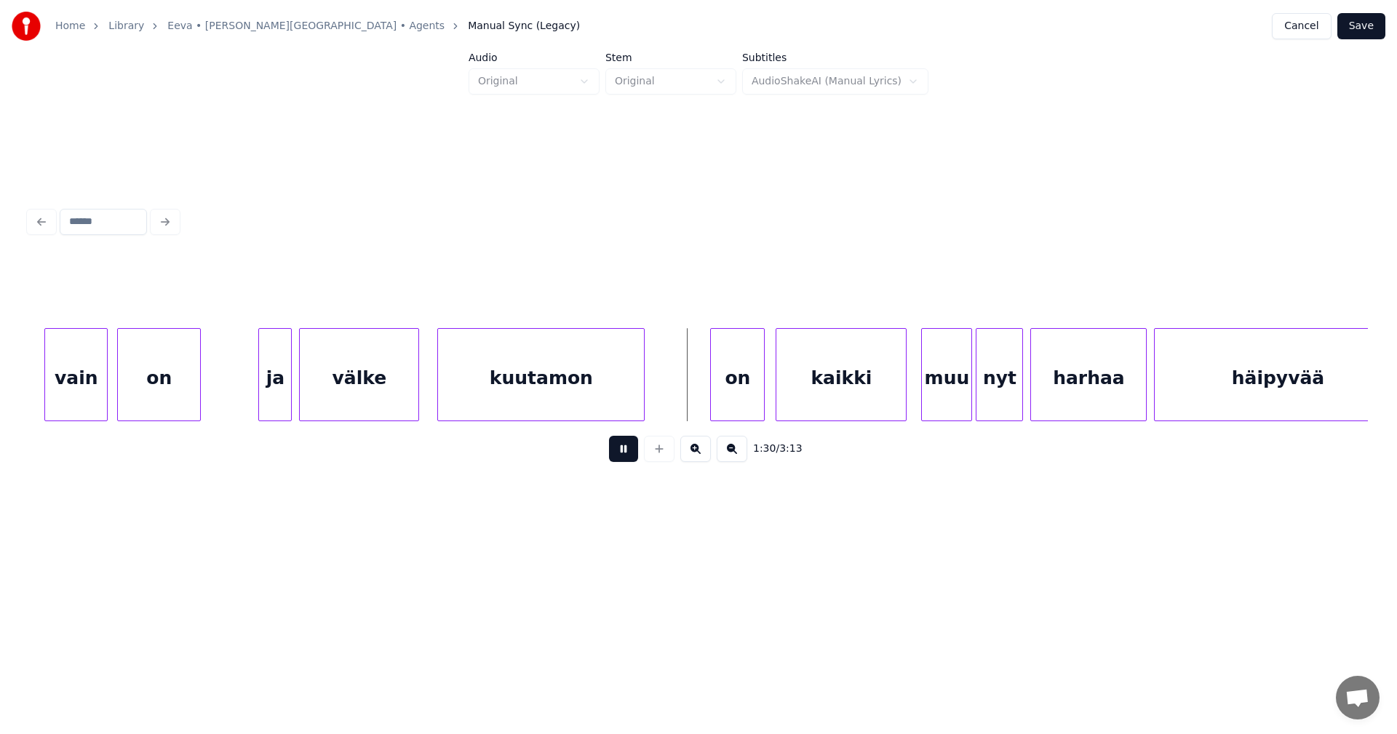
click at [624, 455] on button at bounding box center [623, 449] width 29 height 26
click at [726, 410] on div "on" at bounding box center [733, 378] width 53 height 99
click at [631, 460] on button at bounding box center [623, 449] width 29 height 26
click at [633, 459] on button at bounding box center [623, 449] width 29 height 26
click at [970, 384] on div at bounding box center [969, 375] width 4 height 92
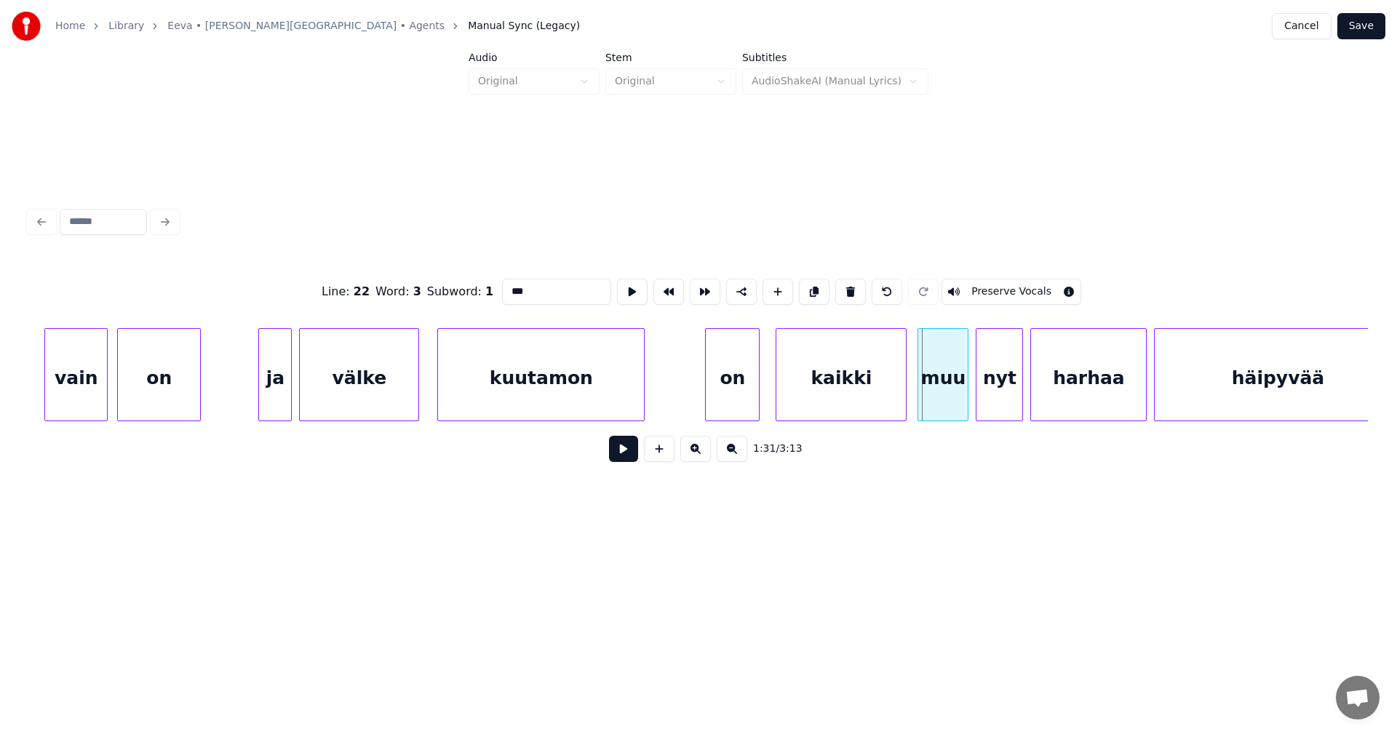
click at [956, 389] on div "muu" at bounding box center [942, 378] width 49 height 99
click at [627, 458] on button at bounding box center [623, 449] width 29 height 26
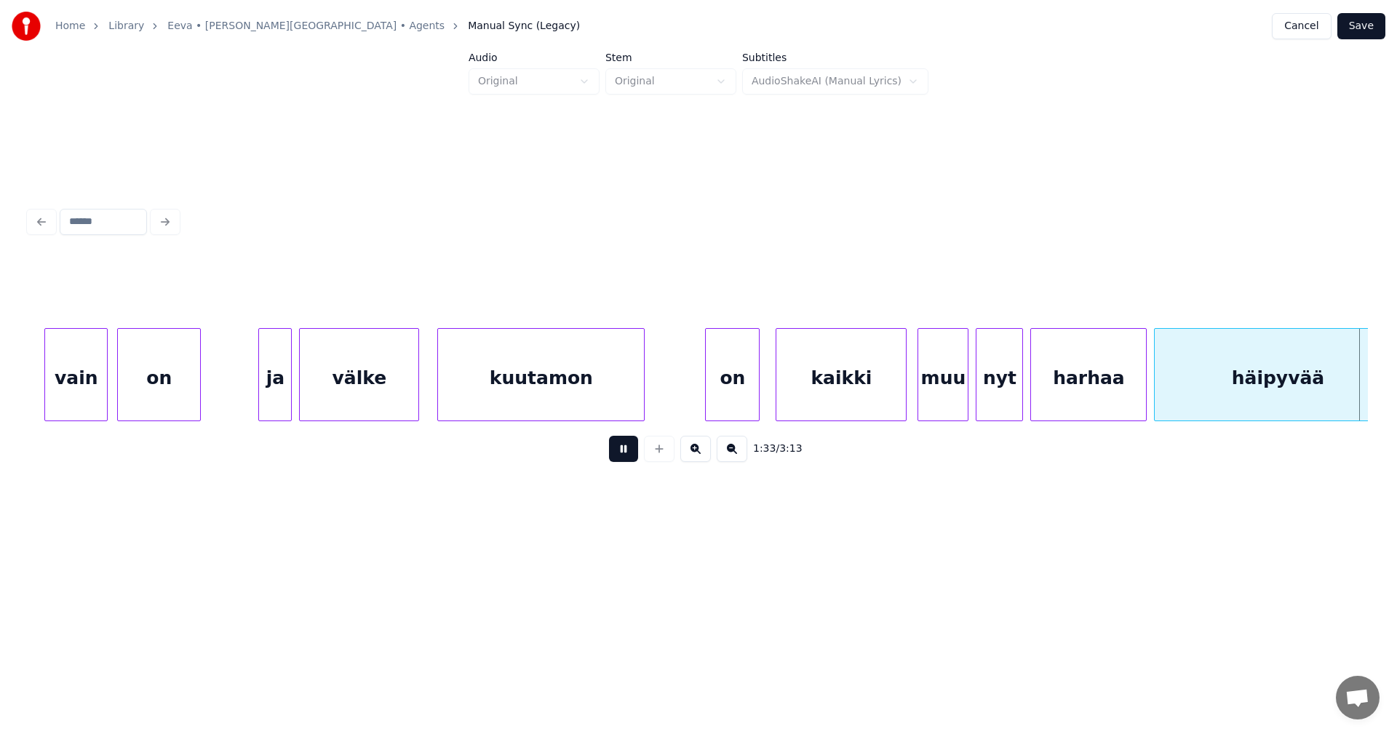
scroll to position [0, 17077]
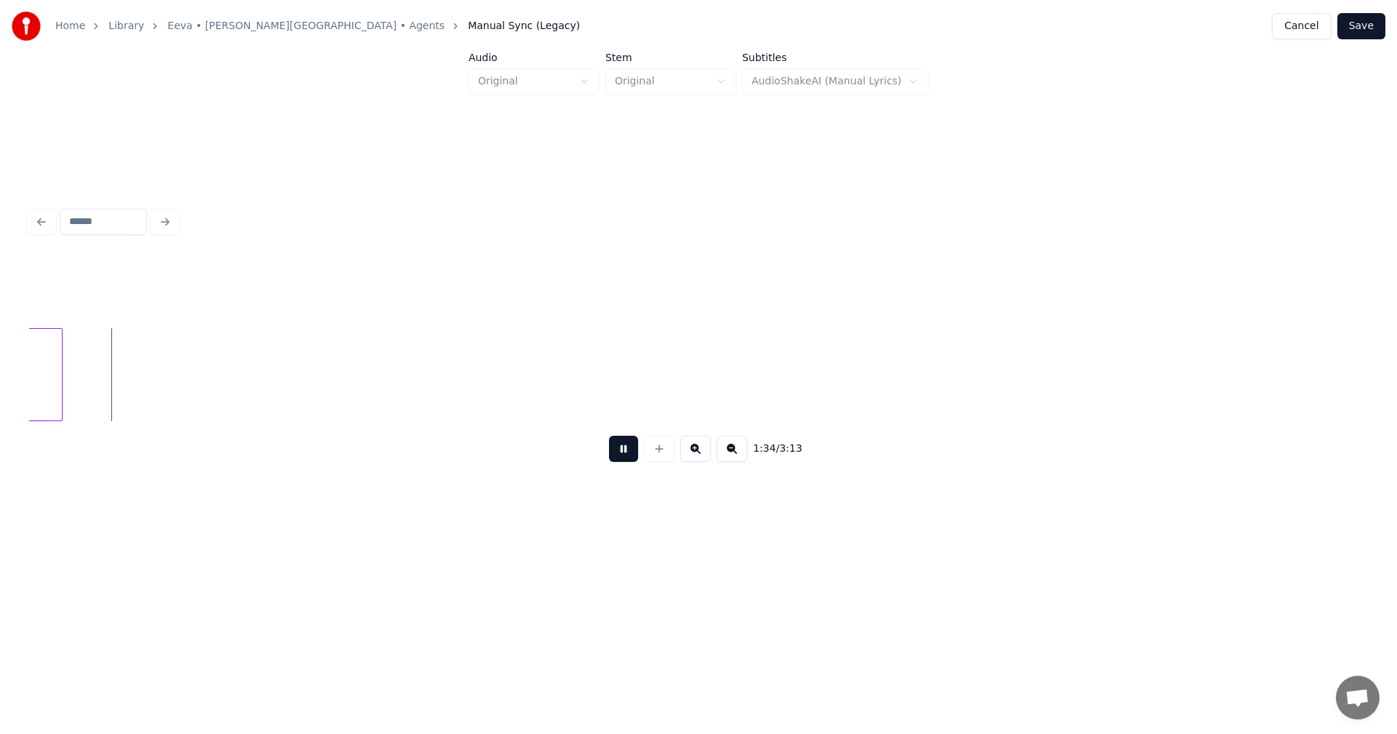
click at [628, 458] on button at bounding box center [623, 449] width 29 height 26
click at [631, 460] on button at bounding box center [623, 449] width 29 height 26
click at [627, 462] on button at bounding box center [623, 449] width 29 height 26
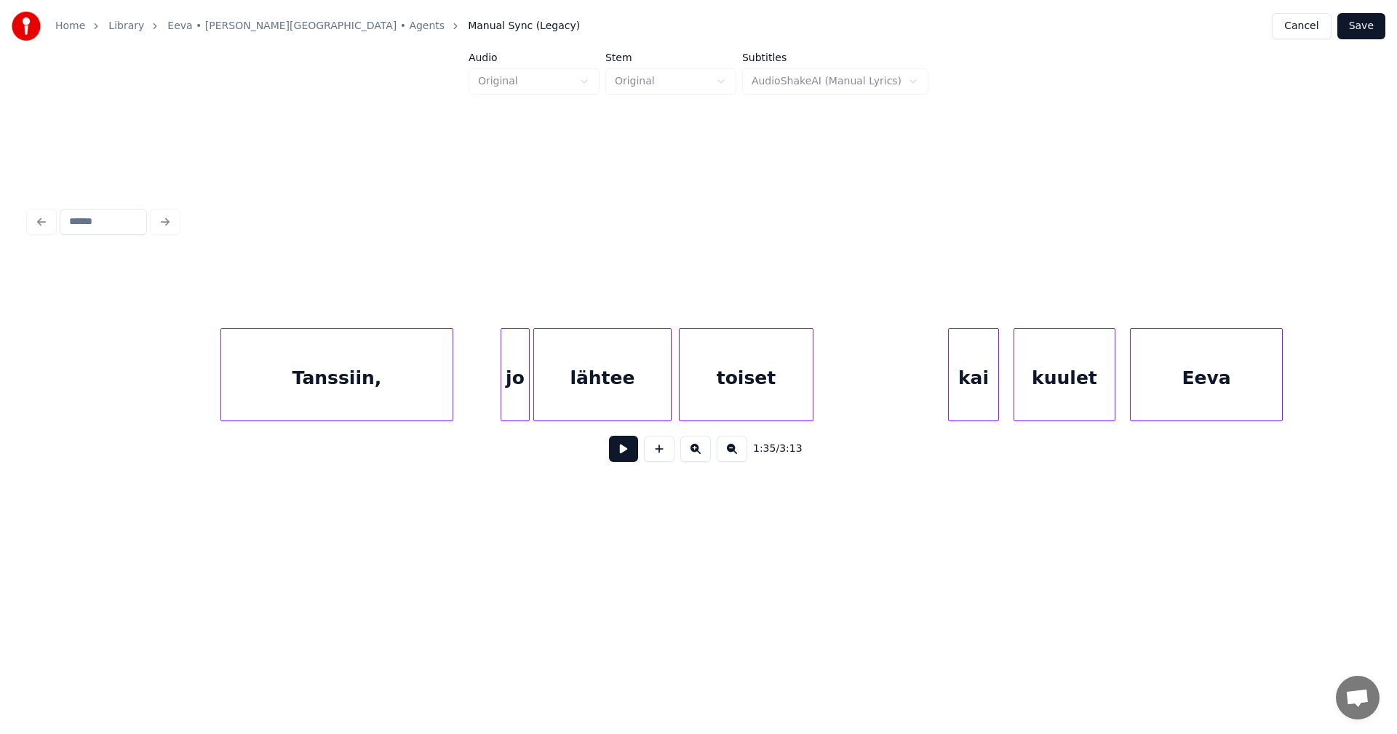
scroll to position [0, 22110]
click at [395, 396] on div "Tanssiin," at bounding box center [335, 378] width 231 height 99
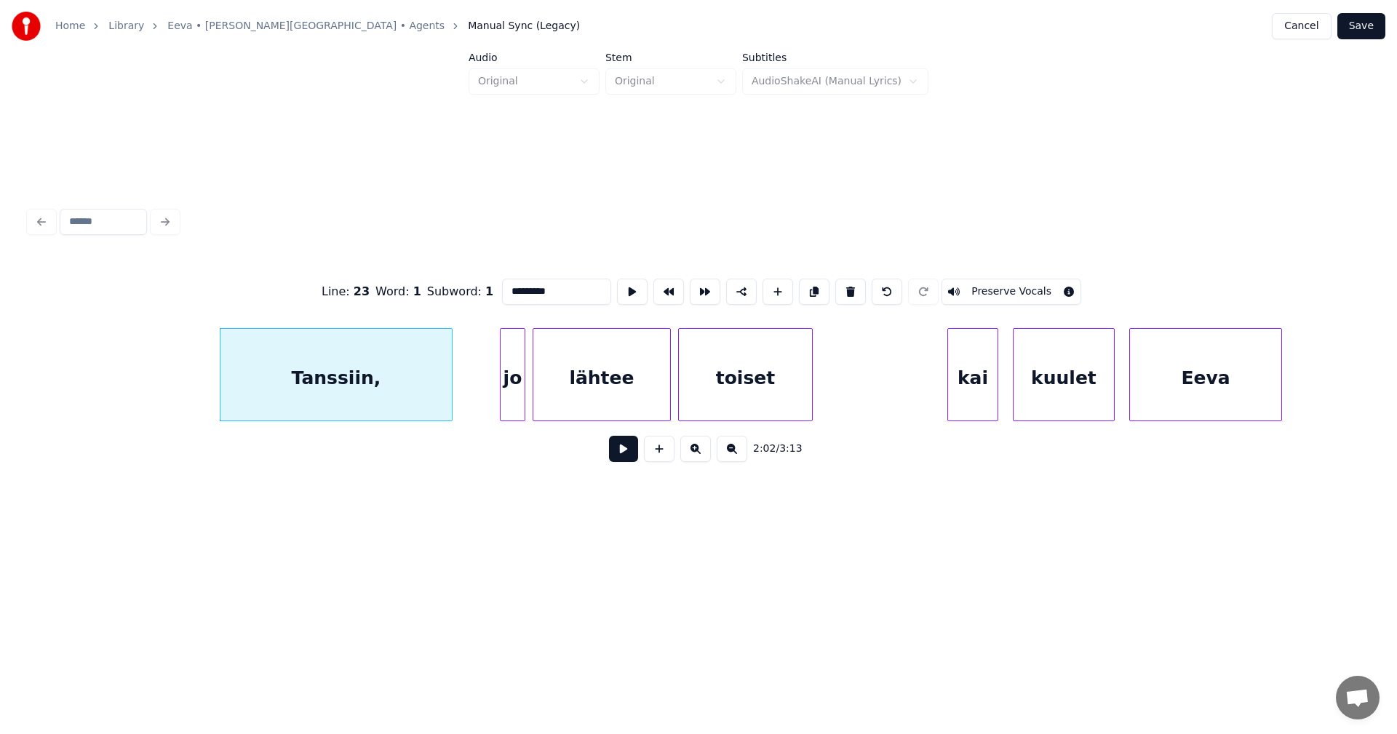
click at [520, 394] on div at bounding box center [522, 375] width 4 height 92
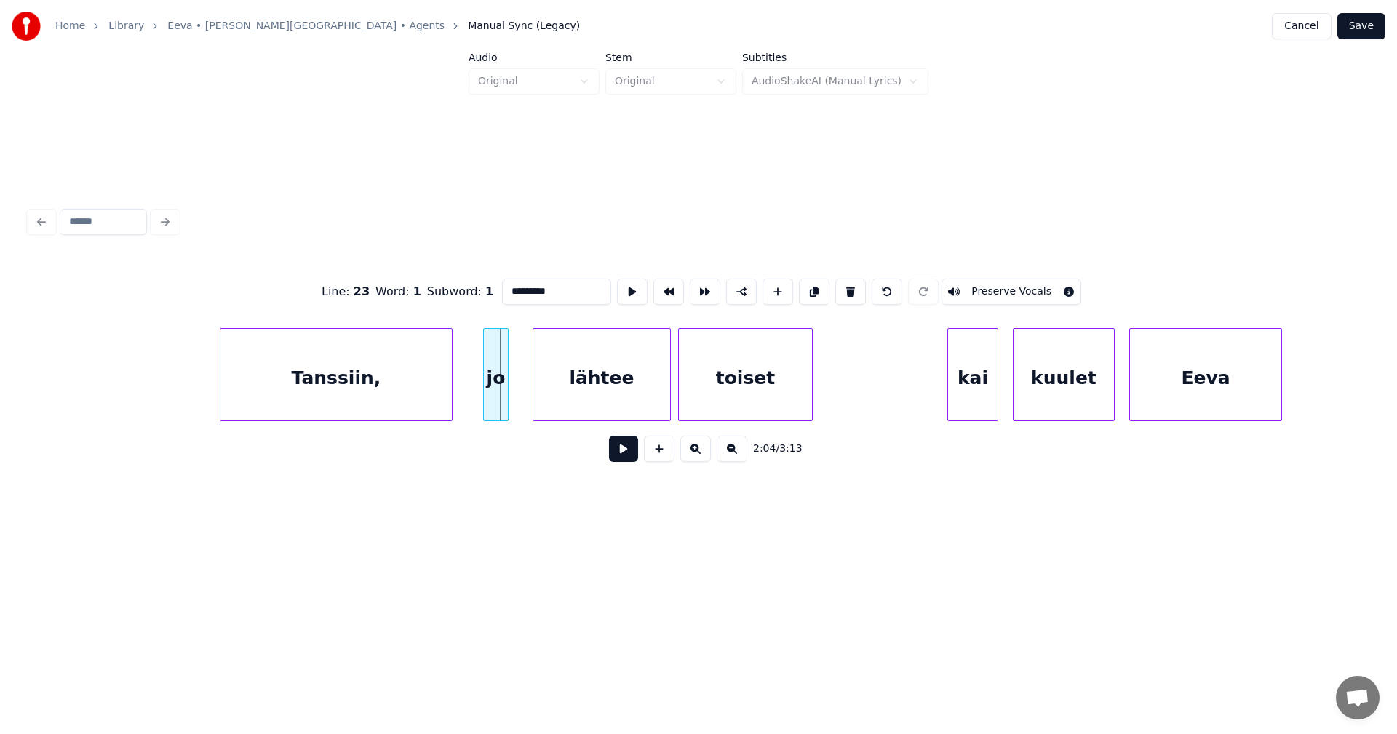
click at [495, 399] on div "jo" at bounding box center [496, 378] width 24 height 99
click at [519, 396] on div at bounding box center [520, 375] width 4 height 92
click at [408, 400] on div "Tanssiin," at bounding box center [335, 378] width 231 height 99
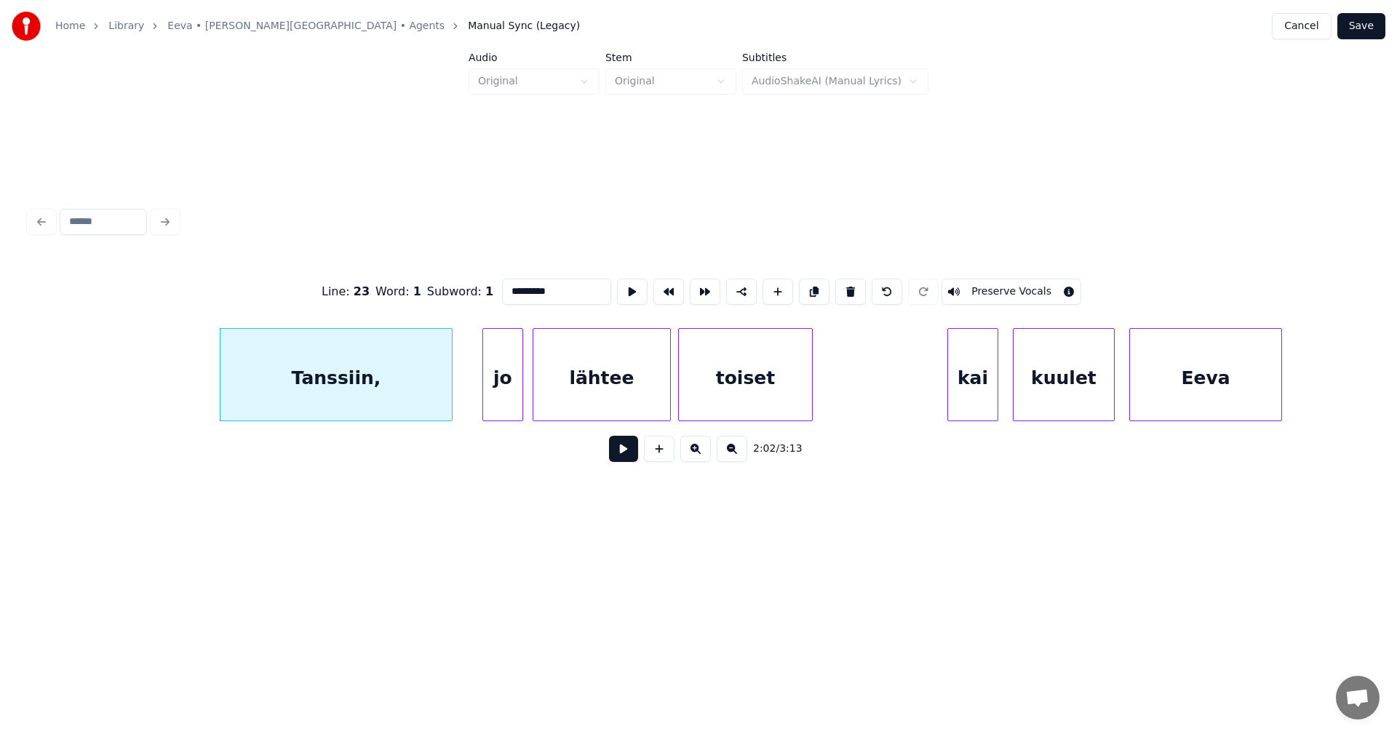
click at [622, 458] on button at bounding box center [623, 449] width 29 height 26
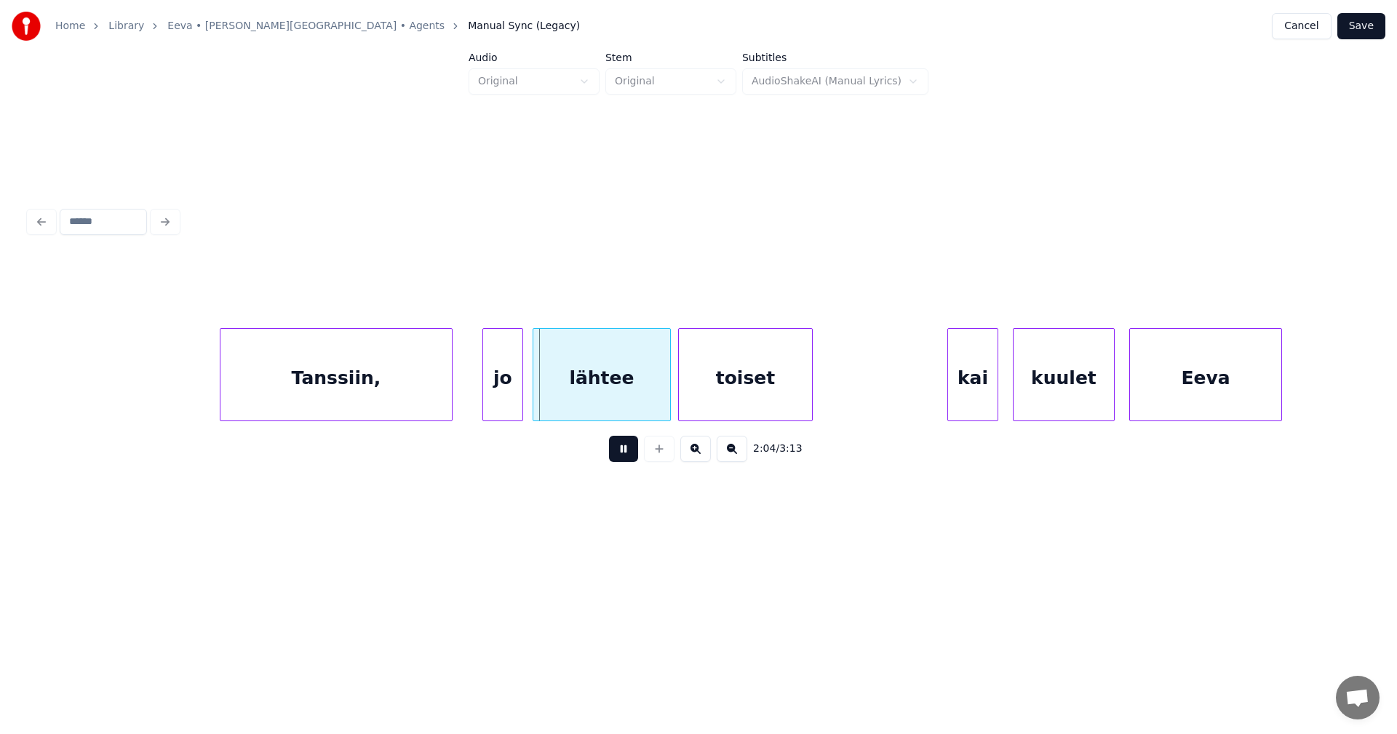
click at [622, 458] on button at bounding box center [623, 449] width 29 height 26
click at [479, 401] on div at bounding box center [481, 375] width 4 height 92
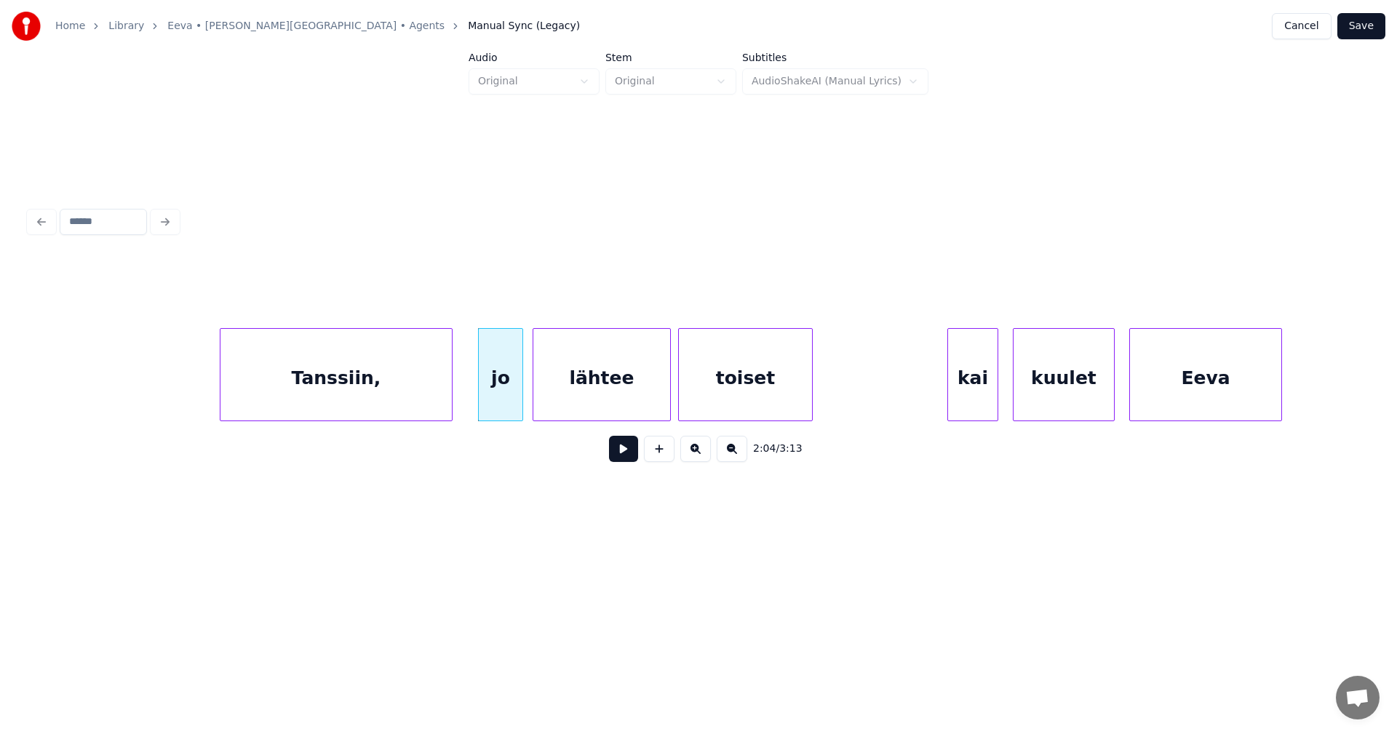
click at [622, 454] on button at bounding box center [623, 449] width 29 height 26
click at [625, 454] on button at bounding box center [623, 449] width 29 height 26
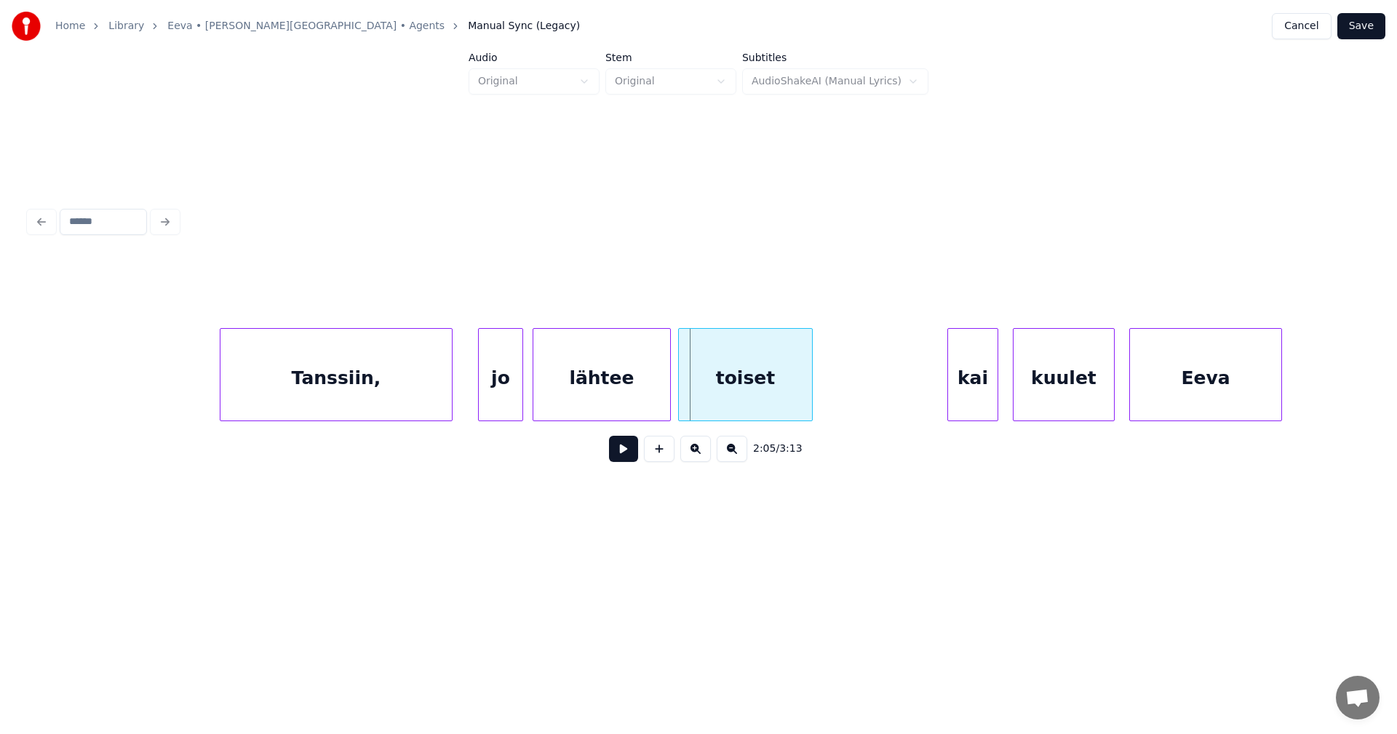
click at [625, 454] on button at bounding box center [623, 449] width 29 height 26
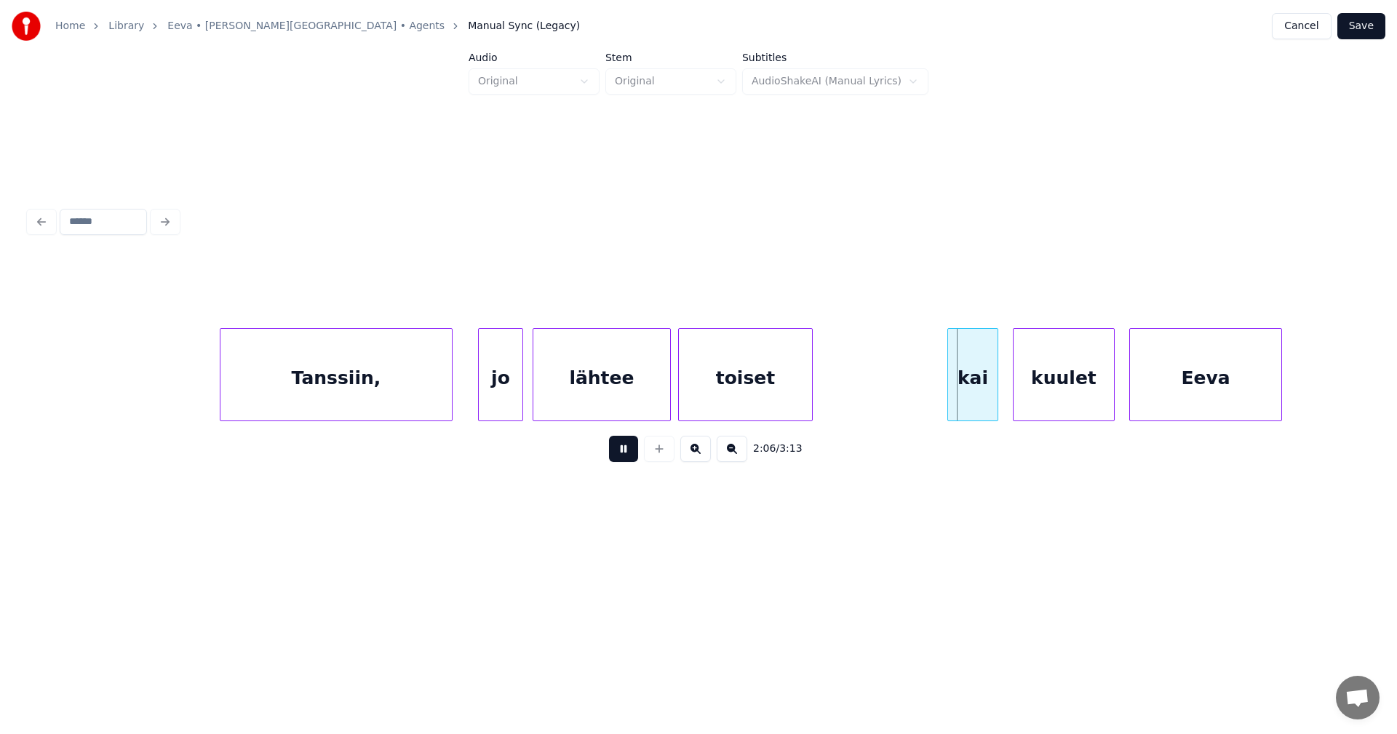
click at [625, 454] on button at bounding box center [623, 449] width 29 height 26
click at [626, 460] on button at bounding box center [623, 449] width 29 height 26
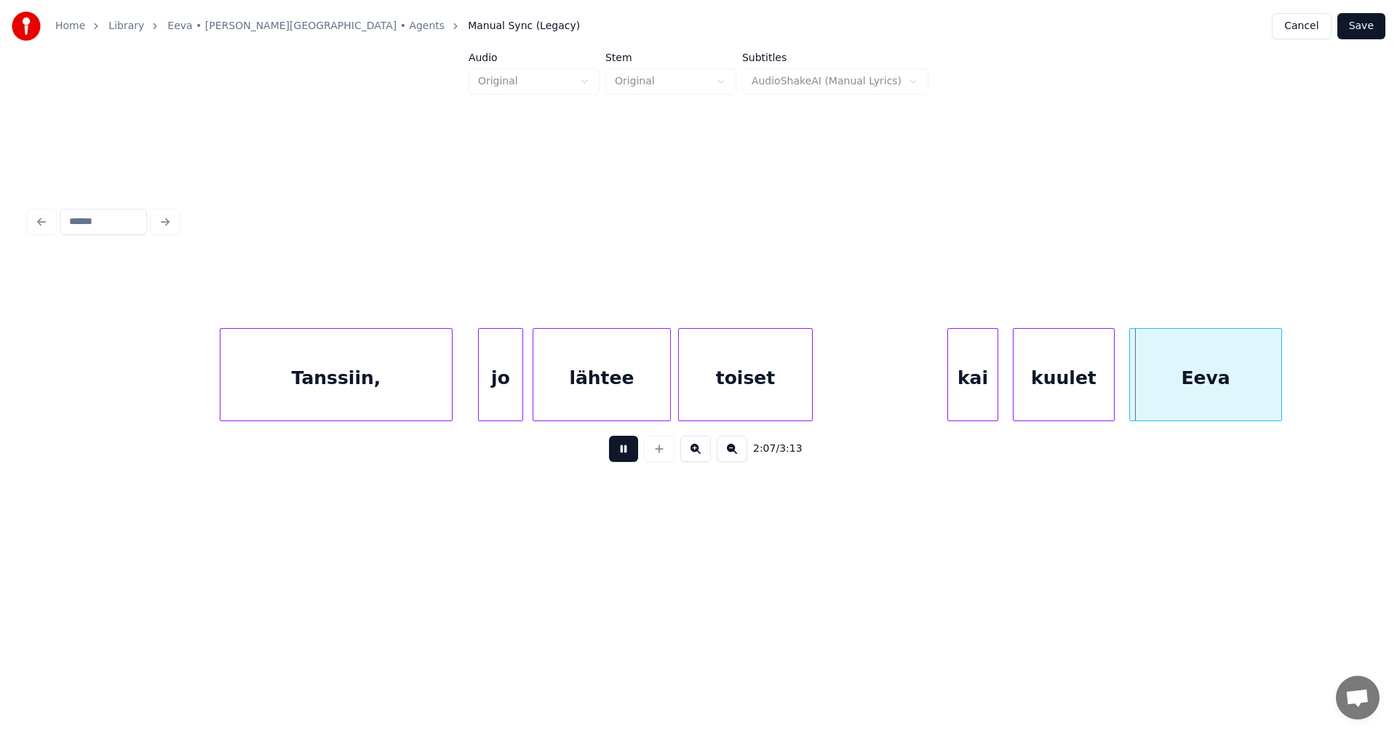
click at [626, 460] on button at bounding box center [623, 449] width 29 height 26
click at [1104, 401] on div at bounding box center [1106, 375] width 4 height 92
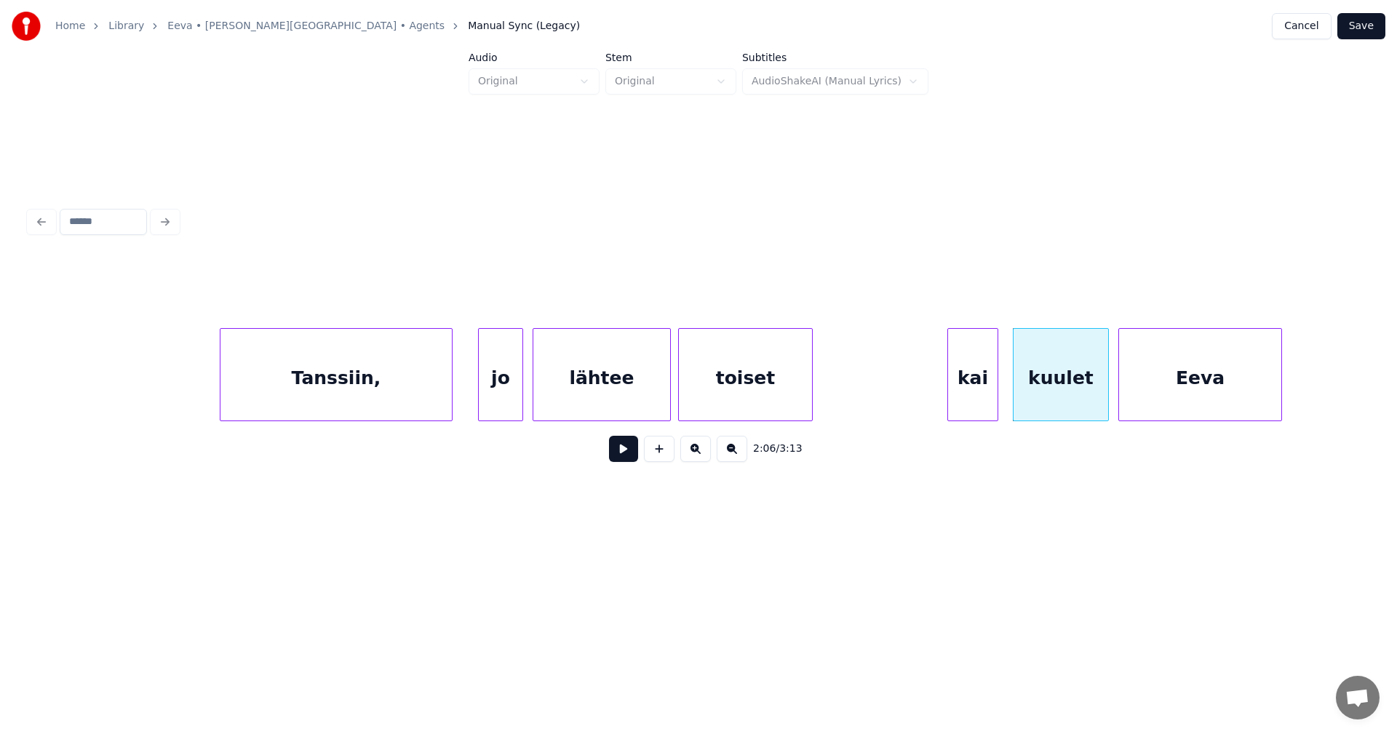
click at [1122, 404] on div at bounding box center [1121, 375] width 4 height 92
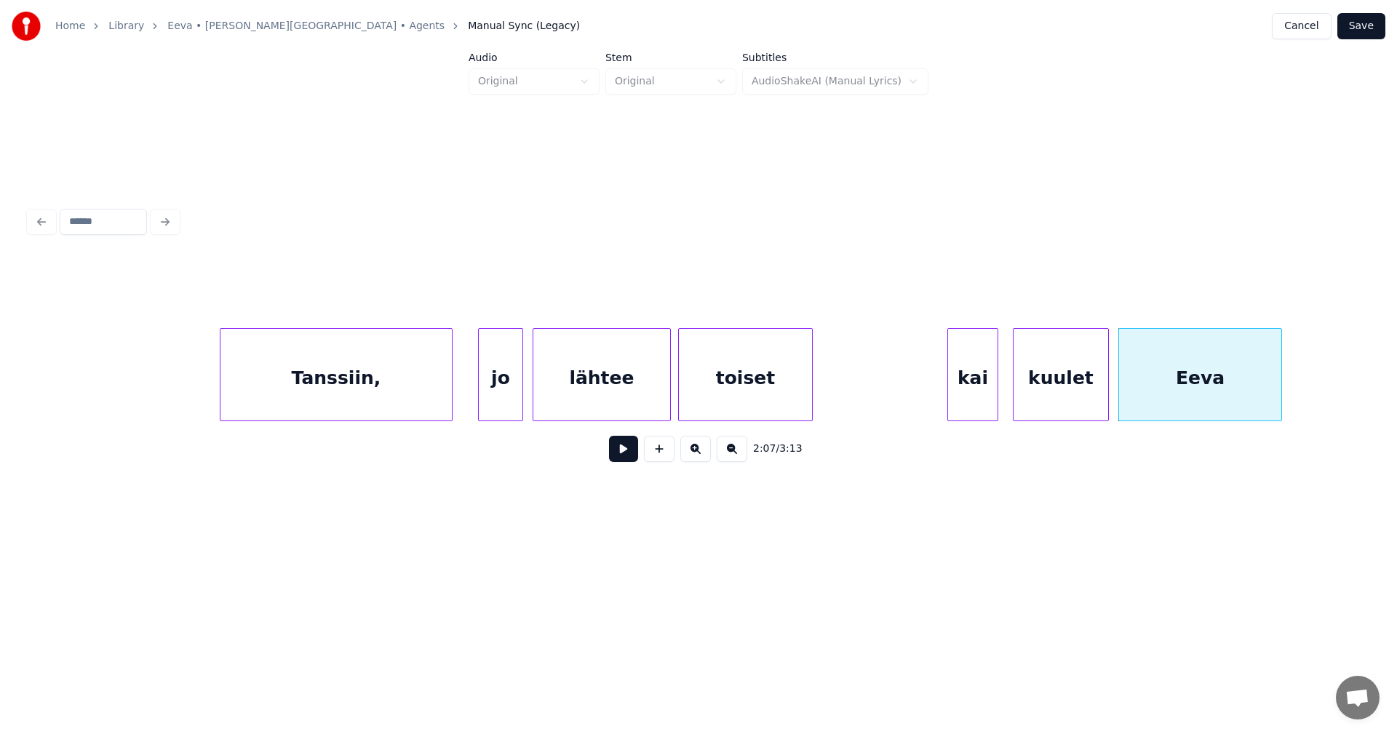
click at [963, 407] on div "kai" at bounding box center [972, 378] width 49 height 99
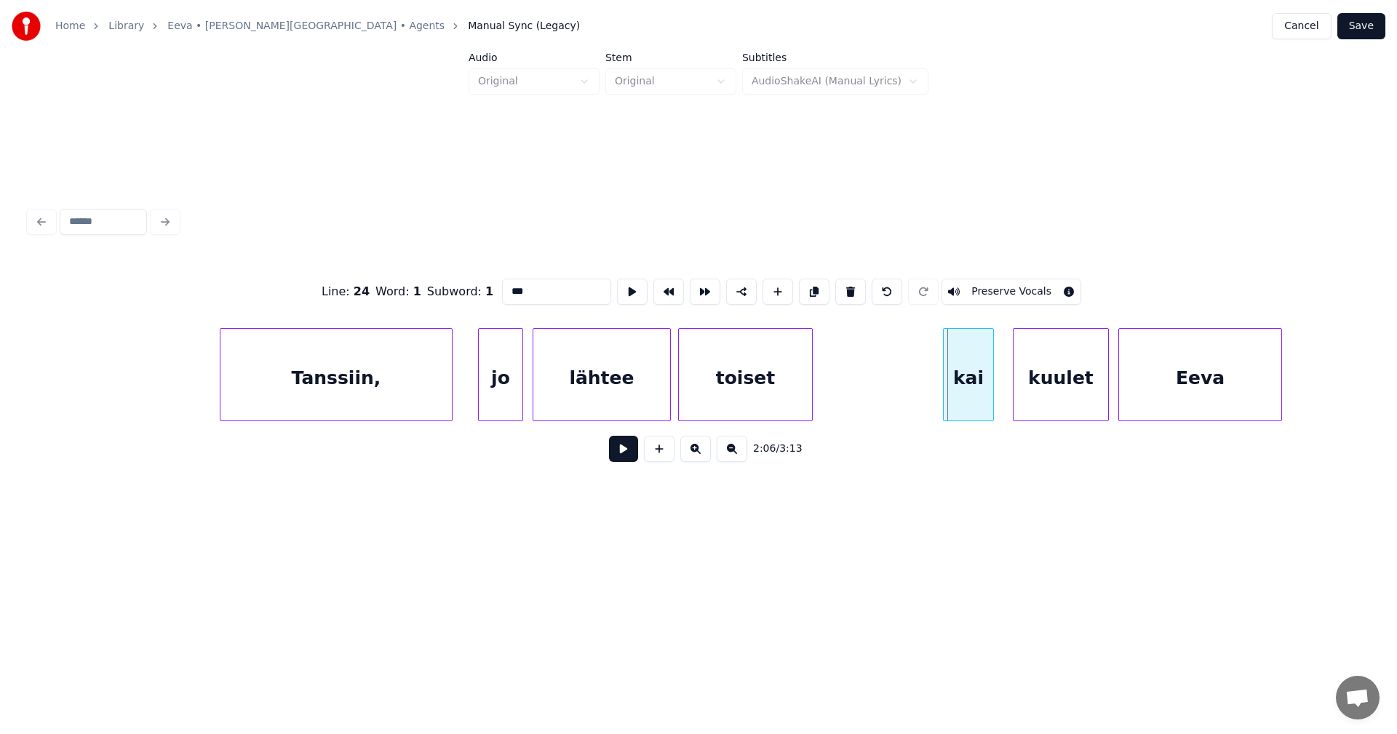
click at [975, 391] on div "kai" at bounding box center [967, 378] width 49 height 99
click at [631, 455] on button at bounding box center [623, 449] width 29 height 26
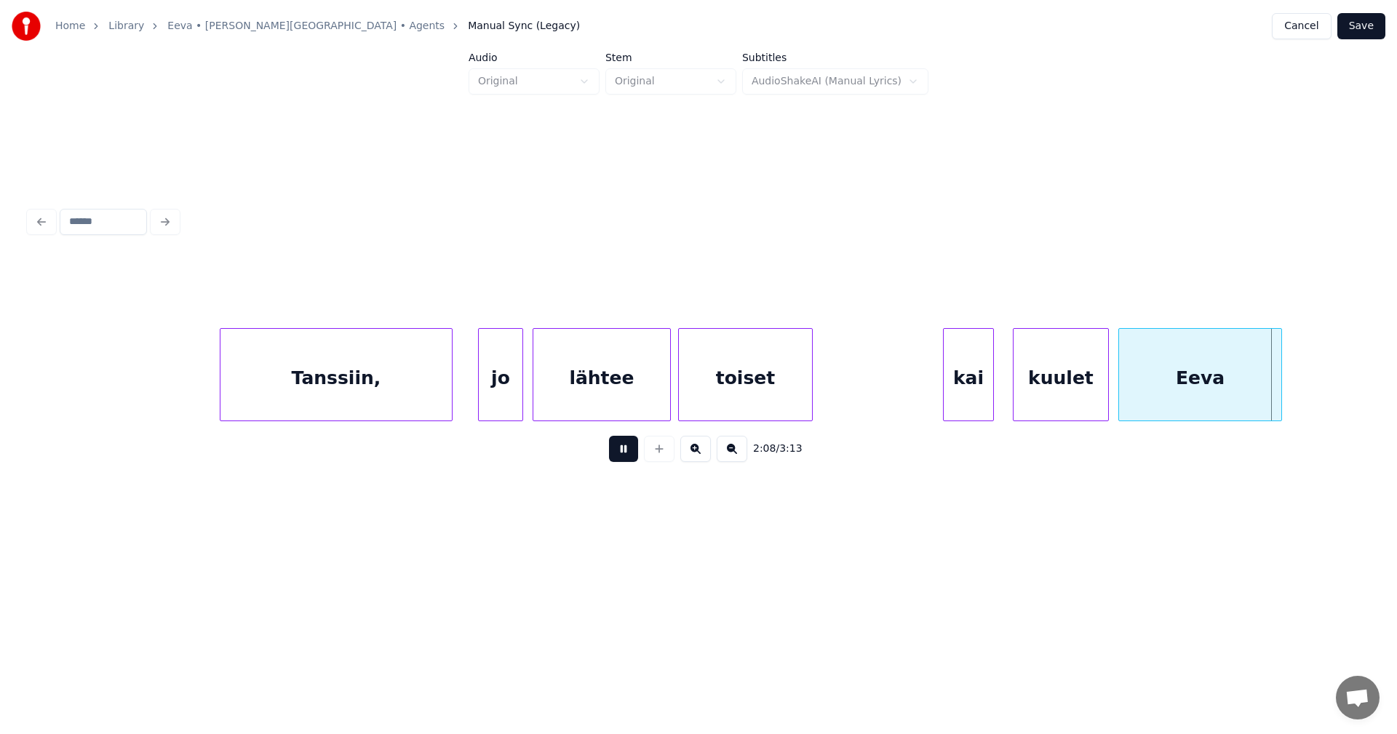
drag, startPoint x: 631, startPoint y: 455, endPoint x: 808, endPoint y: 460, distance: 177.6
click at [632, 457] on button at bounding box center [623, 449] width 29 height 26
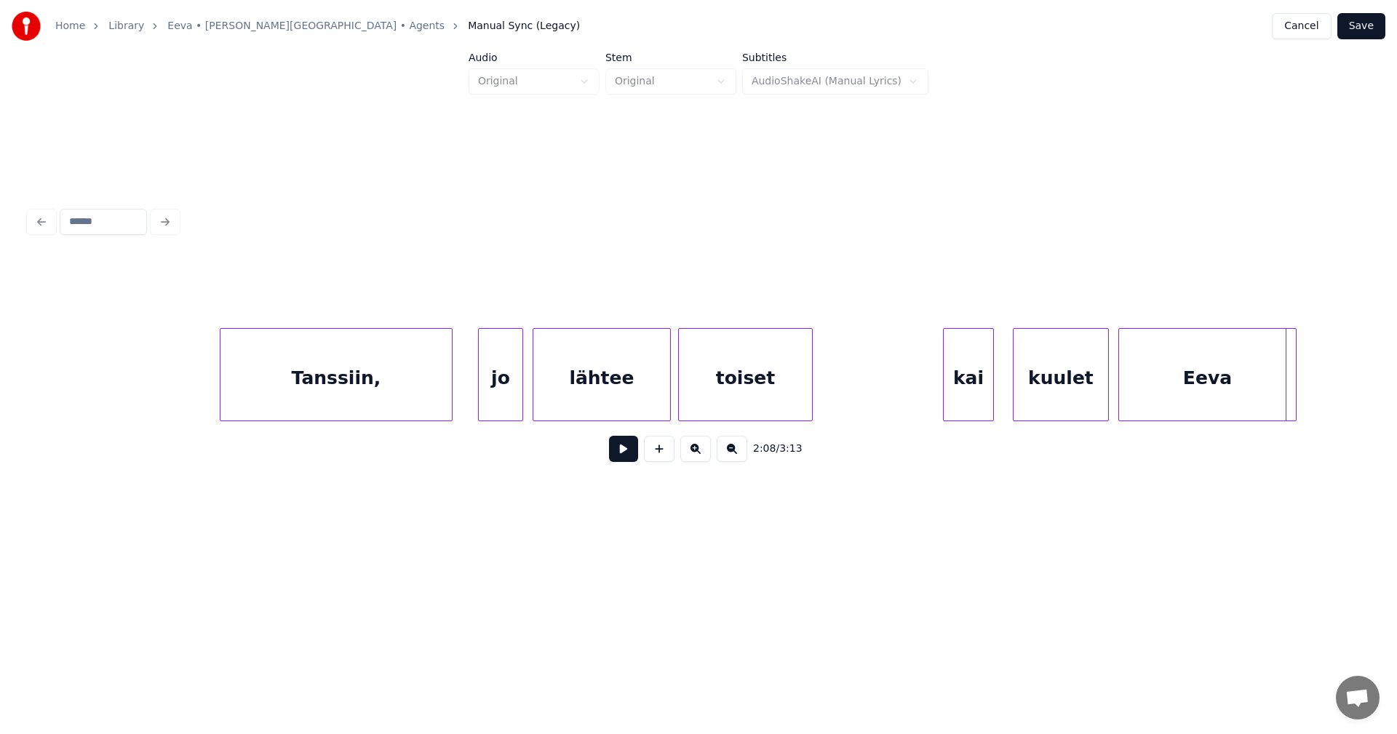
click at [1294, 393] on div at bounding box center [1293, 375] width 4 height 92
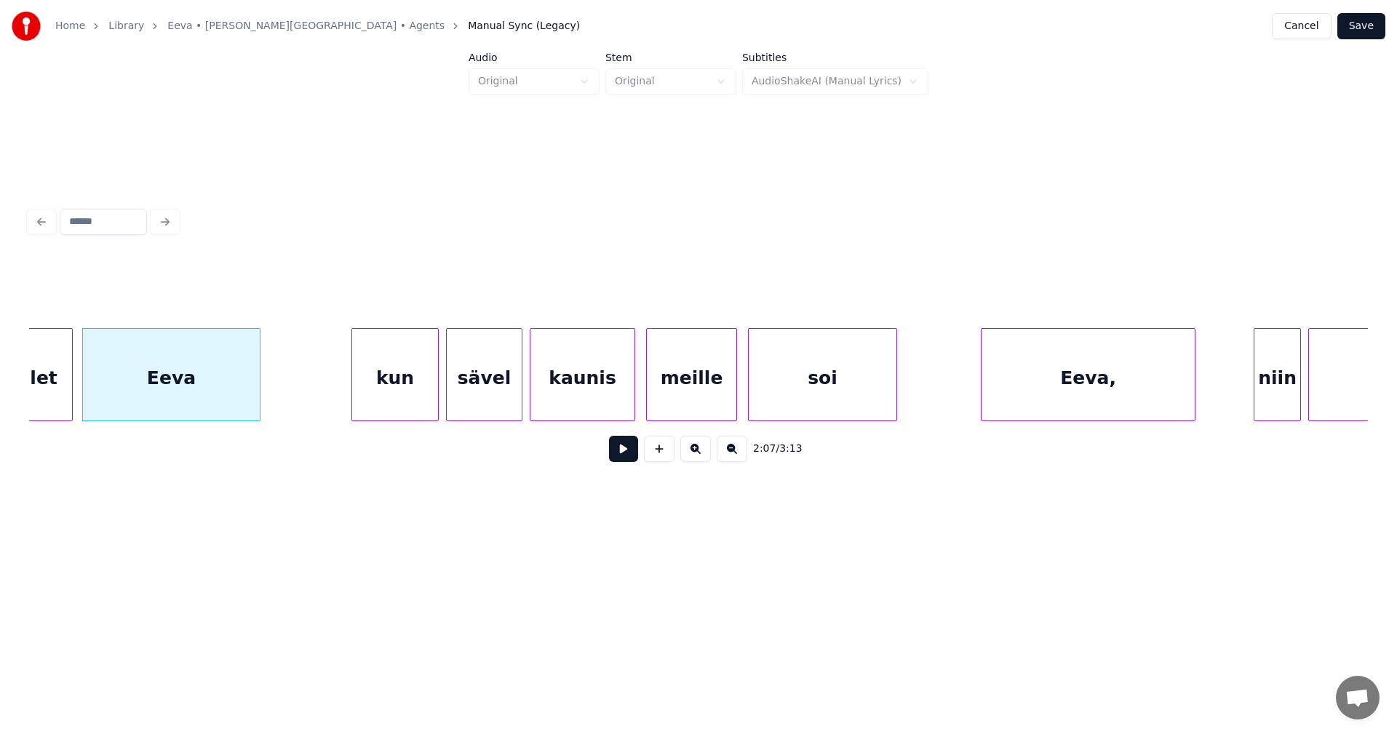
scroll to position [0, 23158]
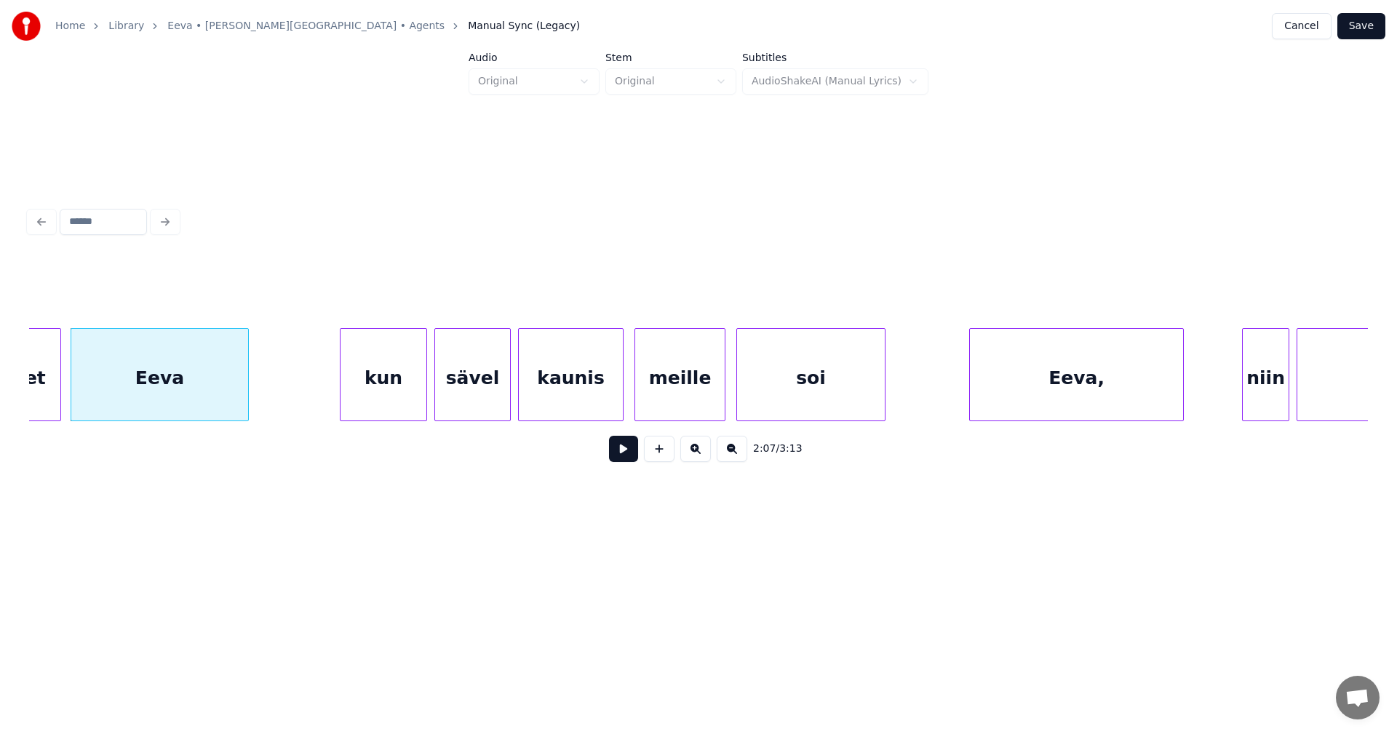
click at [401, 398] on div "kun" at bounding box center [383, 378] width 86 height 99
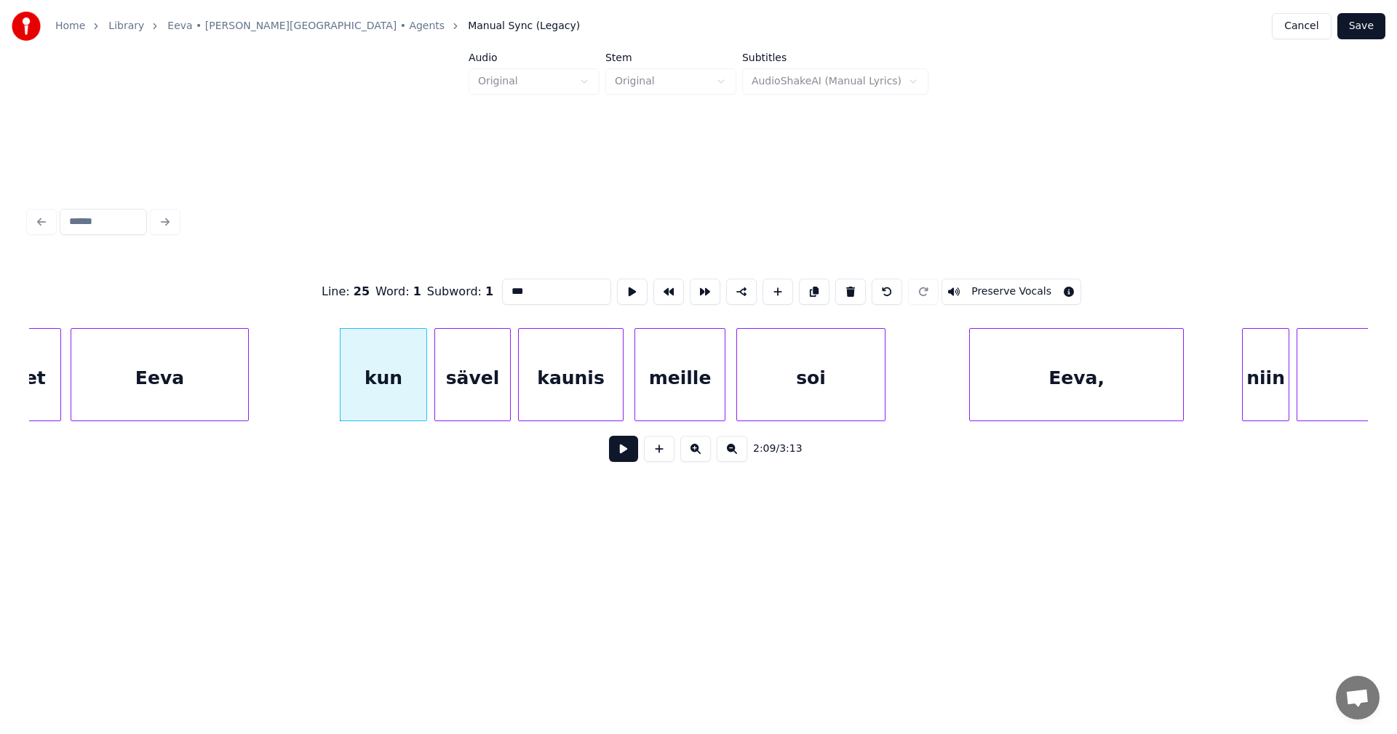
click at [626, 460] on button at bounding box center [623, 449] width 29 height 26
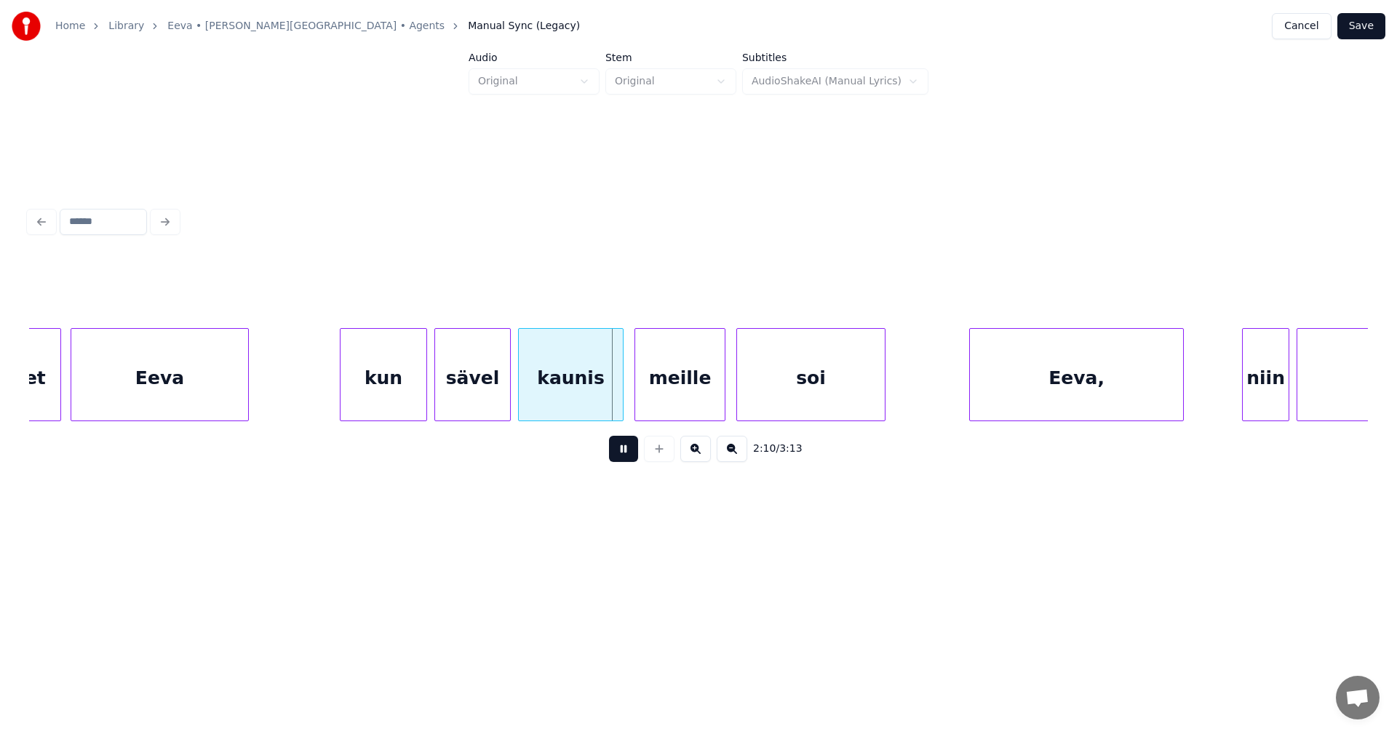
drag, startPoint x: 624, startPoint y: 459, endPoint x: 538, endPoint y: 404, distance: 102.3
click at [623, 458] on button at bounding box center [623, 449] width 29 height 26
click at [507, 399] on div at bounding box center [506, 375] width 4 height 92
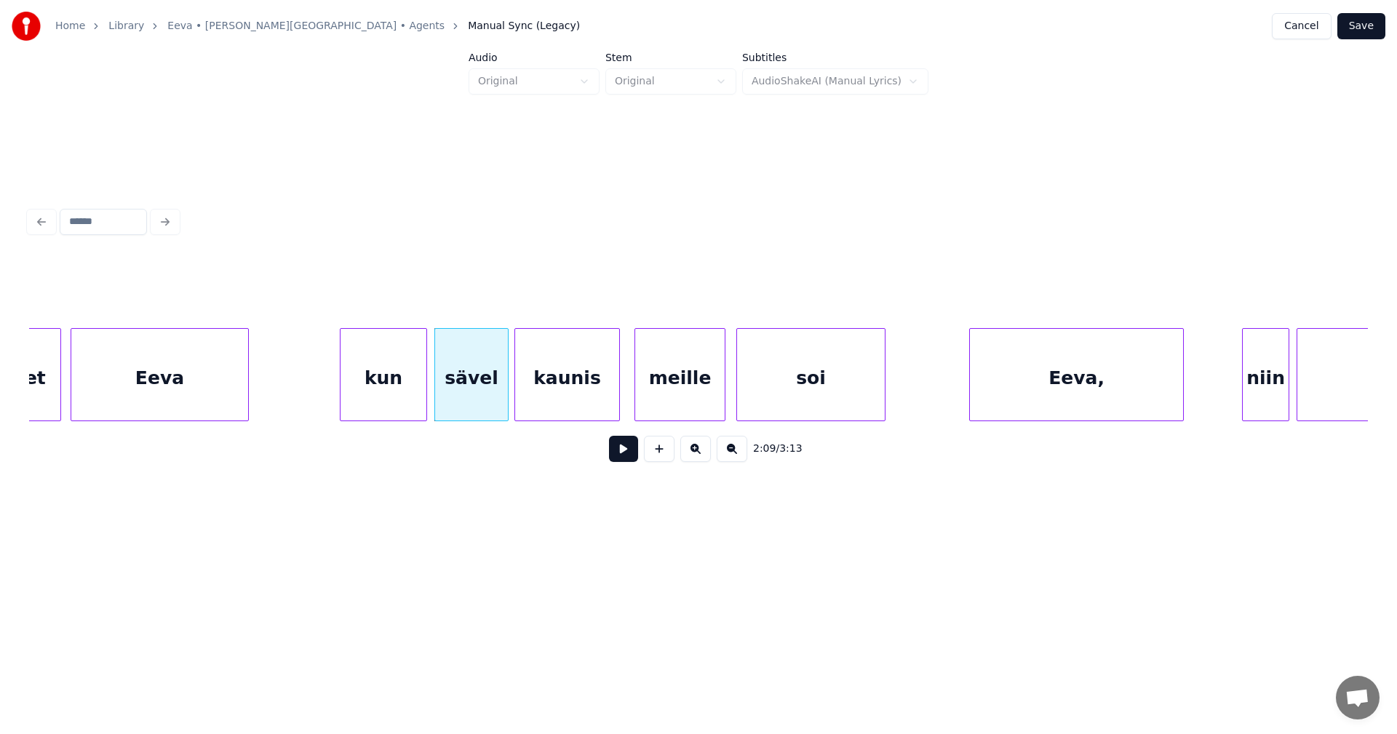
click at [546, 399] on div "kaunis" at bounding box center [567, 378] width 104 height 99
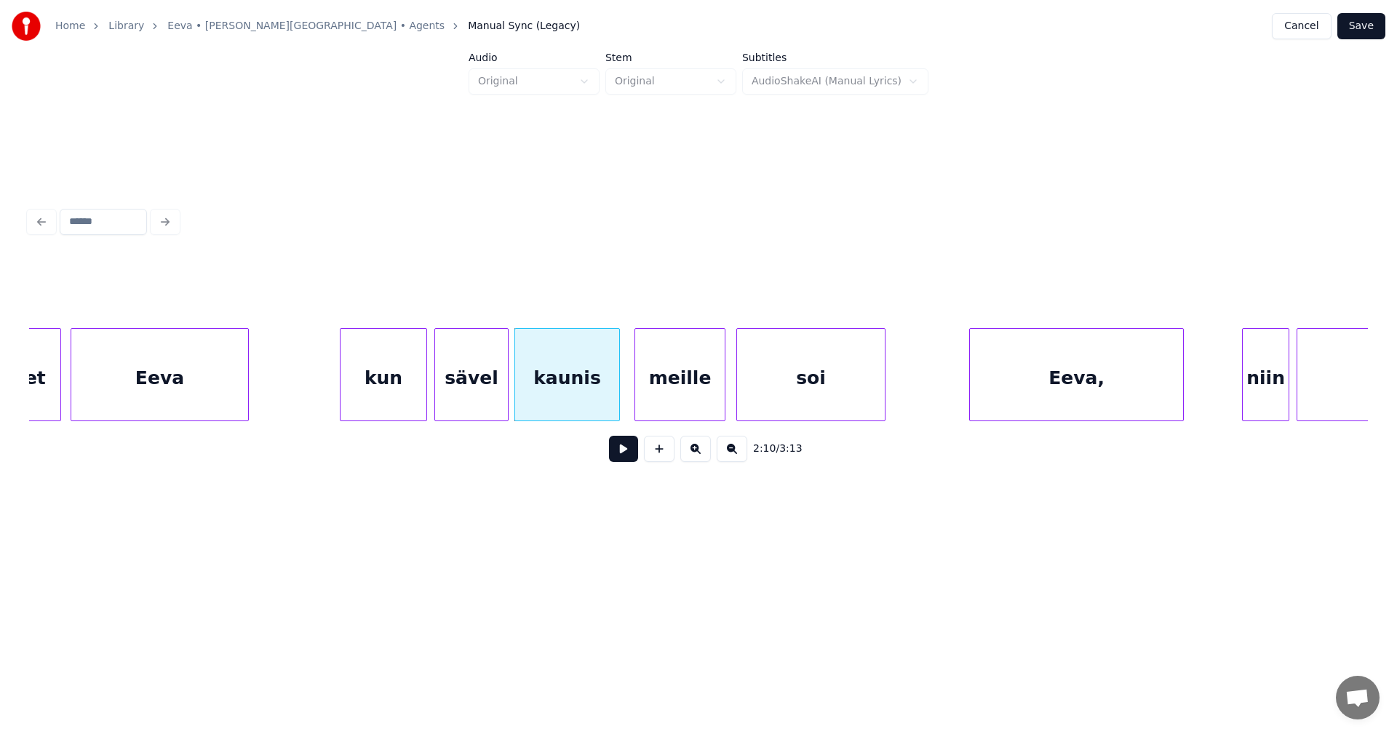
click at [620, 452] on button at bounding box center [623, 449] width 29 height 26
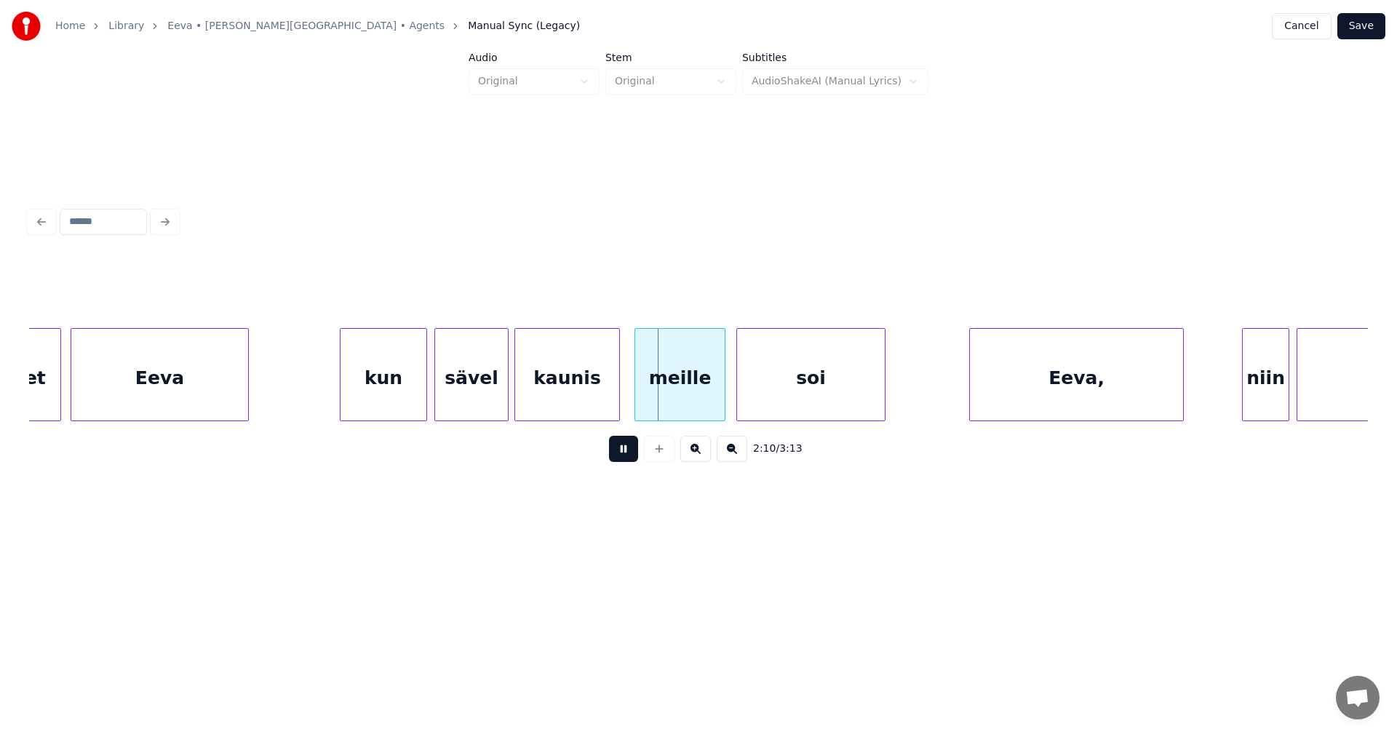
drag, startPoint x: 621, startPoint y: 455, endPoint x: 656, endPoint y: 399, distance: 65.8
click at [621, 454] on button at bounding box center [623, 449] width 29 height 26
click at [653, 400] on div "meille" at bounding box center [673, 378] width 89 height 99
click at [630, 448] on button at bounding box center [623, 449] width 29 height 26
drag, startPoint x: 630, startPoint y: 449, endPoint x: 791, endPoint y: 423, distance: 162.8
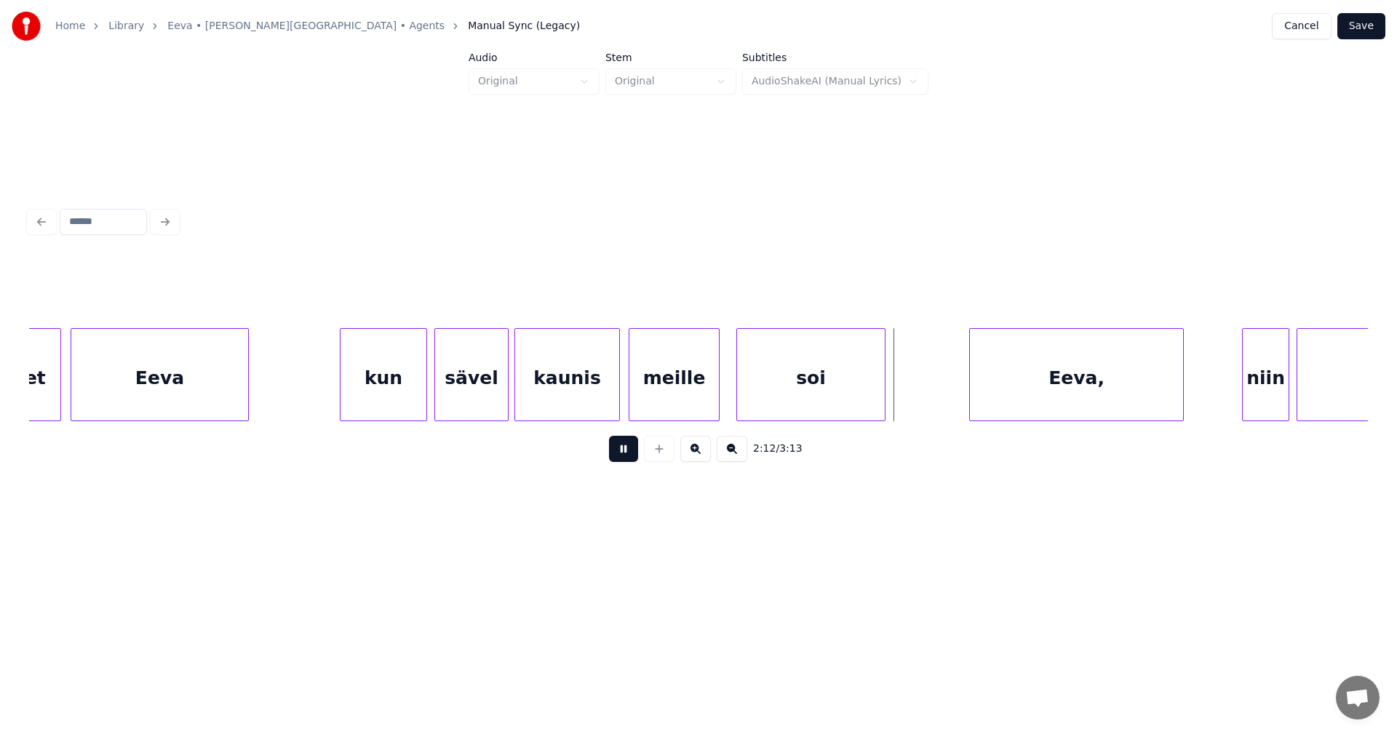
click at [632, 449] on button at bounding box center [623, 449] width 29 height 26
click at [897, 391] on div at bounding box center [895, 375] width 4 height 92
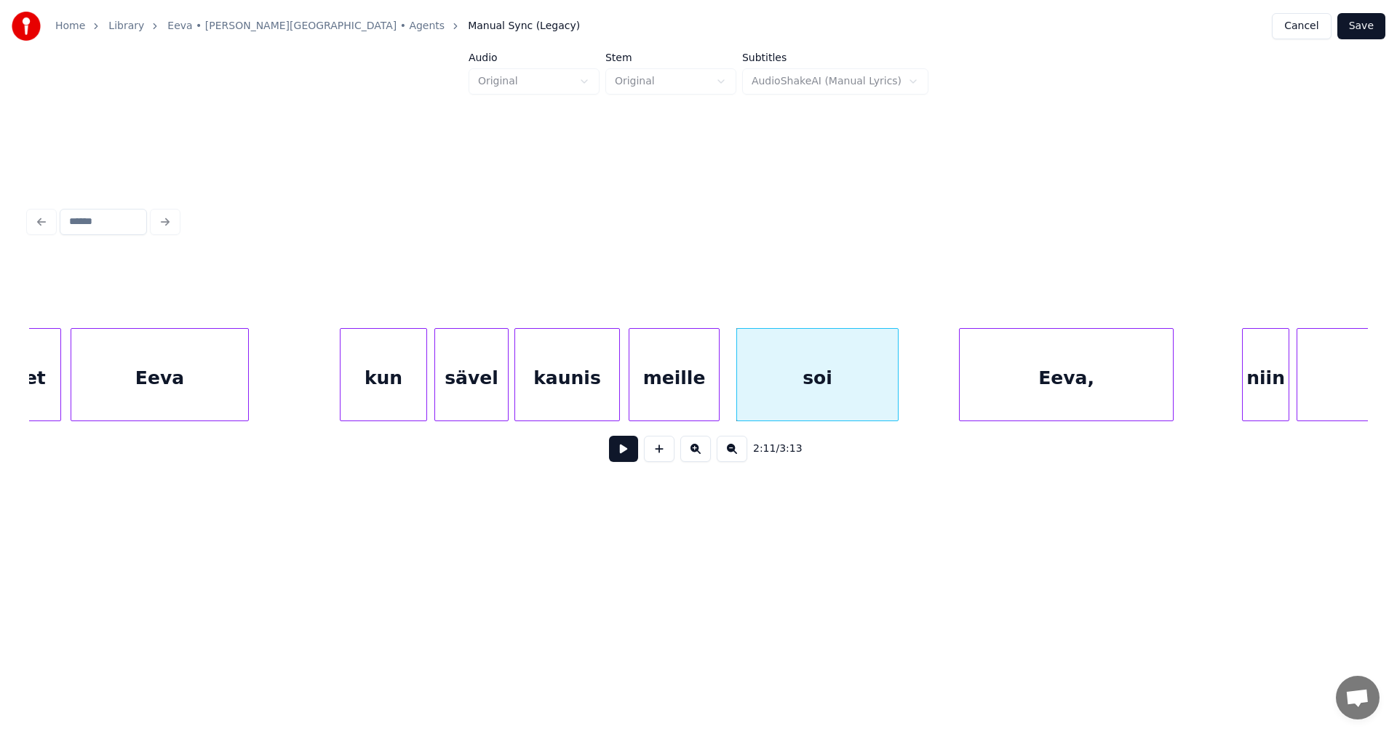
click at [1058, 399] on div "Eeva," at bounding box center [1065, 378] width 213 height 99
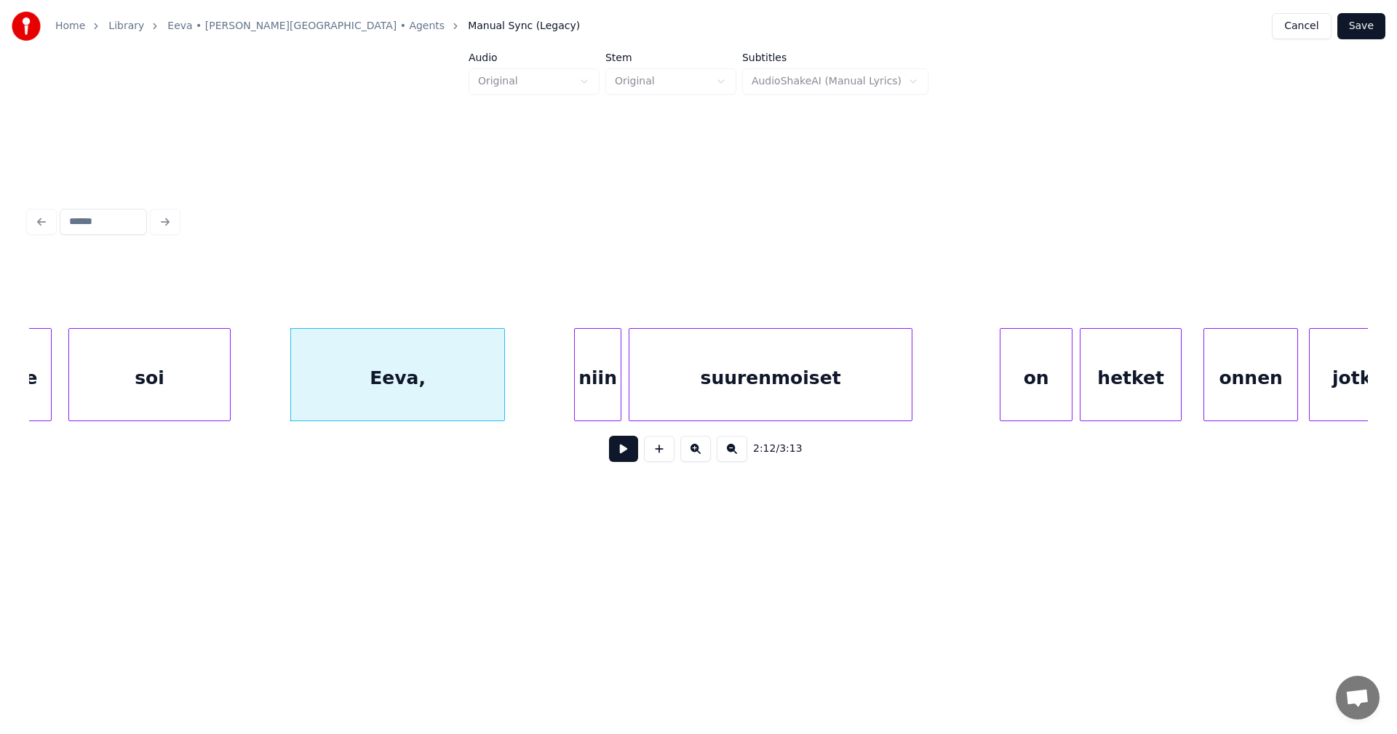
scroll to position [0, 23827]
click at [589, 400] on div "niin" at bounding box center [587, 378] width 46 height 99
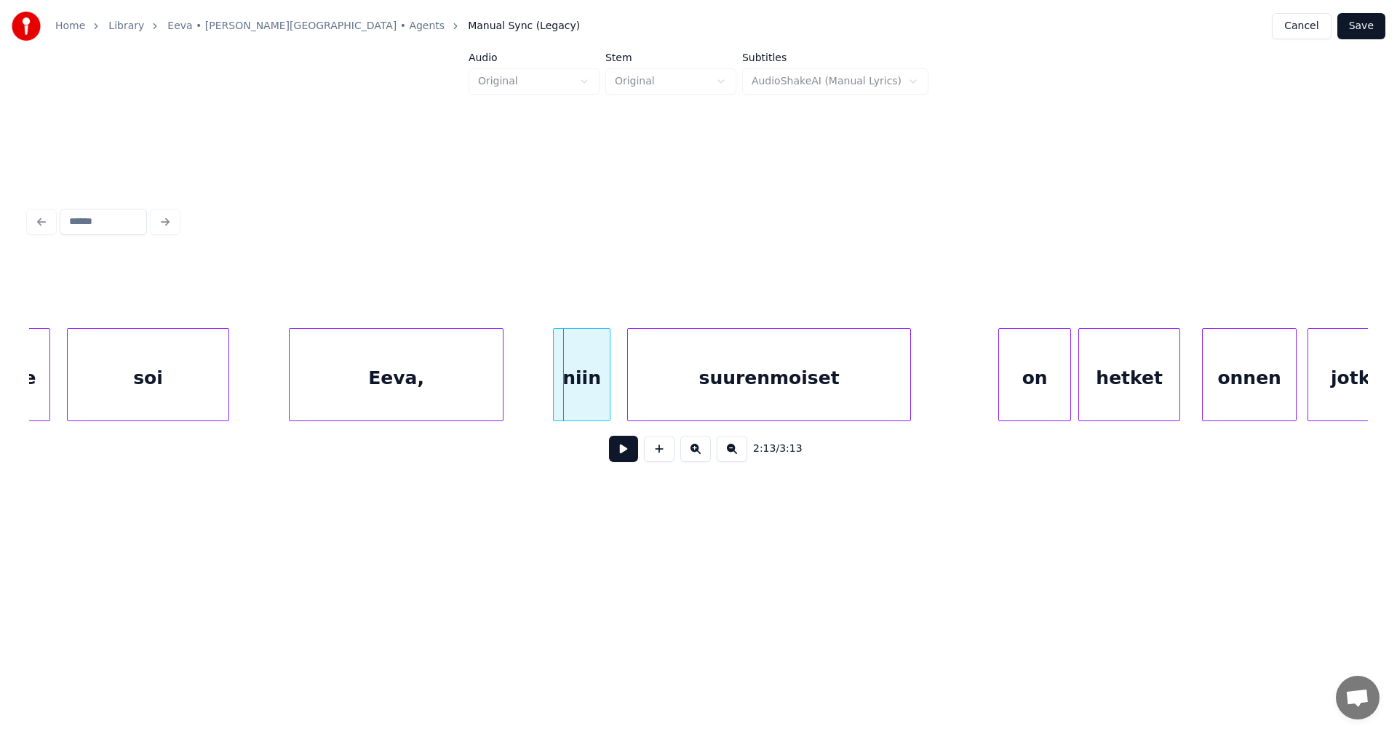
click at [556, 400] on div at bounding box center [556, 375] width 4 height 92
click at [459, 404] on div "Eeva," at bounding box center [396, 378] width 213 height 99
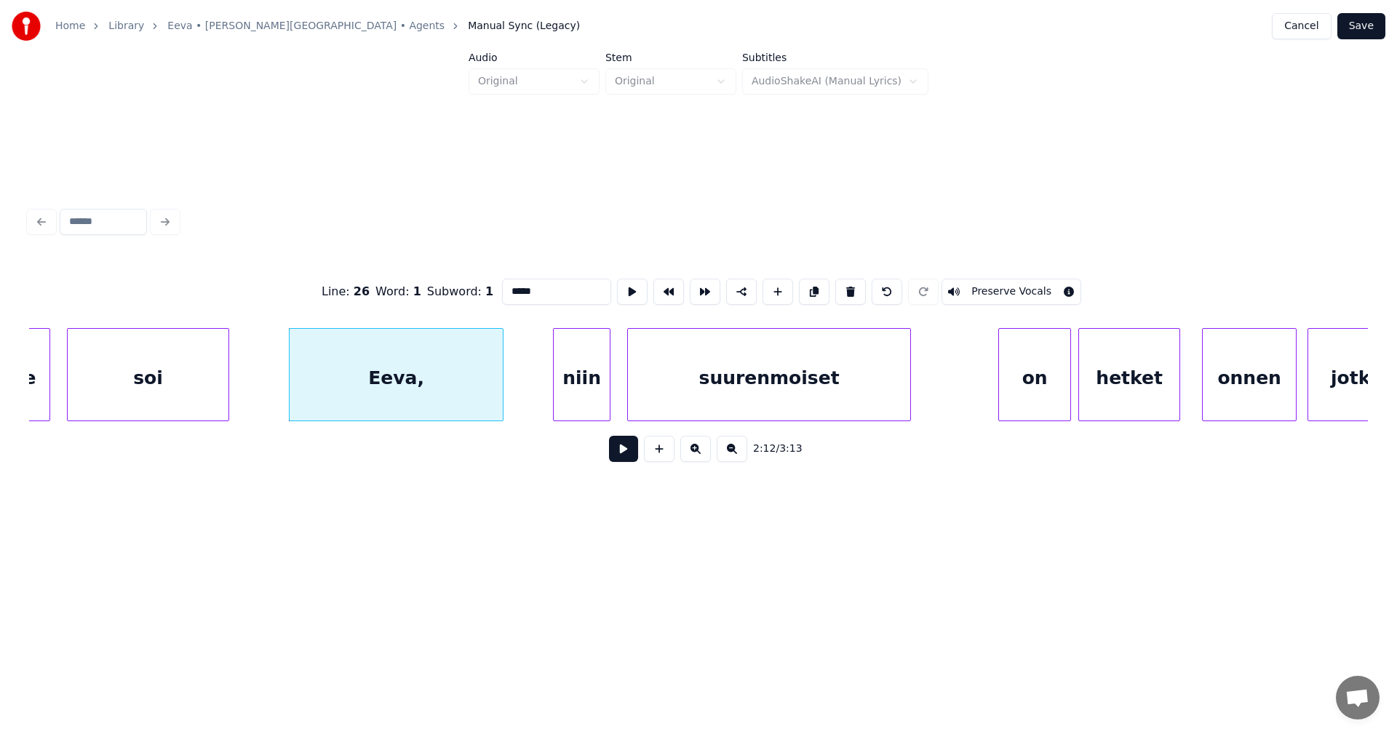
click at [617, 458] on button at bounding box center [623, 449] width 29 height 26
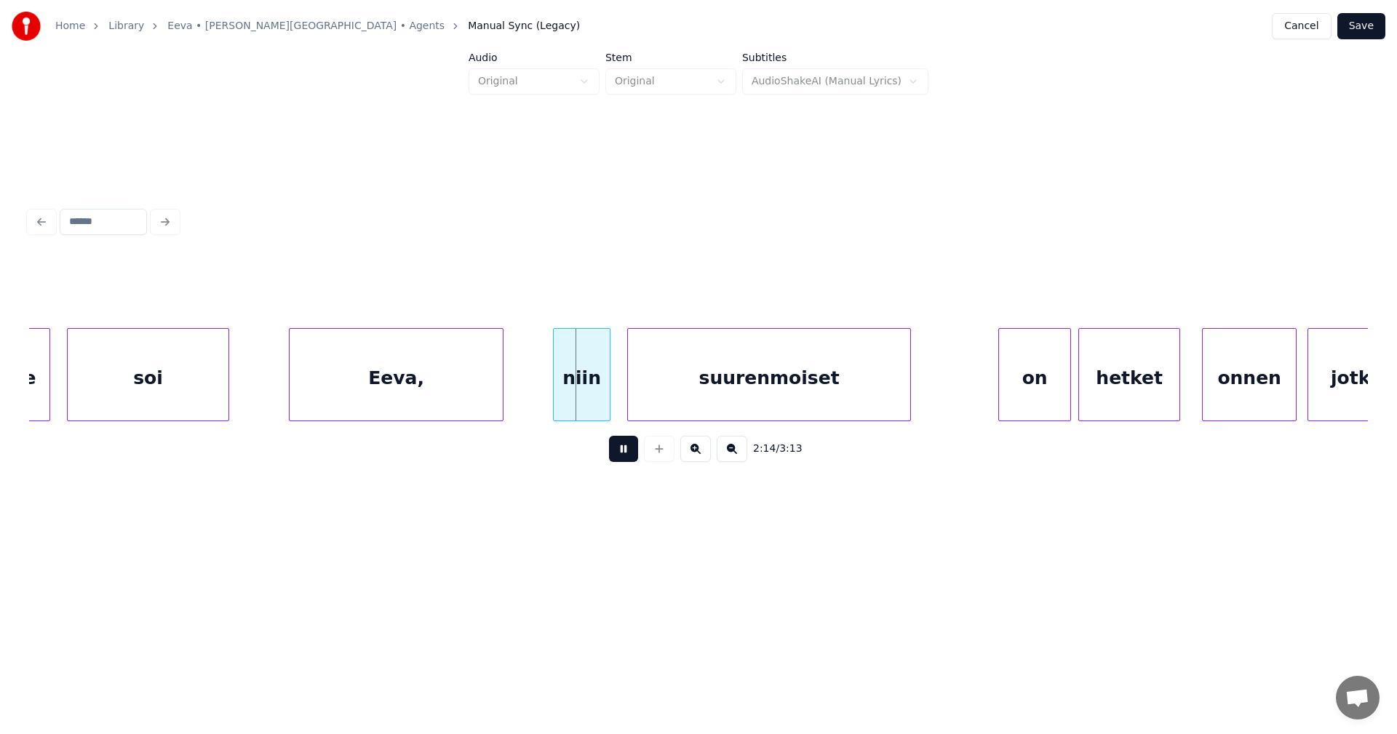
click at [619, 457] on button at bounding box center [623, 449] width 29 height 26
click at [625, 399] on div at bounding box center [625, 375] width 4 height 92
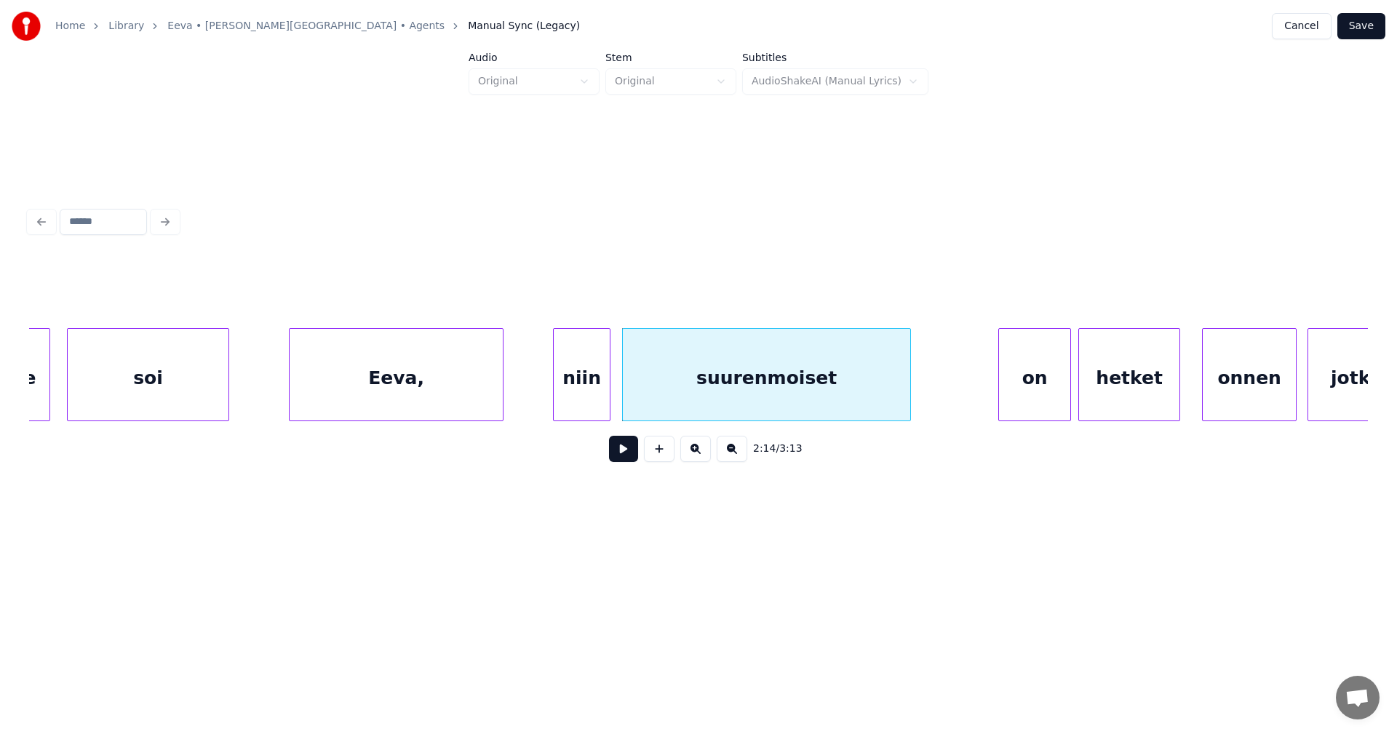
click at [631, 458] on button at bounding box center [623, 449] width 29 height 26
click at [632, 457] on button at bounding box center [623, 449] width 29 height 26
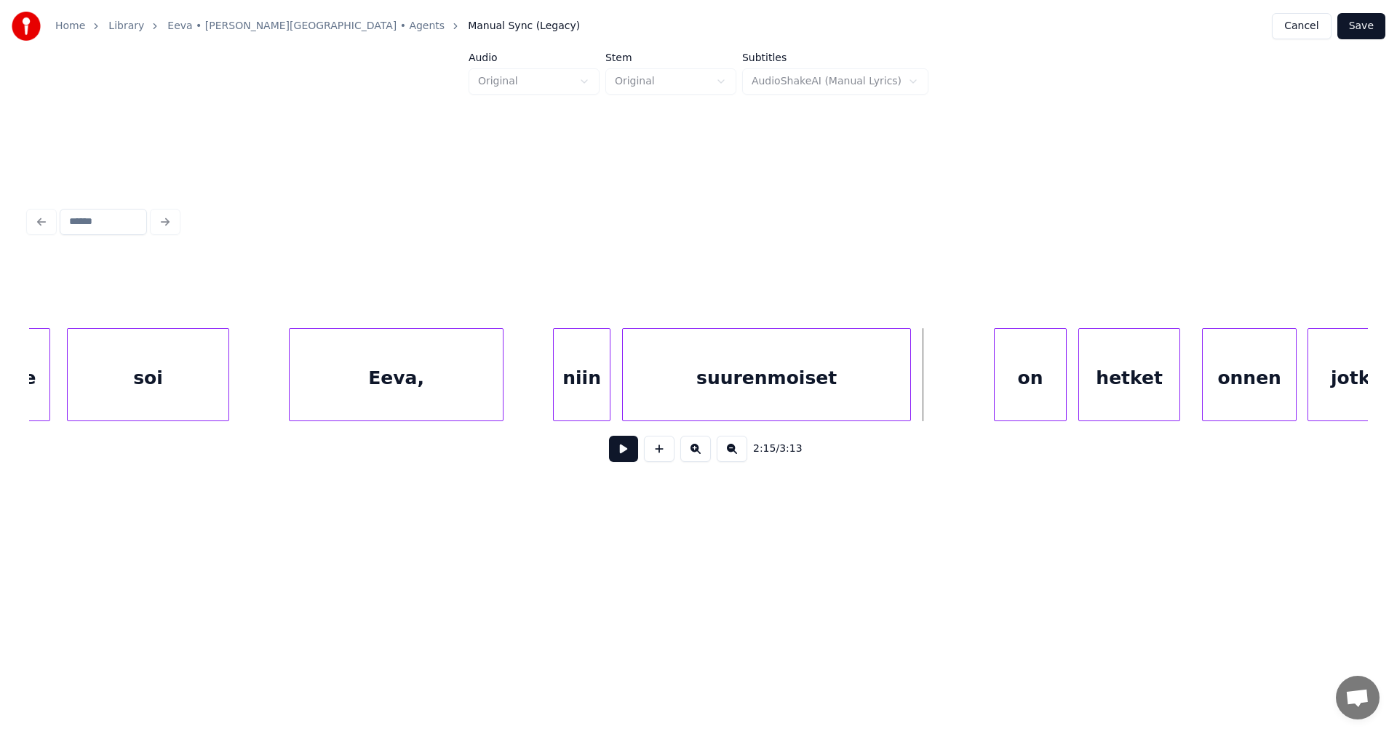
click at [1032, 395] on div "on" at bounding box center [1029, 378] width 71 height 99
click at [1043, 397] on div "on" at bounding box center [1029, 378] width 71 height 99
click at [1116, 390] on div "hetket" at bounding box center [1130, 378] width 100 height 99
click at [1235, 382] on div "onnen" at bounding box center [1243, 378] width 93 height 99
click at [1041, 403] on div "on" at bounding box center [1029, 378] width 71 height 99
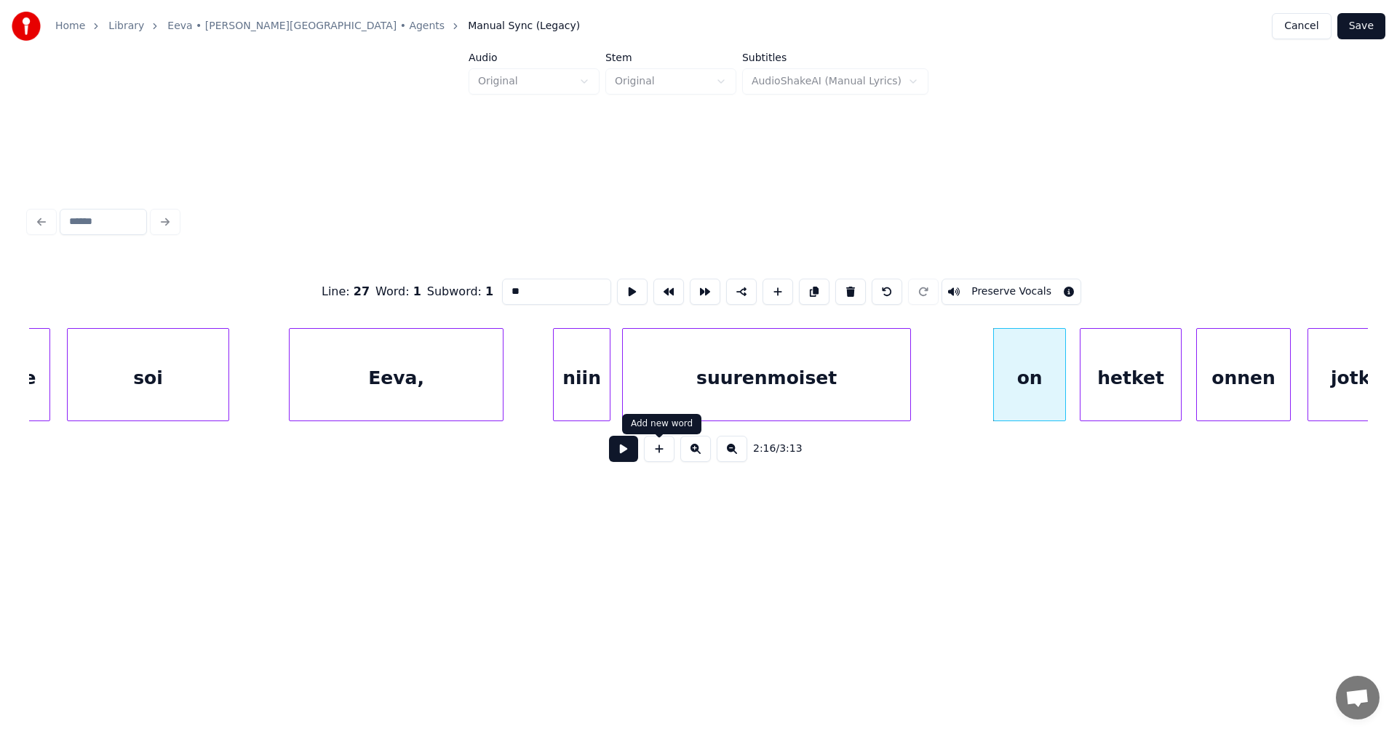
click at [631, 457] on button at bounding box center [623, 449] width 29 height 26
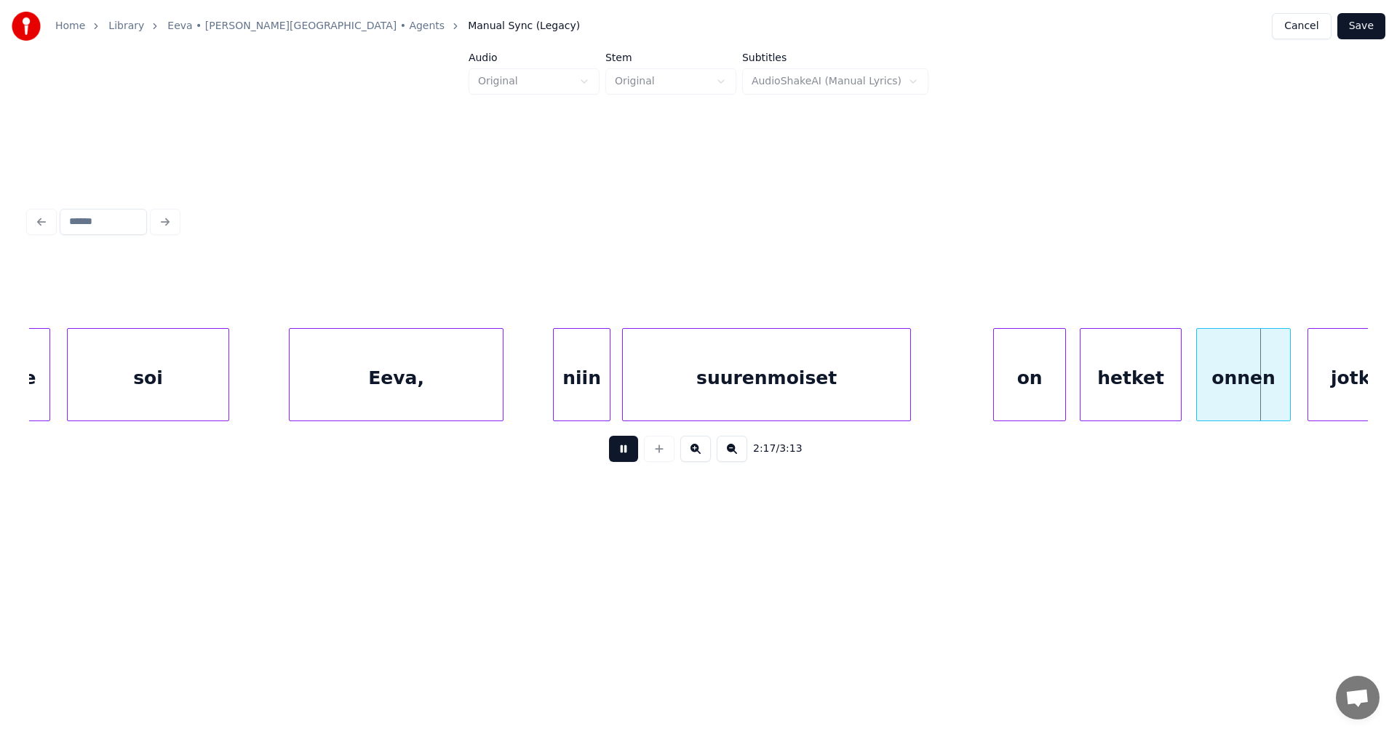
click at [631, 457] on button at bounding box center [623, 449] width 29 height 26
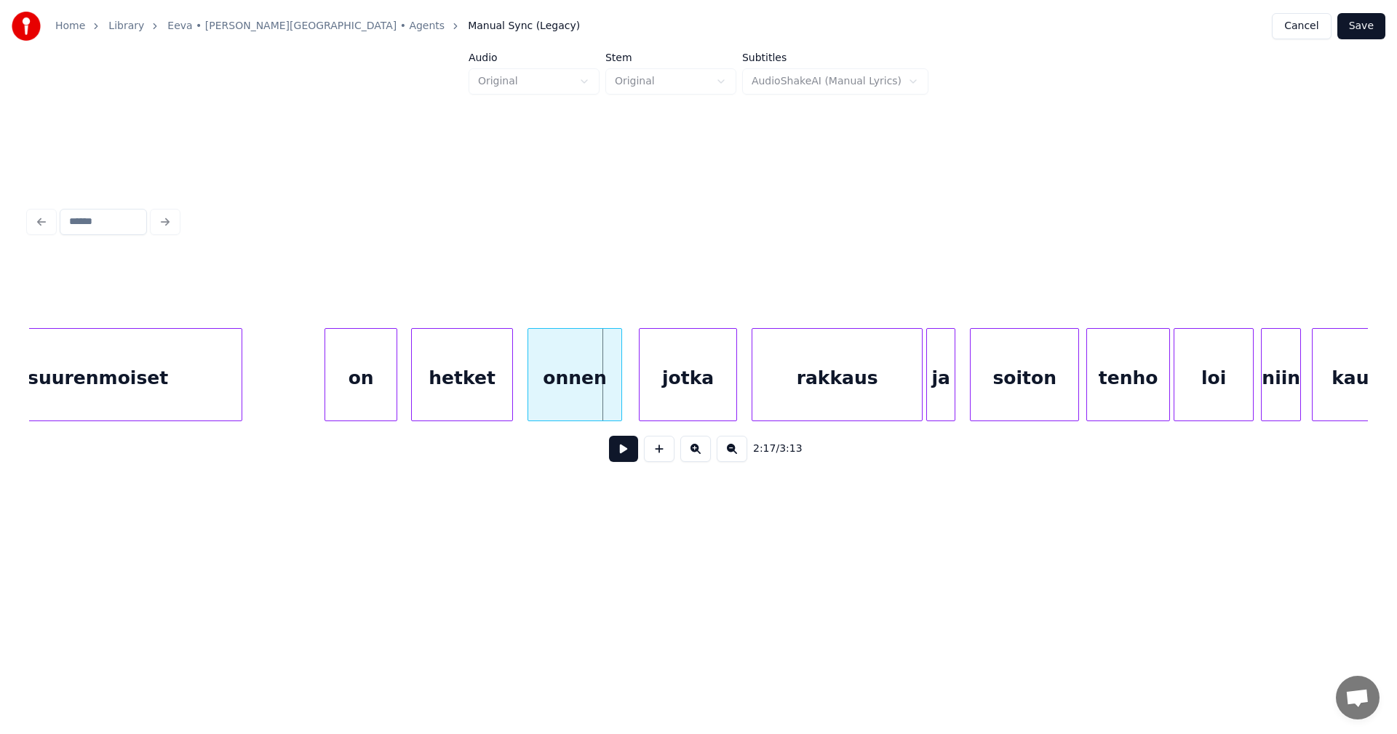
scroll to position [0, 24496]
click at [578, 410] on div "onnen" at bounding box center [570, 378] width 93 height 99
click at [631, 460] on button at bounding box center [623, 449] width 29 height 26
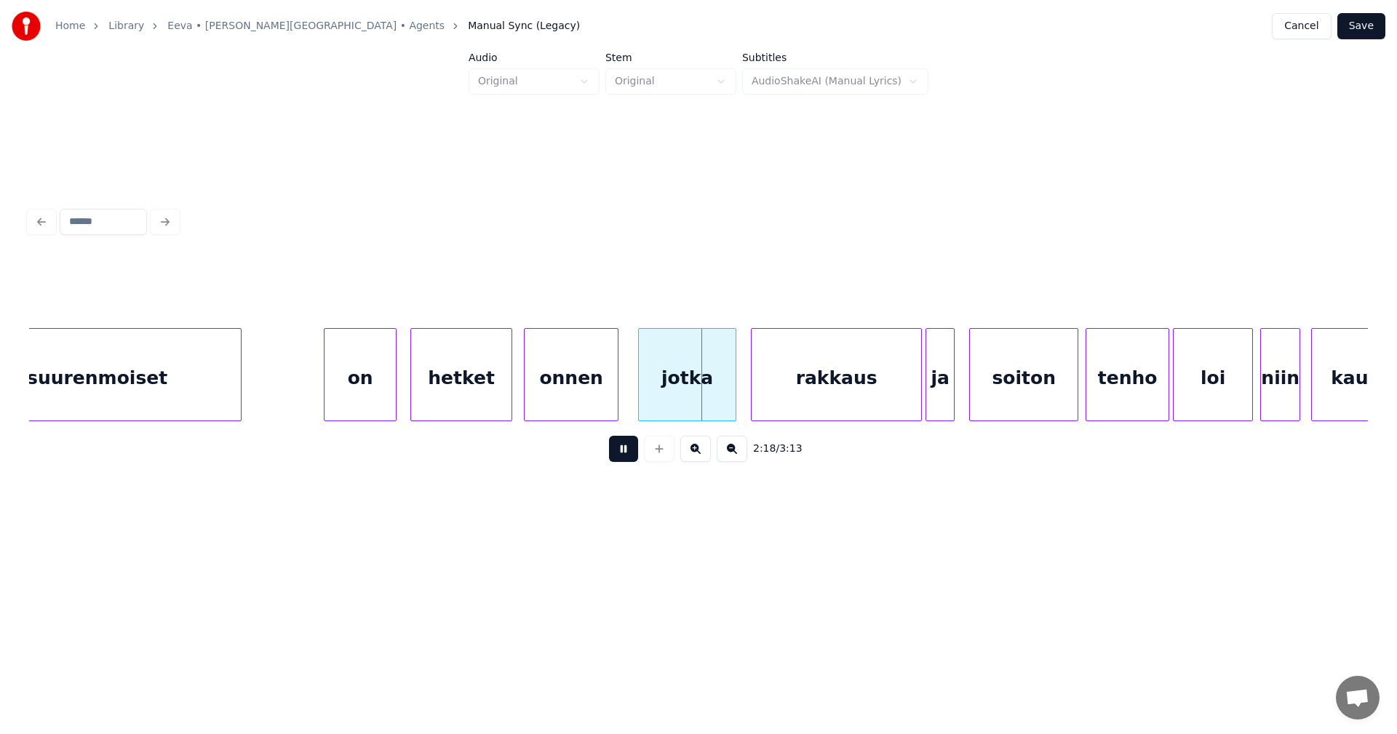
click at [631, 460] on button at bounding box center [623, 449] width 29 height 26
click at [716, 396] on div at bounding box center [716, 375] width 4 height 92
click at [755, 396] on div "rakkaus" at bounding box center [816, 378] width 169 height 99
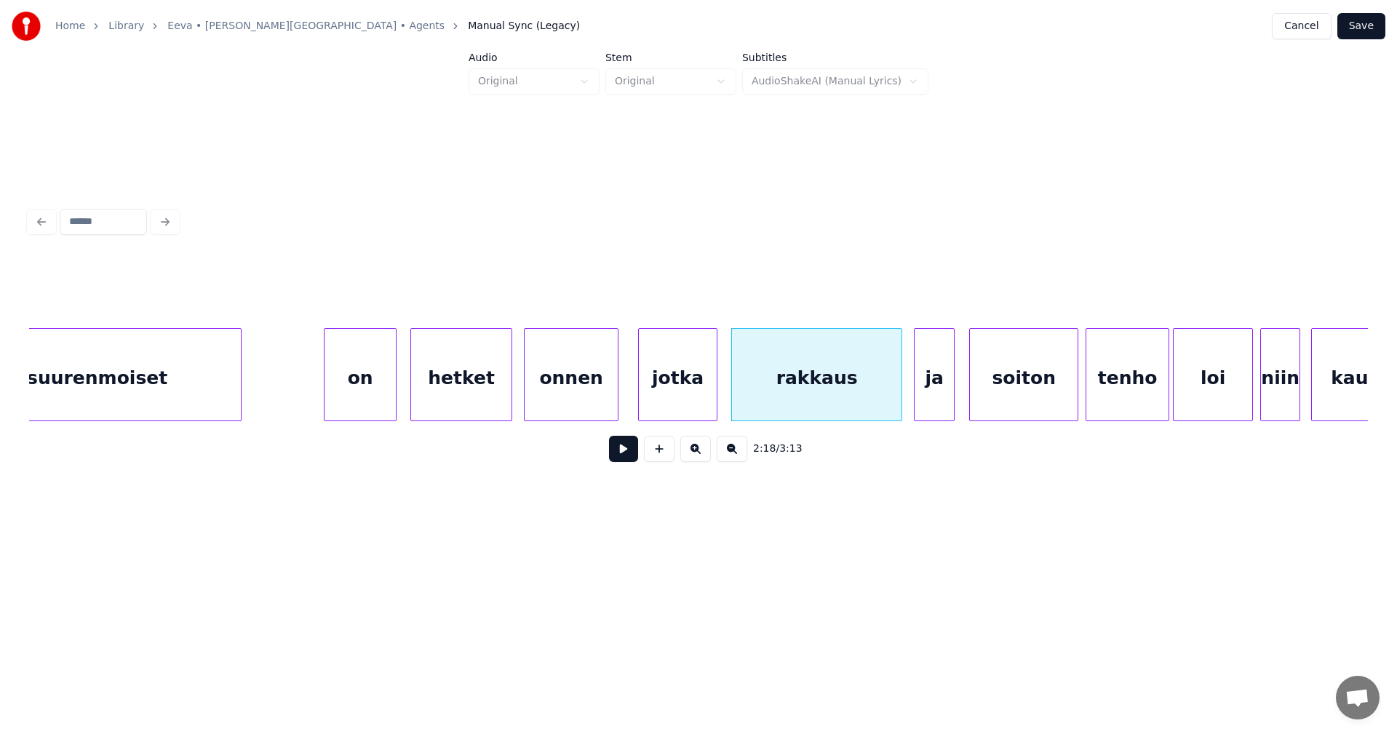
click at [917, 391] on div at bounding box center [916, 375] width 4 height 92
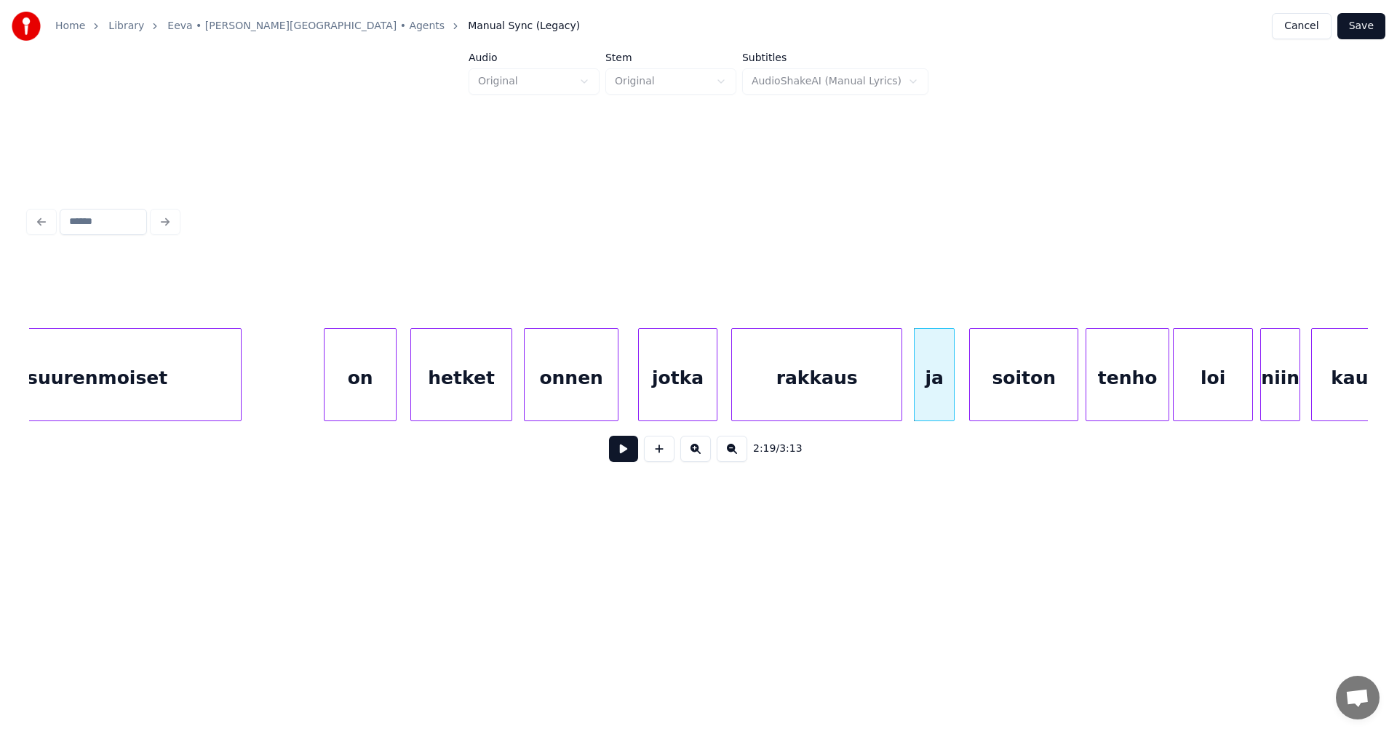
click at [846, 394] on div "rakkaus" at bounding box center [816, 378] width 169 height 99
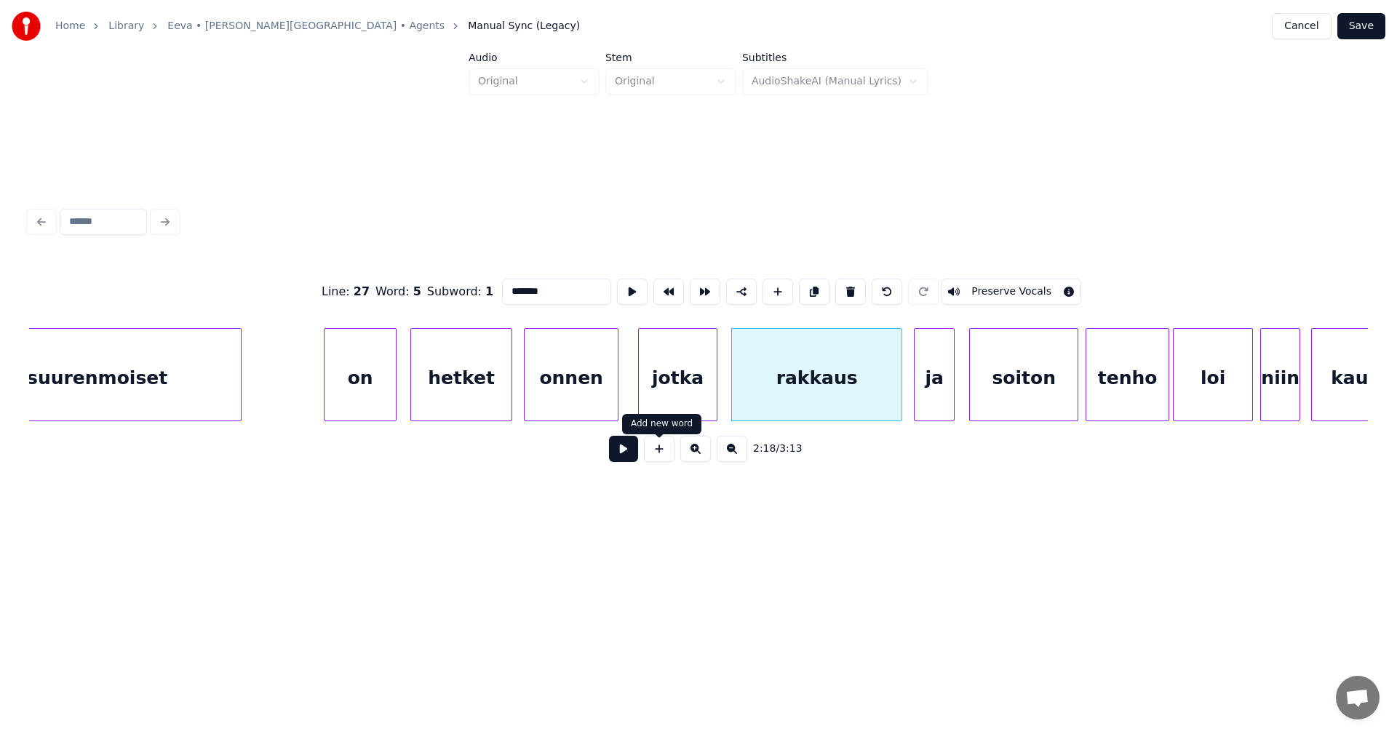
click at [625, 455] on button at bounding box center [623, 449] width 29 height 26
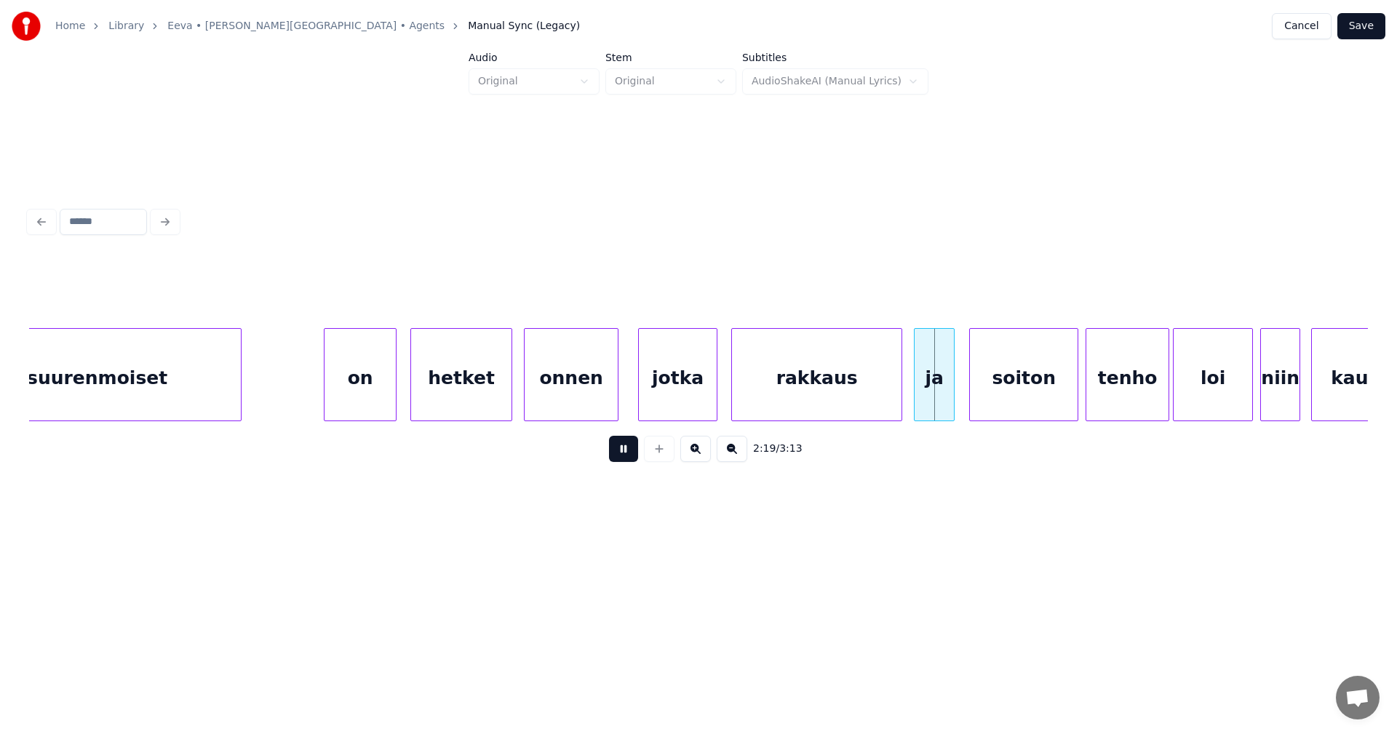
click at [625, 455] on button at bounding box center [623, 449] width 29 height 26
click at [1181, 399] on div at bounding box center [1180, 375] width 4 height 92
click at [1248, 394] on div at bounding box center [1246, 375] width 4 height 92
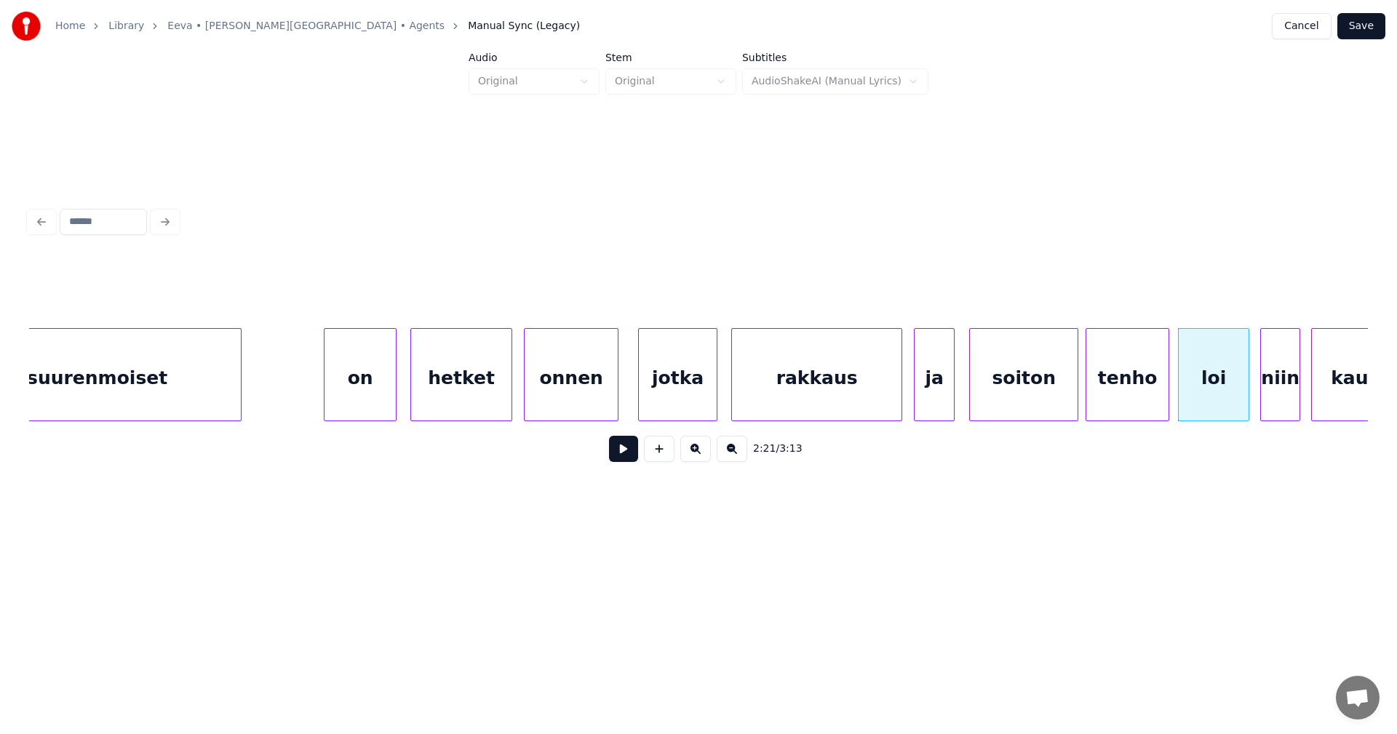
click at [626, 459] on button at bounding box center [623, 449] width 29 height 26
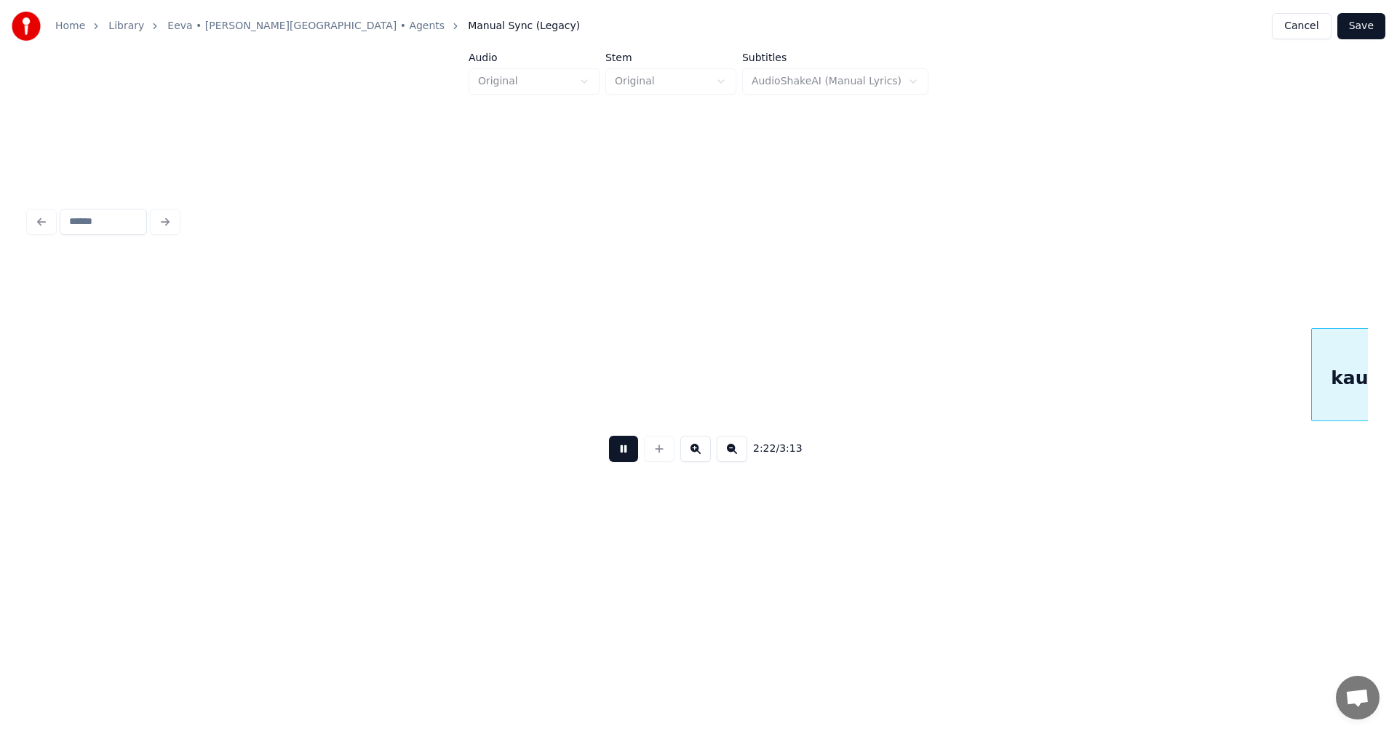
scroll to position [0, 25837]
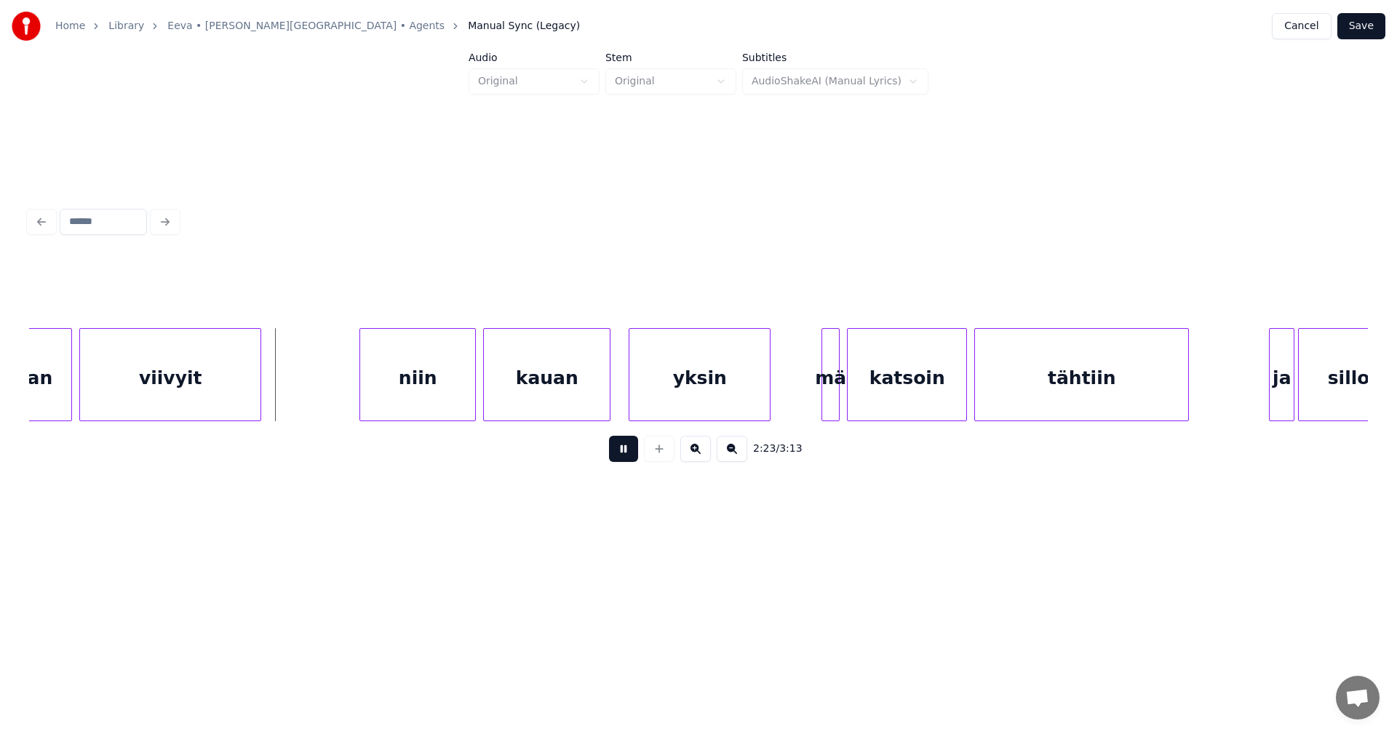
click at [626, 459] on button at bounding box center [623, 449] width 29 height 26
click at [437, 403] on div "niin" at bounding box center [408, 378] width 115 height 99
click at [542, 393] on div "kauan" at bounding box center [544, 378] width 126 height 99
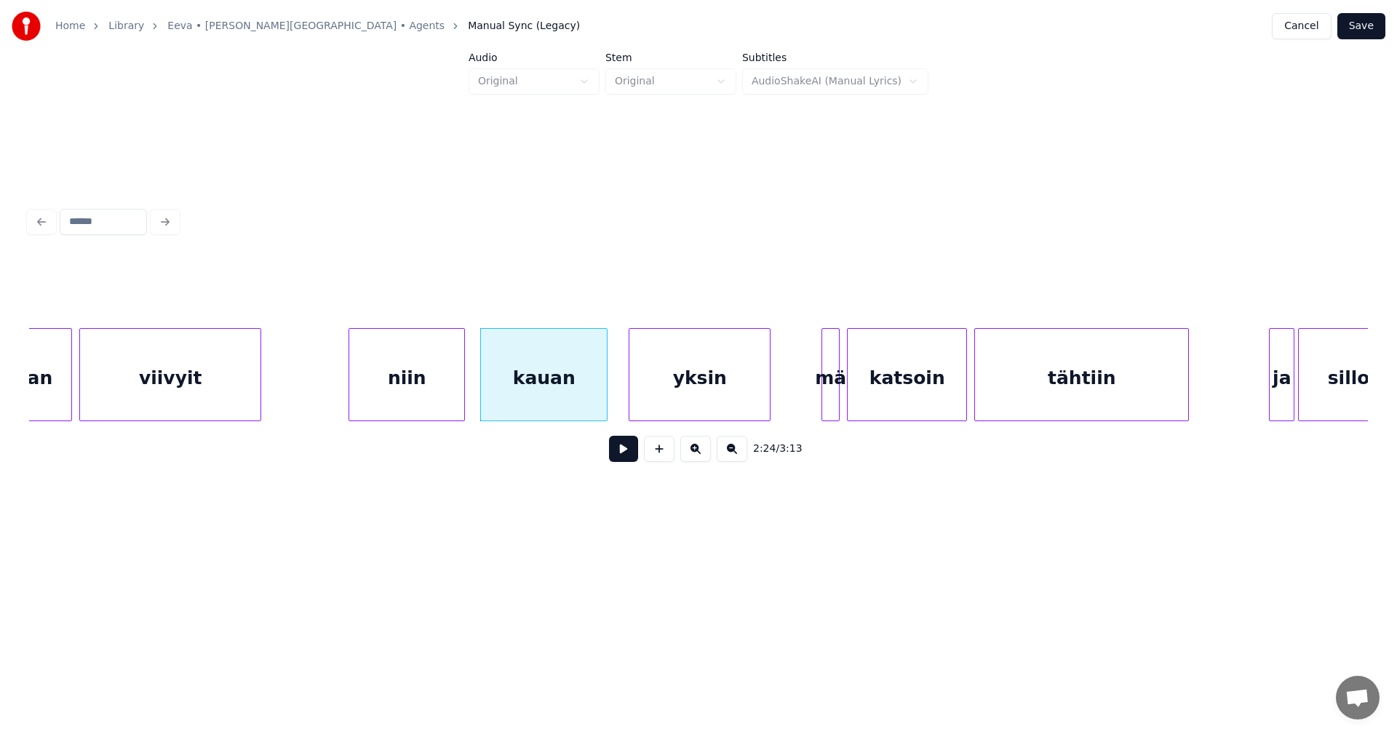
click at [661, 387] on div "yksin" at bounding box center [699, 378] width 140 height 99
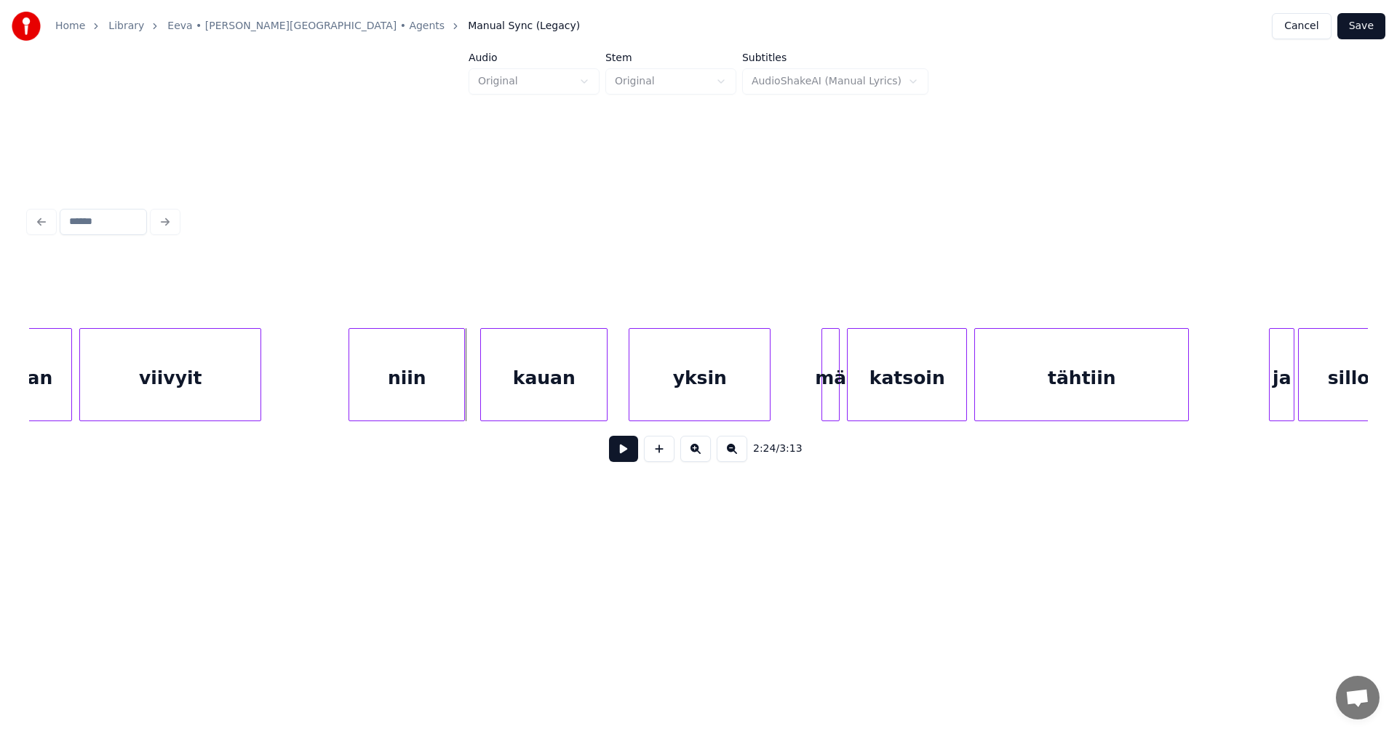
click at [621, 448] on button at bounding box center [623, 449] width 29 height 26
click at [618, 449] on button at bounding box center [623, 449] width 29 height 26
click at [394, 381] on div "niin" at bounding box center [406, 378] width 115 height 99
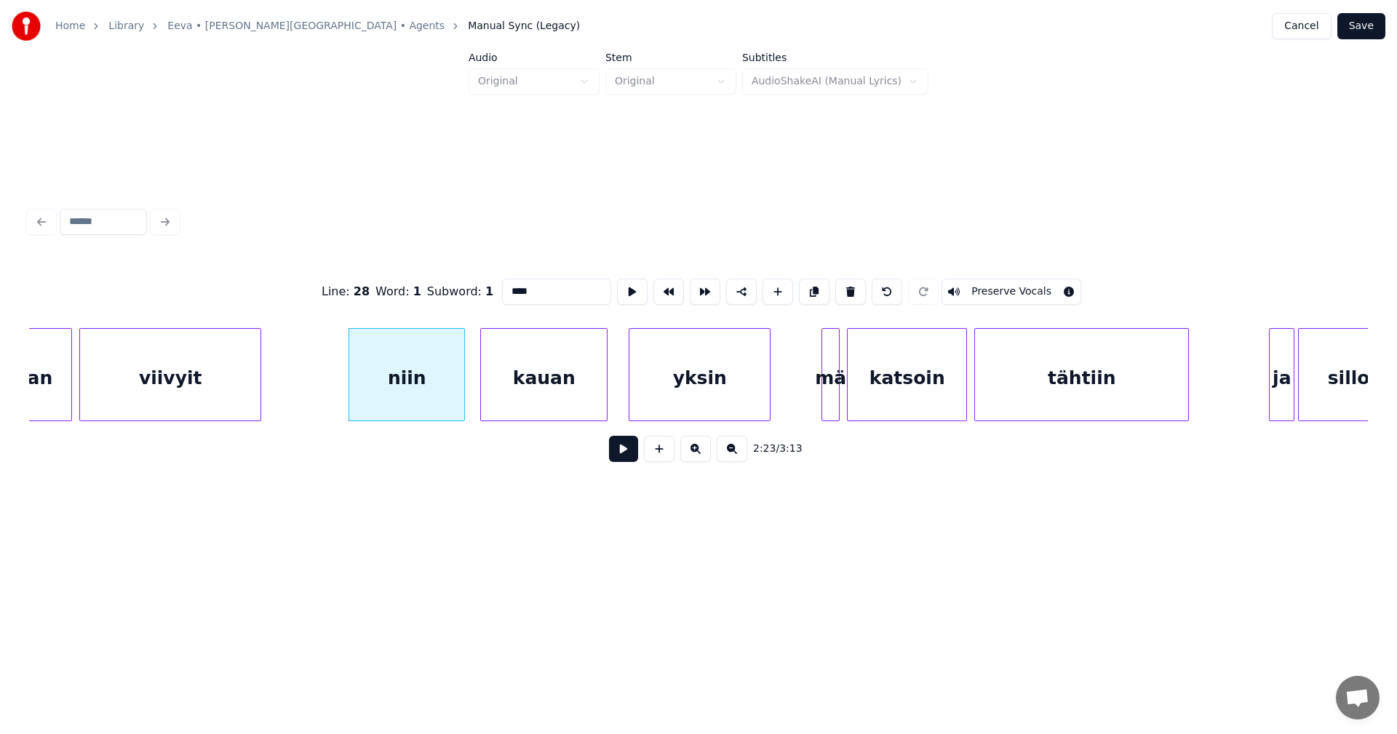
click at [623, 458] on button at bounding box center [623, 449] width 29 height 26
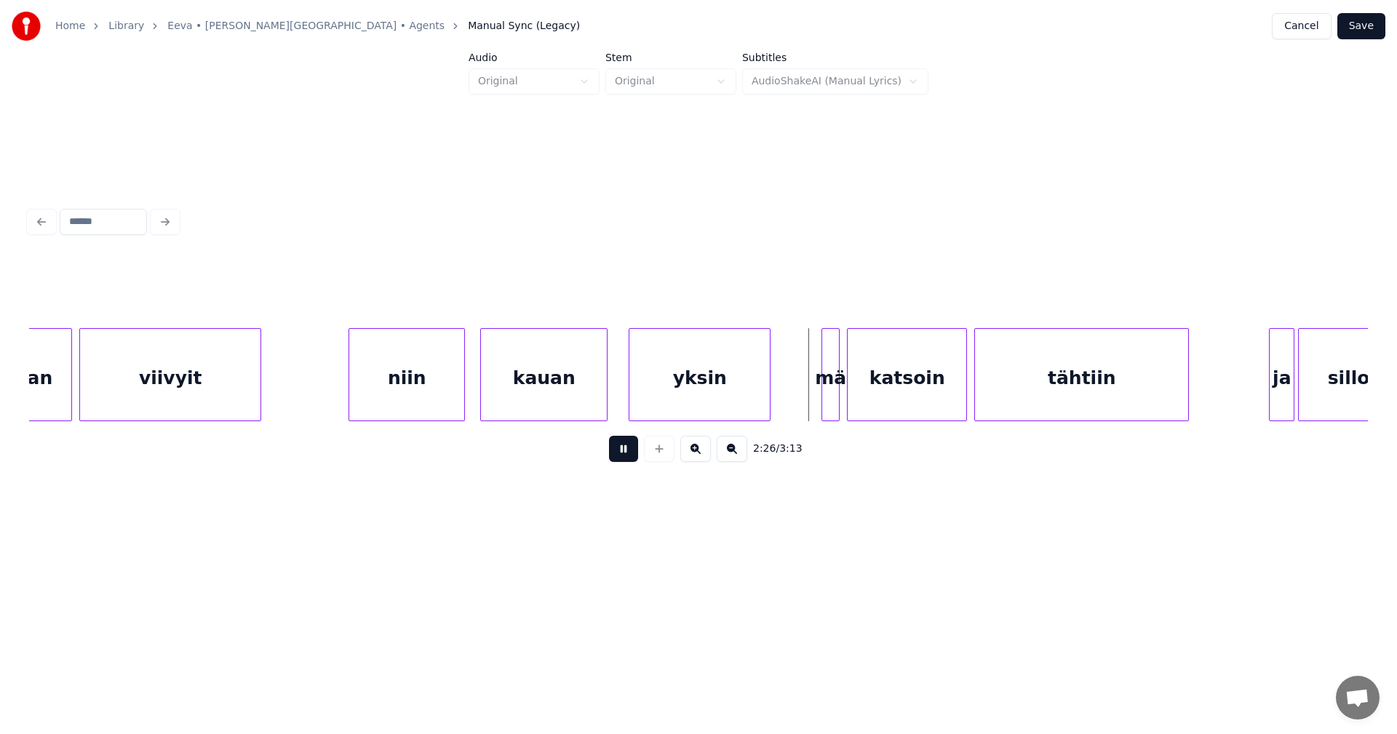
click at [626, 456] on button at bounding box center [623, 449] width 29 height 26
click at [815, 390] on div at bounding box center [815, 375] width 4 height 92
click at [627, 462] on button at bounding box center [623, 449] width 29 height 26
click at [629, 458] on button at bounding box center [623, 449] width 29 height 26
click at [833, 385] on div "mä" at bounding box center [825, 378] width 25 height 99
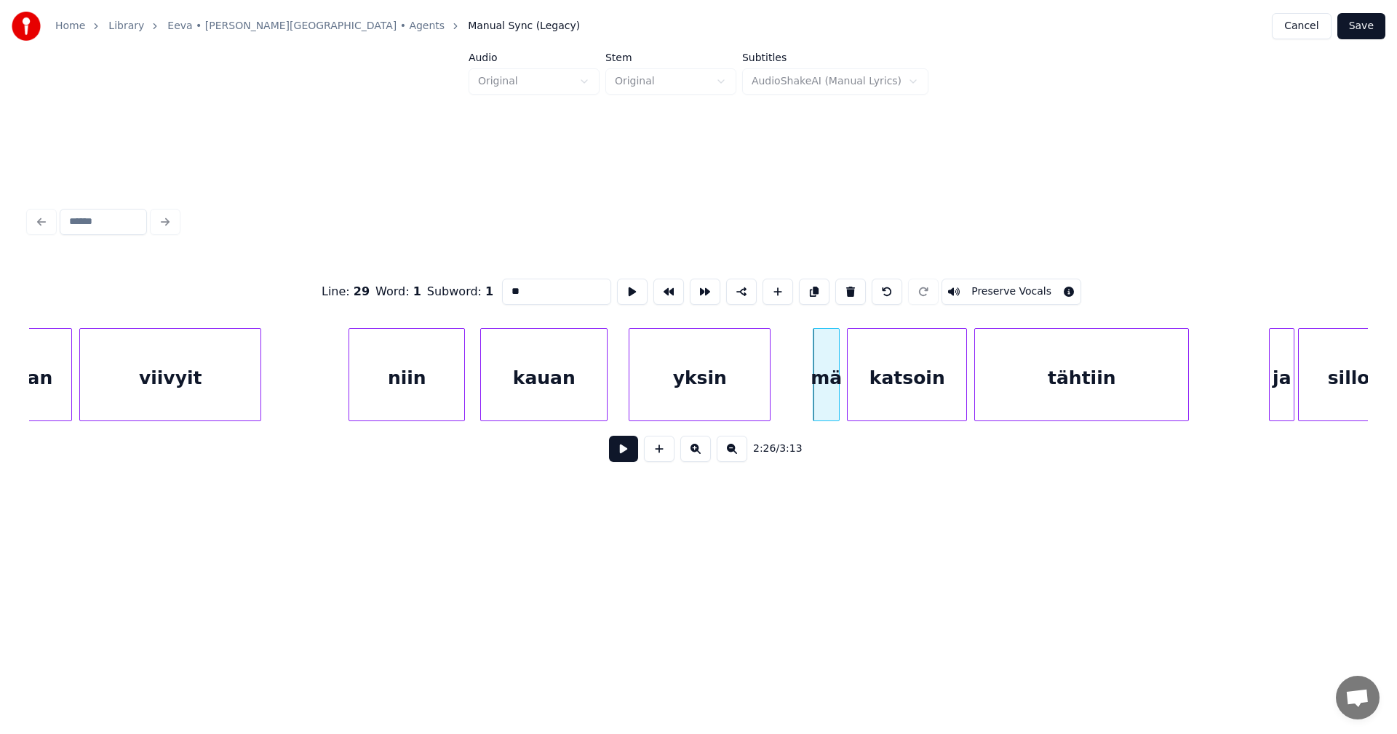
click at [623, 455] on button at bounding box center [623, 449] width 29 height 26
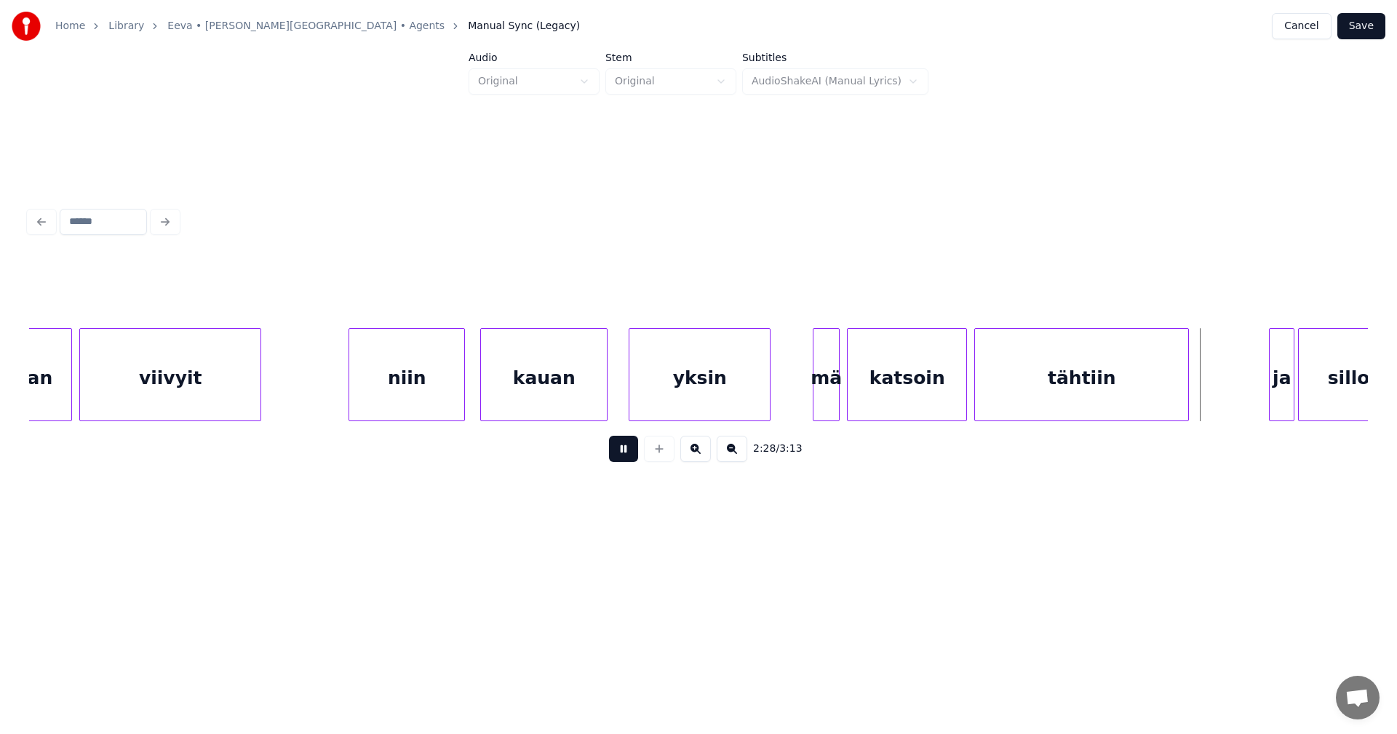
click at [623, 455] on button at bounding box center [623, 449] width 29 height 26
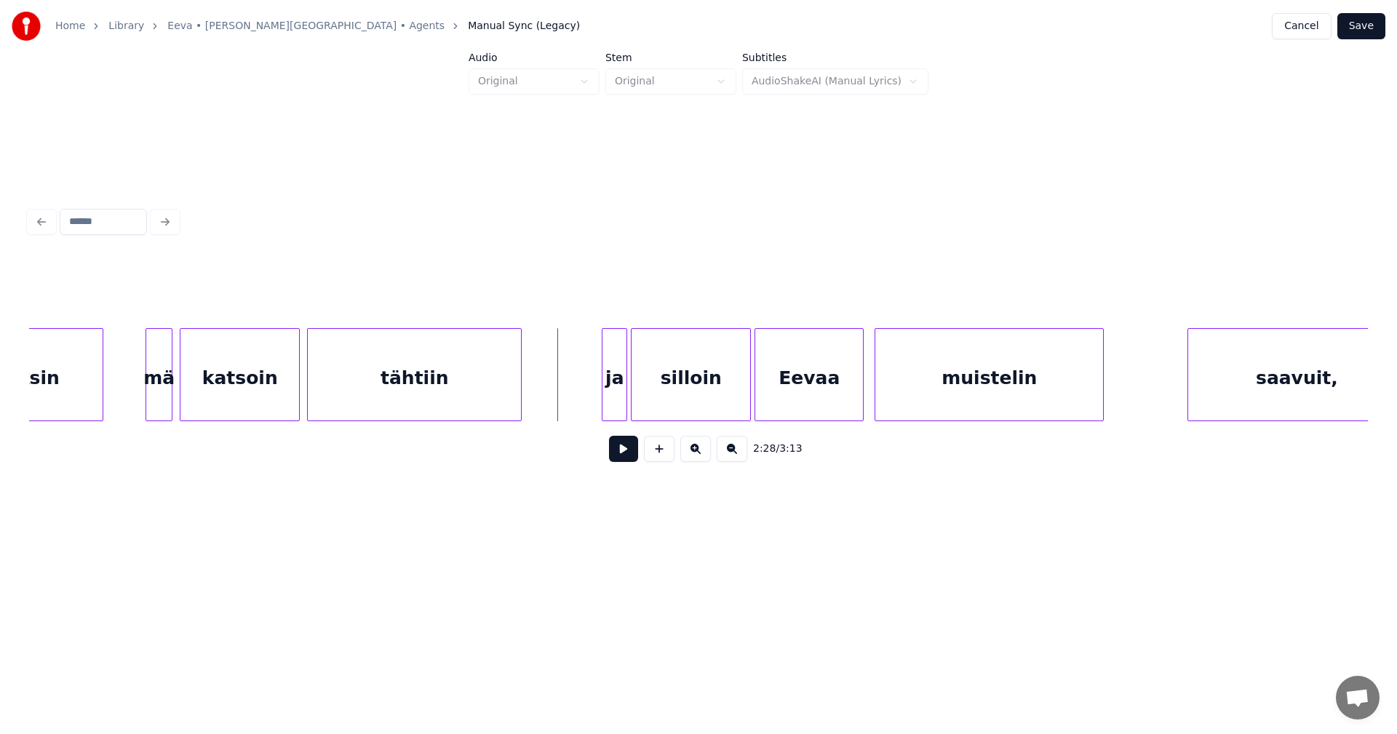
scroll to position [0, 26506]
click at [611, 398] on div "ja" at bounding box center [605, 378] width 24 height 99
click at [688, 401] on div "silloin" at bounding box center [685, 378] width 119 height 99
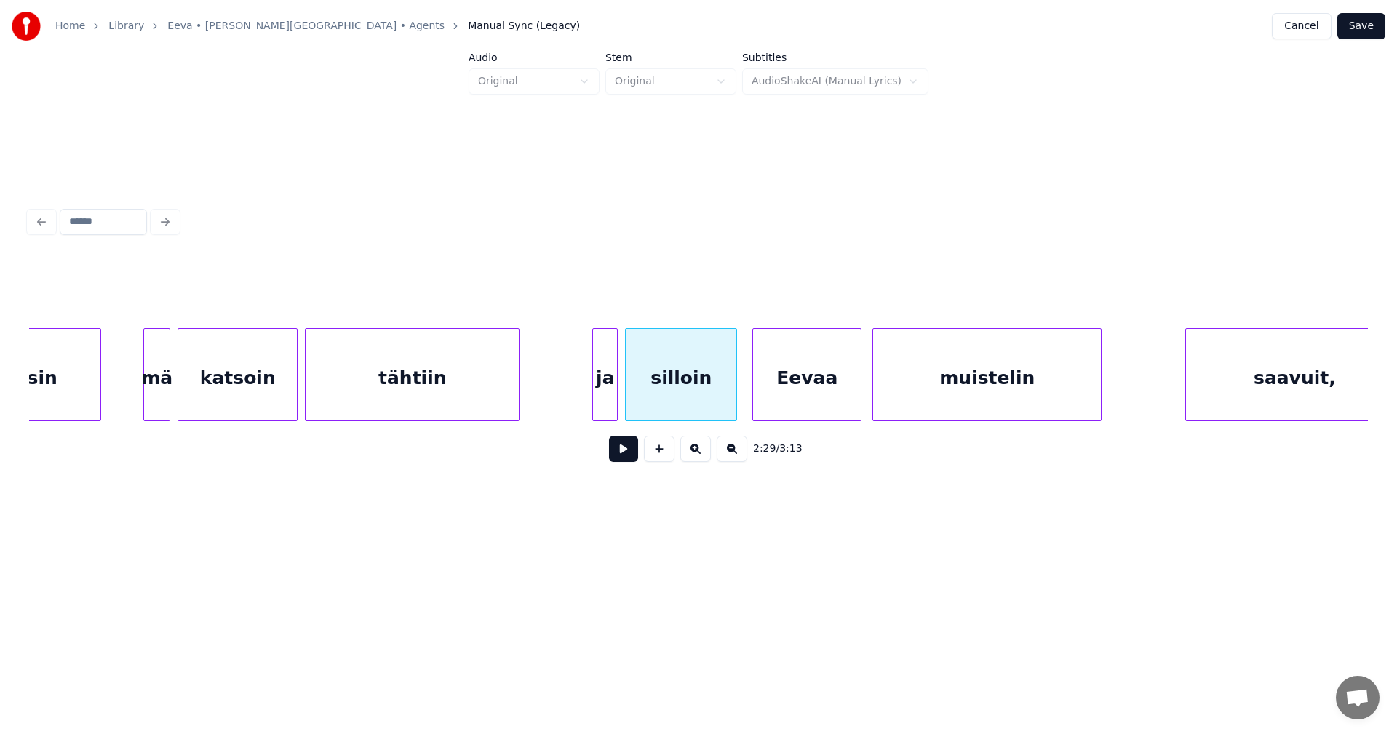
click at [735, 396] on div at bounding box center [734, 375] width 4 height 92
click at [767, 396] on div "Eevaa" at bounding box center [802, 378] width 108 height 99
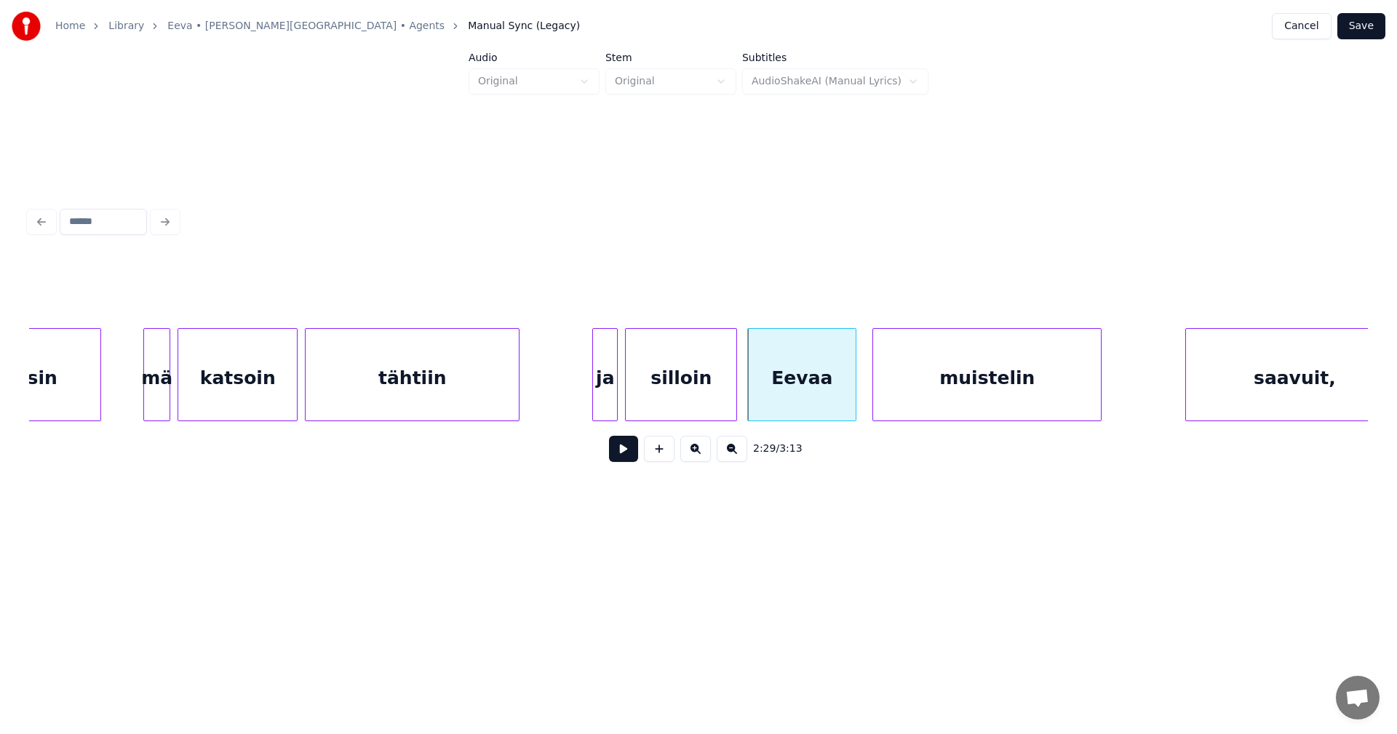
click at [613, 404] on div at bounding box center [615, 375] width 4 height 92
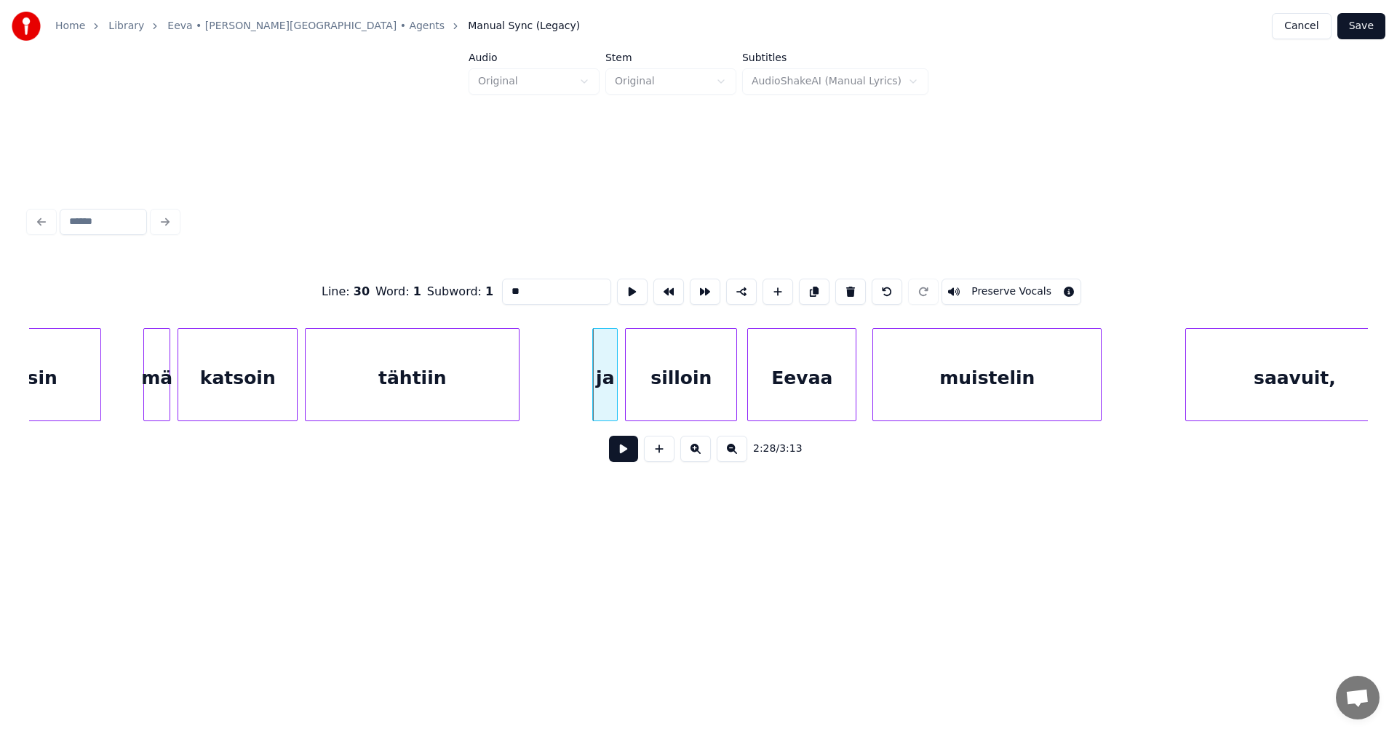
click at [631, 452] on button at bounding box center [623, 449] width 29 height 26
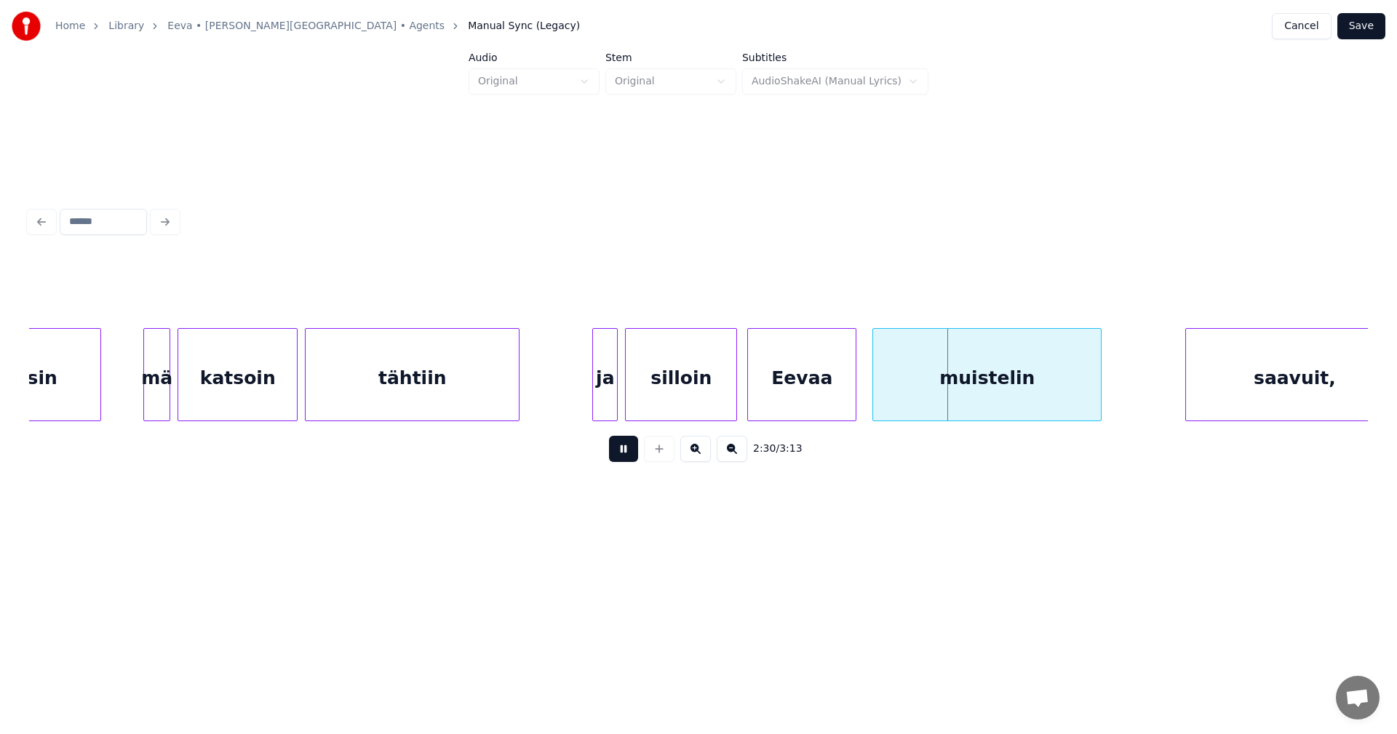
click at [631, 452] on button at bounding box center [623, 449] width 29 height 26
click at [786, 380] on div "Eevaa" at bounding box center [802, 378] width 108 height 99
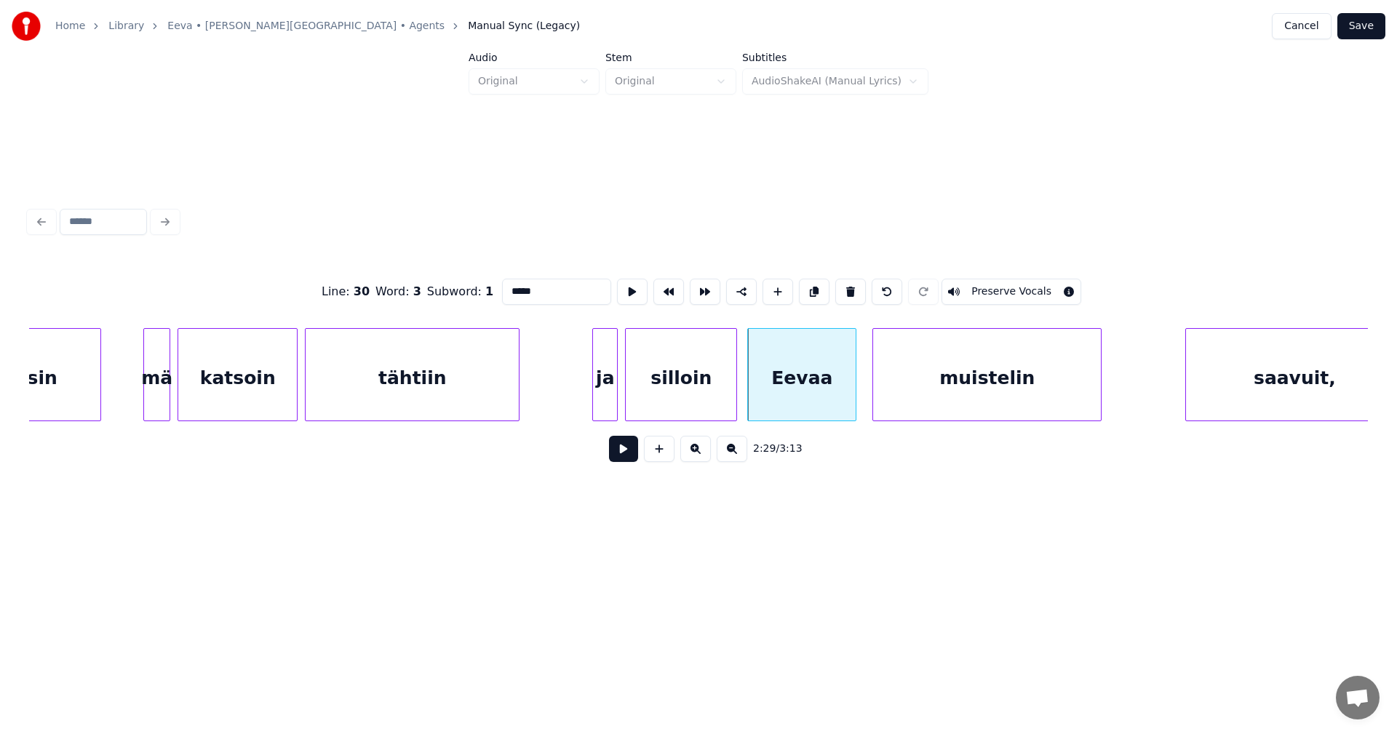
click at [626, 454] on button at bounding box center [623, 449] width 29 height 26
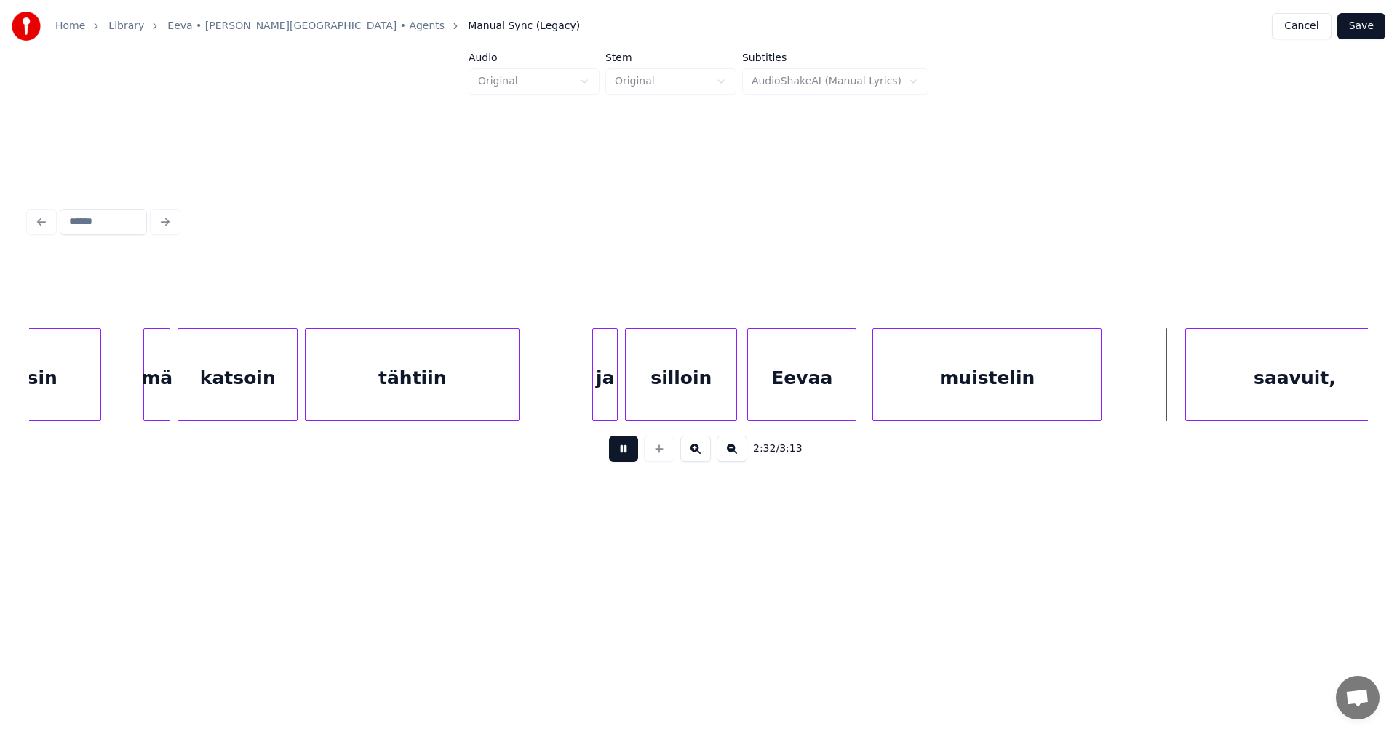
click at [626, 454] on button at bounding box center [623, 449] width 29 height 26
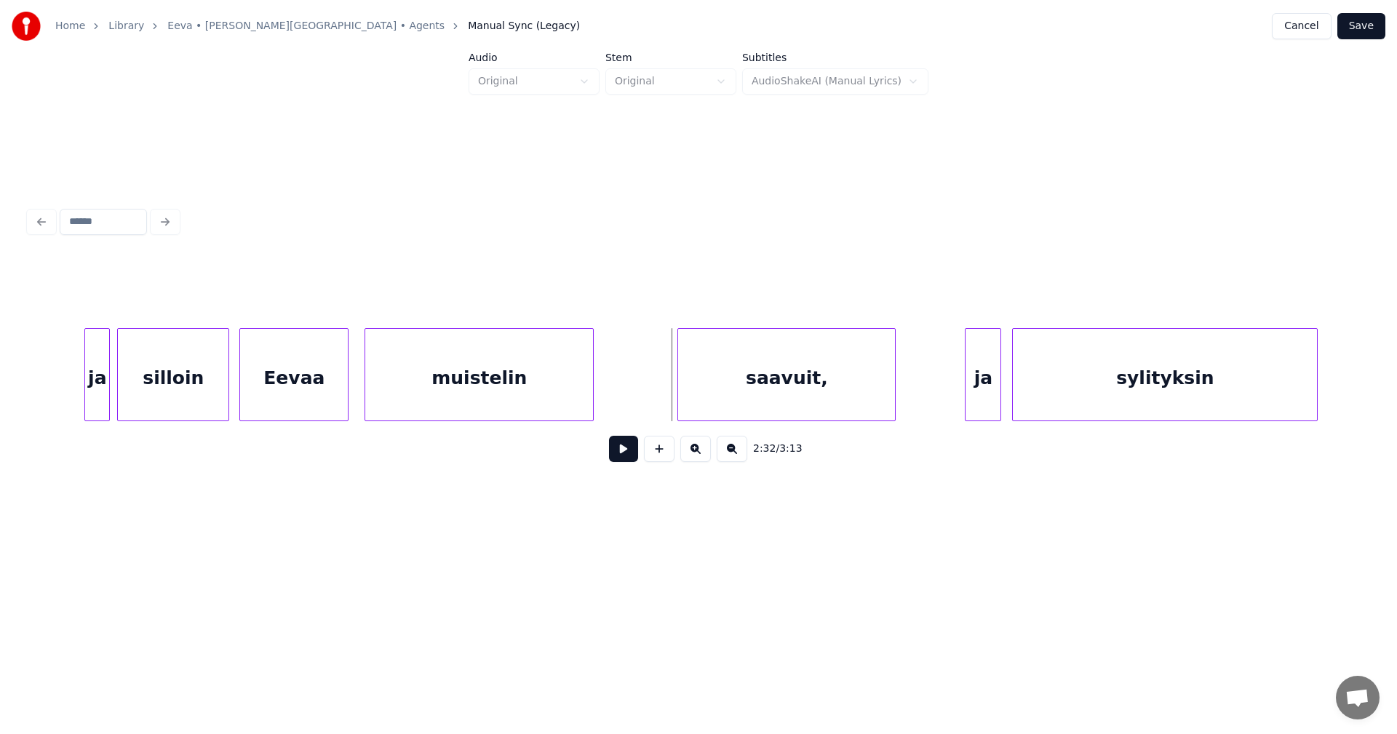
scroll to position [0, 27030]
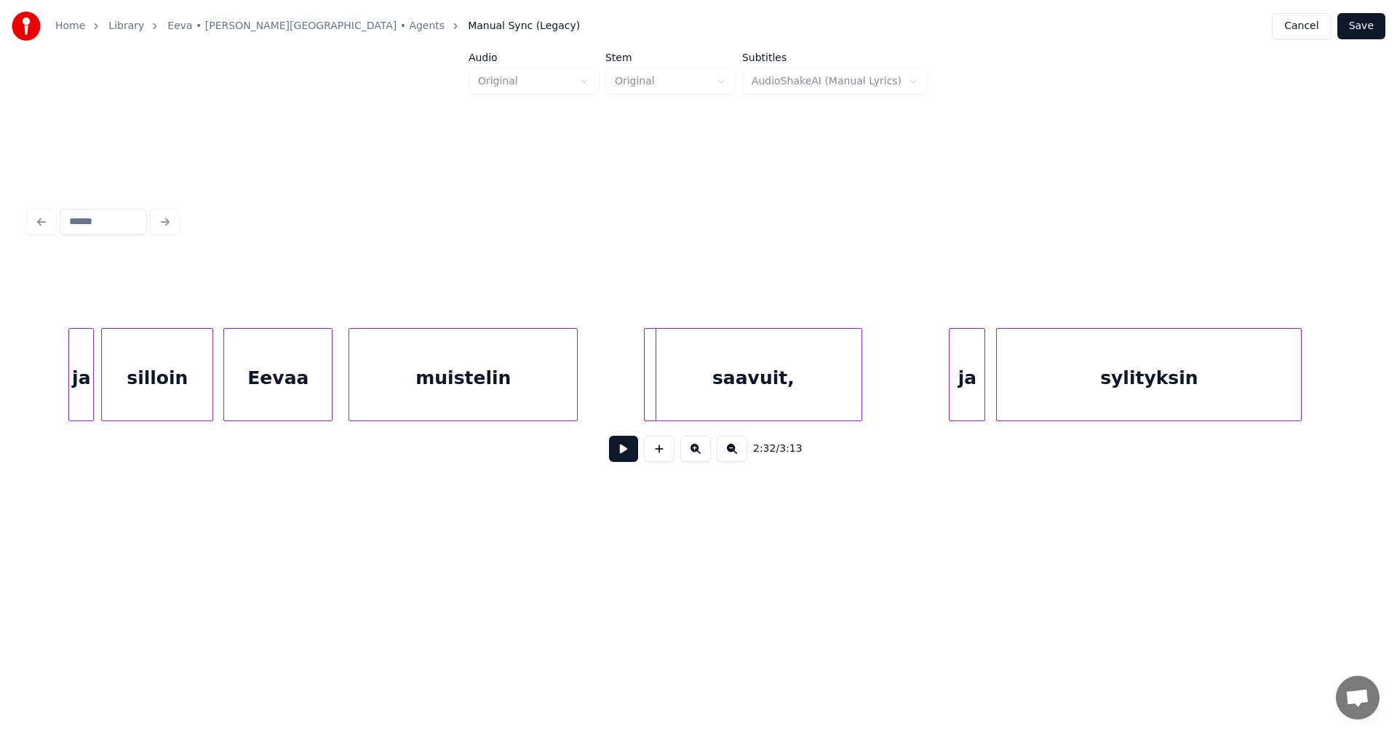
click at [769, 396] on div "saavuit," at bounding box center [753, 378] width 217 height 99
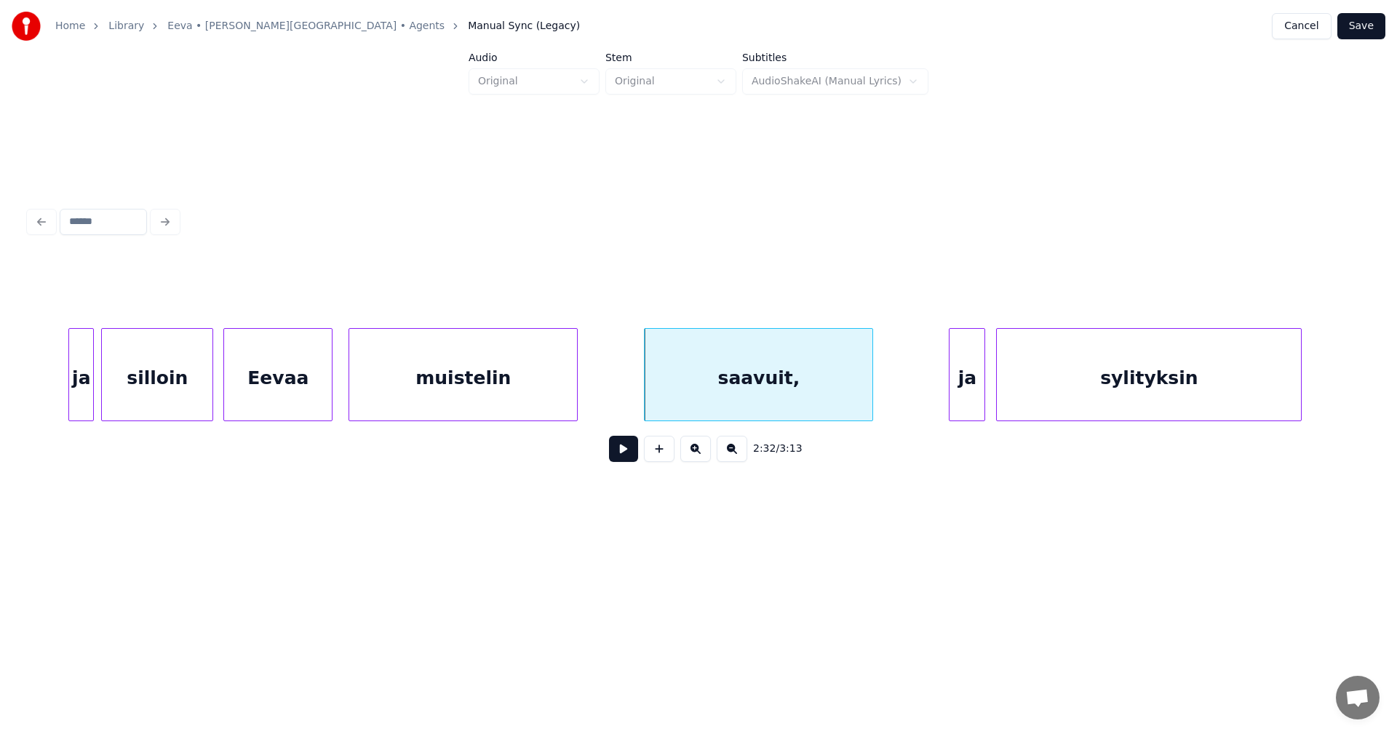
click at [871, 390] on div at bounding box center [870, 375] width 4 height 92
click at [941, 395] on div "ja" at bounding box center [939, 378] width 35 height 99
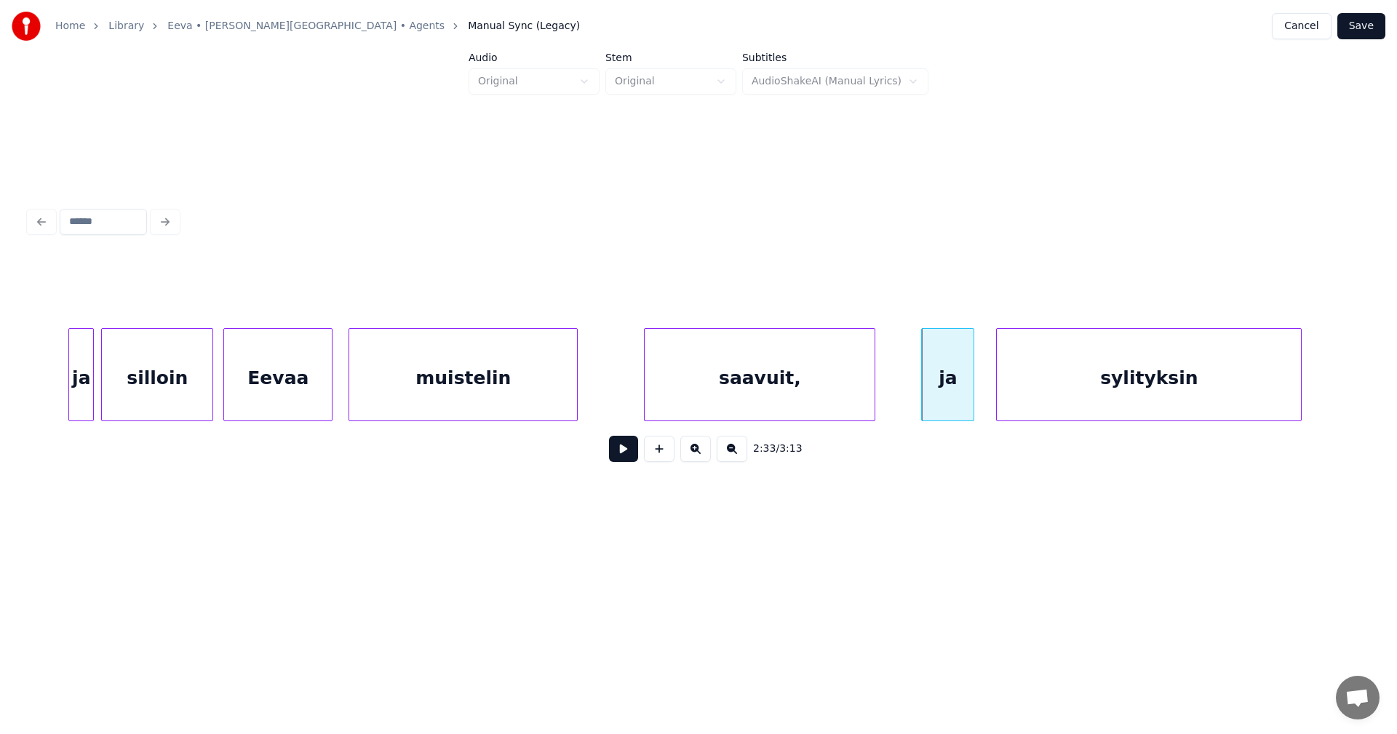
click at [972, 396] on div at bounding box center [971, 375] width 4 height 92
click at [773, 399] on div "saavuit," at bounding box center [760, 378] width 230 height 99
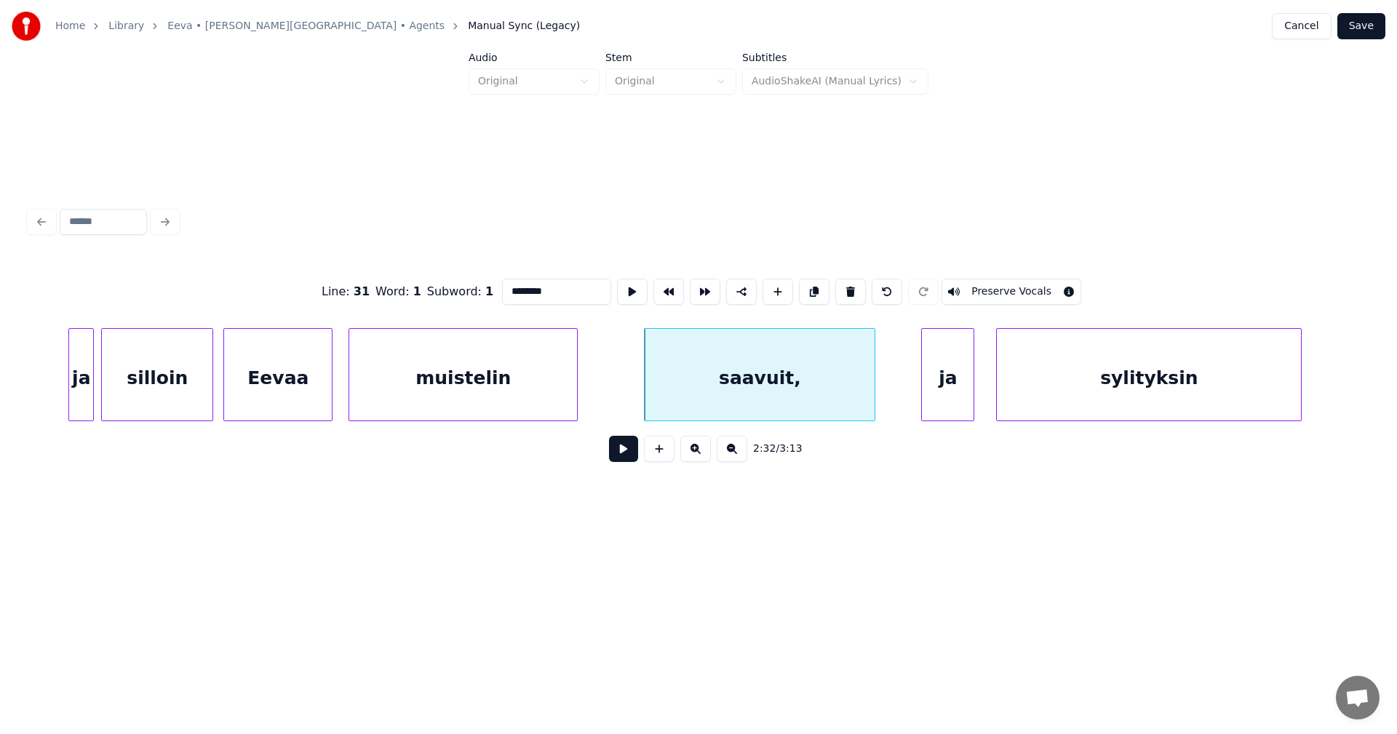
click at [627, 457] on button at bounding box center [623, 449] width 29 height 26
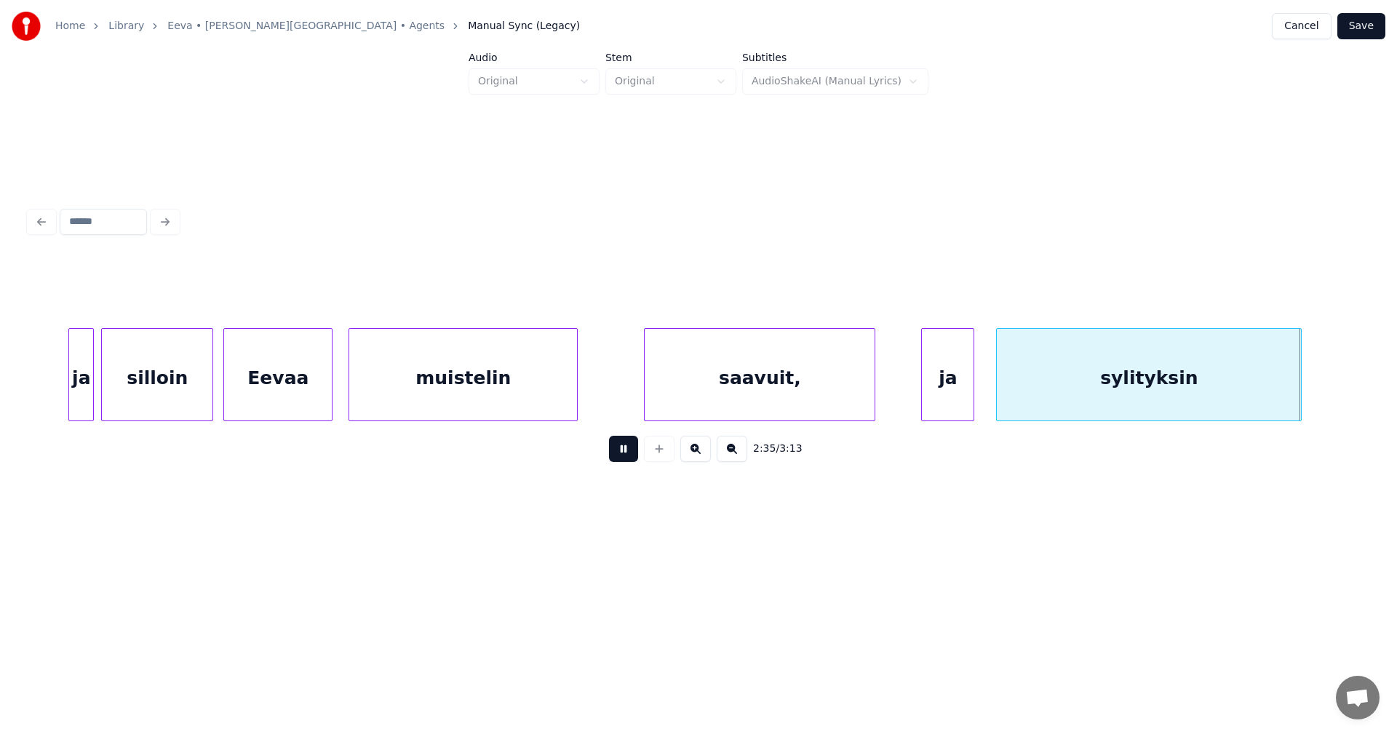
drag, startPoint x: 627, startPoint y: 457, endPoint x: 1013, endPoint y: 445, distance: 386.4
click at [628, 458] on button at bounding box center [623, 449] width 29 height 26
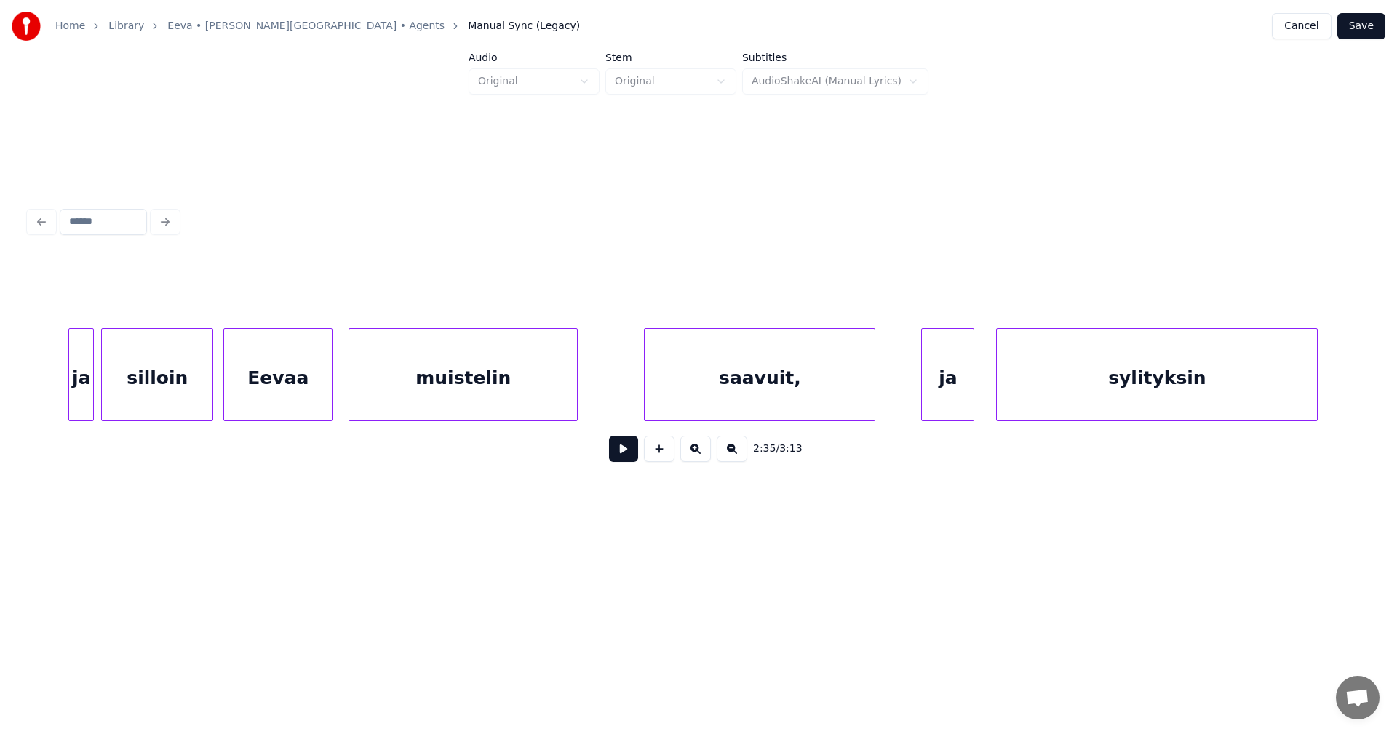
click at [1313, 400] on div at bounding box center [1314, 375] width 4 height 92
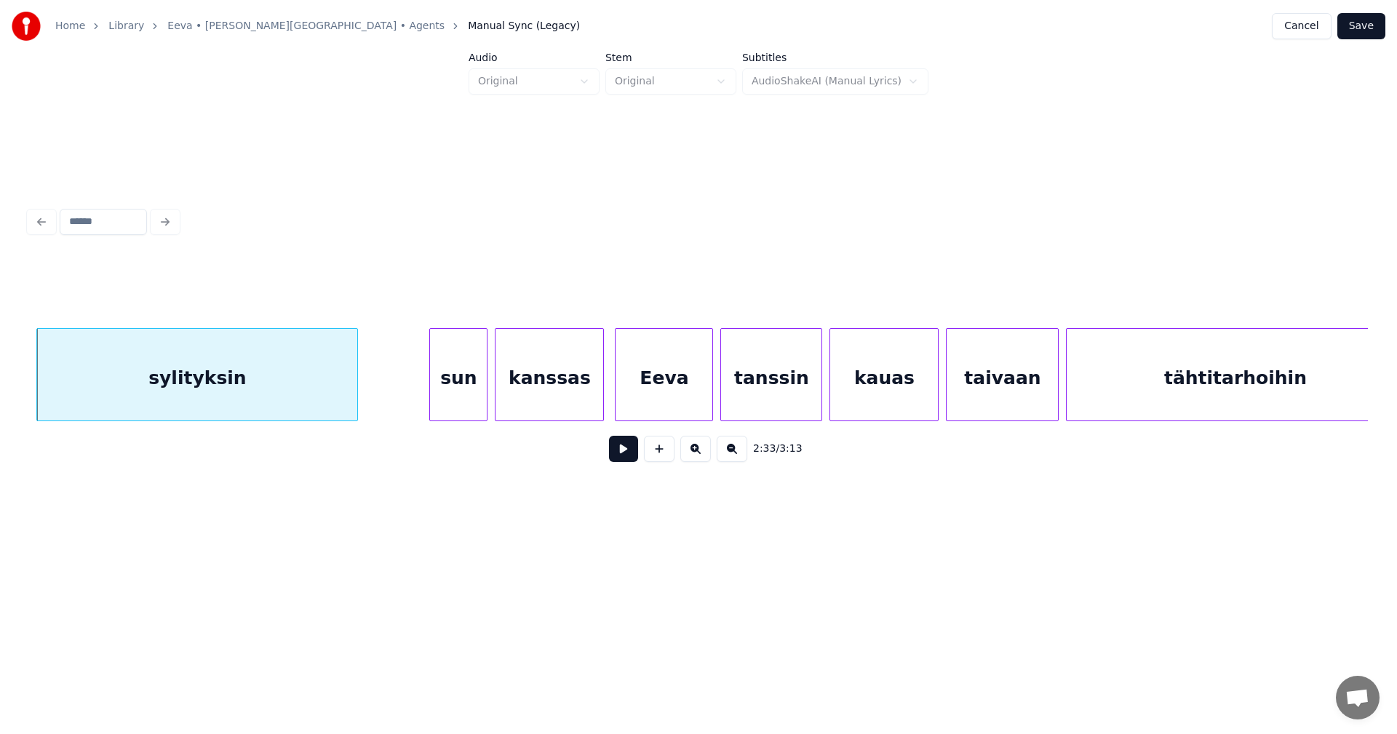
scroll to position [0, 27990]
click at [458, 386] on div "sun" at bounding box center [447, 378] width 57 height 99
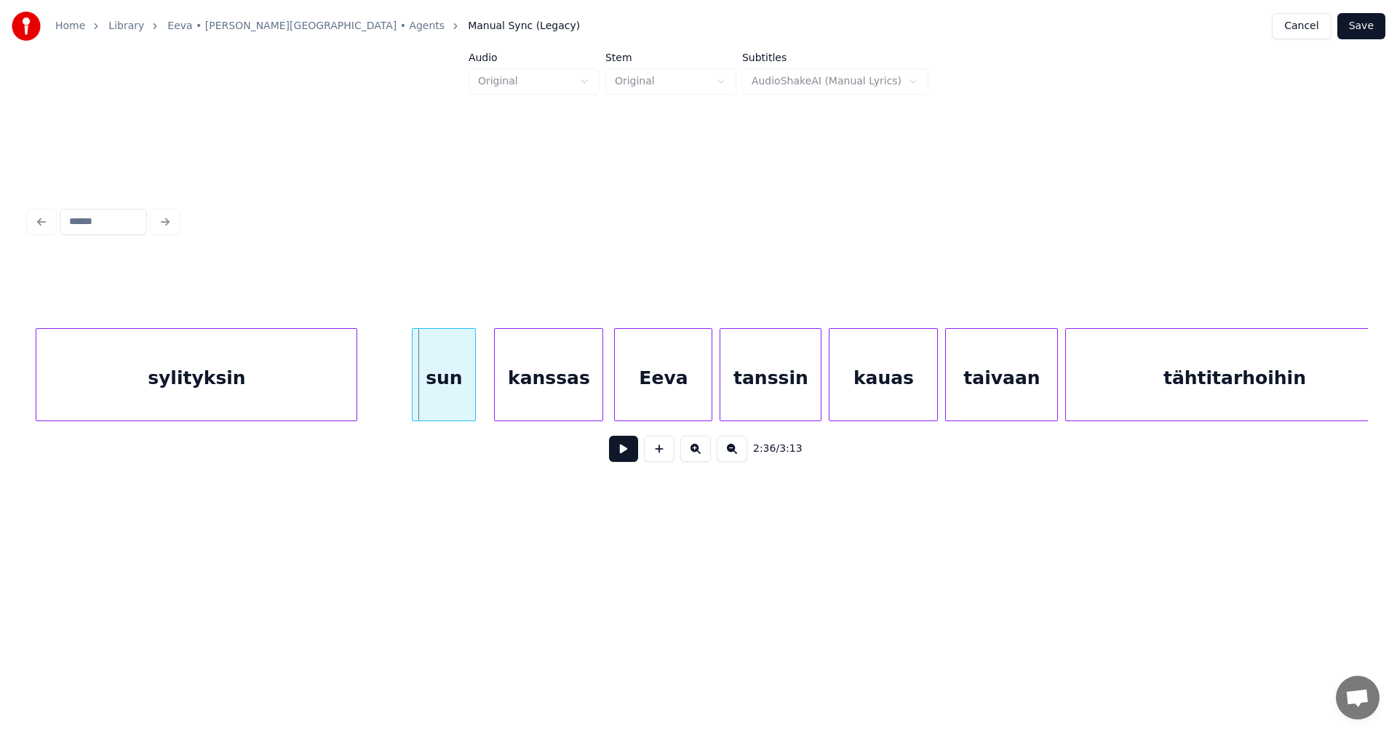
click at [413, 392] on div at bounding box center [414, 375] width 4 height 92
click at [459, 406] on div "sun" at bounding box center [443, 378] width 63 height 99
click at [623, 454] on button at bounding box center [623, 449] width 29 height 26
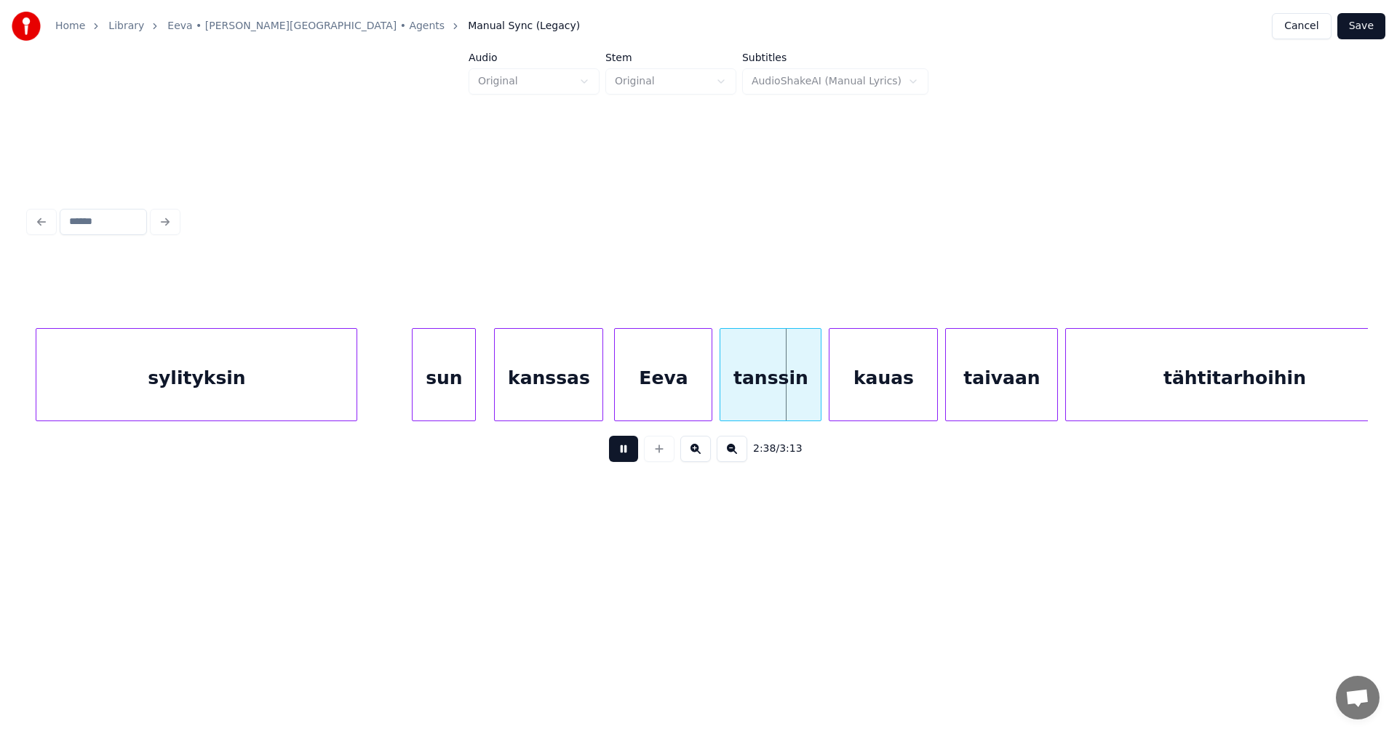
click at [626, 455] on button at bounding box center [623, 449] width 29 height 26
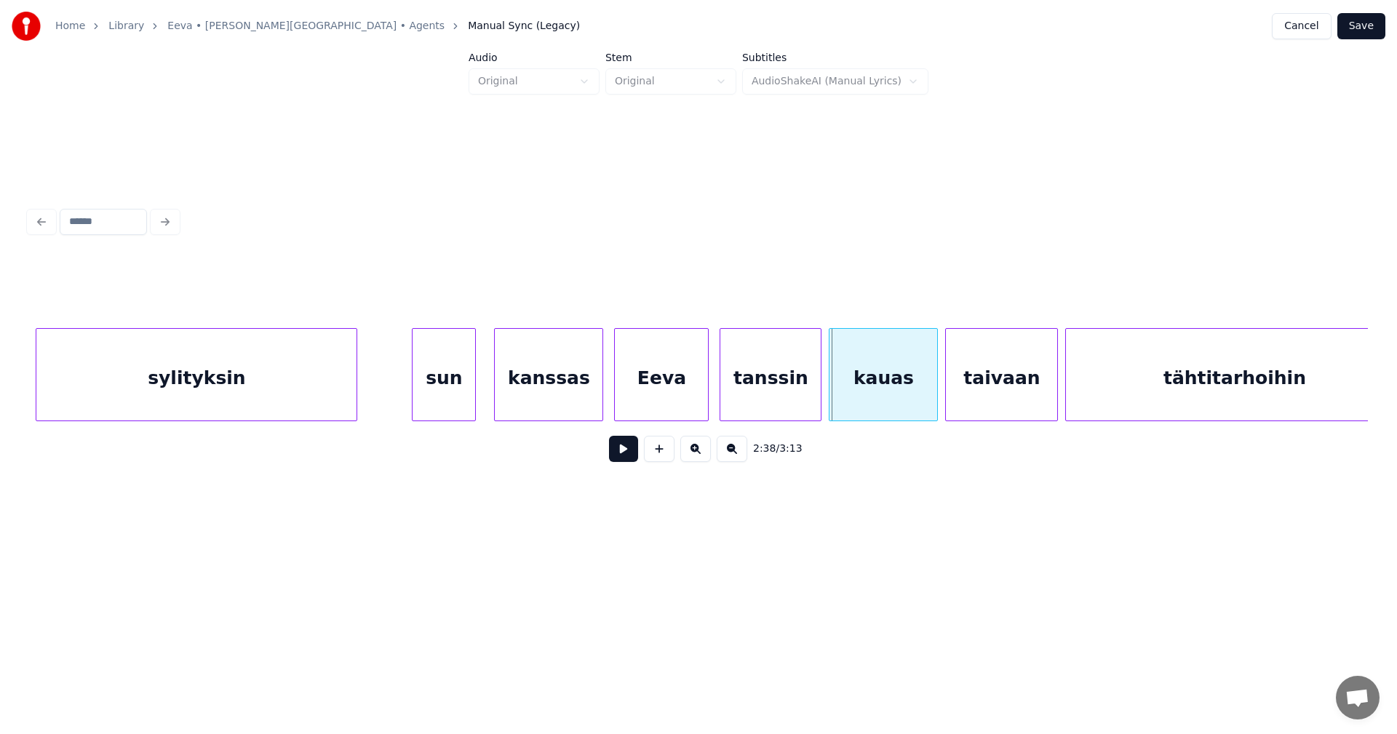
click at [704, 399] on div at bounding box center [705, 375] width 4 height 92
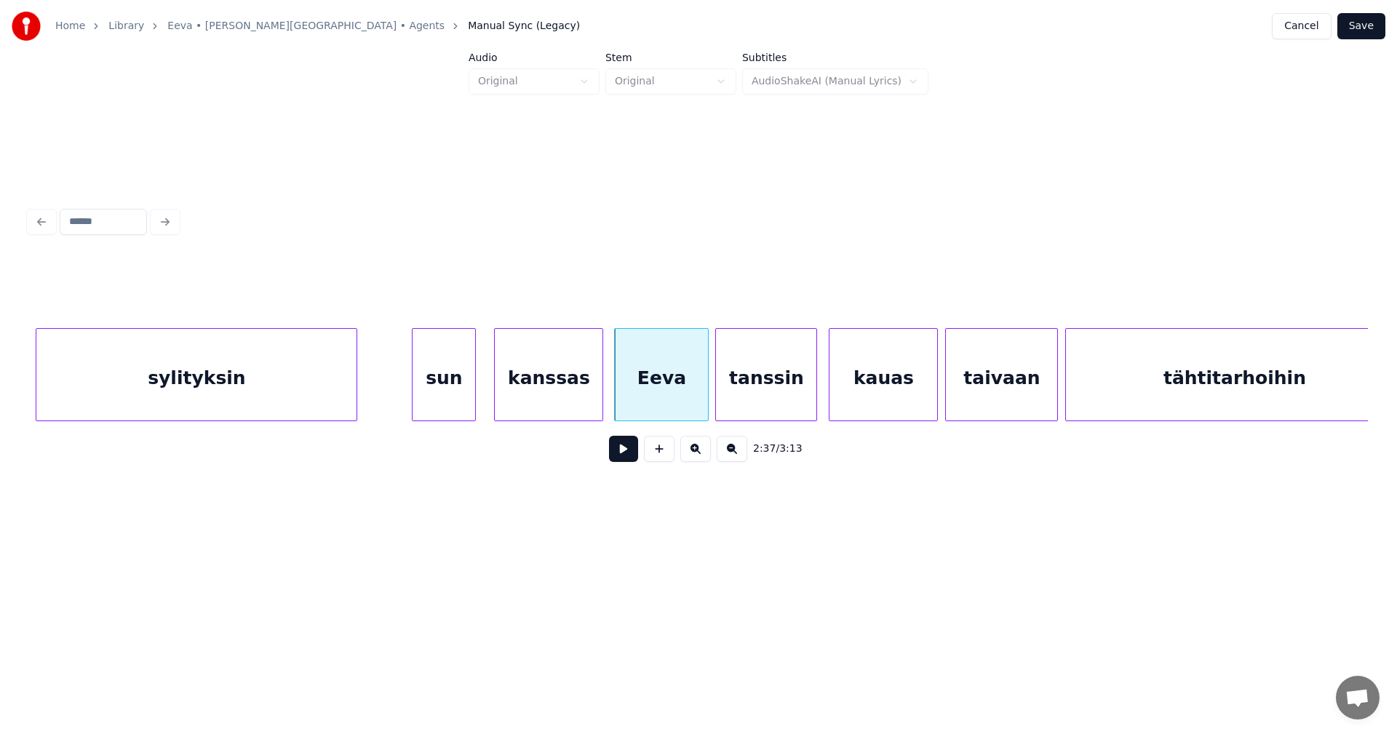
click at [731, 399] on div "tanssin" at bounding box center [766, 378] width 100 height 99
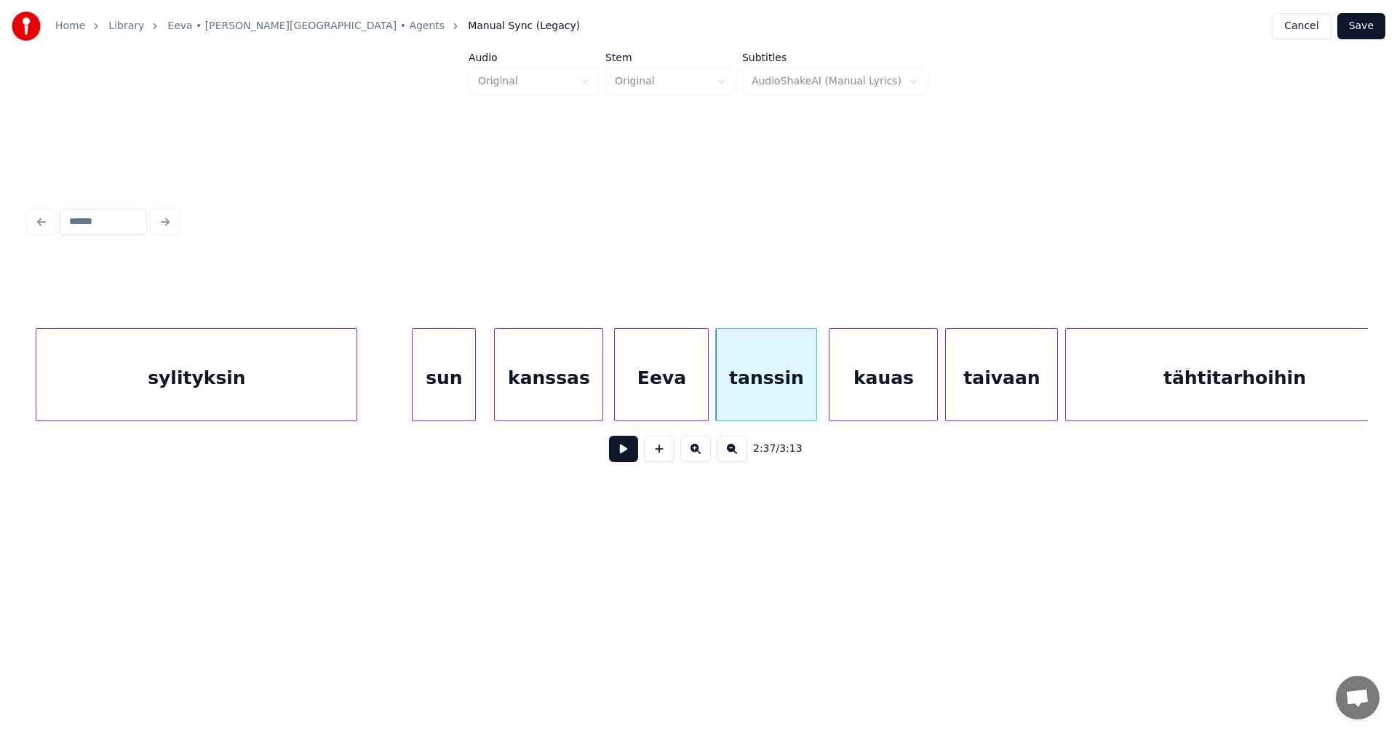
click at [578, 402] on div "kanssas" at bounding box center [549, 378] width 108 height 99
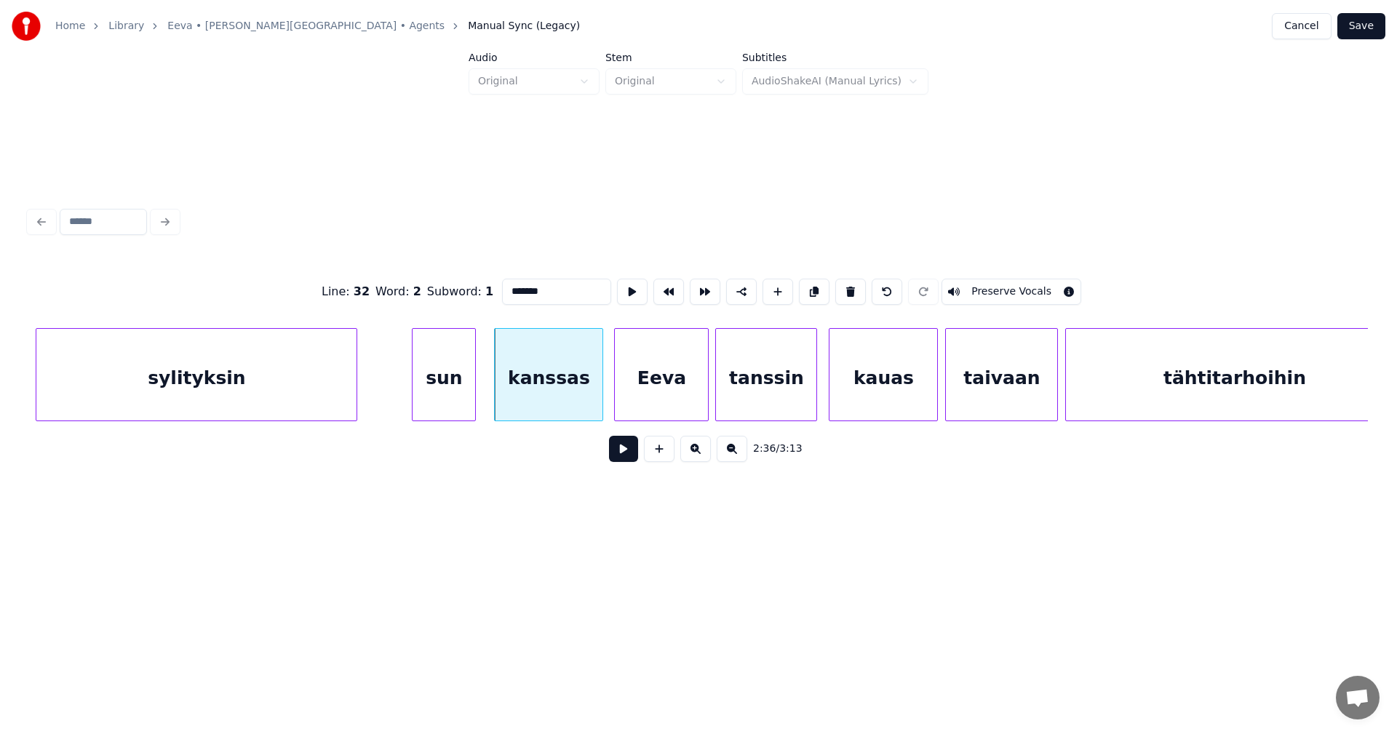
click at [623, 451] on button at bounding box center [623, 449] width 29 height 26
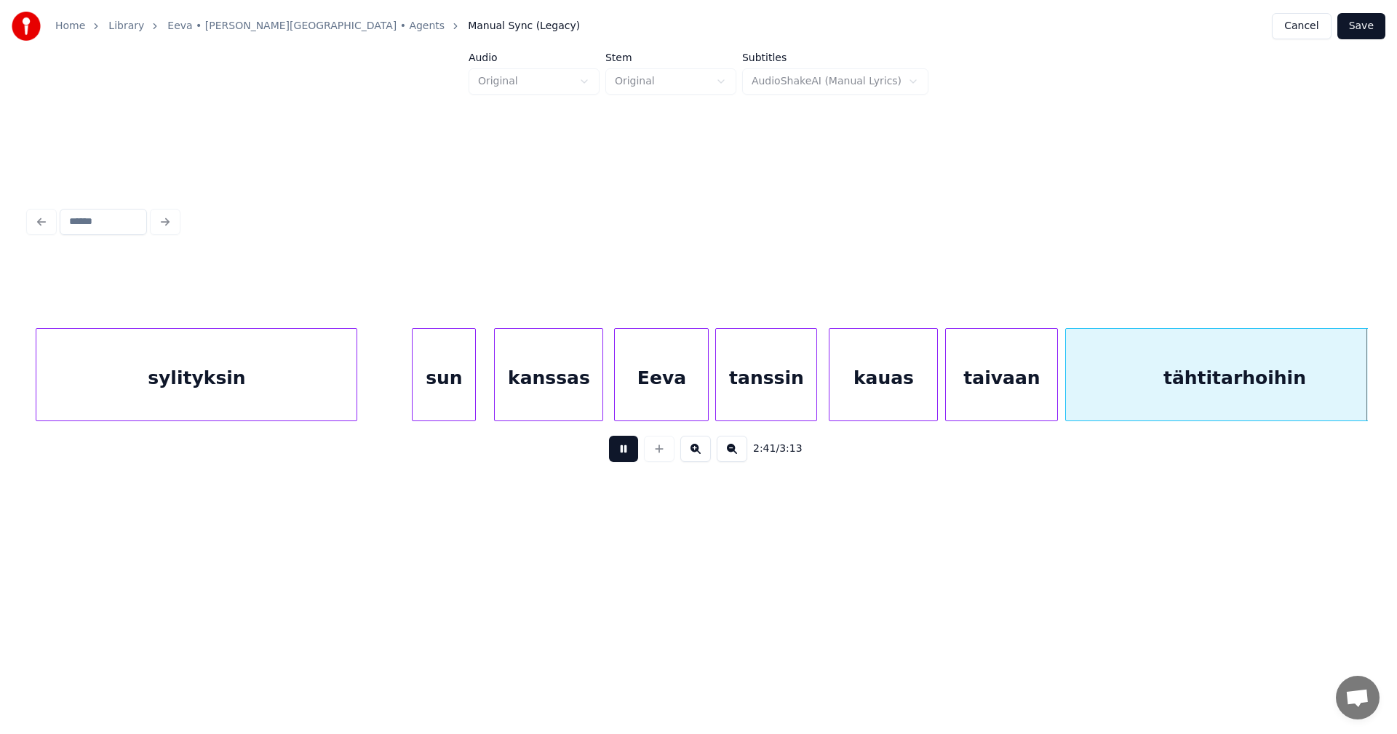
scroll to position [0, 29330]
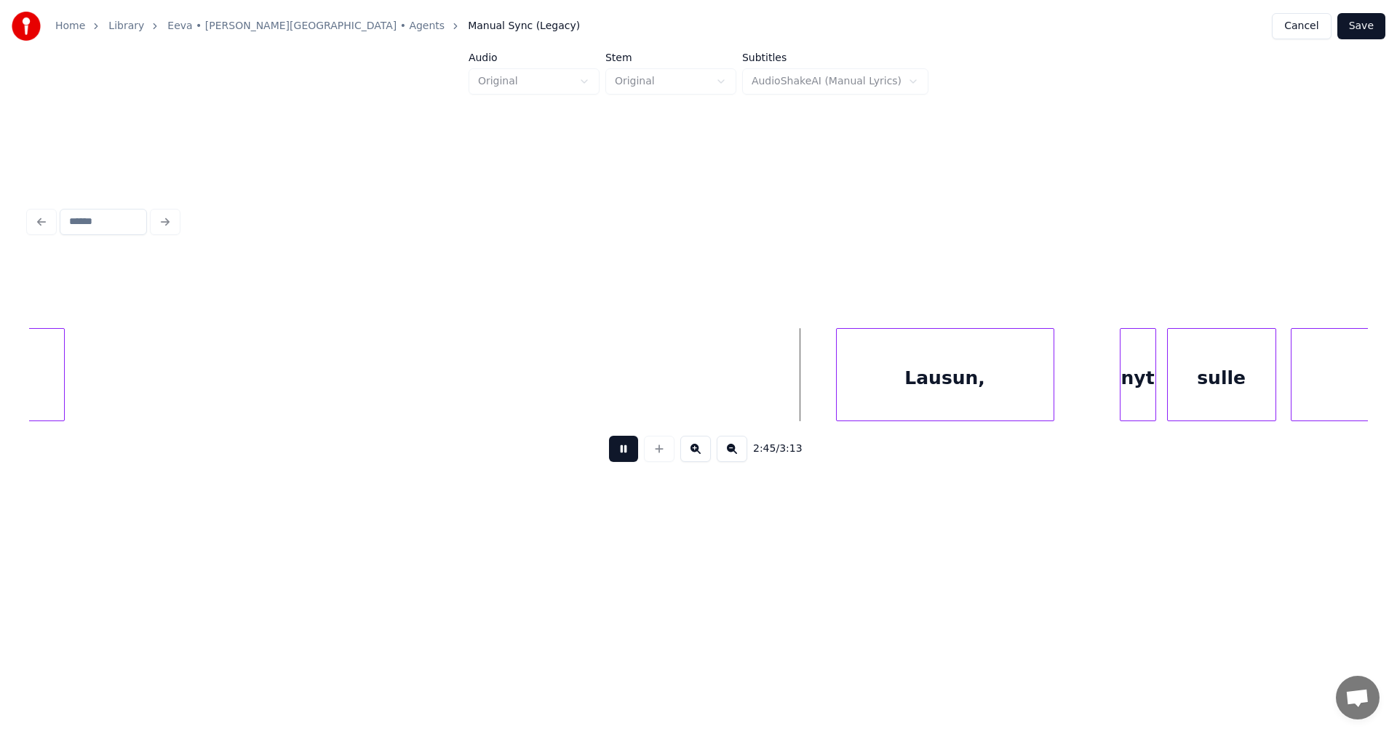
drag, startPoint x: 625, startPoint y: 452, endPoint x: 772, endPoint y: 439, distance: 147.5
click at [626, 452] on button at bounding box center [623, 449] width 29 height 26
click at [903, 386] on div "Lausun," at bounding box center [942, 378] width 217 height 99
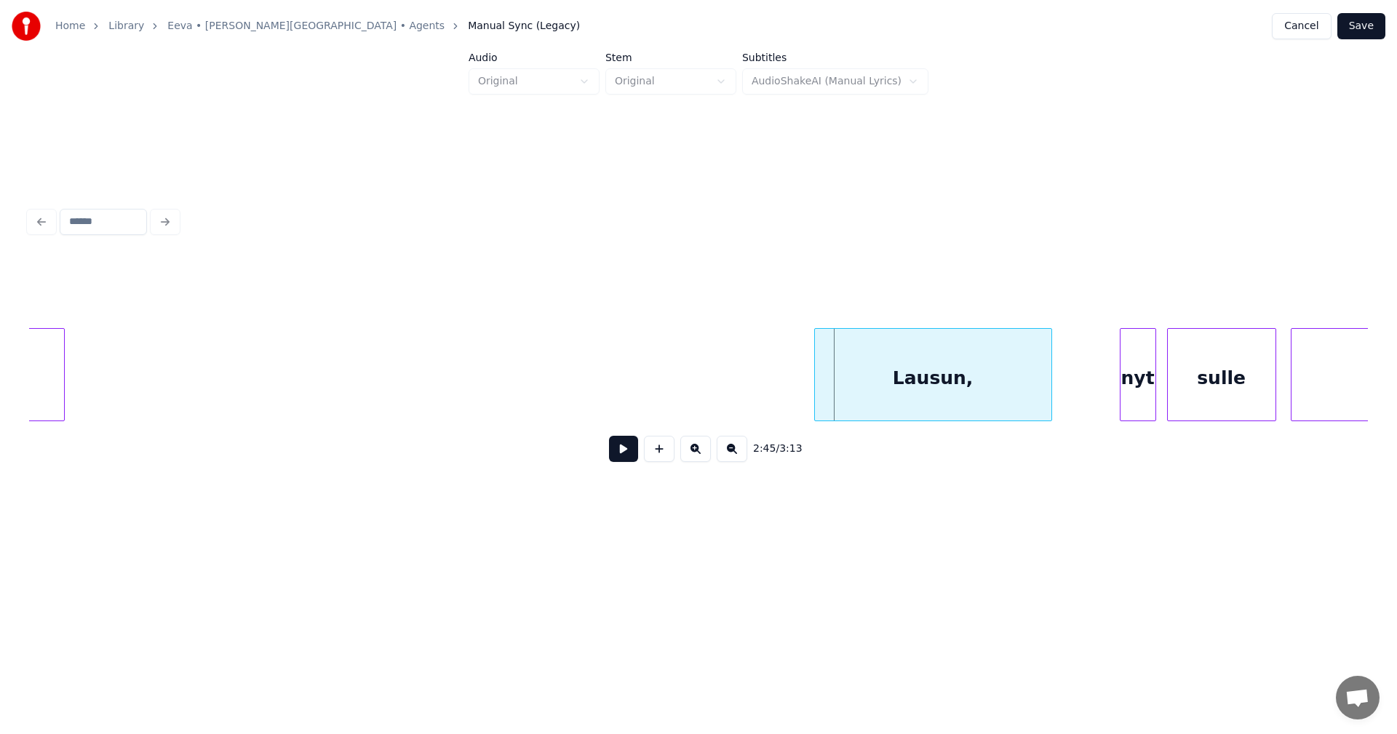
click at [816, 394] on div at bounding box center [817, 375] width 4 height 92
click at [1128, 388] on div "nyt" at bounding box center [1126, 378] width 35 height 99
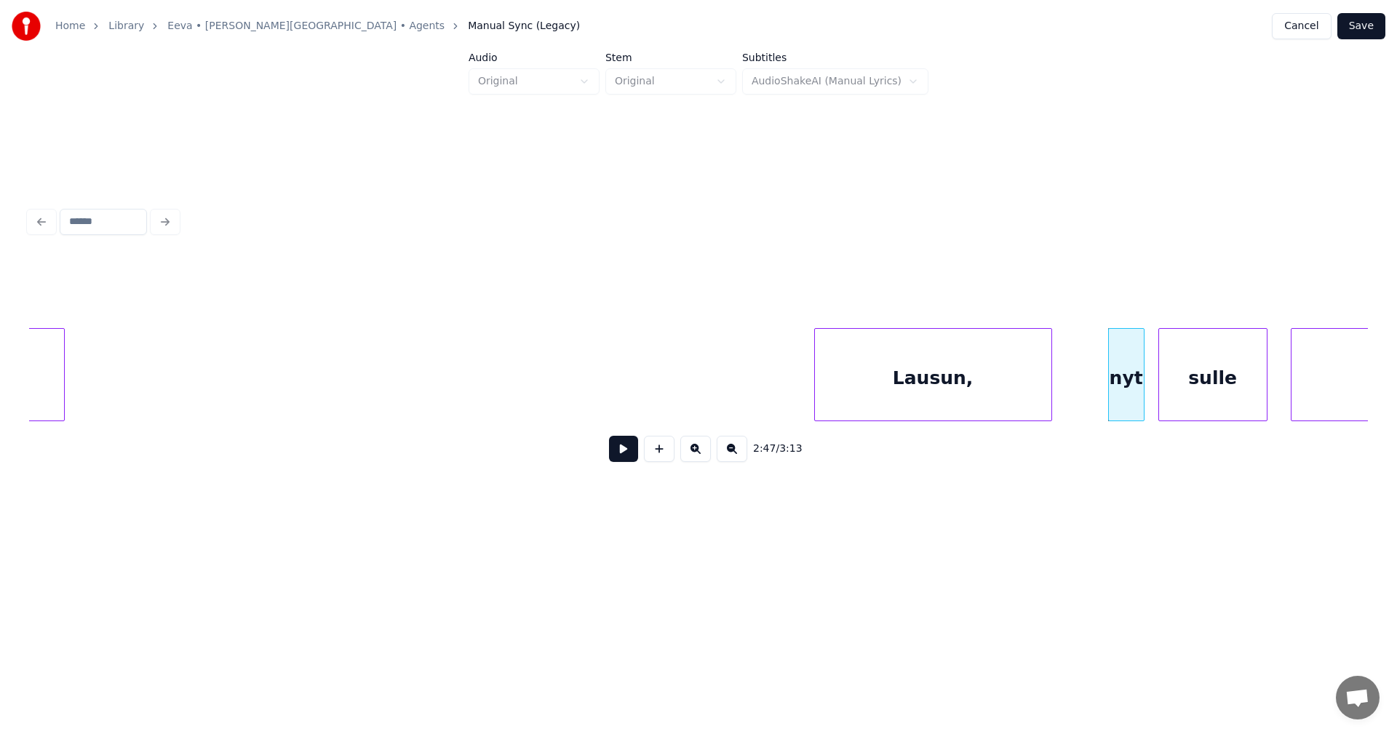
click at [1208, 388] on div "sulle" at bounding box center [1213, 378] width 108 height 99
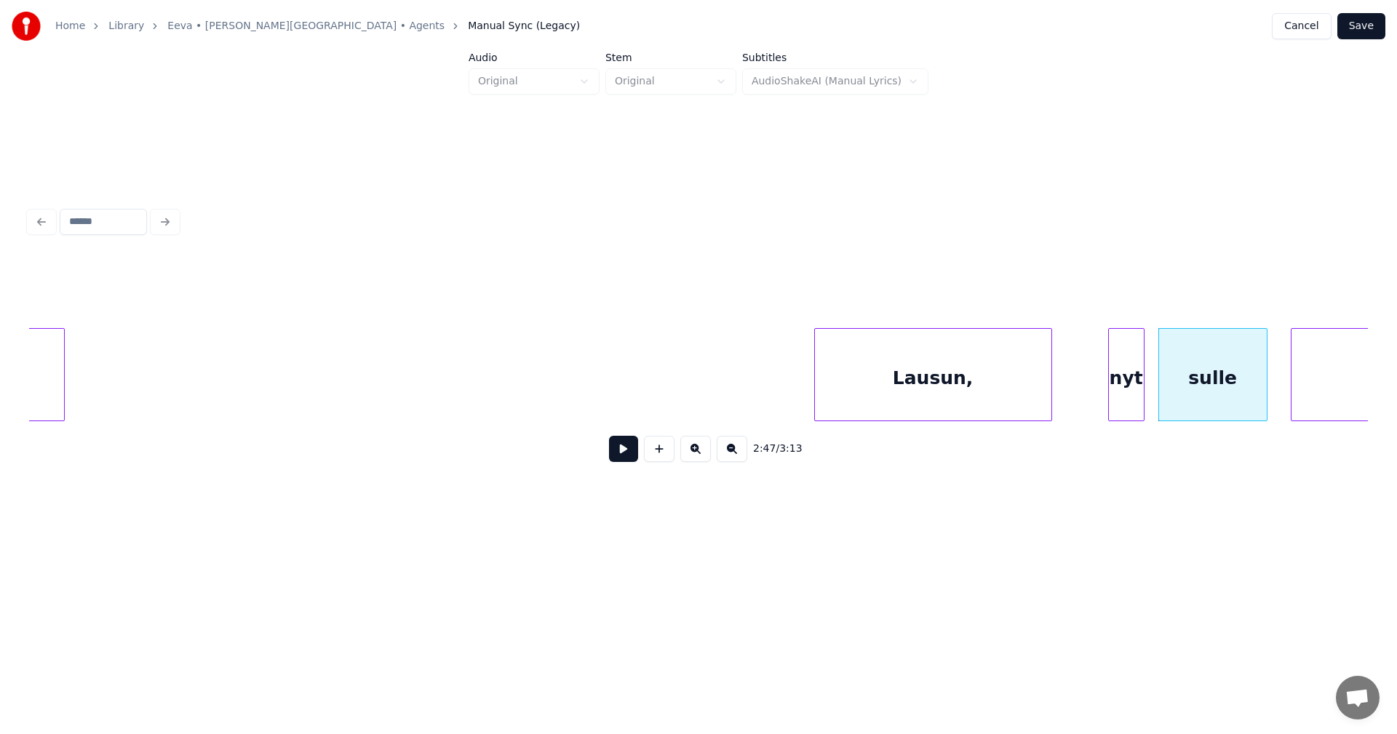
click at [978, 390] on div "Lausun," at bounding box center [933, 378] width 236 height 99
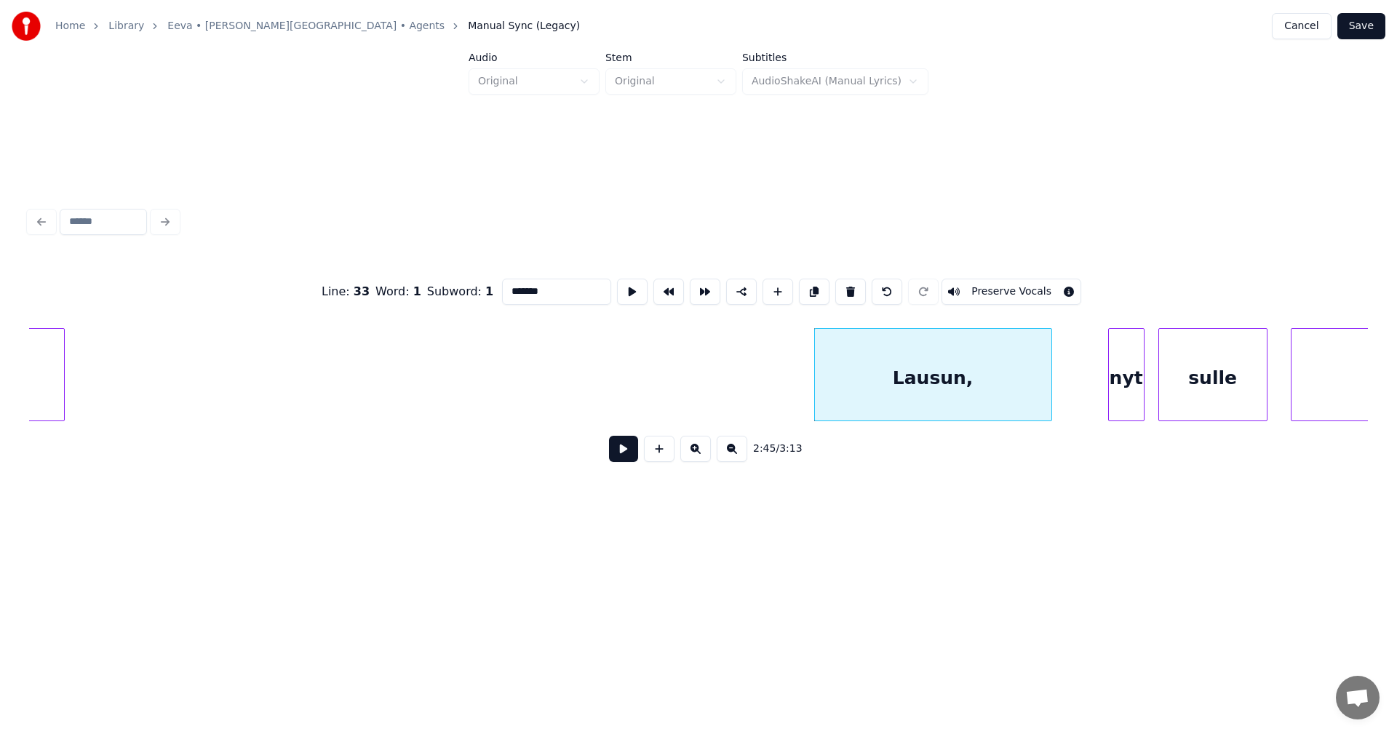
click at [621, 458] on button at bounding box center [623, 449] width 29 height 26
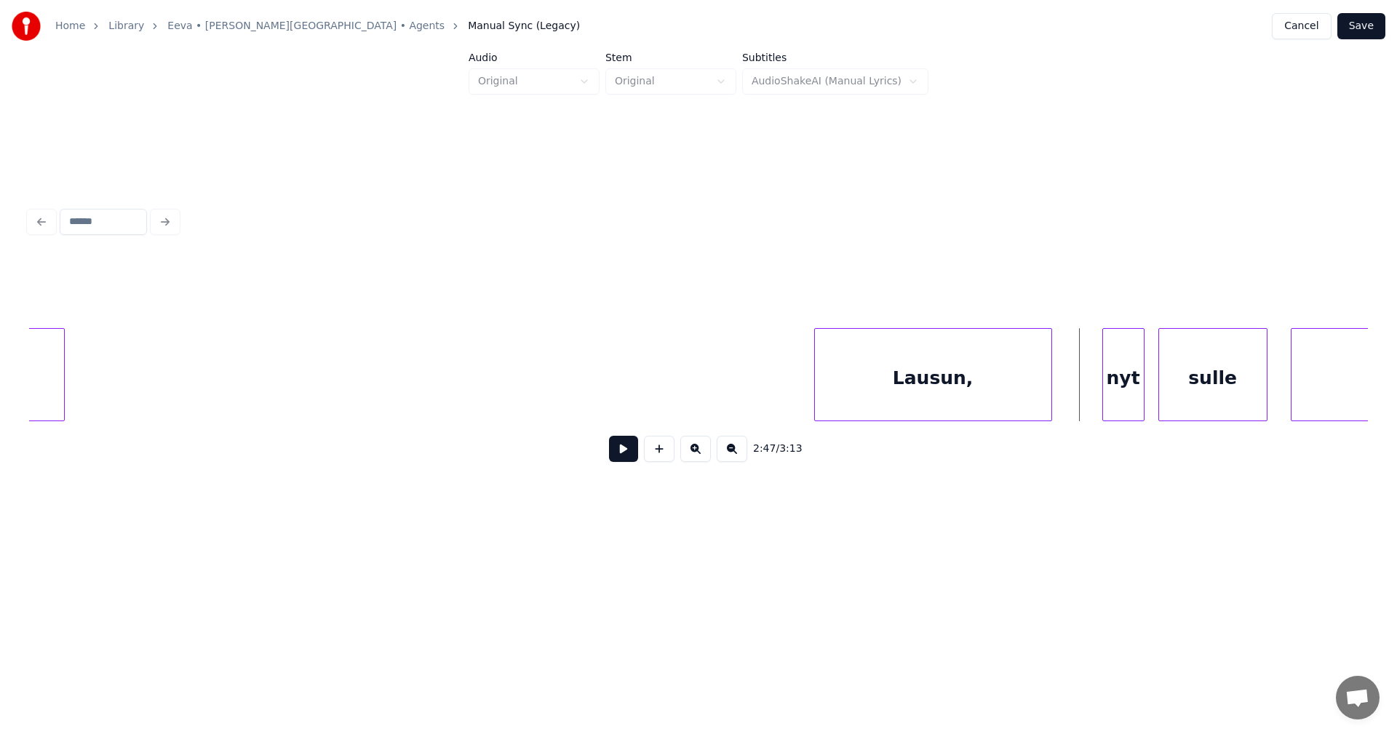
click at [1105, 392] on div at bounding box center [1105, 375] width 4 height 92
click at [631, 458] on button at bounding box center [623, 449] width 29 height 26
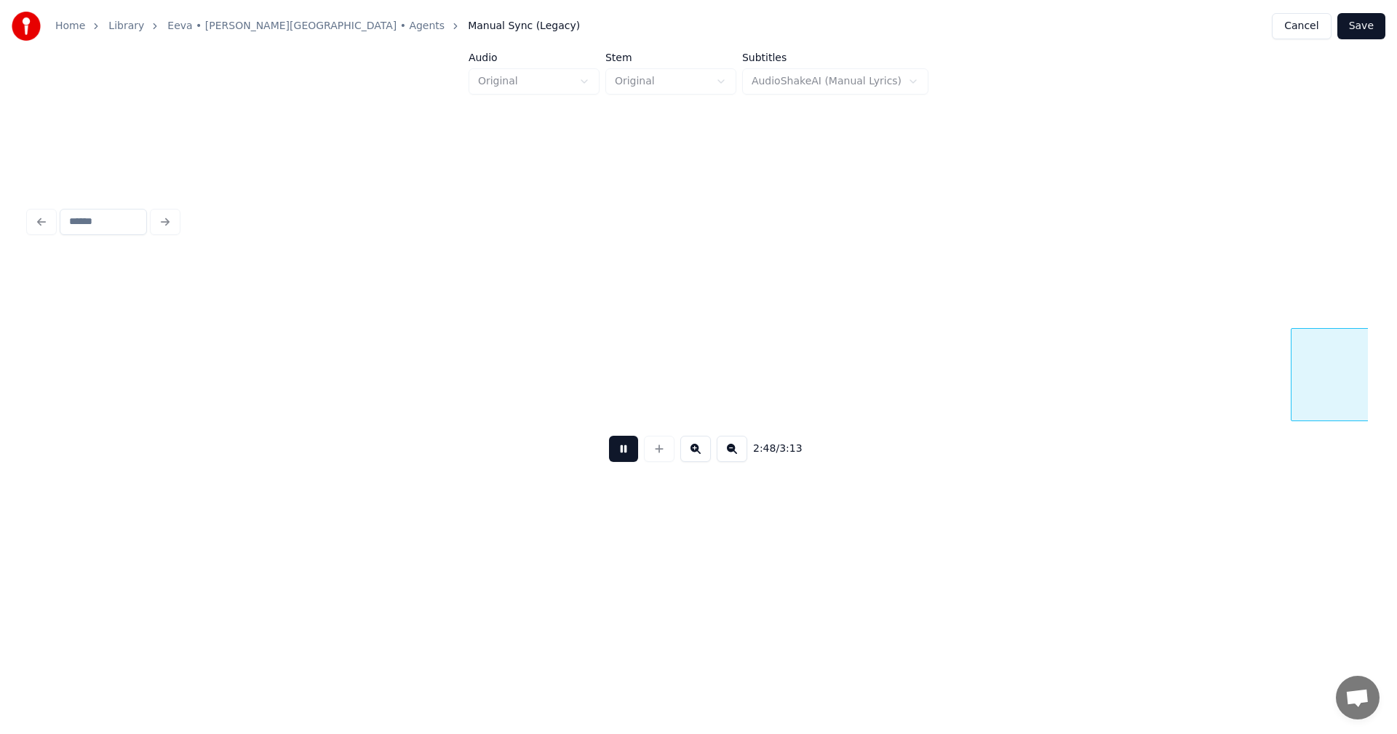
scroll to position [0, 30668]
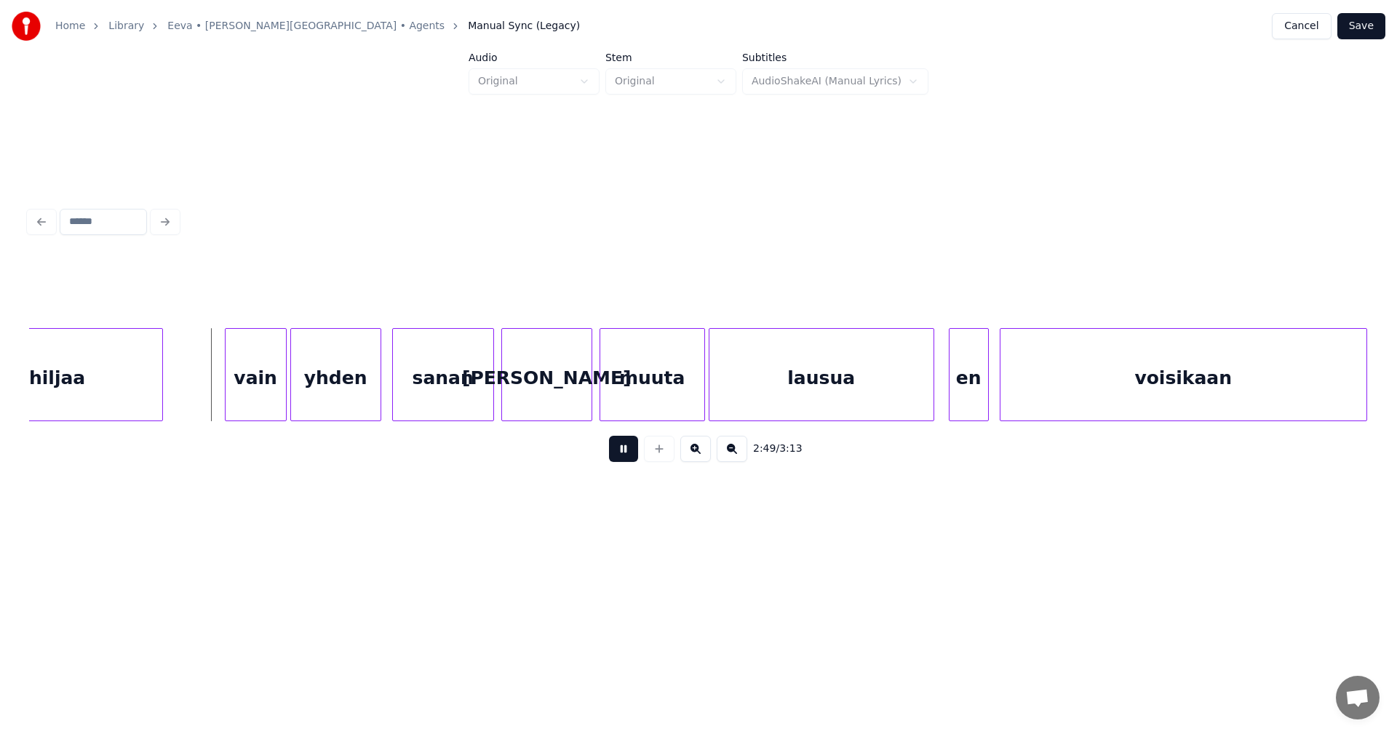
click at [631, 458] on button at bounding box center [623, 449] width 29 height 26
click at [255, 402] on div "vain" at bounding box center [251, 378] width 60 height 99
click at [625, 453] on button at bounding box center [623, 449] width 29 height 26
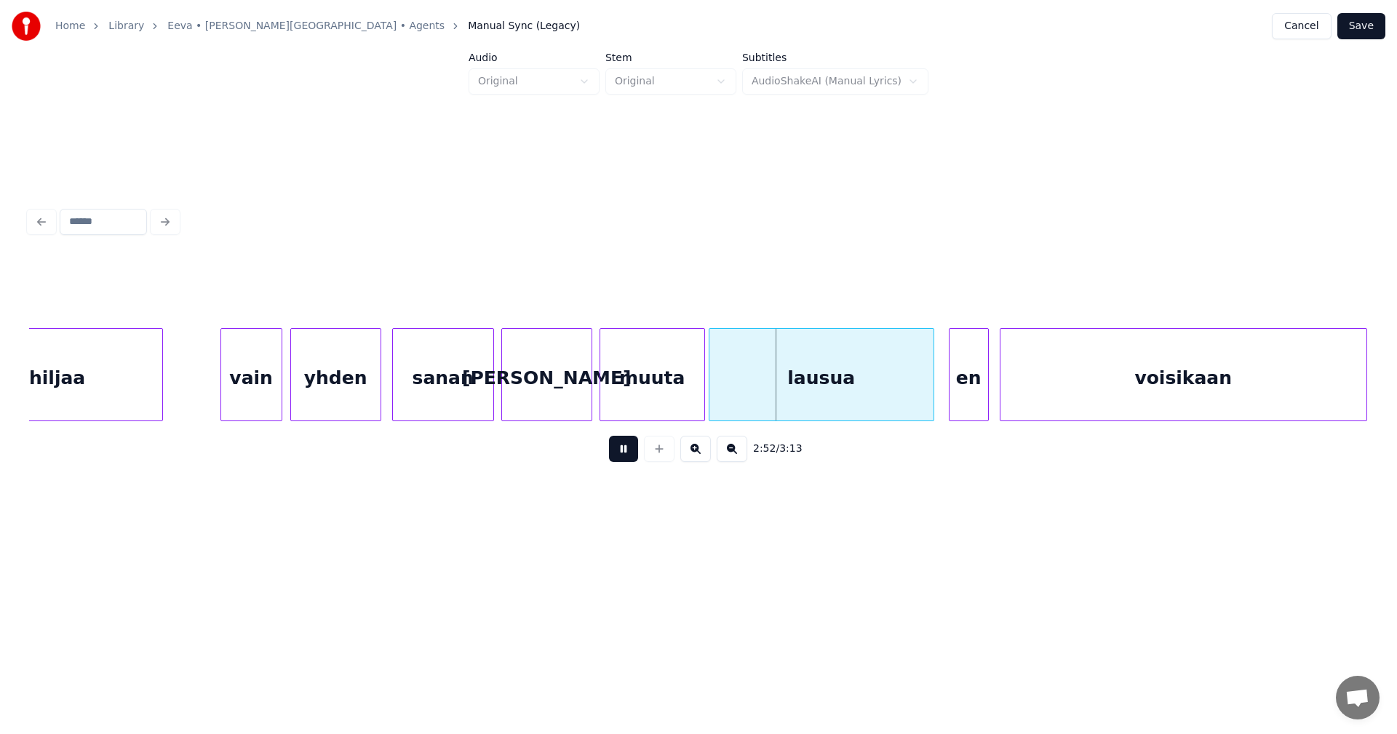
drag, startPoint x: 626, startPoint y: 453, endPoint x: 633, endPoint y: 400, distance: 53.6
click at [626, 452] on button at bounding box center [623, 449] width 29 height 26
click at [637, 398] on div "muuta" at bounding box center [652, 378] width 104 height 99
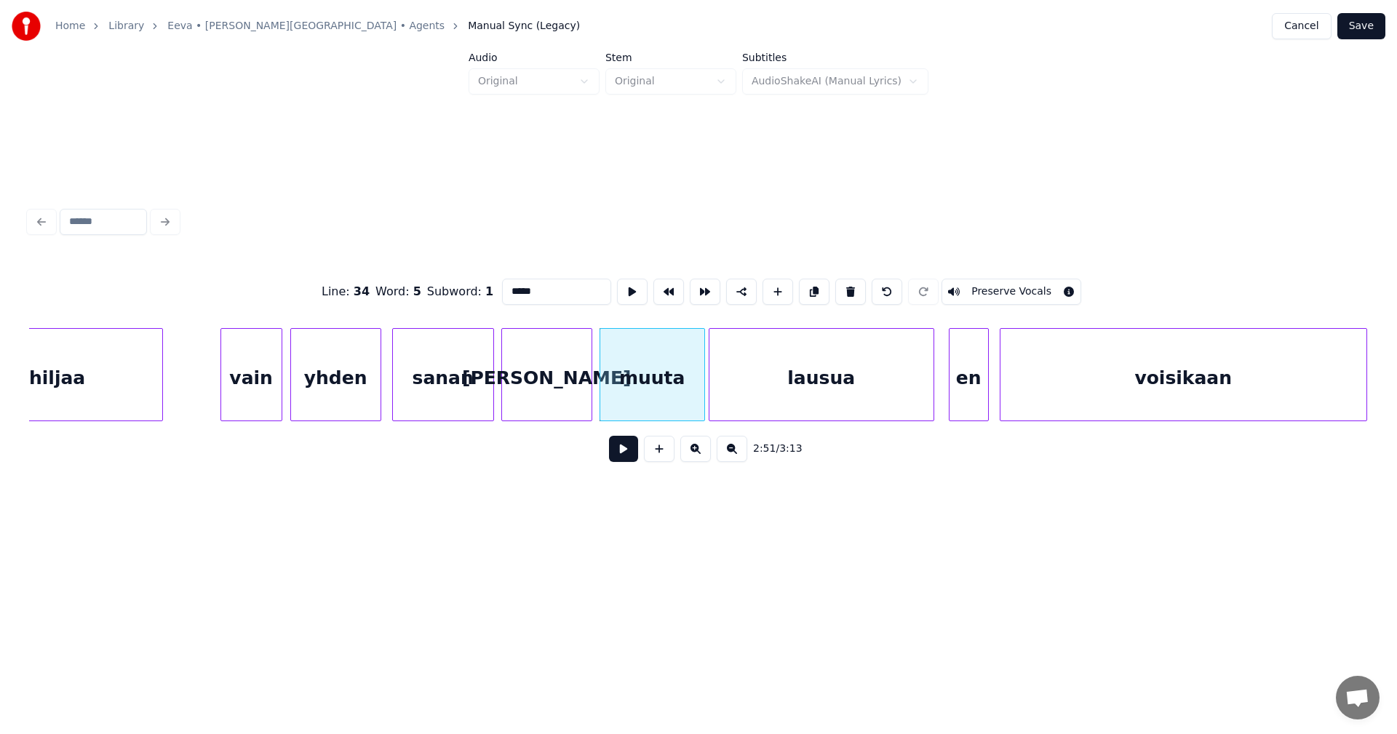
click at [629, 449] on button at bounding box center [623, 449] width 29 height 26
click at [698, 392] on div at bounding box center [699, 375] width 4 height 92
click at [631, 460] on button at bounding box center [623, 449] width 29 height 26
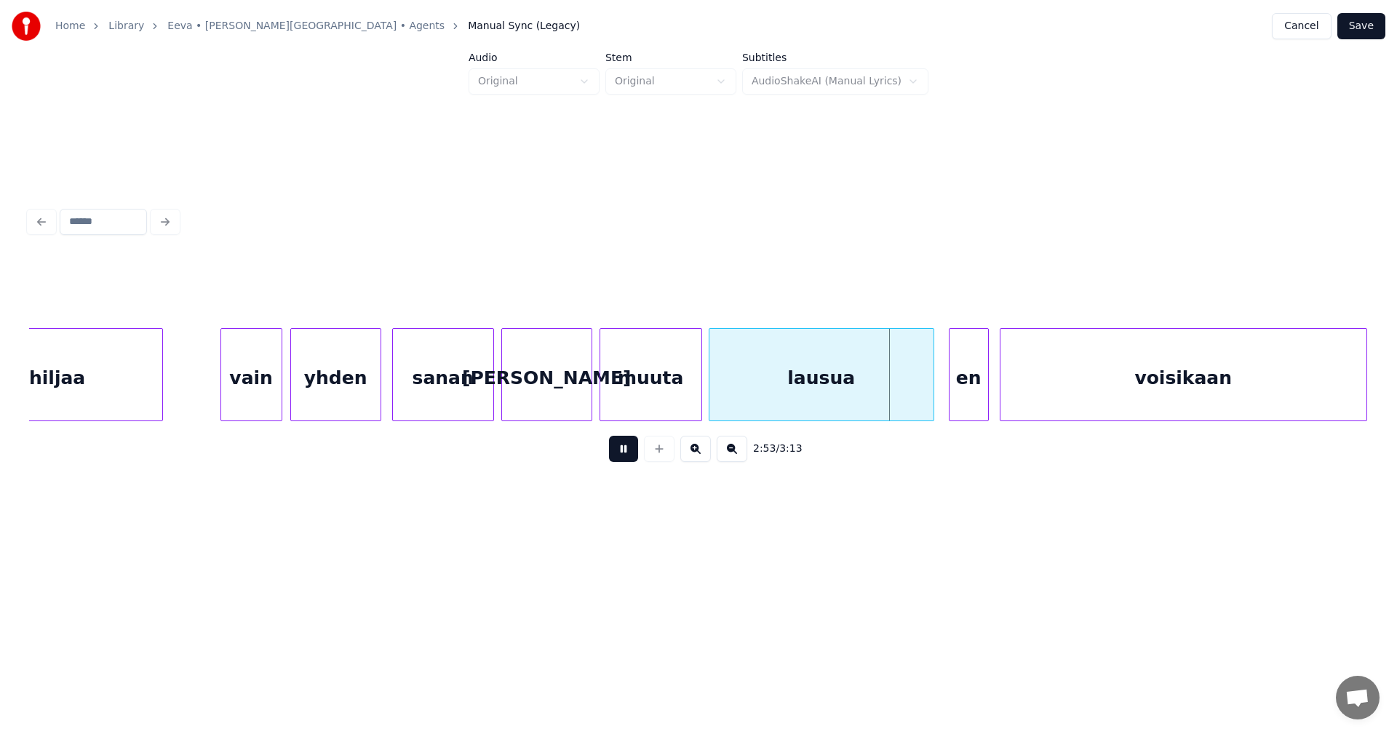
click at [632, 452] on button at bounding box center [623, 449] width 29 height 26
click at [927, 384] on div at bounding box center [929, 375] width 4 height 92
click at [951, 386] on div "en" at bounding box center [954, 378] width 39 height 99
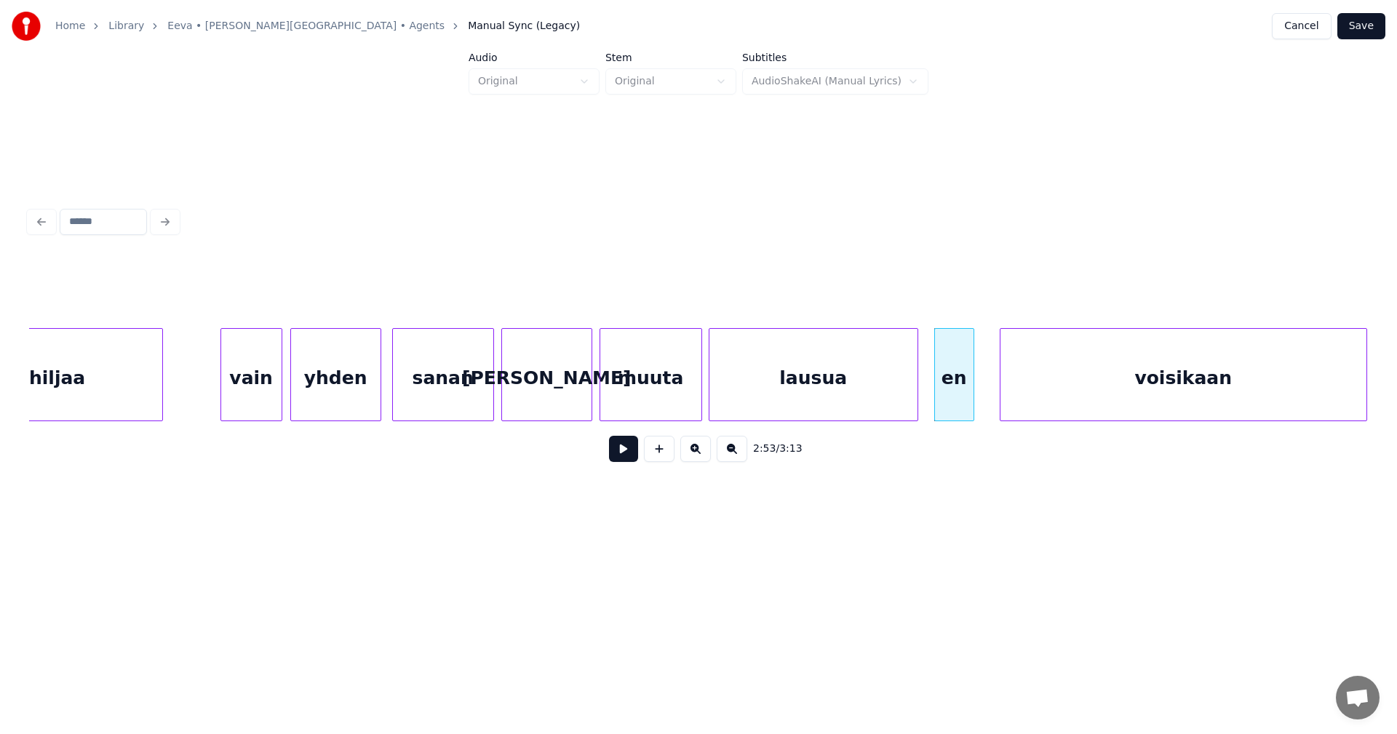
click at [626, 461] on button at bounding box center [623, 449] width 29 height 26
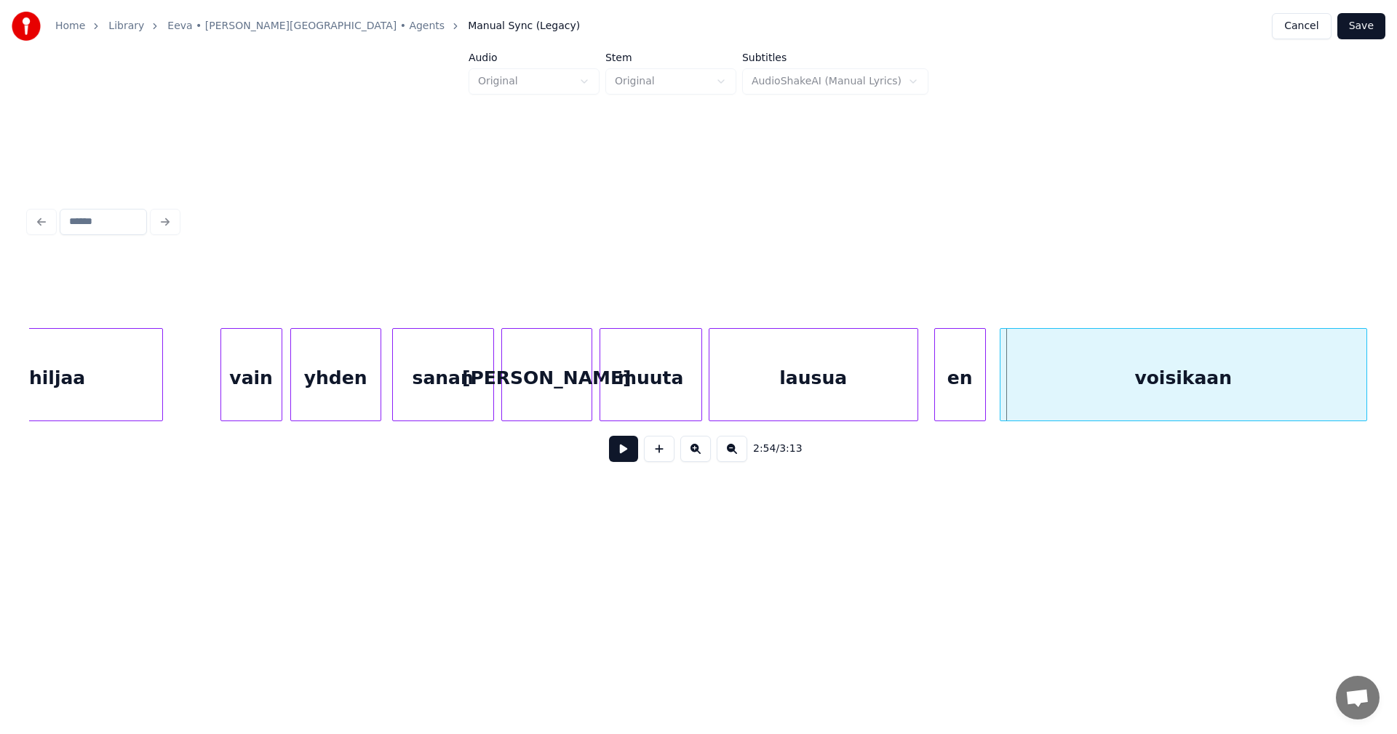
click at [982, 383] on div at bounding box center [983, 375] width 4 height 92
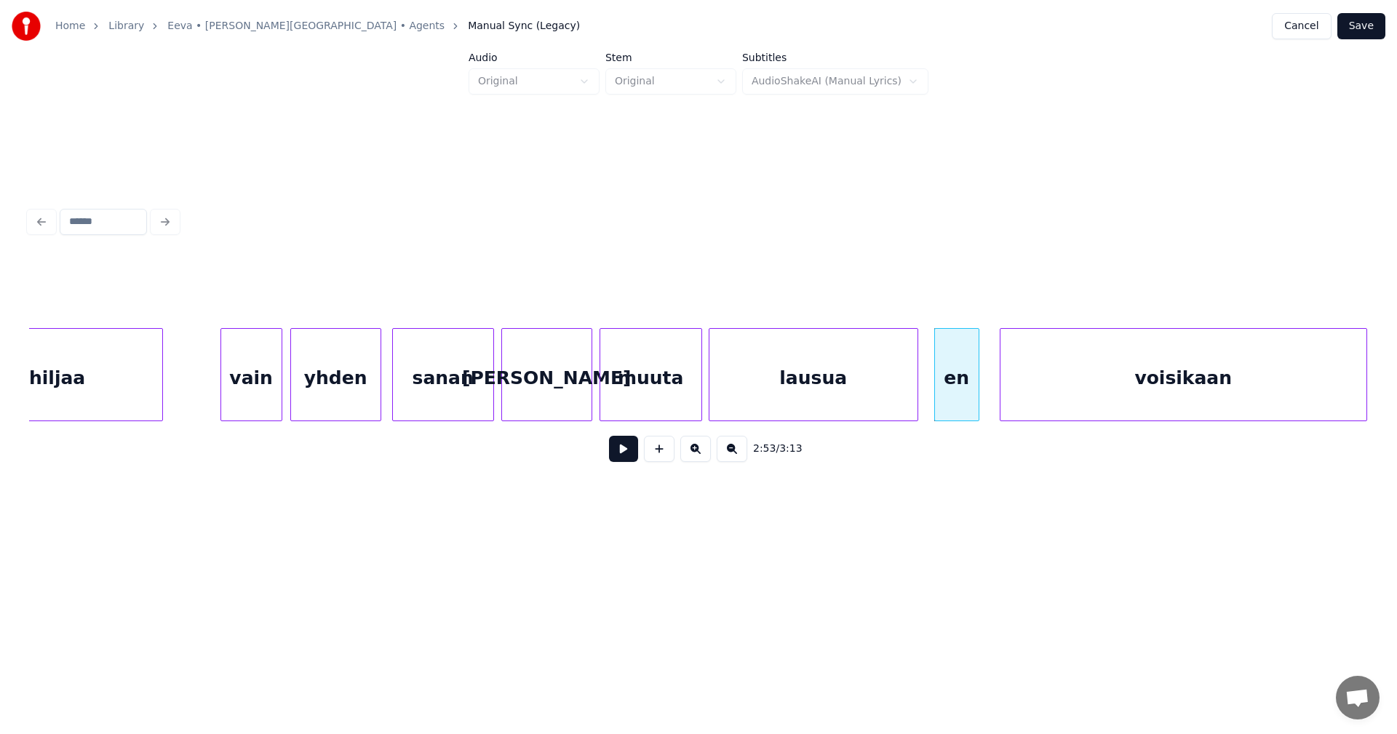
click at [977, 389] on div at bounding box center [976, 375] width 4 height 92
click at [1013, 392] on div "voisikaan" at bounding box center [1174, 378] width 366 height 99
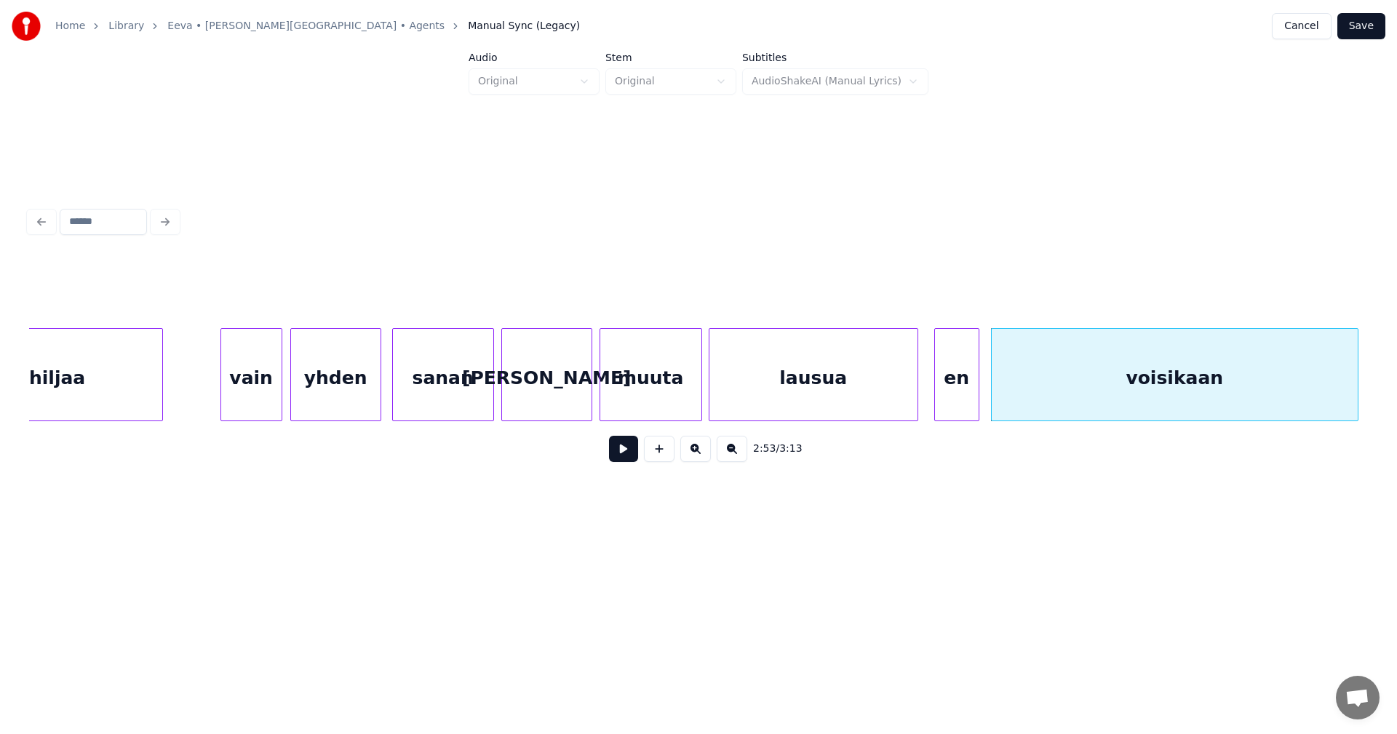
click at [868, 396] on div "lausua" at bounding box center [813, 378] width 208 height 99
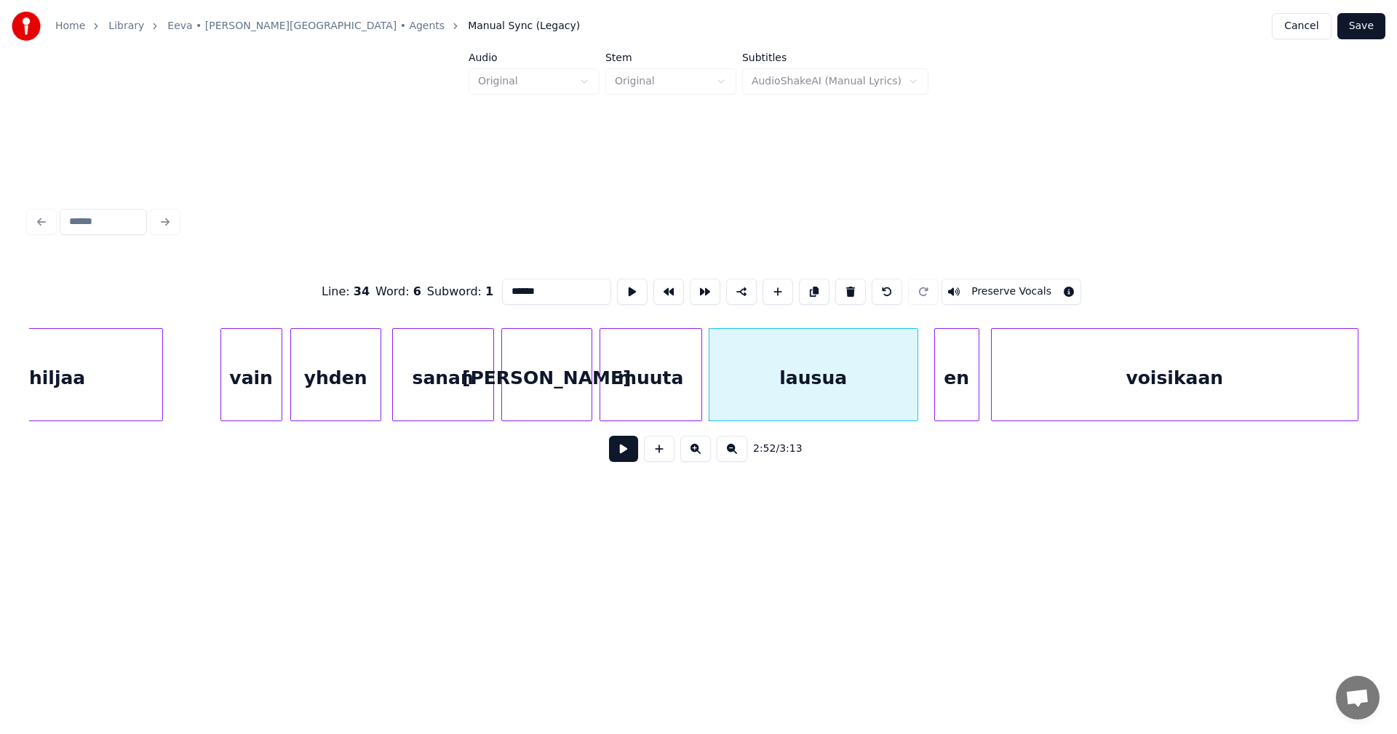
click at [632, 461] on button at bounding box center [623, 449] width 29 height 26
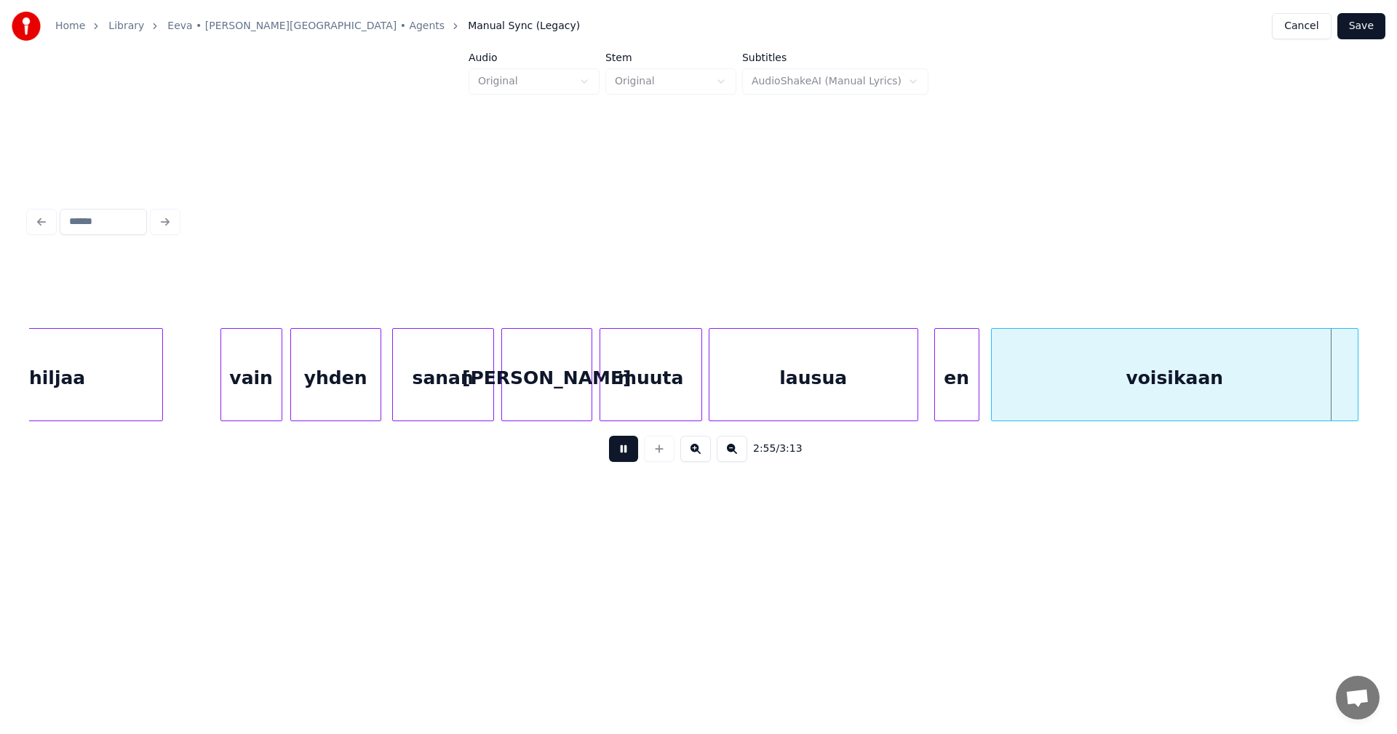
click at [632, 461] on button at bounding box center [623, 449] width 29 height 26
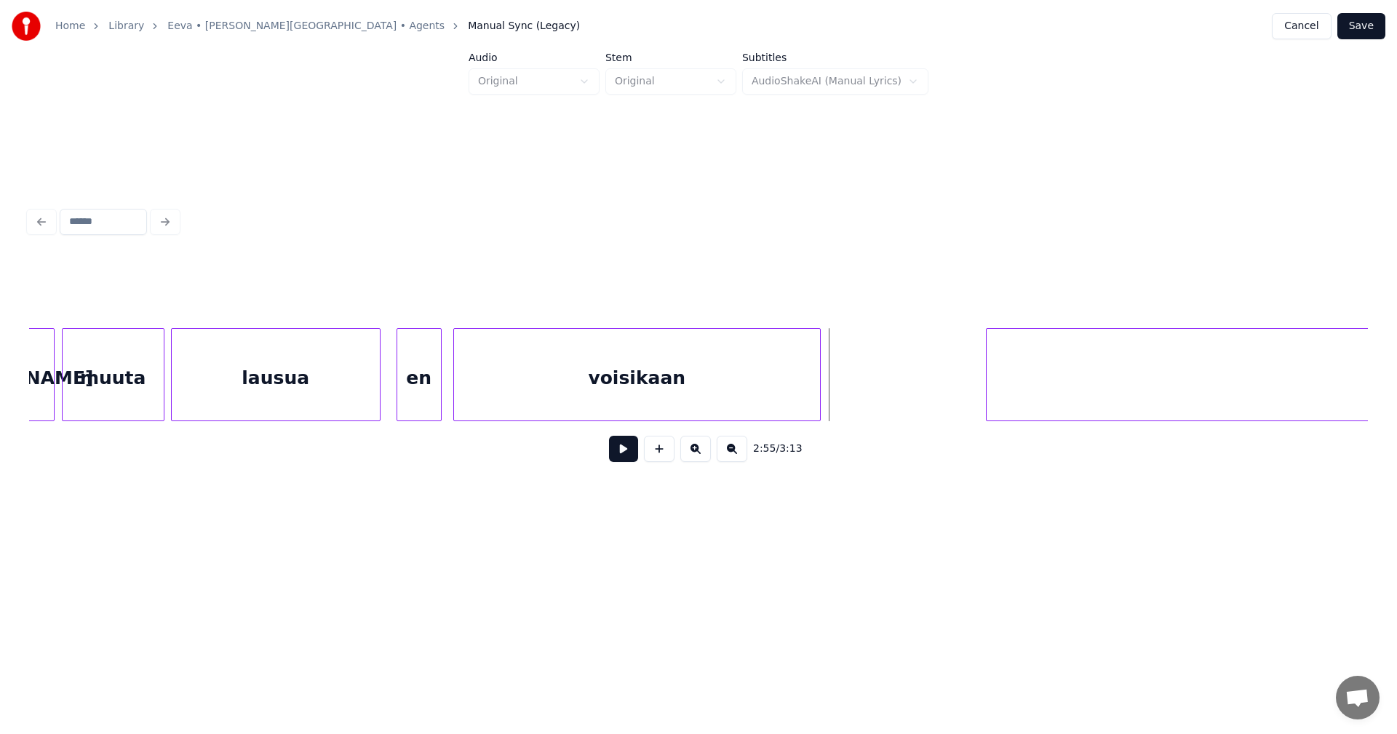
scroll to position [0, 31221]
click at [823, 393] on div at bounding box center [822, 375] width 4 height 92
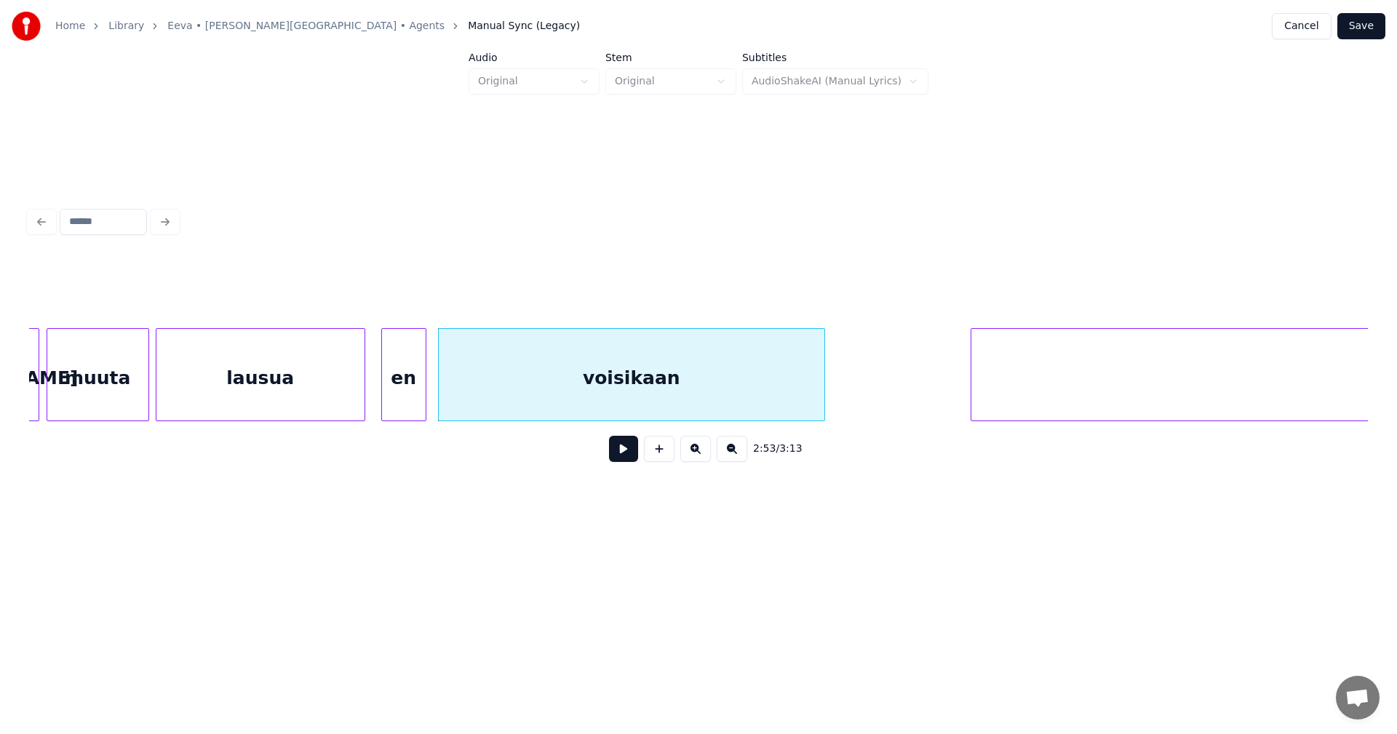
click at [630, 460] on button at bounding box center [623, 449] width 29 height 26
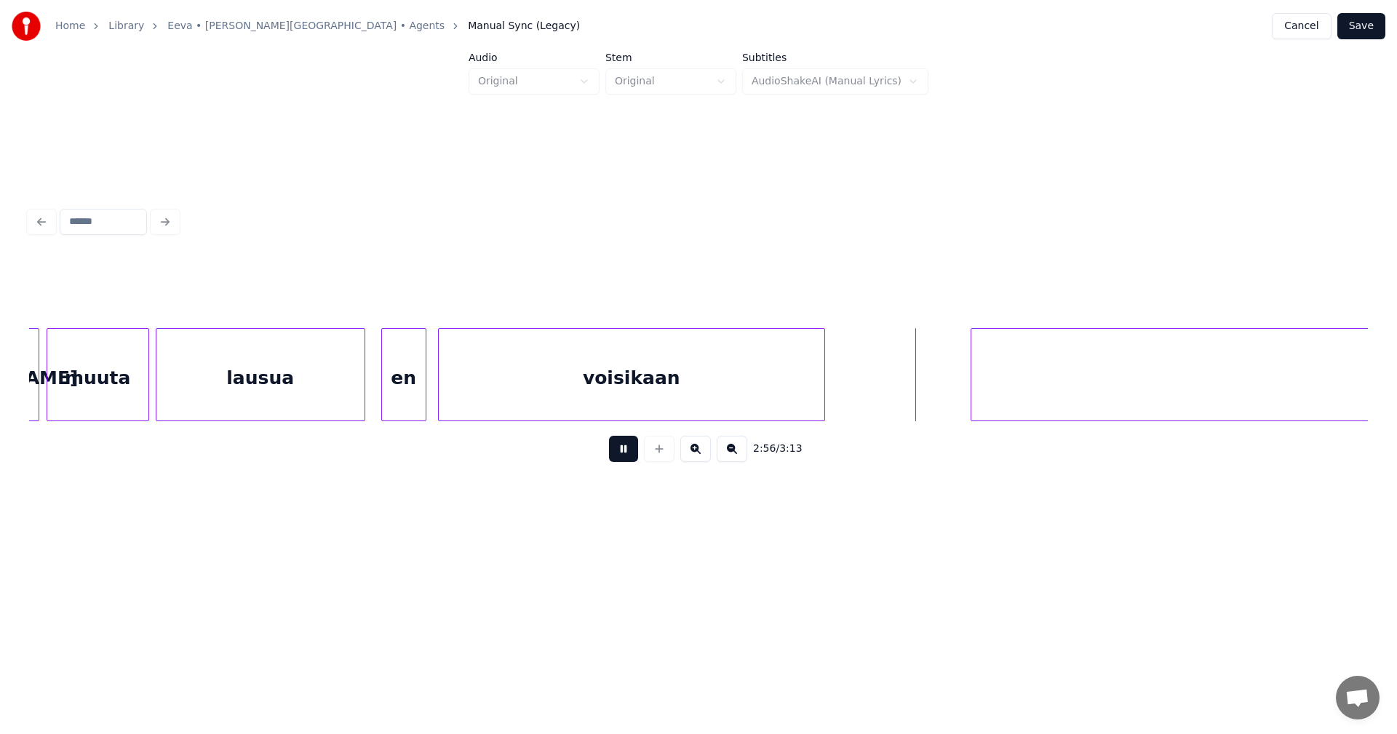
click at [630, 460] on button at bounding box center [623, 449] width 29 height 26
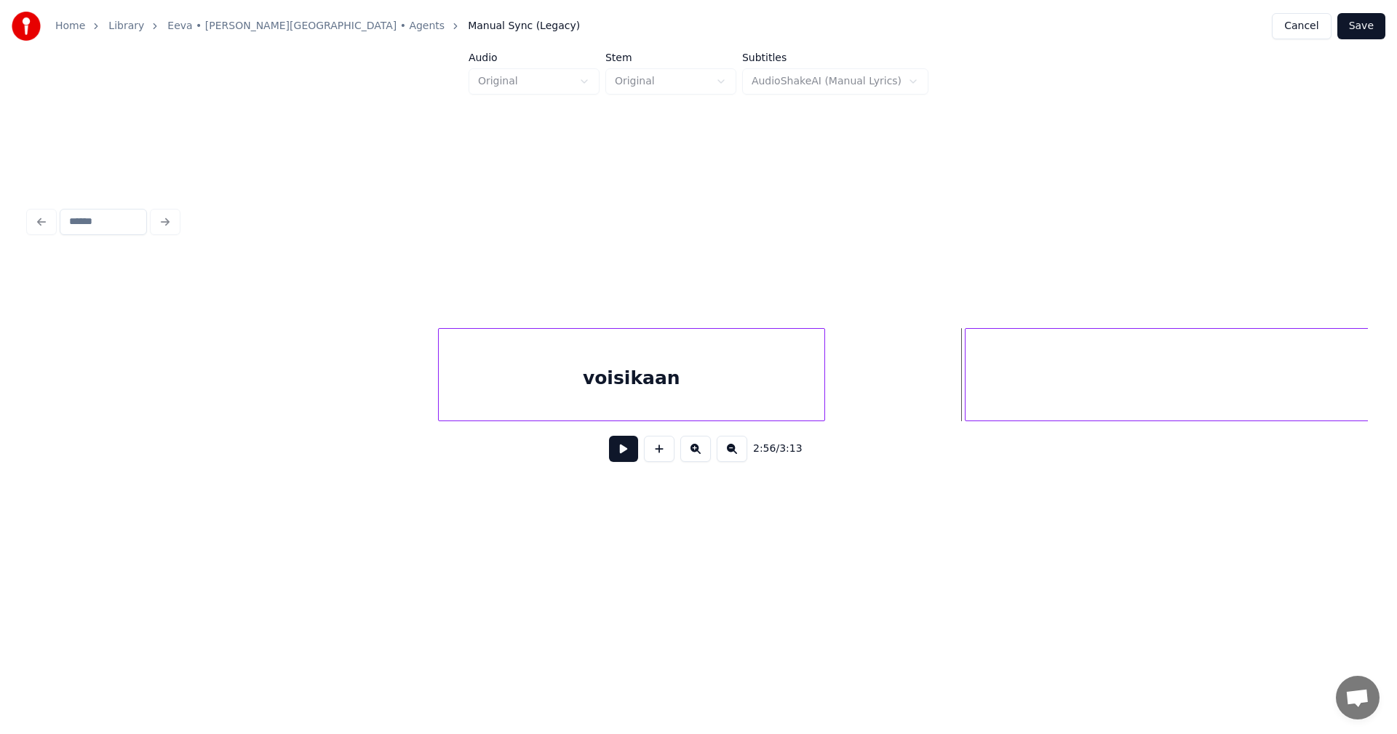
scroll to position [0, 31962]
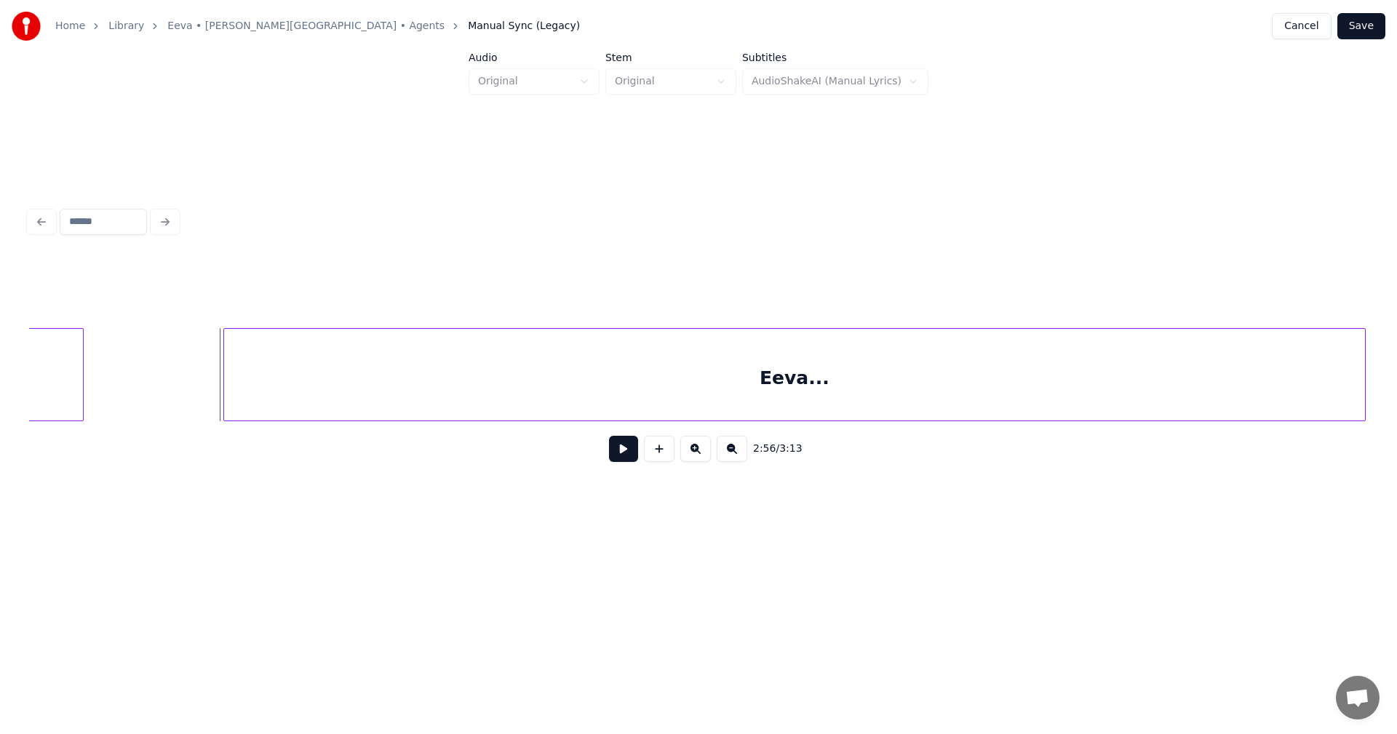
click at [988, 396] on div "Eeva..." at bounding box center [794, 378] width 1141 height 99
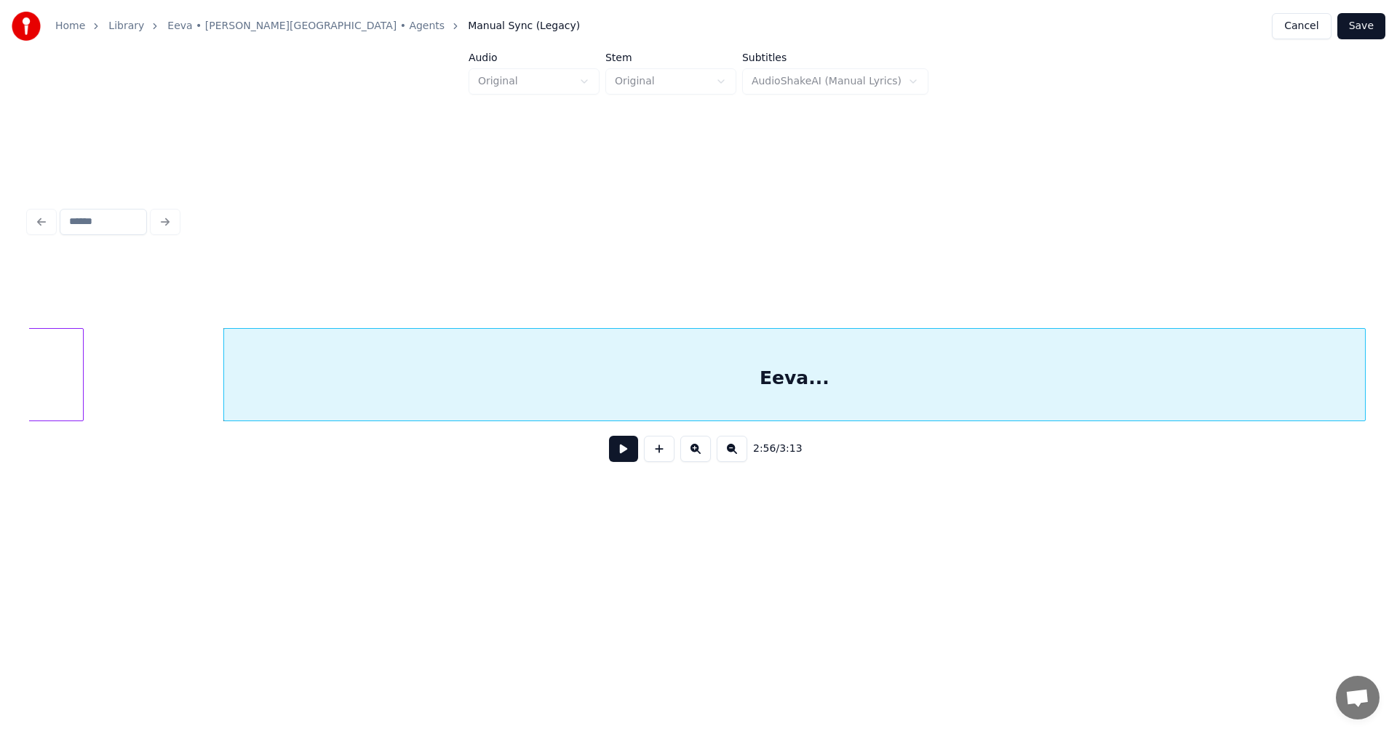
click at [623, 457] on button at bounding box center [623, 449] width 29 height 26
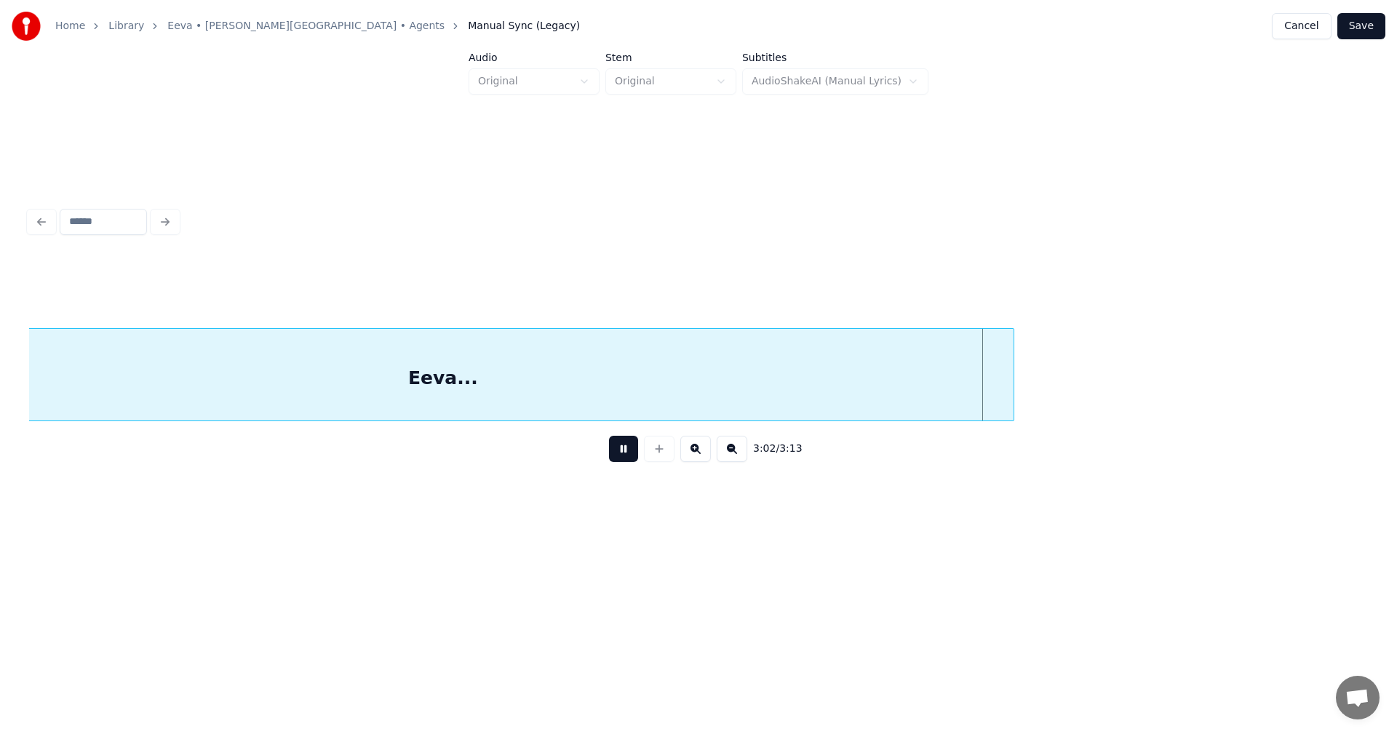
scroll to position [0, 32340]
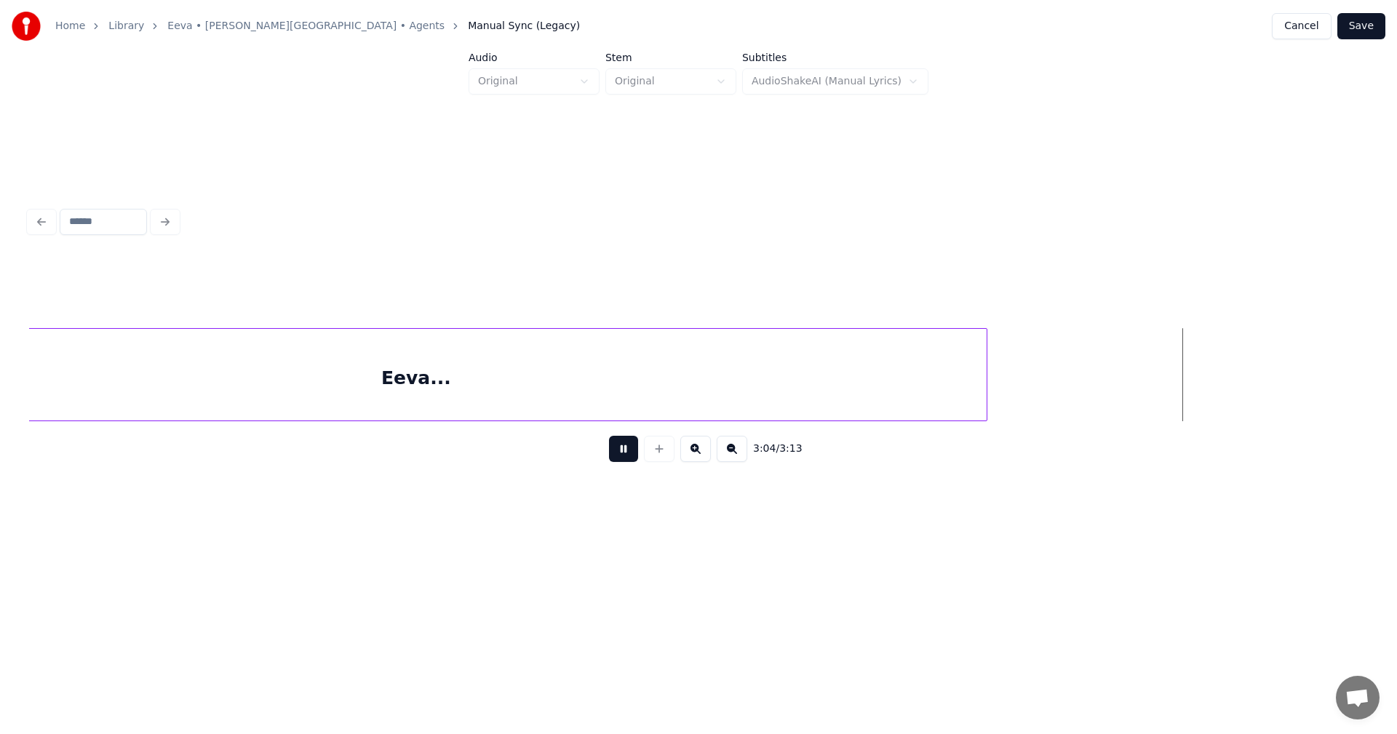
click at [634, 457] on button at bounding box center [623, 449] width 29 height 26
click at [1013, 396] on div at bounding box center [1015, 375] width 4 height 92
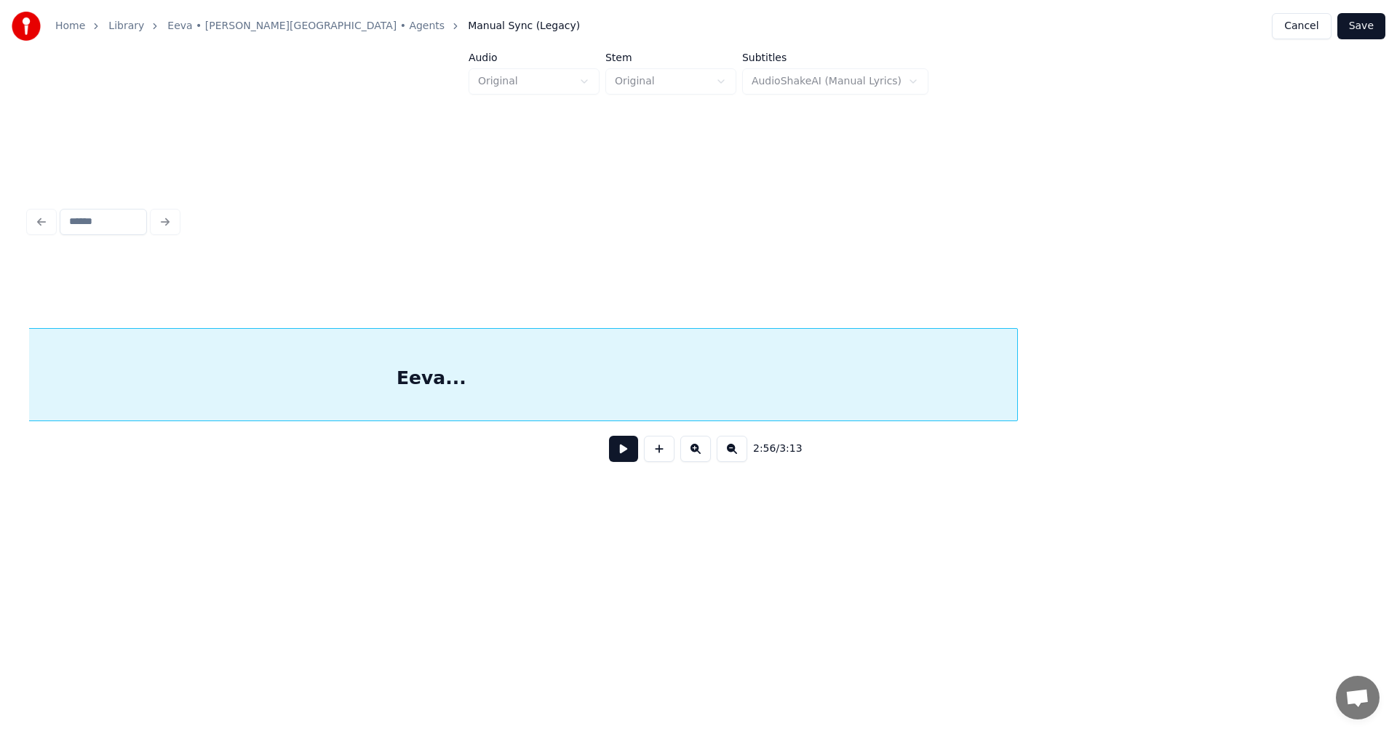
scroll to position [0, 32156]
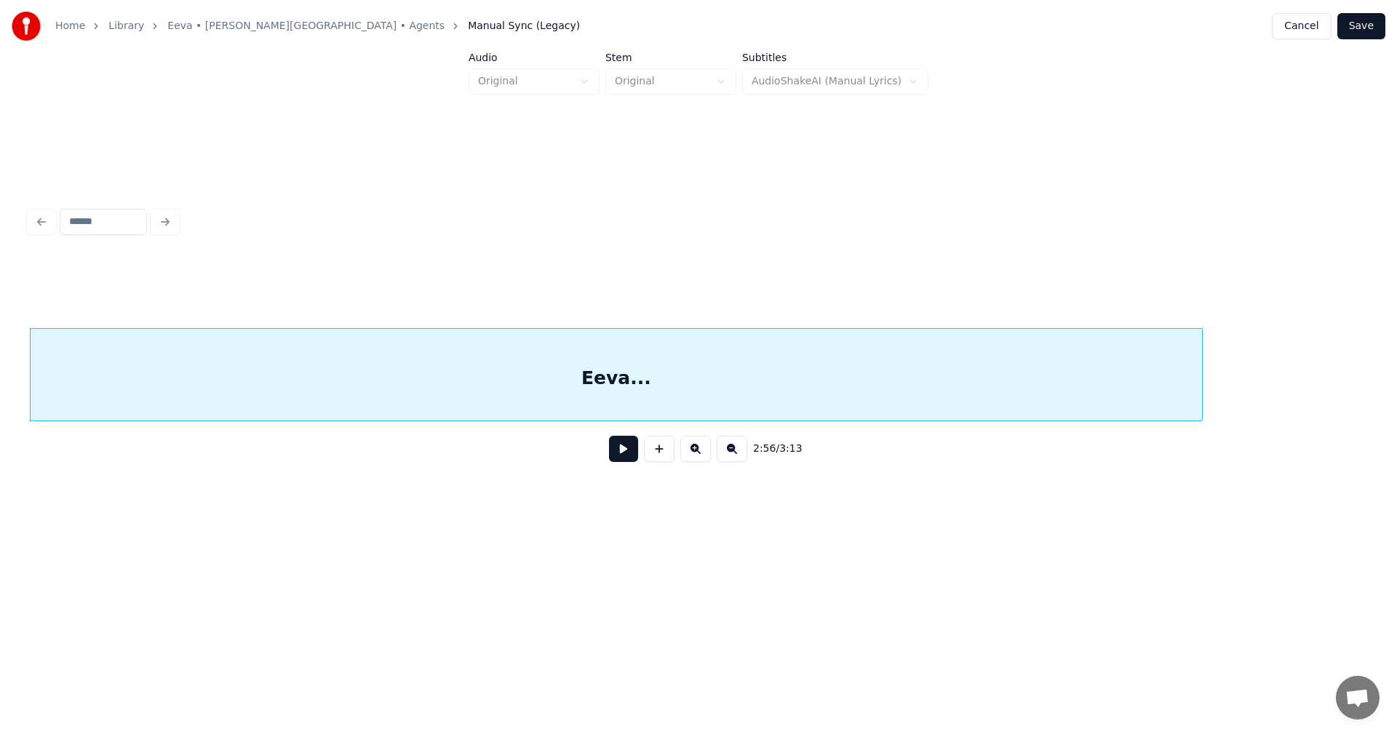
click at [835, 394] on div "Eeva..." at bounding box center [616, 378] width 1171 height 99
click at [622, 461] on button at bounding box center [623, 449] width 29 height 26
click at [631, 452] on button at bounding box center [623, 449] width 29 height 26
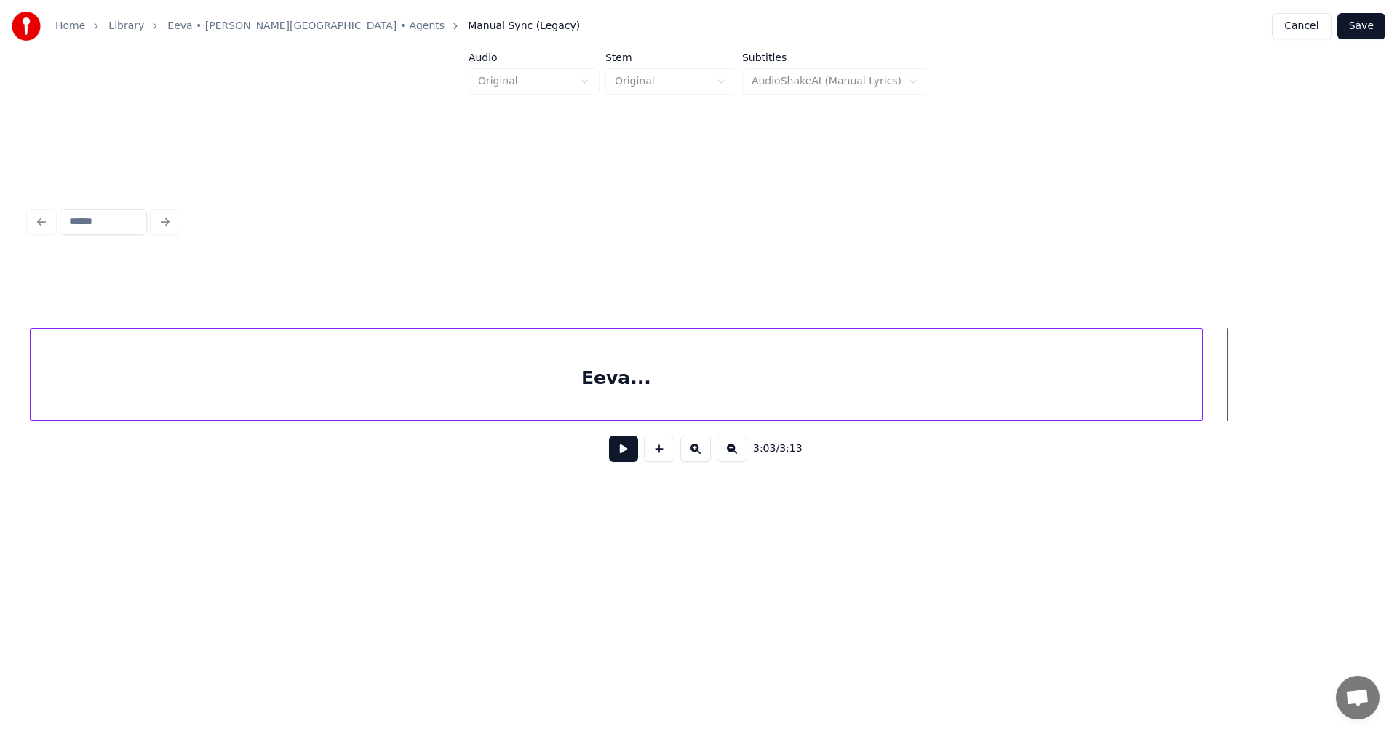
scroll to position [0, 30984]
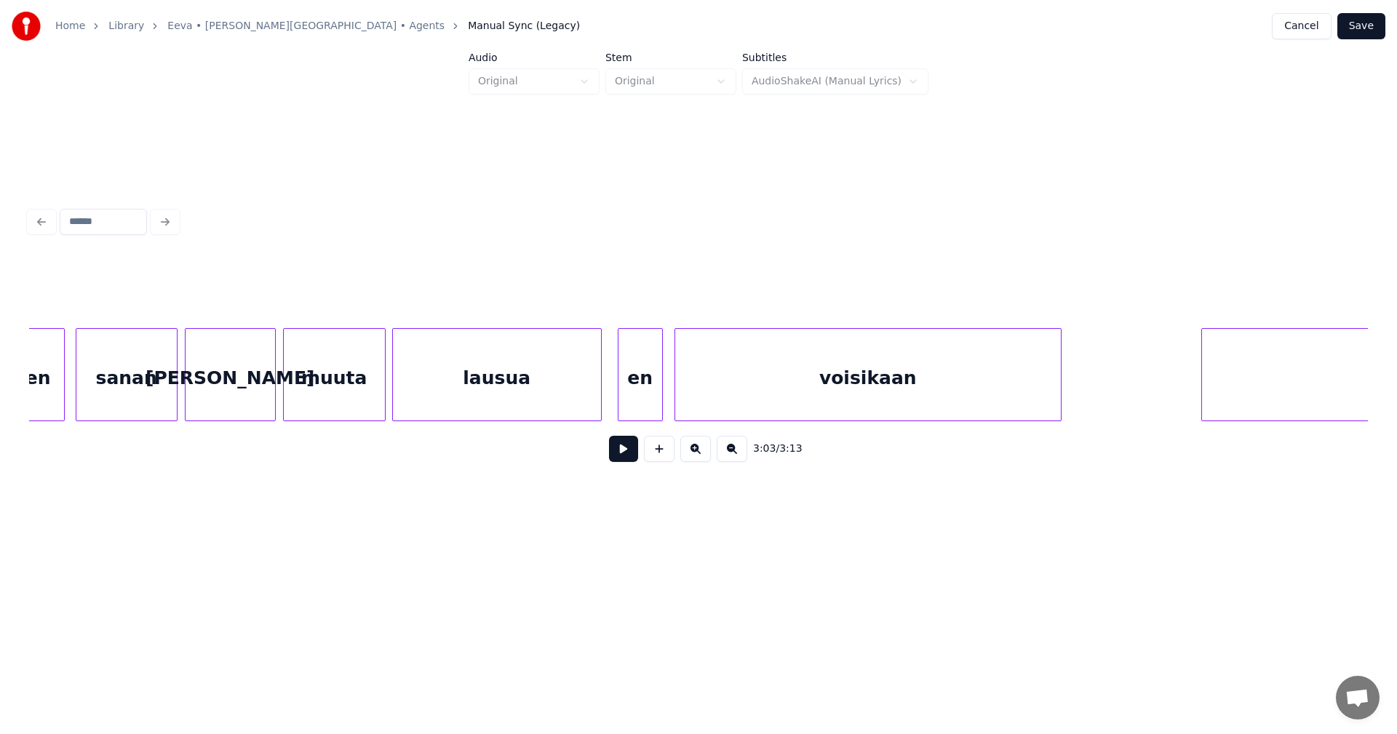
click at [1367, 31] on button "Save" at bounding box center [1361, 26] width 48 height 26
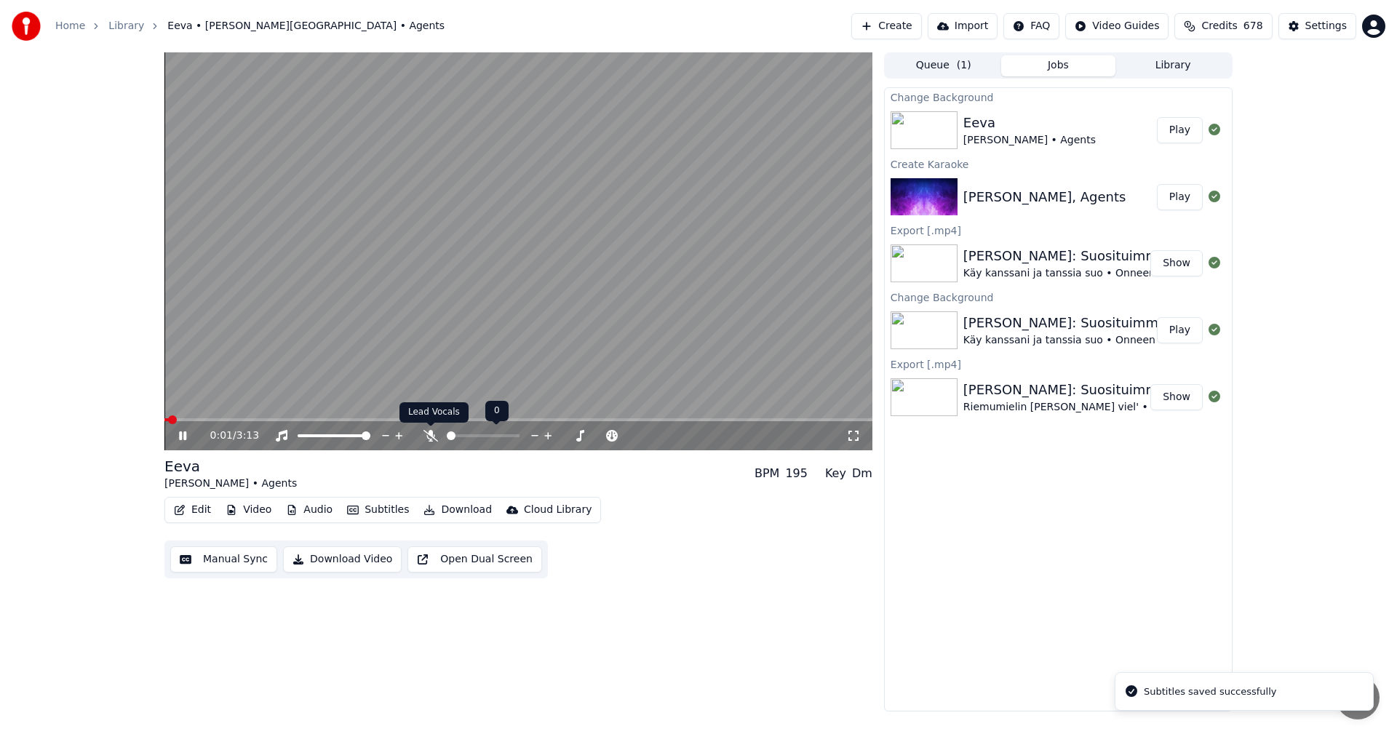
click at [431, 436] on icon at bounding box center [430, 436] width 15 height 12
click at [181, 436] on icon at bounding box center [182, 435] width 7 height 9
click at [1333, 30] on div "Settings" at bounding box center [1325, 26] width 41 height 15
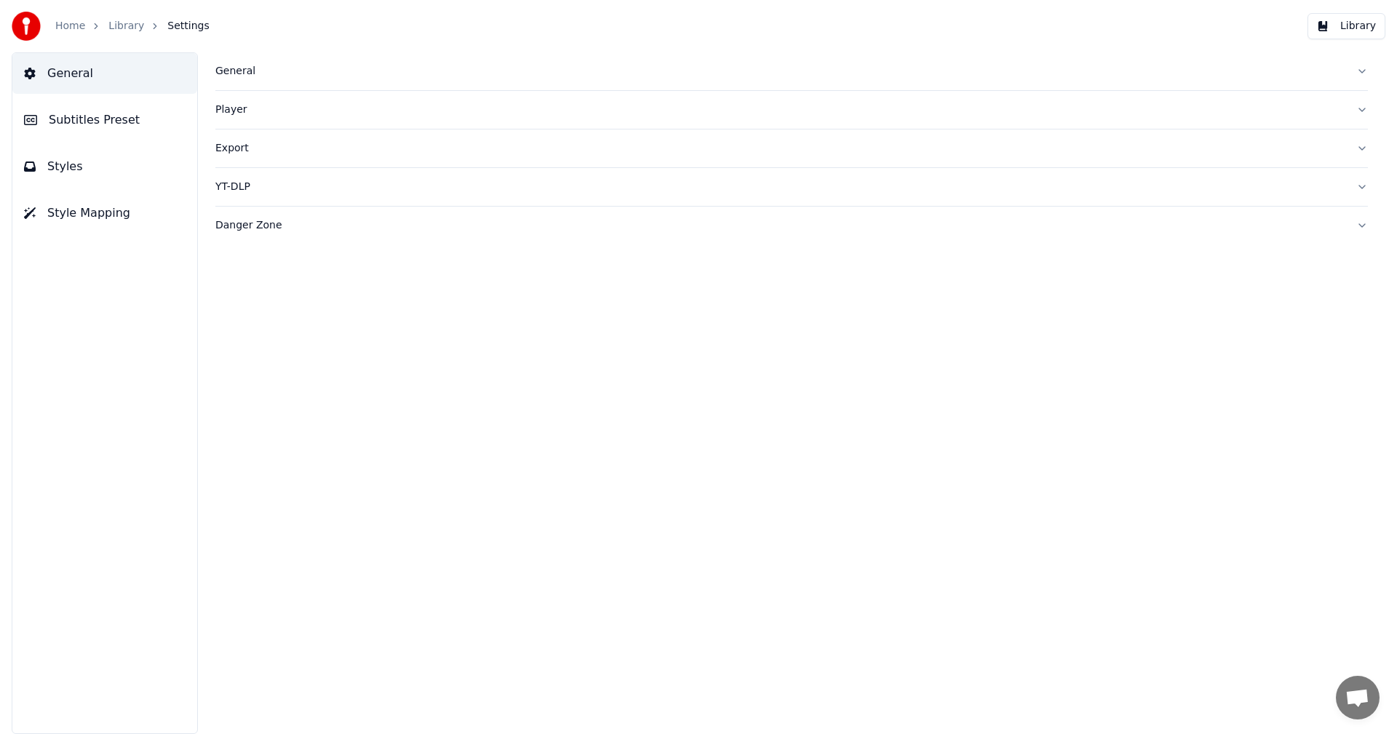
click at [124, 121] on span "Subtitles Preset" at bounding box center [94, 119] width 91 height 17
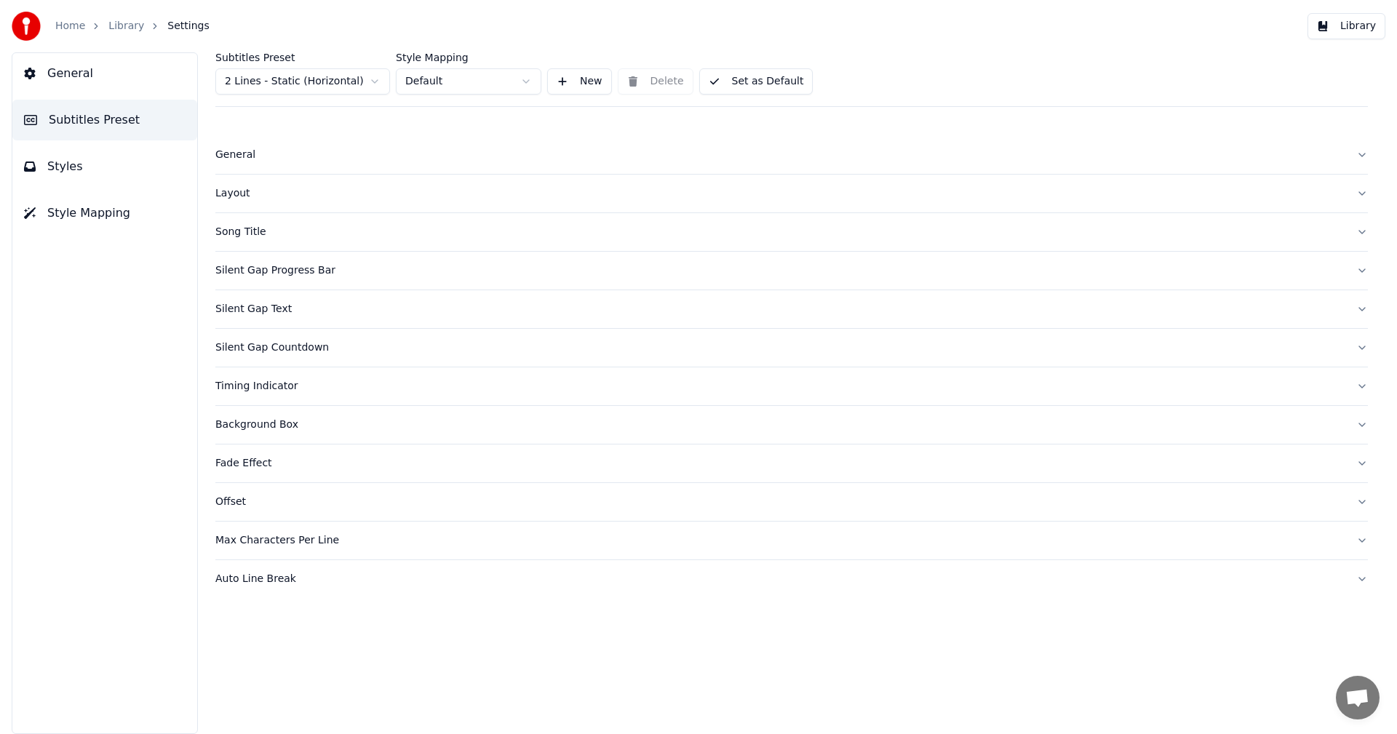
click at [236, 227] on div "Song Title" at bounding box center [779, 232] width 1129 height 15
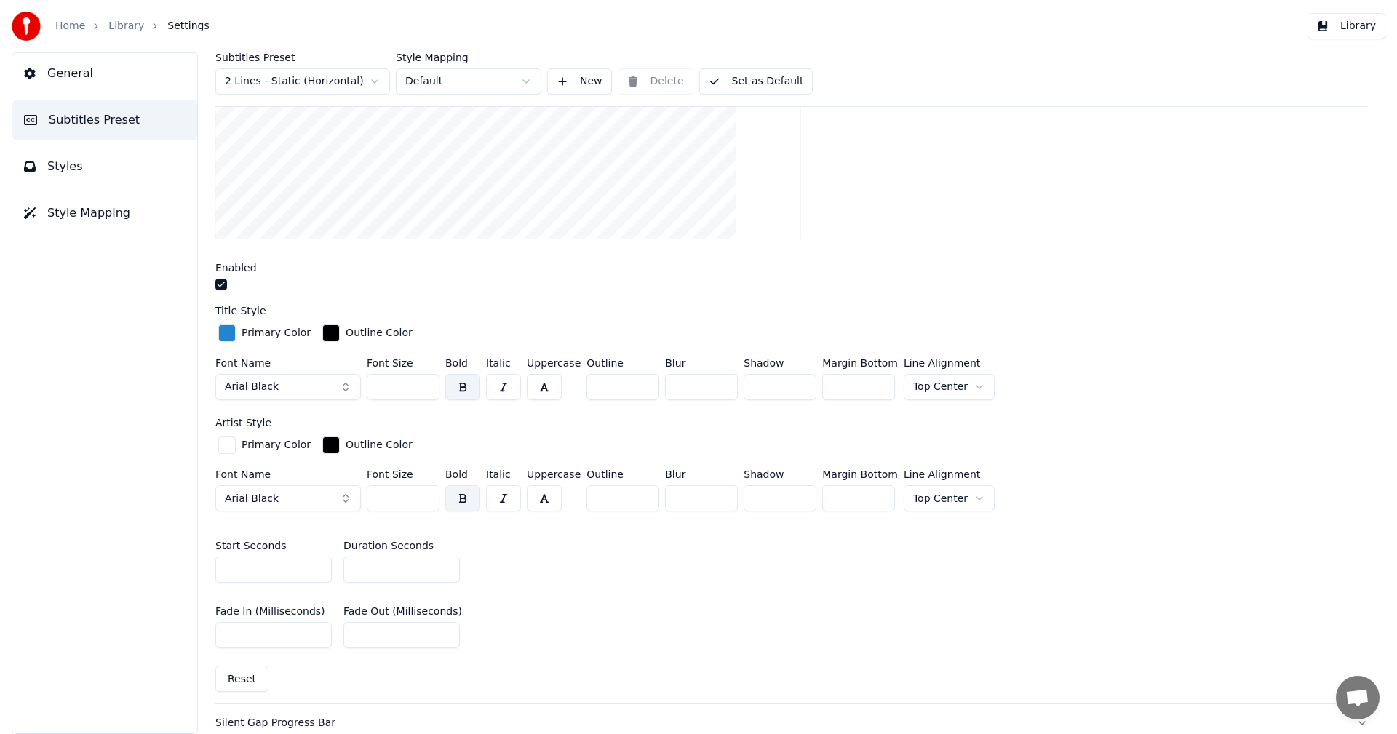
scroll to position [364, 0]
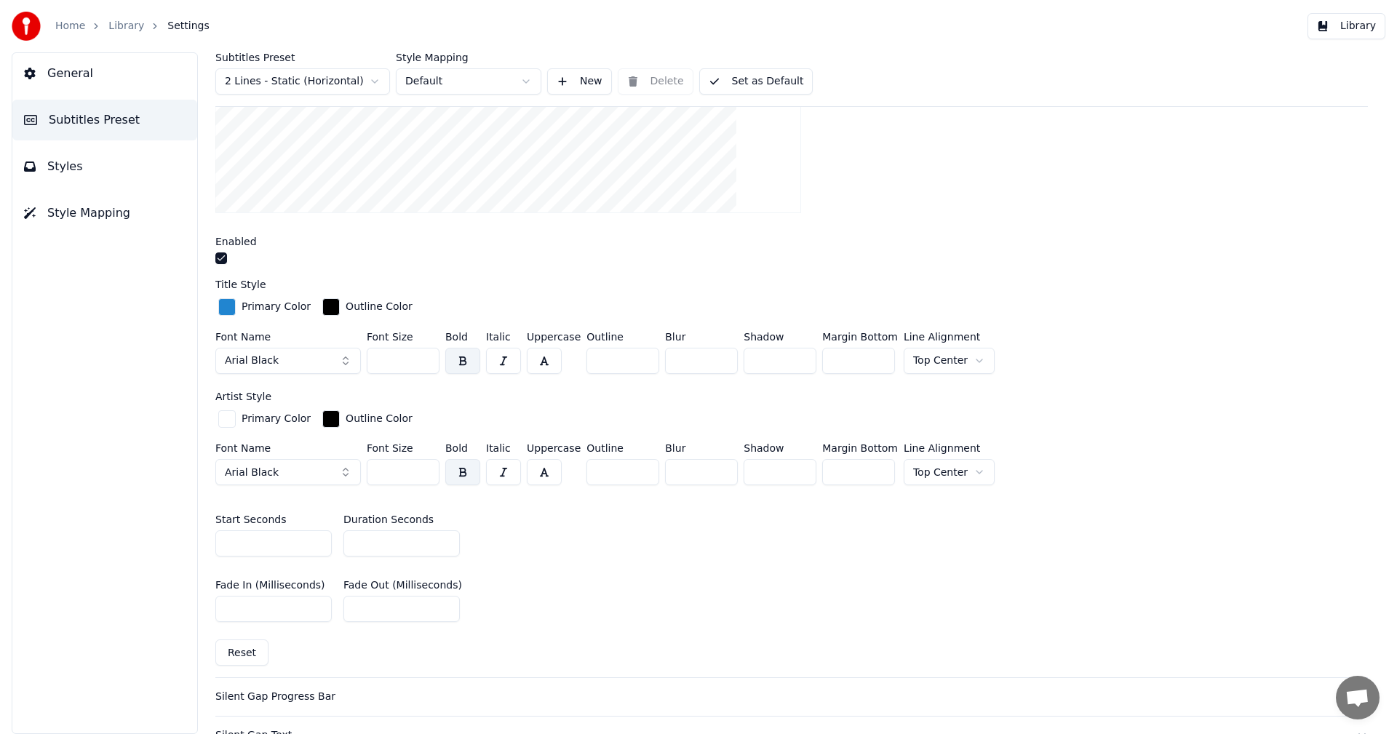
click at [255, 649] on button "Reset" at bounding box center [241, 652] width 53 height 26
type input "***"
type input "*"
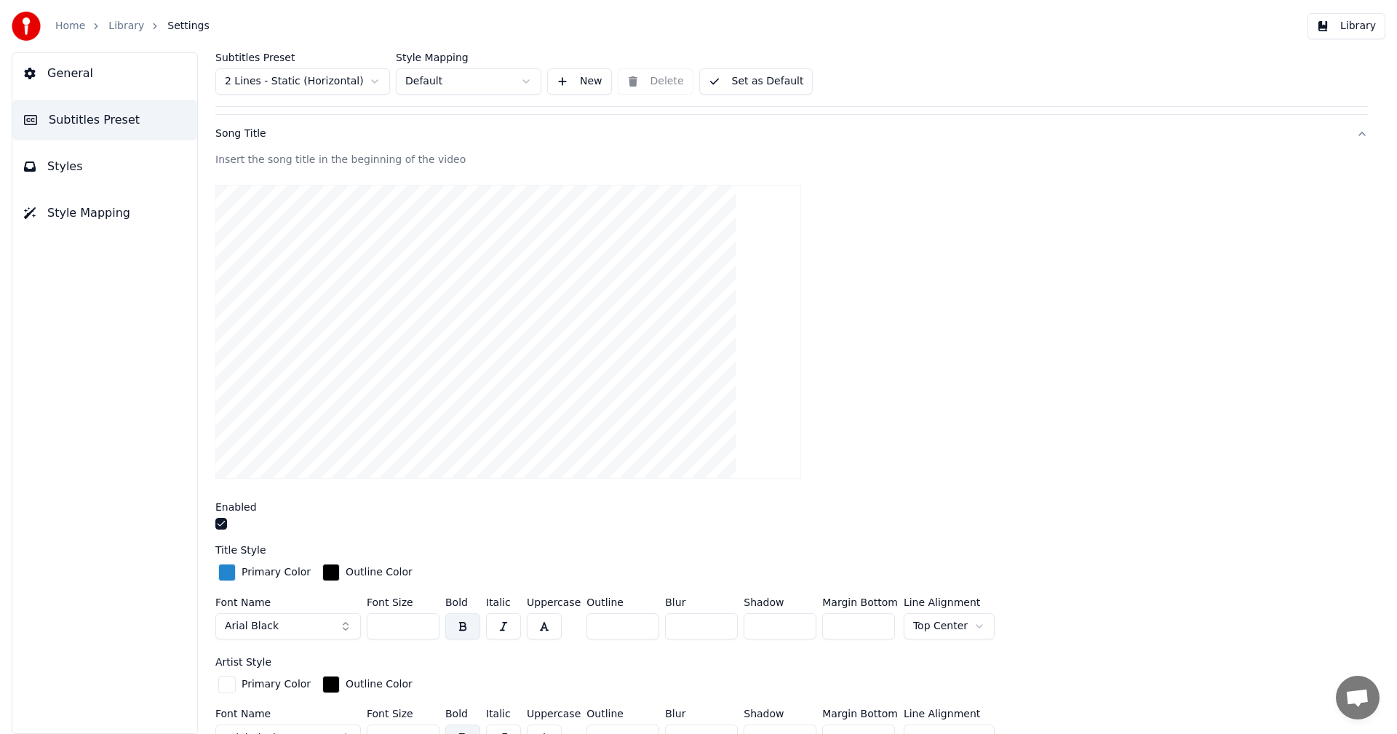
scroll to position [73, 0]
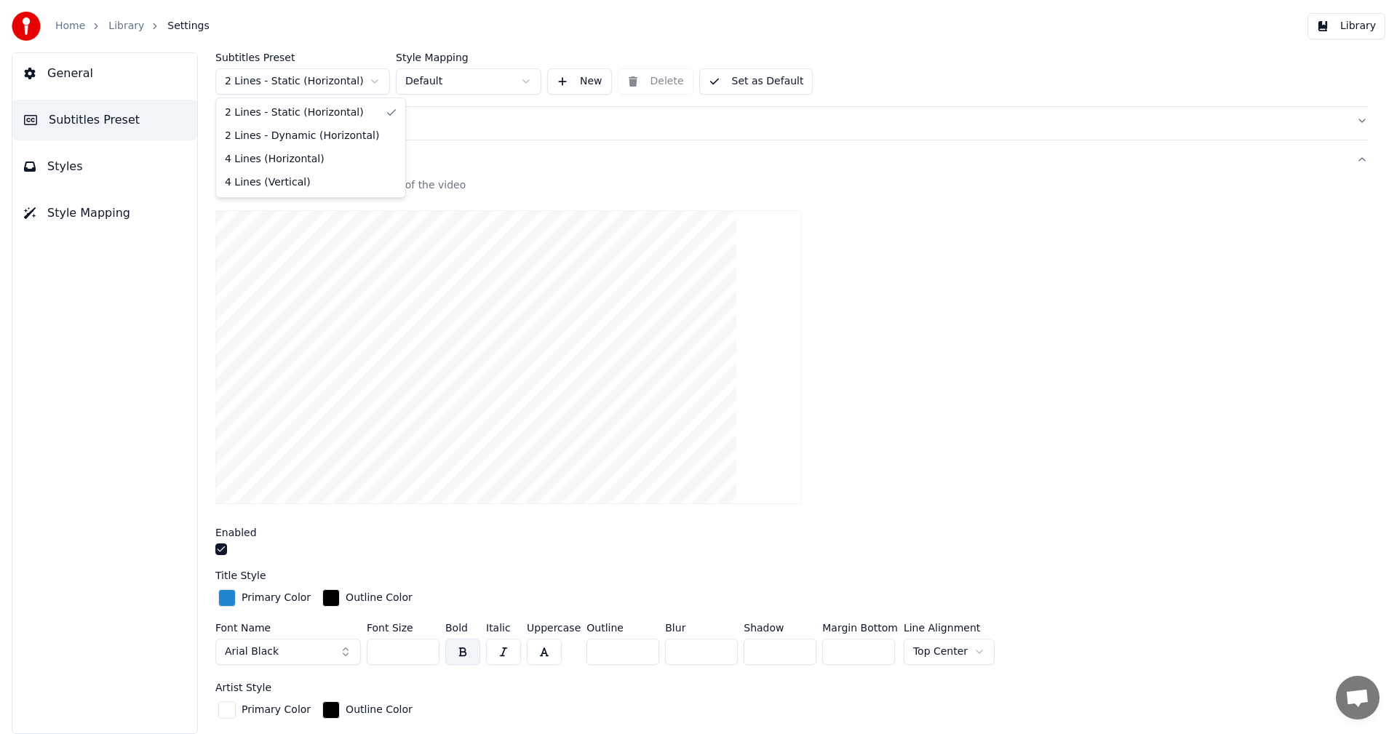
click at [369, 77] on html "Home Library Settings Library General Subtitles Preset Styles Style Mapping Sub…" at bounding box center [698, 367] width 1397 height 734
type input "***"
type input "*"
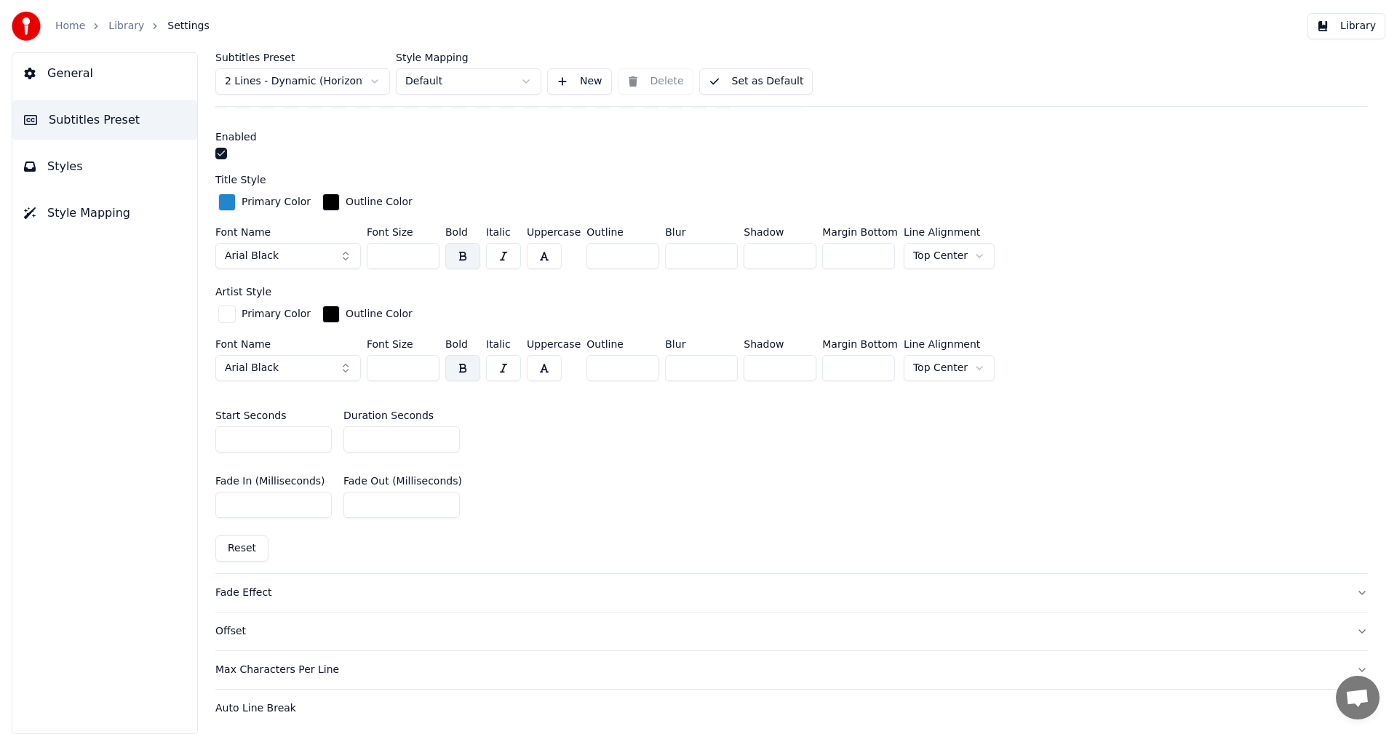
scroll to position [586, 0]
click at [240, 549] on button "Reset" at bounding box center [241, 545] width 53 height 26
type input "***"
type input "*"
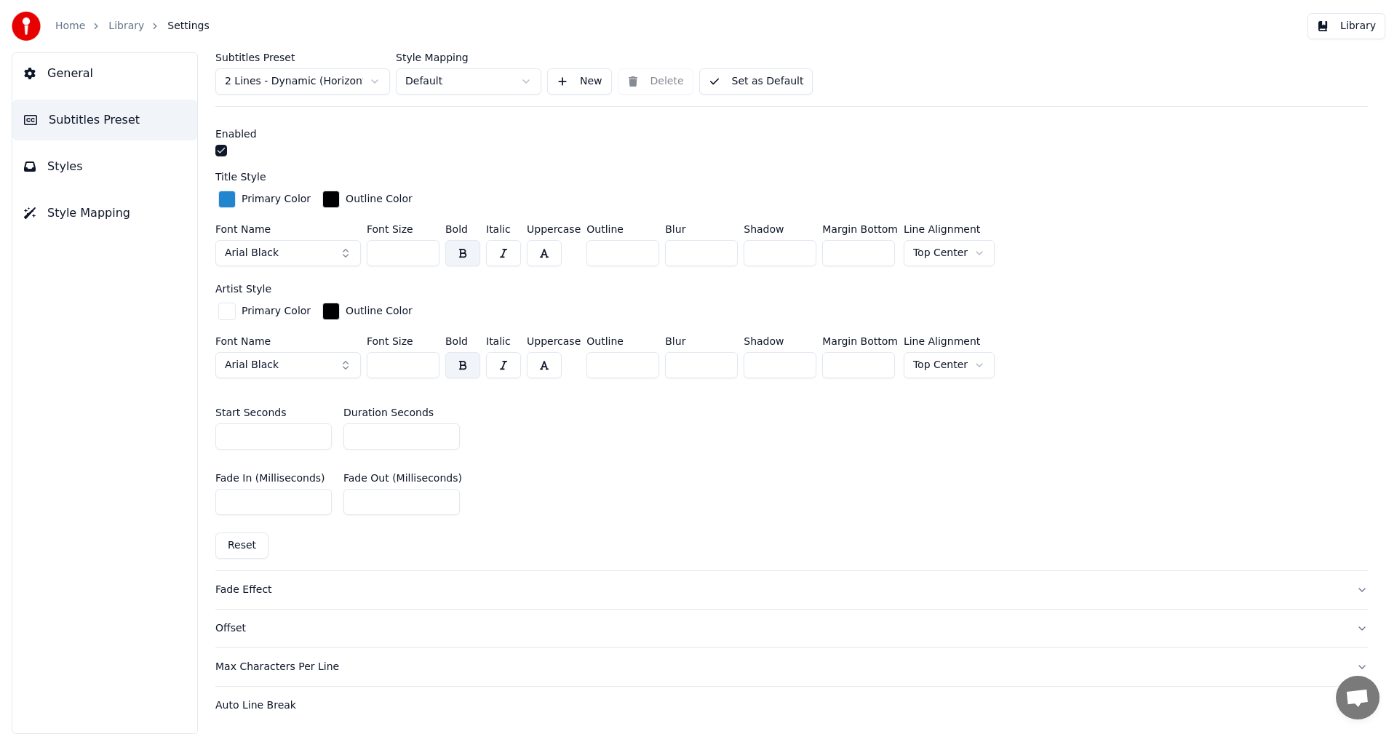
click at [1361, 26] on button "Library" at bounding box center [1346, 26] width 78 height 26
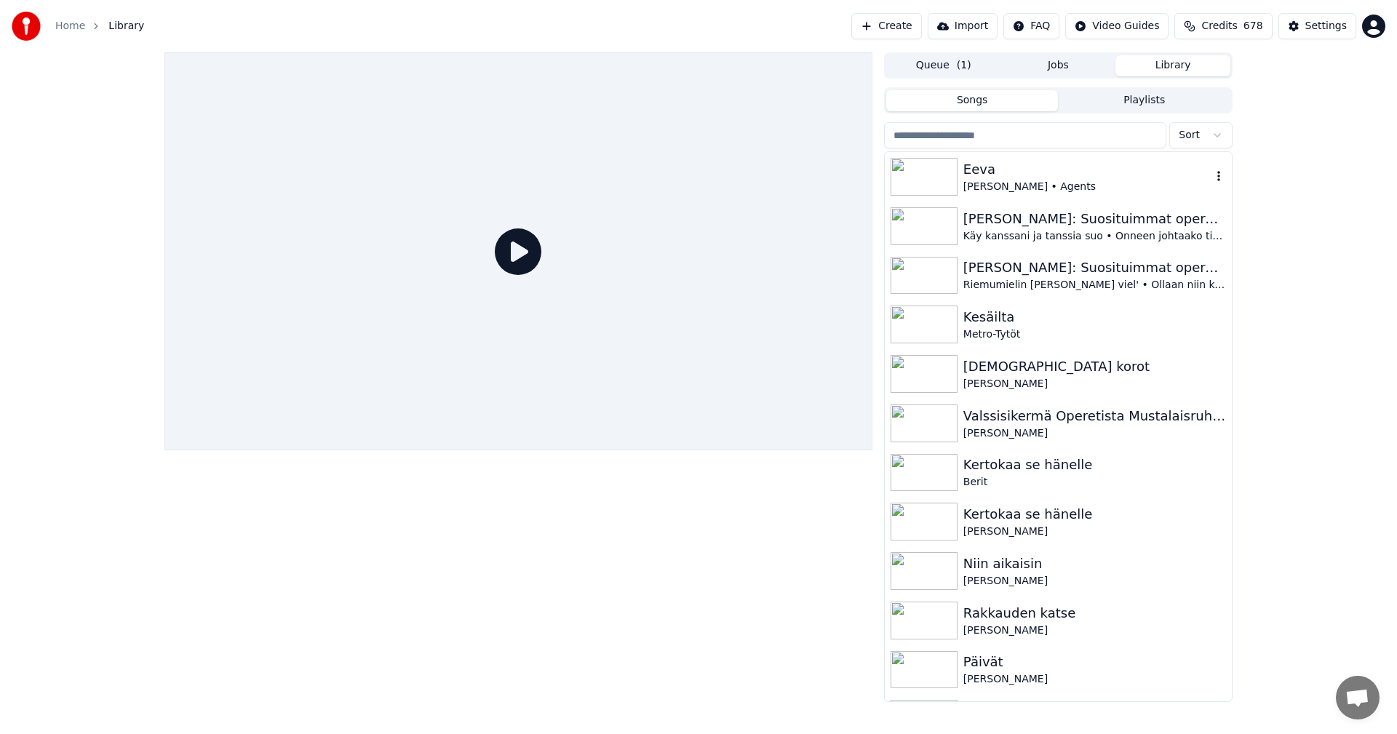
click at [970, 181] on div "[PERSON_NAME] • Agents" at bounding box center [1087, 187] width 248 height 15
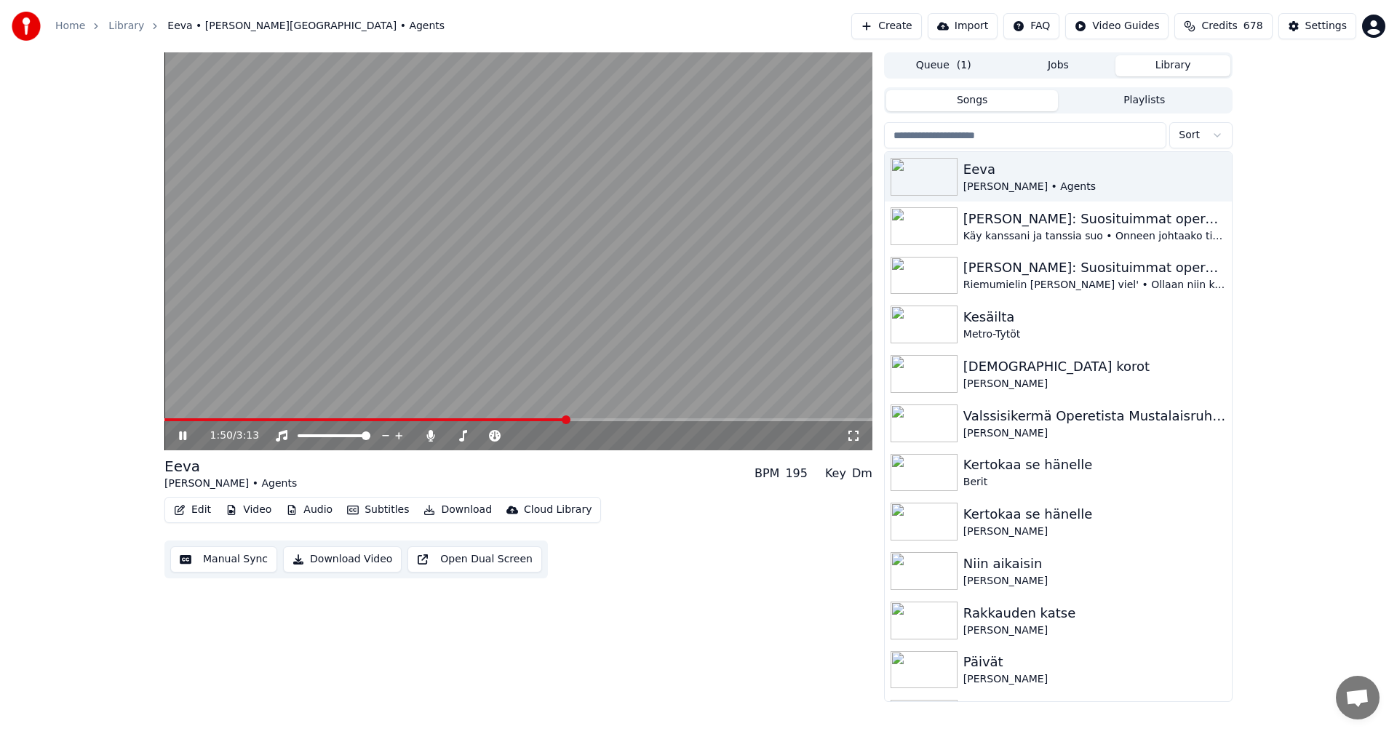
click at [567, 419] on span at bounding box center [518, 419] width 708 height 3
click at [185, 438] on icon at bounding box center [182, 435] width 7 height 9
click at [427, 436] on icon at bounding box center [430, 436] width 8 height 12
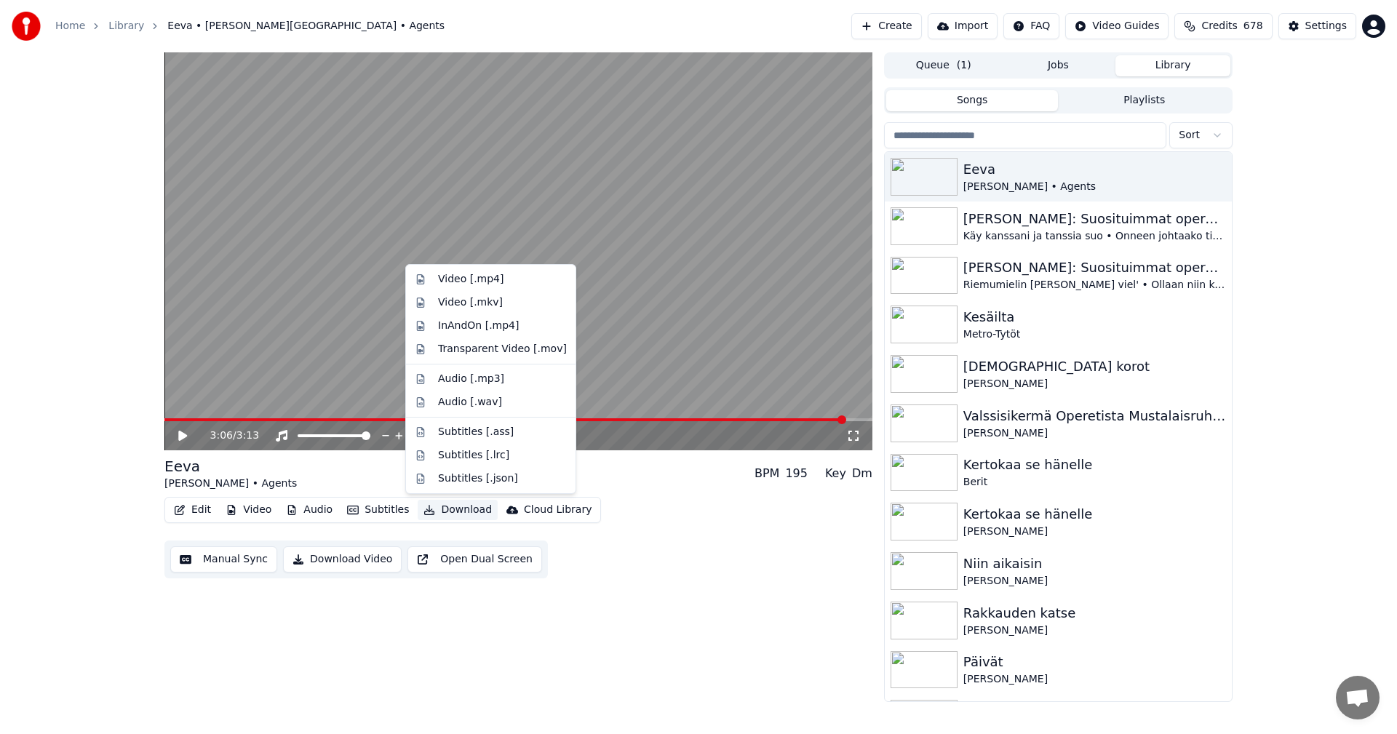
click at [455, 510] on button "Download" at bounding box center [458, 510] width 80 height 20
click at [475, 283] on div "Video [.mp4]" at bounding box center [470, 279] width 65 height 15
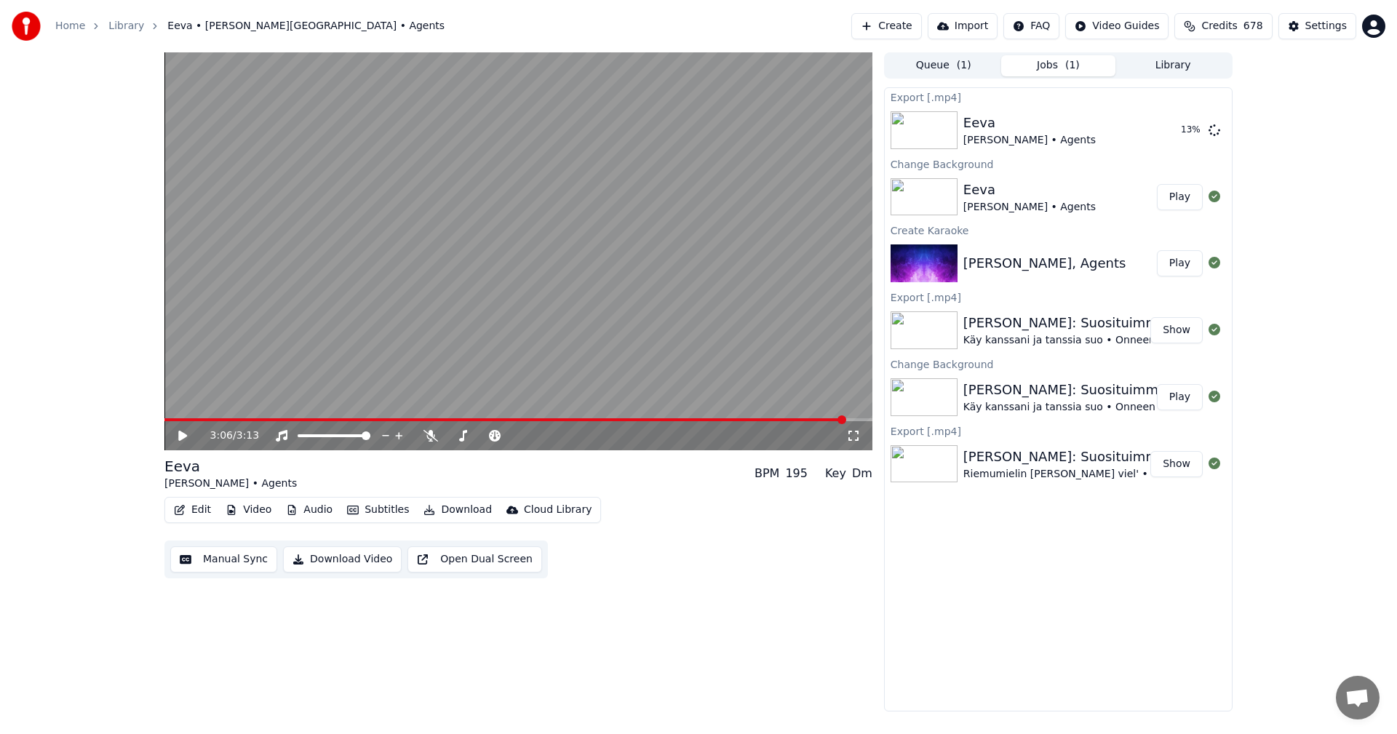
click at [1248, 30] on button "Credits 678" at bounding box center [1222, 26] width 97 height 26
click at [1312, 274] on div "3:06 / 3:13 Eeva [PERSON_NAME] • Agents BPM 195 Key Dm Edit Video Audio Subtitl…" at bounding box center [698, 381] width 1397 height 659
click at [1263, 29] on span "678" at bounding box center [1253, 26] width 20 height 15
click at [1242, 189] on button "Refresh" at bounding box center [1231, 202] width 75 height 26
click at [1305, 256] on div "3:06 / 3:13 Eeva [PERSON_NAME] • Agents BPM 195 Key Dm Edit Video Audio Subtitl…" at bounding box center [698, 381] width 1397 height 659
